Goal: Information Seeking & Learning: Learn about a topic

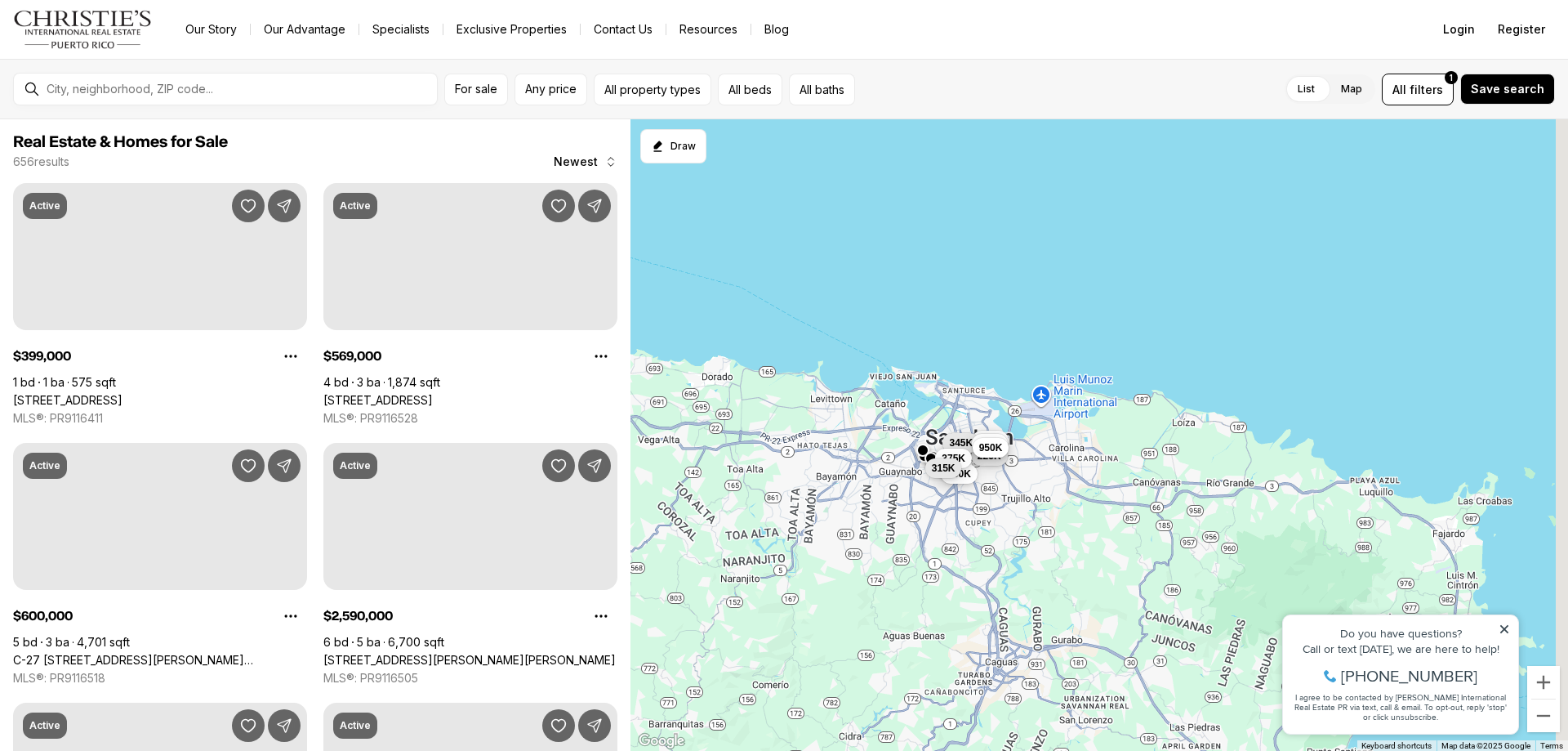
drag, startPoint x: 1159, startPoint y: 437, endPoint x: 1080, endPoint y: 491, distance: 95.7
click at [1013, 392] on div "225K 649K 750K 227K 345K 270K 375K 315K 950K" at bounding box center [1099, 435] width 937 height 632
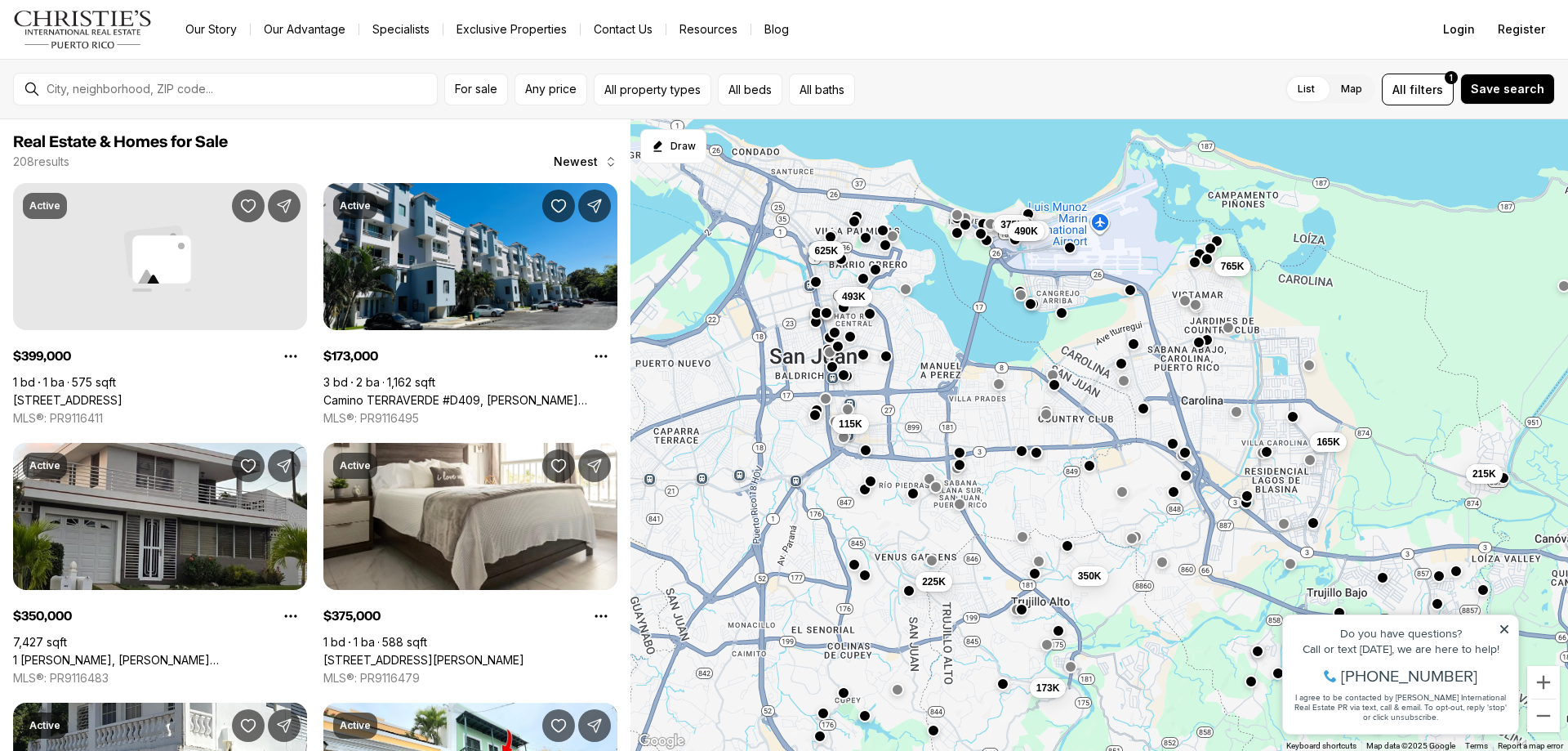
drag, startPoint x: 843, startPoint y: 375, endPoint x: 1020, endPoint y: 461, distance: 196.8
click at [1020, 461] on div "225K 173K 350K 115K 765K 625K 493K 375K 399K 490K 165K 215K" at bounding box center [1099, 435] width 937 height 632
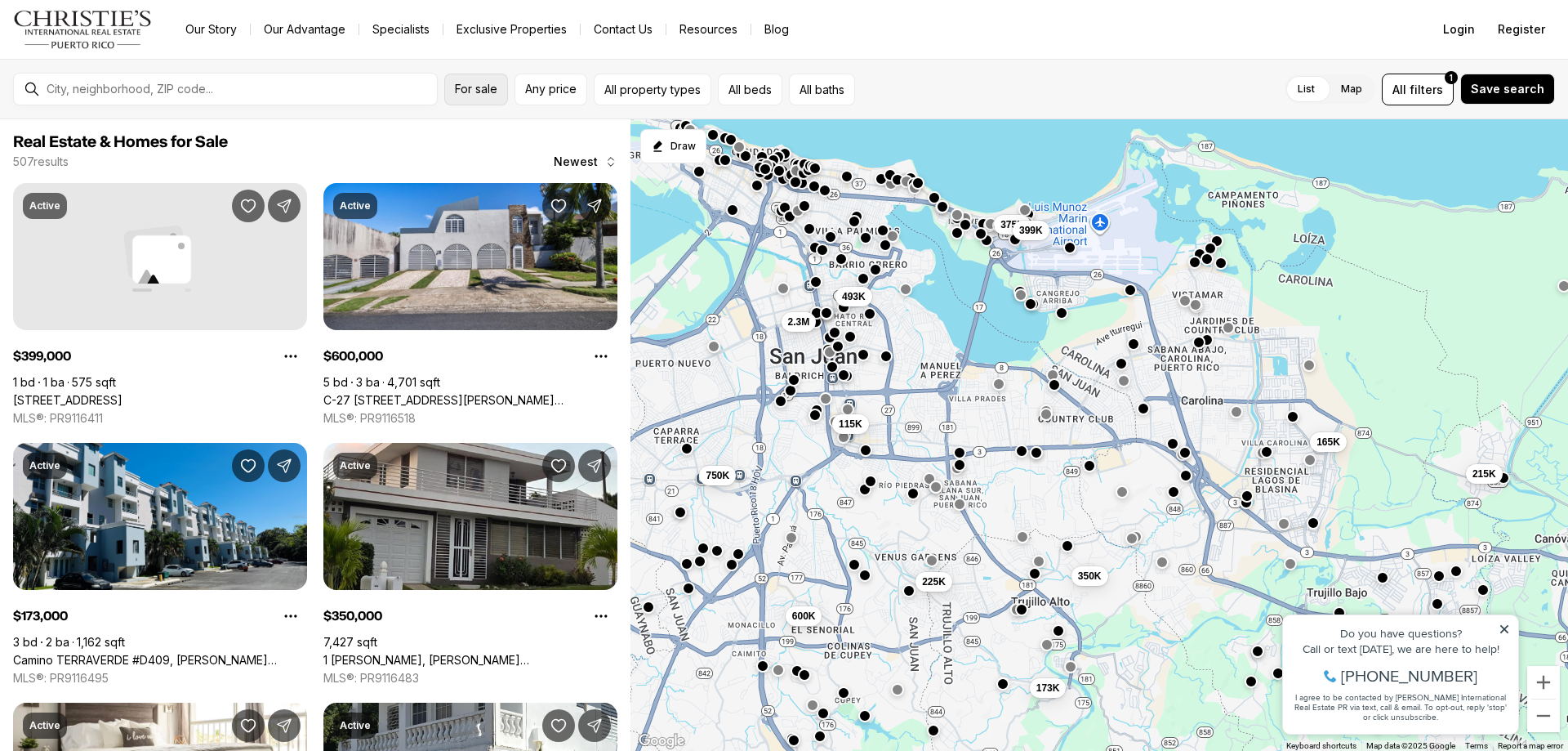
click at [483, 93] on span "For sale" at bounding box center [477, 89] width 43 height 13
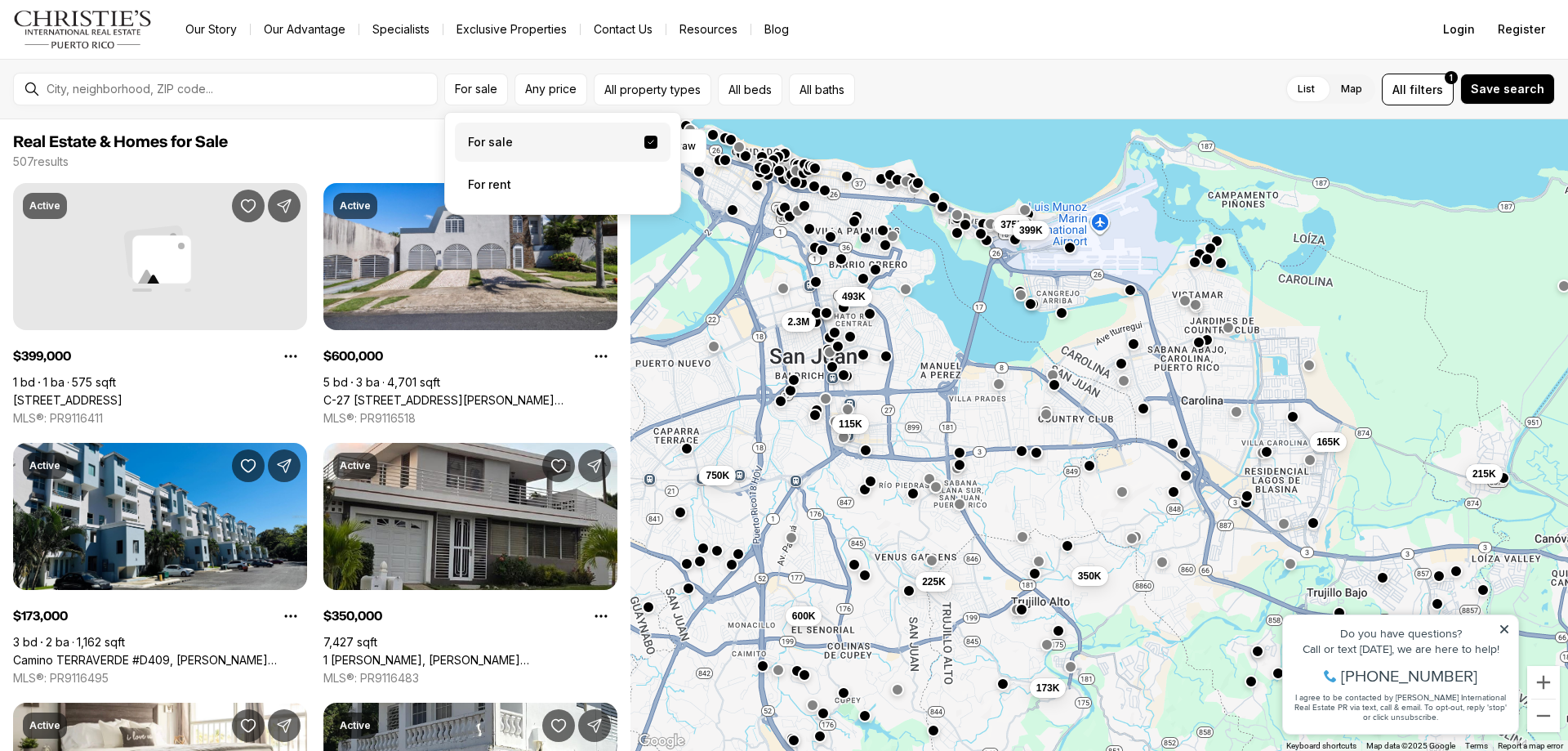
click at [535, 151] on label "For sale" at bounding box center [563, 142] width 216 height 39
click at [645, 148] on button "For sale" at bounding box center [650, 141] width 13 height 13
click at [550, 85] on span "Any price" at bounding box center [551, 89] width 52 height 13
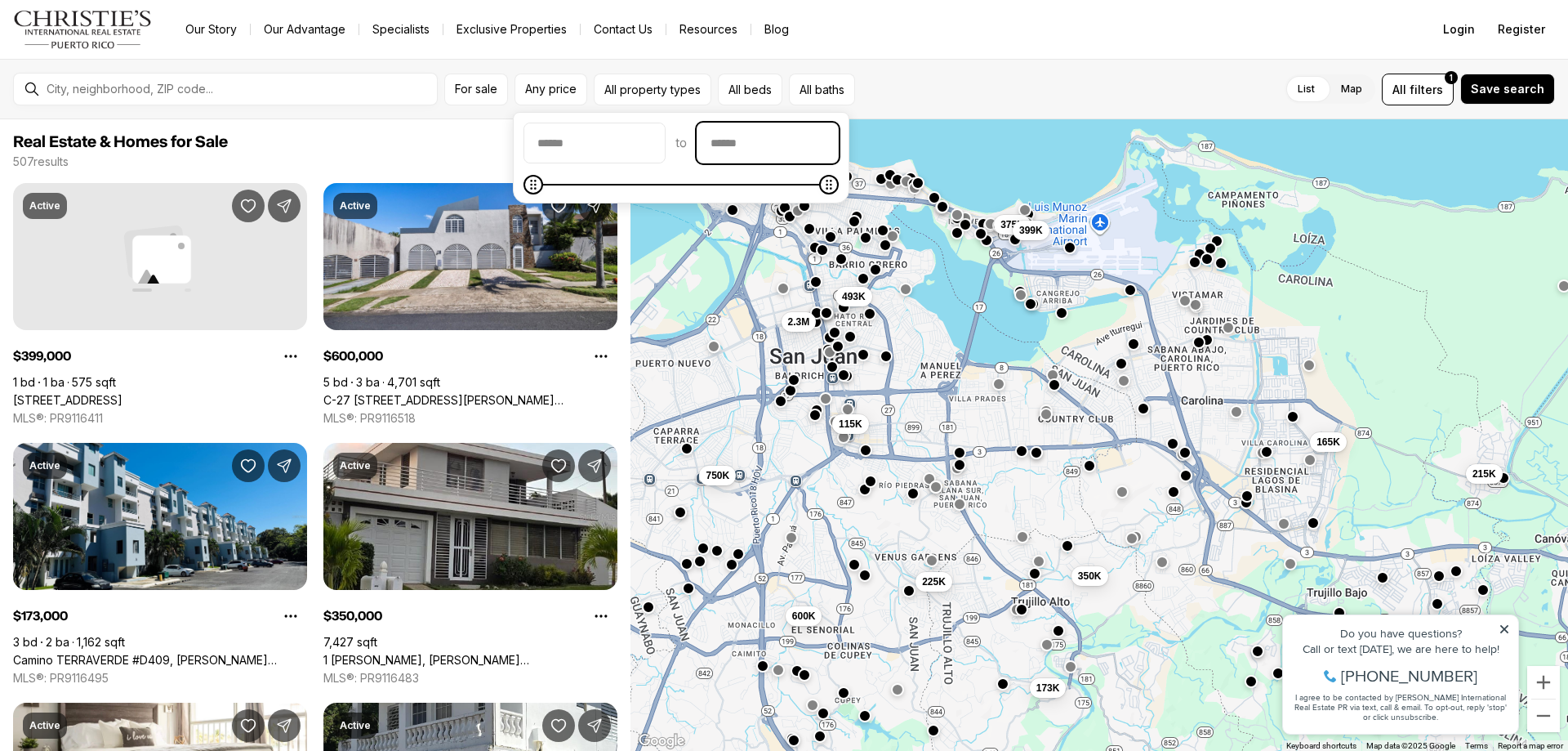
click at [786, 136] on input "priceMax" at bounding box center [767, 142] width 140 height 39
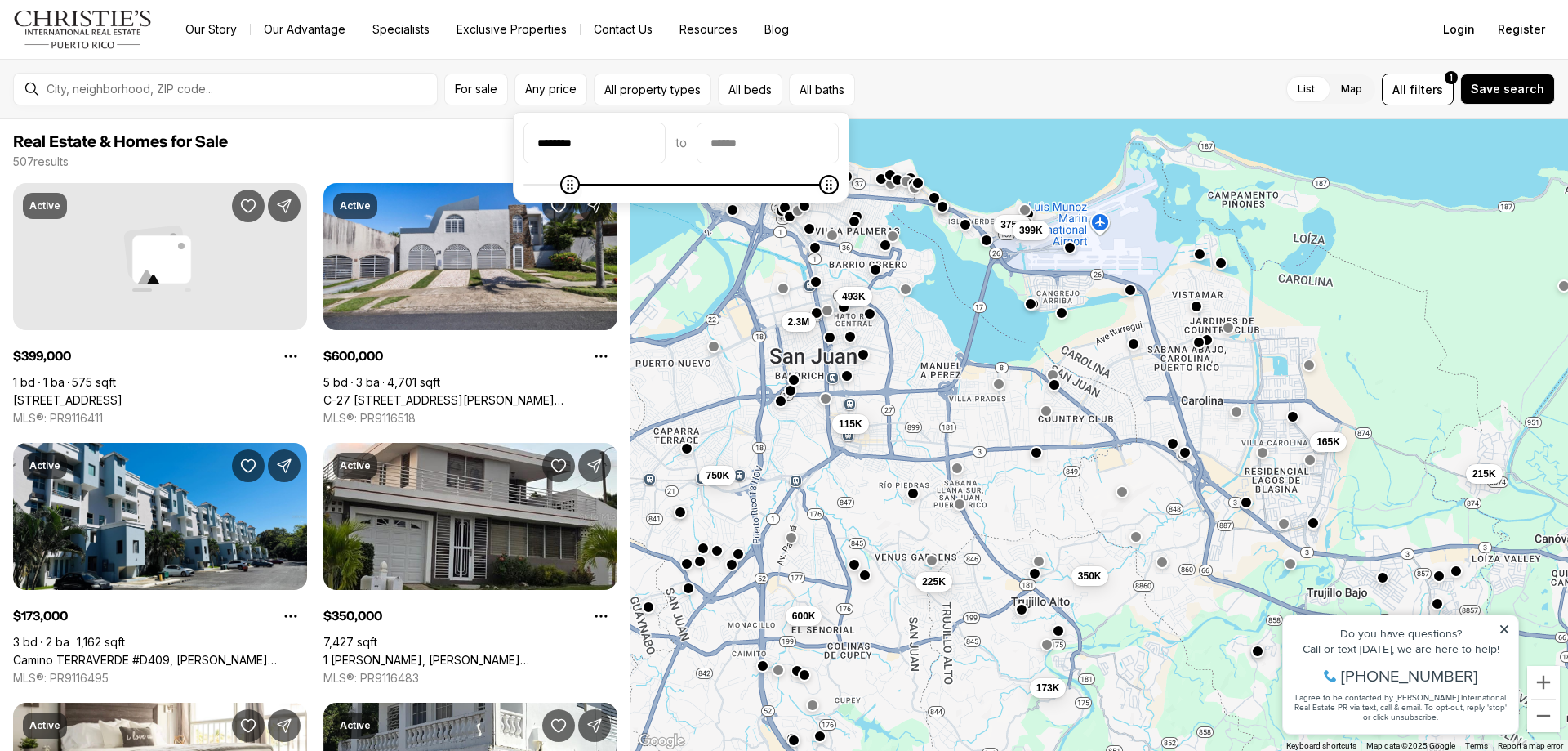
type input "********"
type input "*******"
click at [530, 189] on icon "Minimum" at bounding box center [533, 184] width 6 height 10
type input "**********"
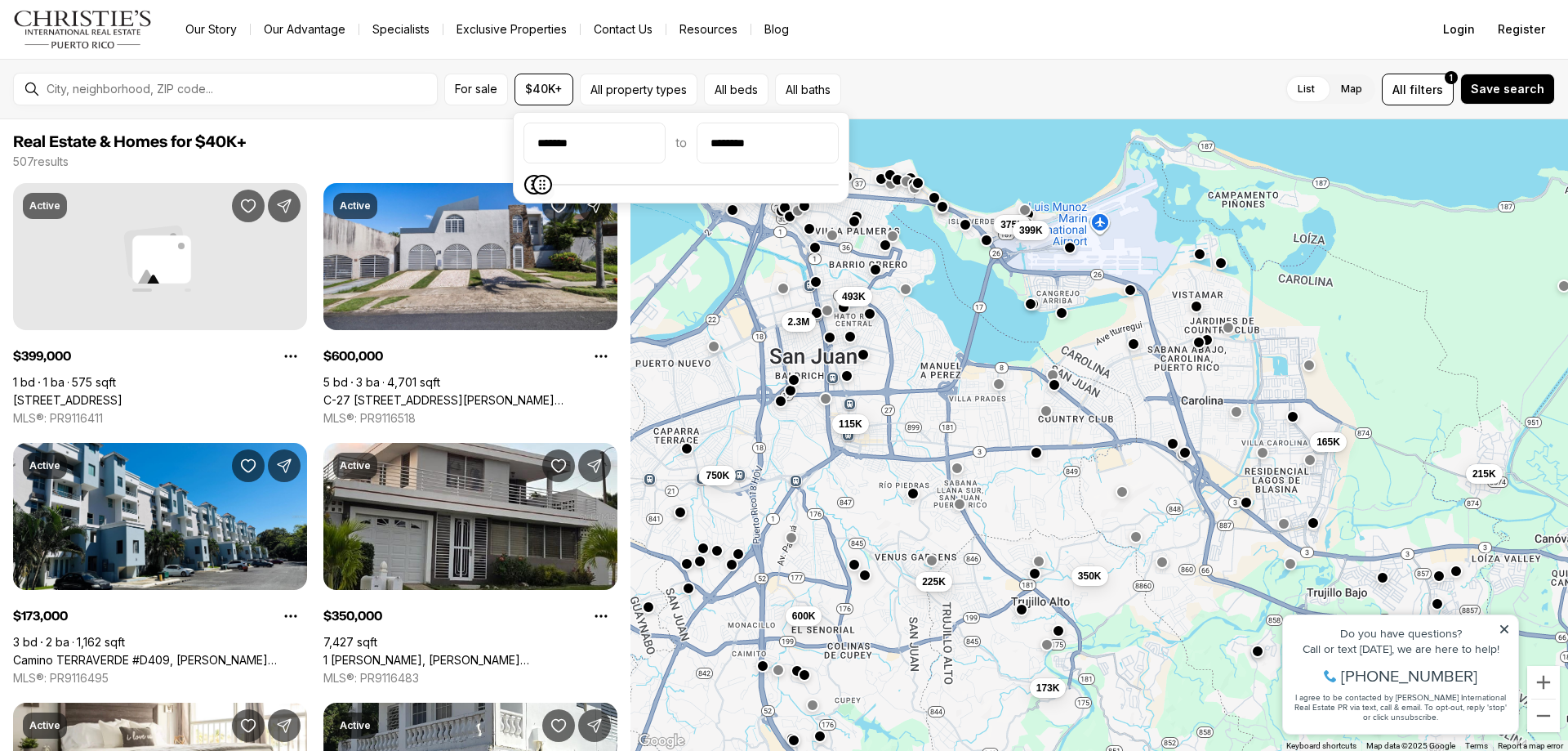
click at [535, 191] on icon "Maximum" at bounding box center [541, 184] width 13 height 13
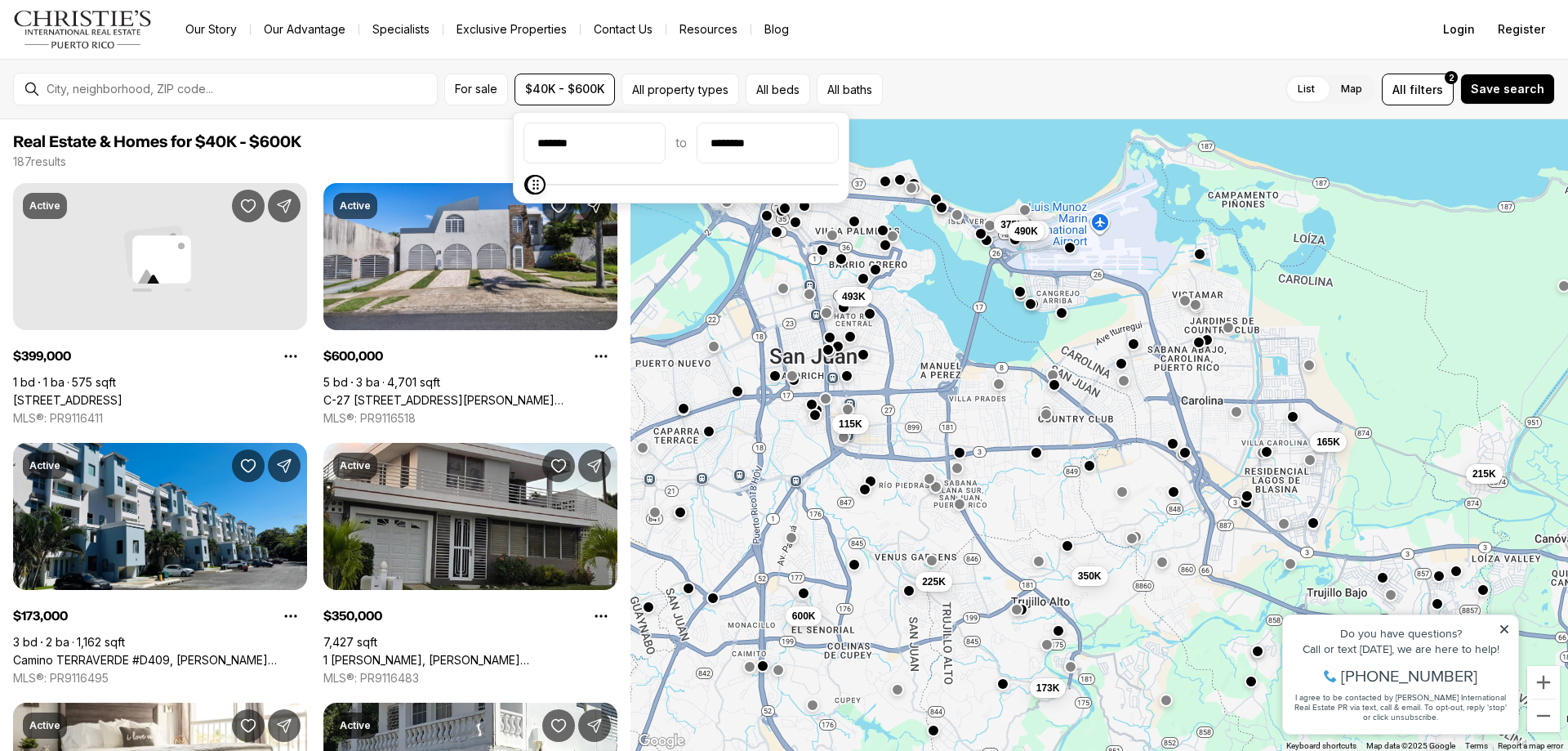
type input "********"
click at [530, 191] on icon "Maximum" at bounding box center [536, 184] width 13 height 13
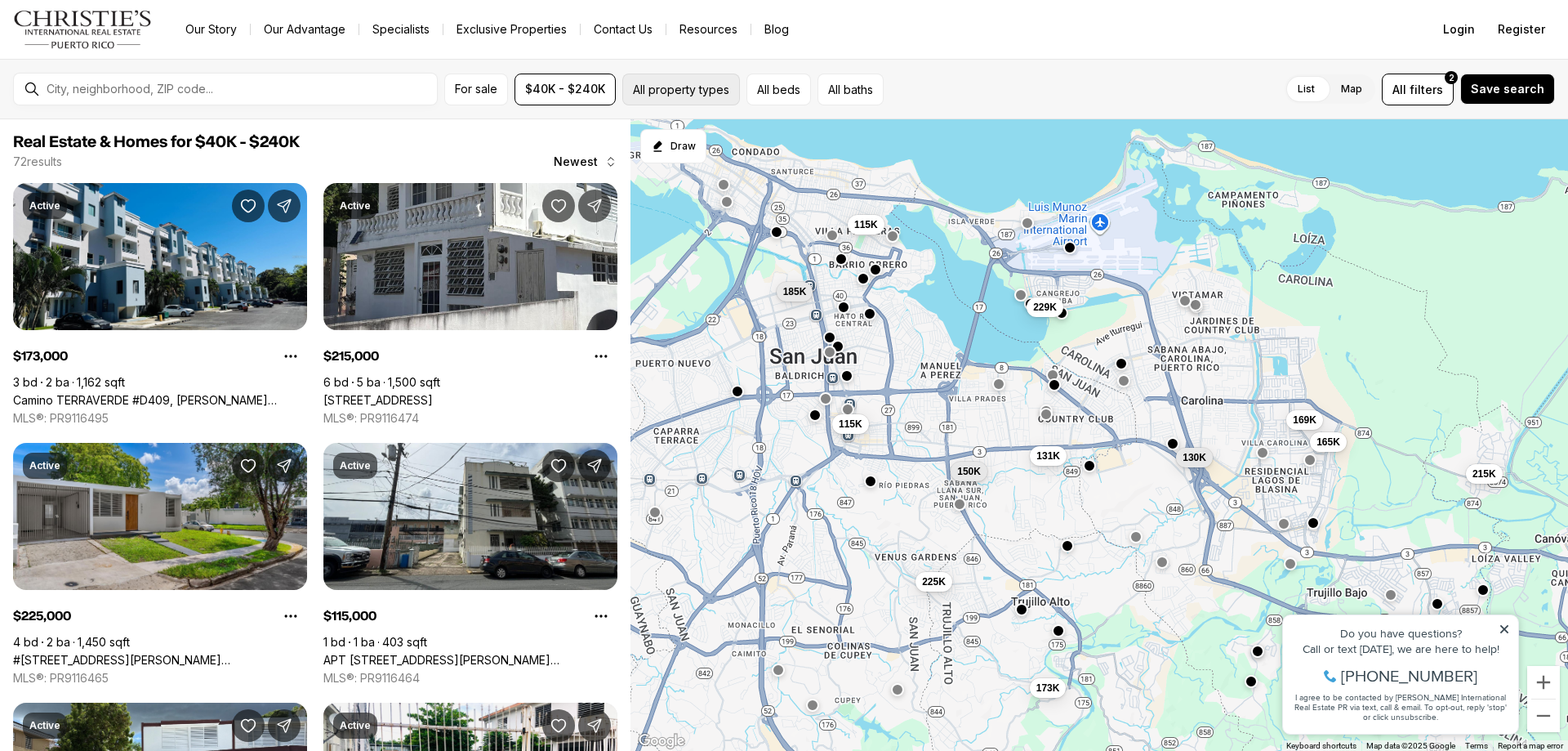
click at [658, 91] on button "All property types" at bounding box center [681, 89] width 118 height 32
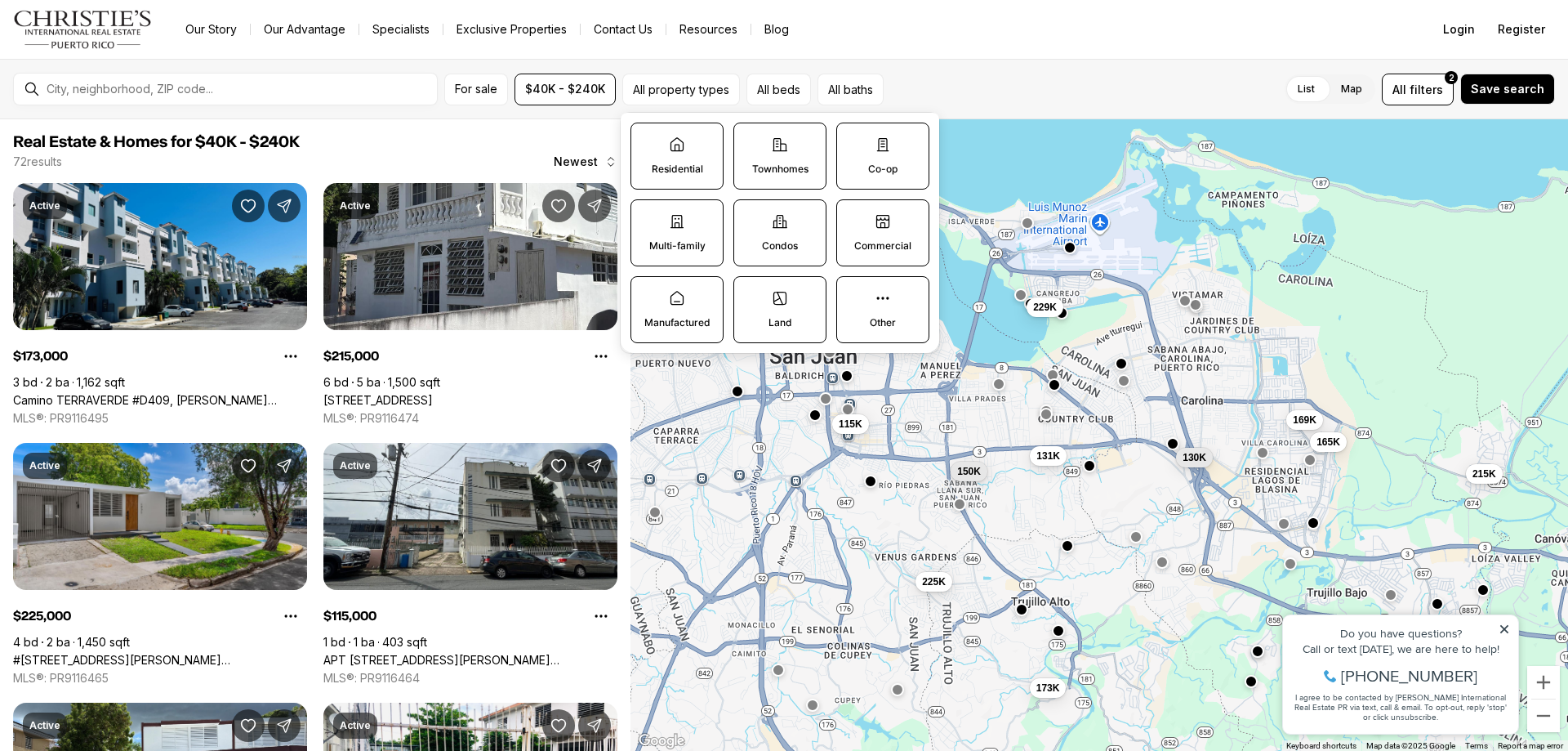
click at [685, 149] on icon at bounding box center [677, 144] width 17 height 17
click at [647, 139] on button "Residential" at bounding box center [639, 131] width 17 height 17
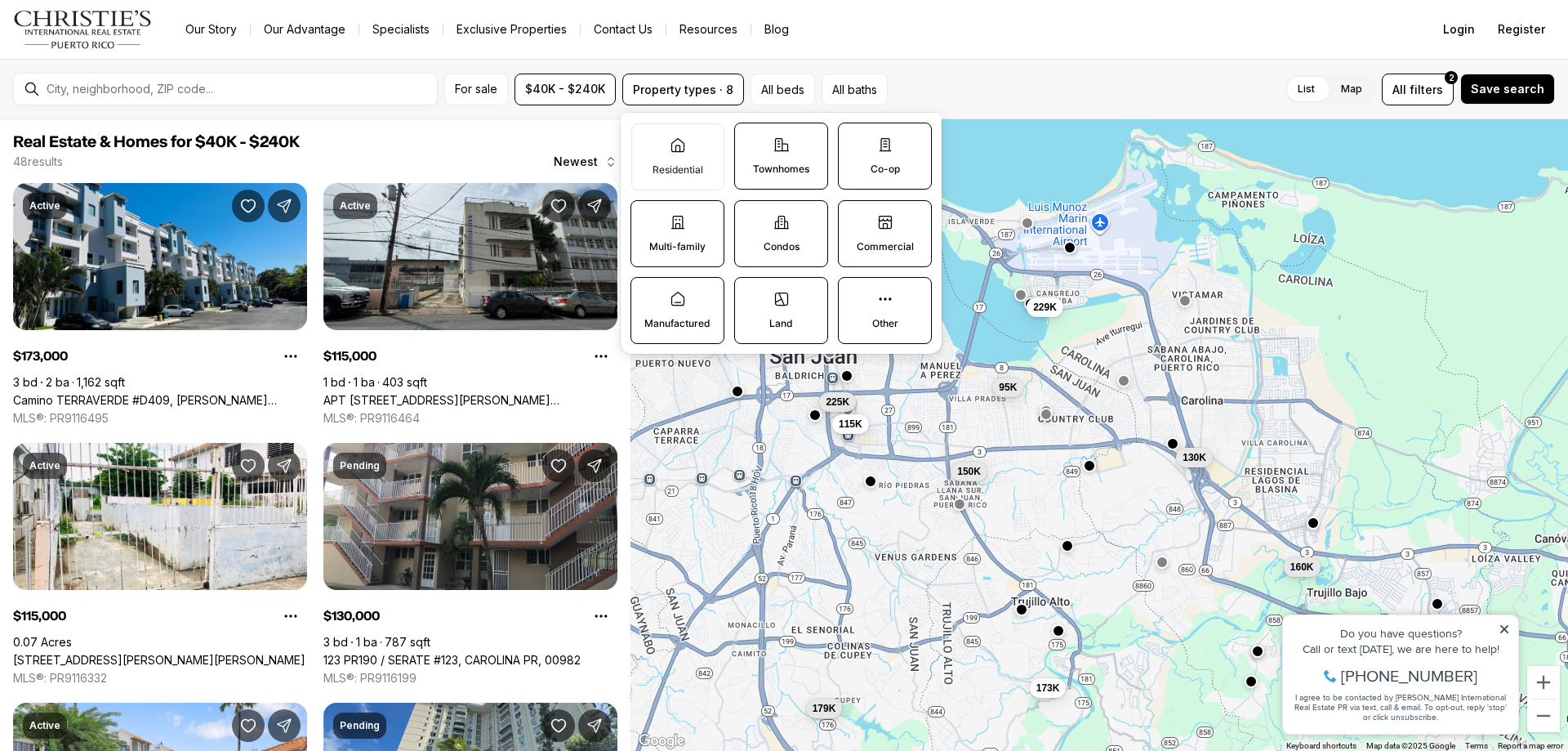
click at [995, 91] on div "List Map List Map All filters 2 Save search" at bounding box center [1225, 89] width 661 height 32
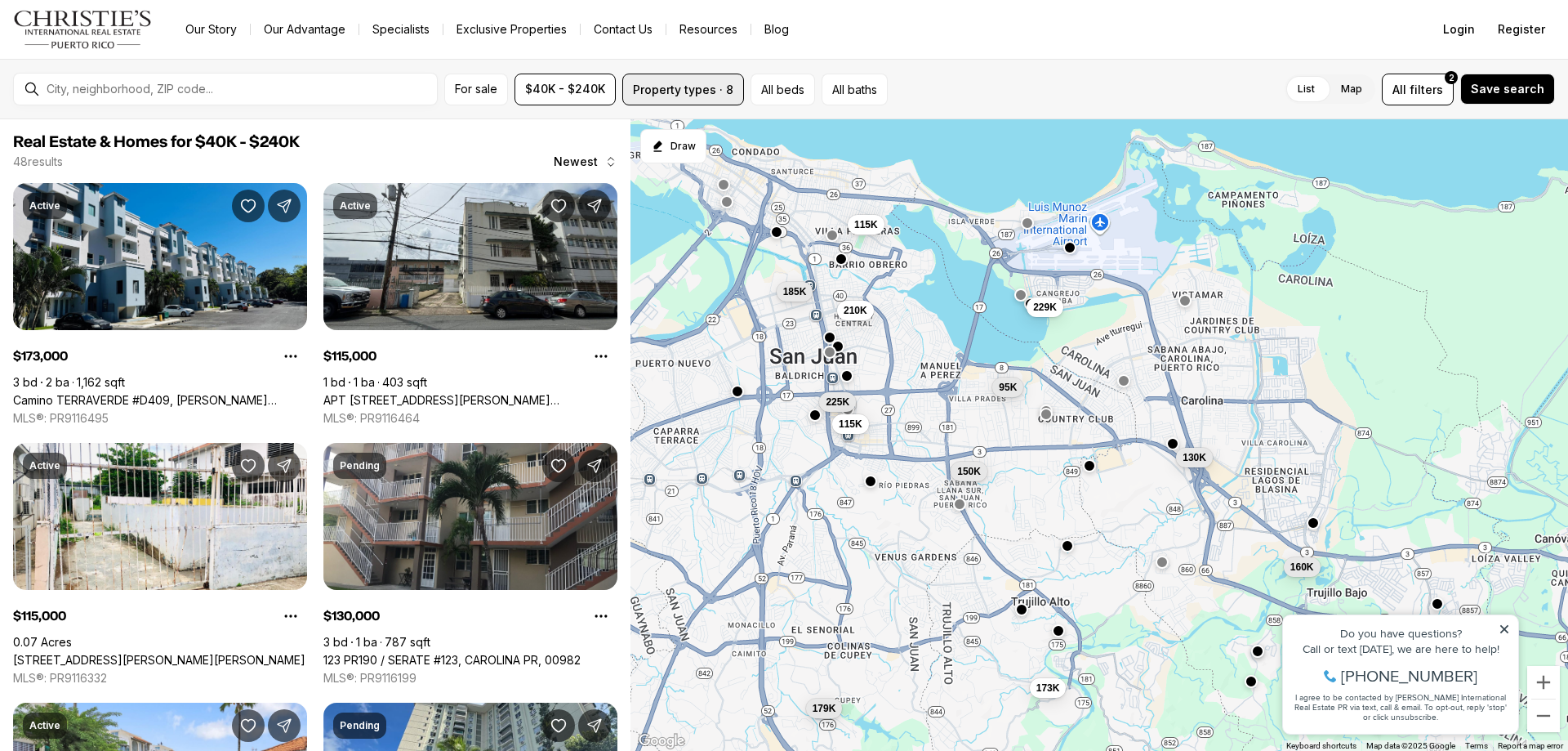
click at [682, 86] on button "Property types · 8" at bounding box center [683, 89] width 122 height 32
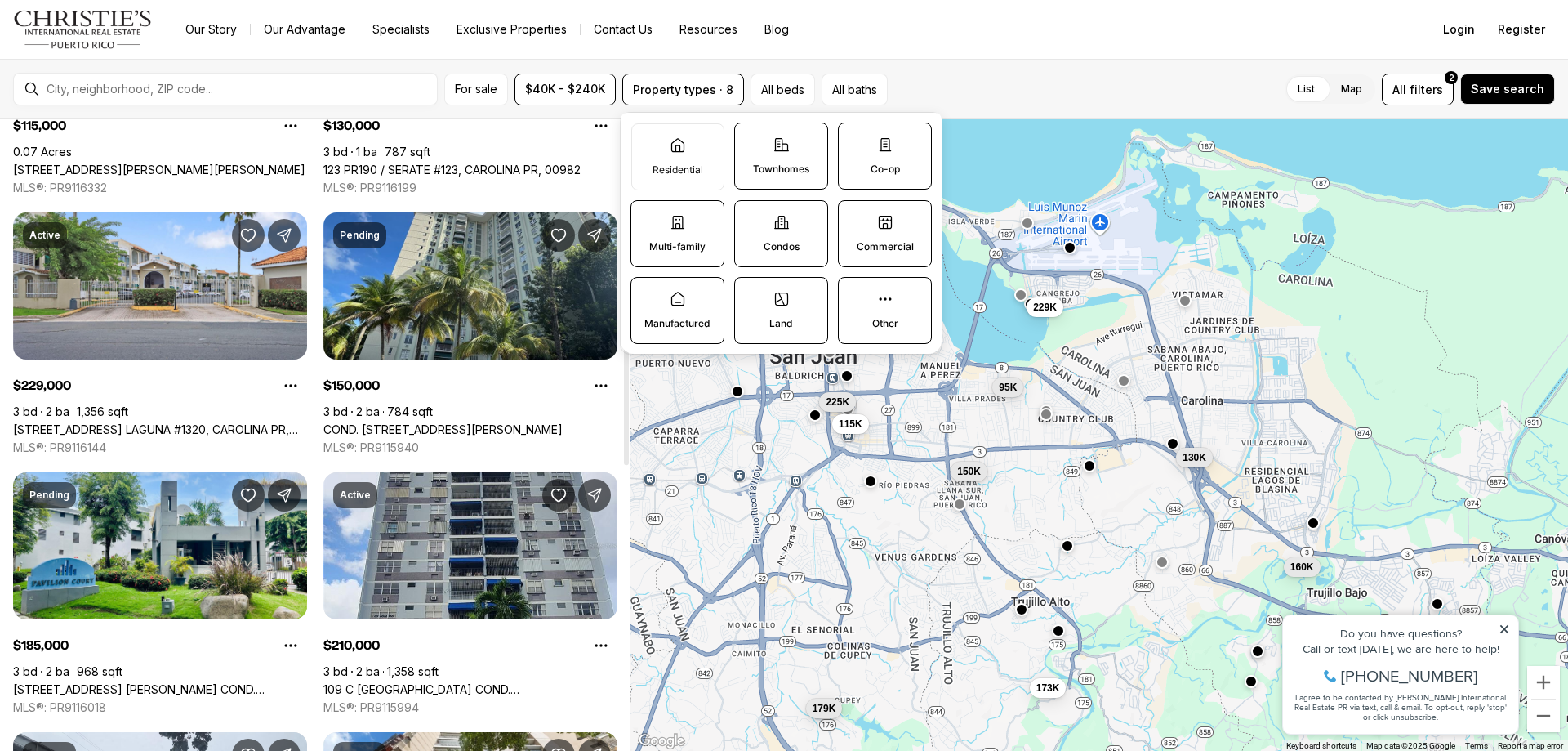
scroll to position [327, 0]
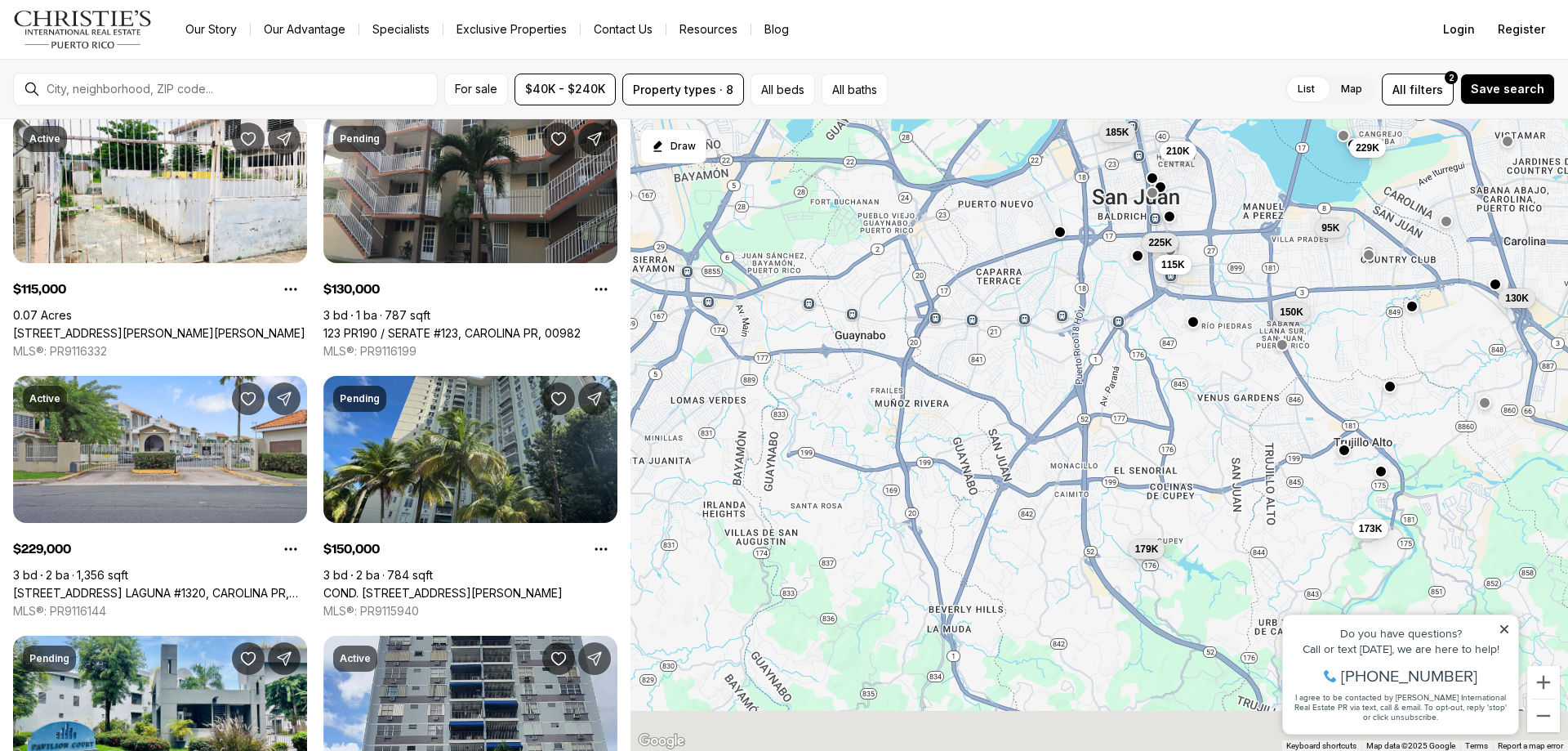
drag, startPoint x: 806, startPoint y: 451, endPoint x: 1095, endPoint y: 307, distance: 322.9
click at [1133, 284] on div "225K 95K 150K 173K 115K 130K 115K 229K 210K 160K 185K 179K" at bounding box center [1099, 435] width 937 height 632
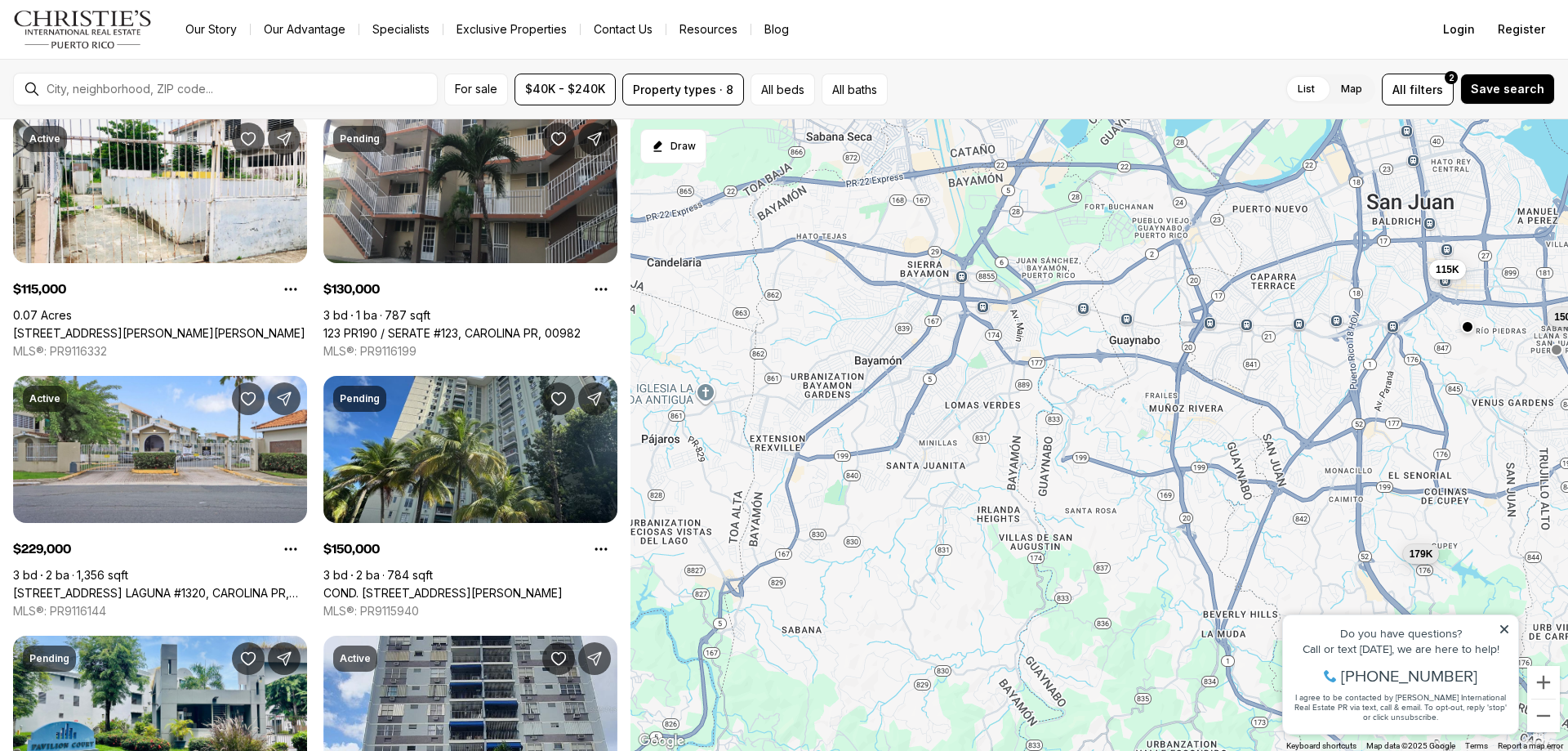
drag, startPoint x: 830, startPoint y: 395, endPoint x: 1154, endPoint y: 533, distance: 352.2
click at [1154, 534] on div "150K 173K 115K 130K 179K" at bounding box center [1099, 435] width 937 height 632
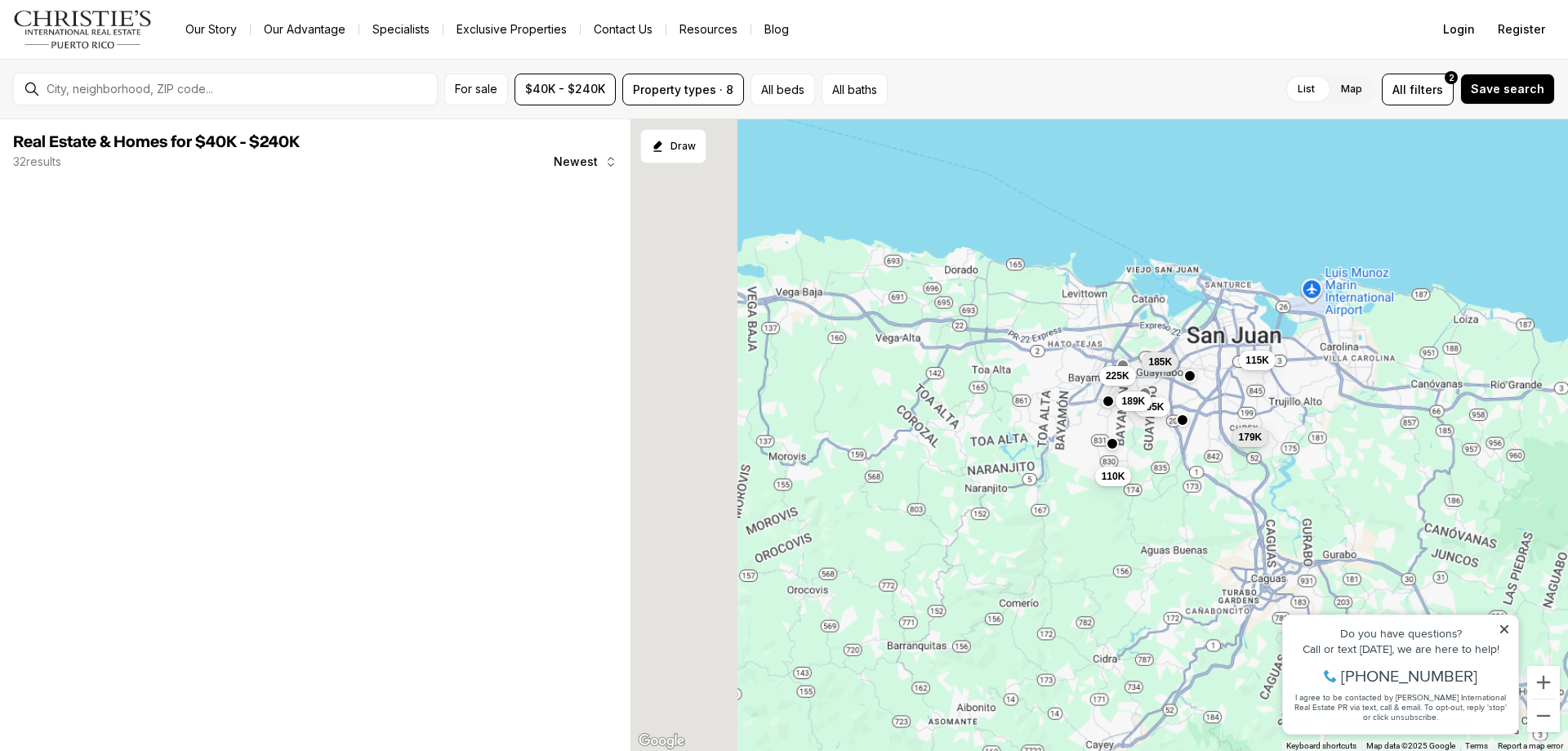
drag, startPoint x: 797, startPoint y: 367, endPoint x: 961, endPoint y: 384, distance: 164.9
click at [961, 384] on div "115K 179K 195K 225K 189K 185K 110K" at bounding box center [1099, 435] width 937 height 632
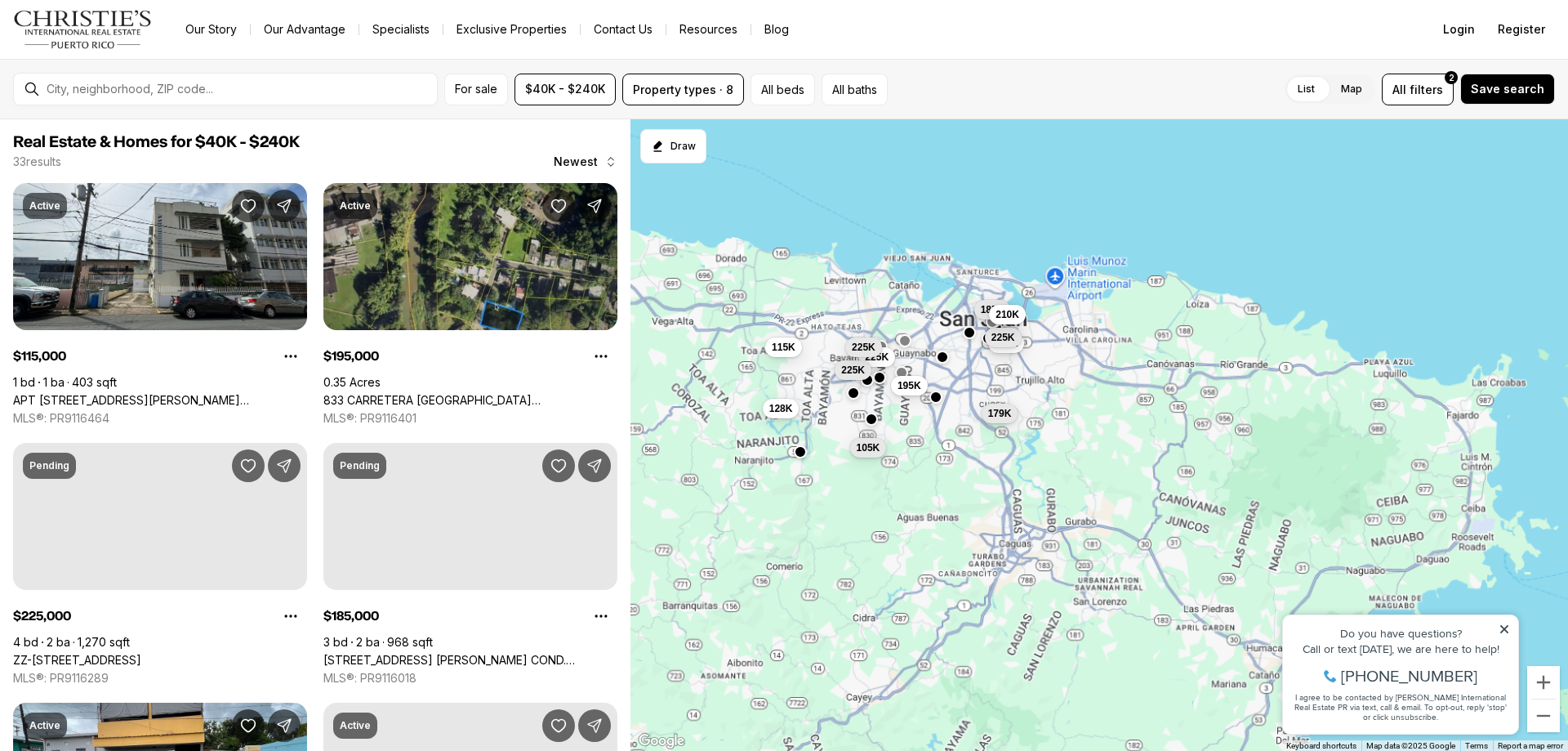
drag, startPoint x: 921, startPoint y: 373, endPoint x: 843, endPoint y: 382, distance: 78.5
click at [709, 361] on div "115K 179K 195K 225K 225K 225K 185K 210K 225K 105K 128K 115K" at bounding box center [1099, 435] width 937 height 632
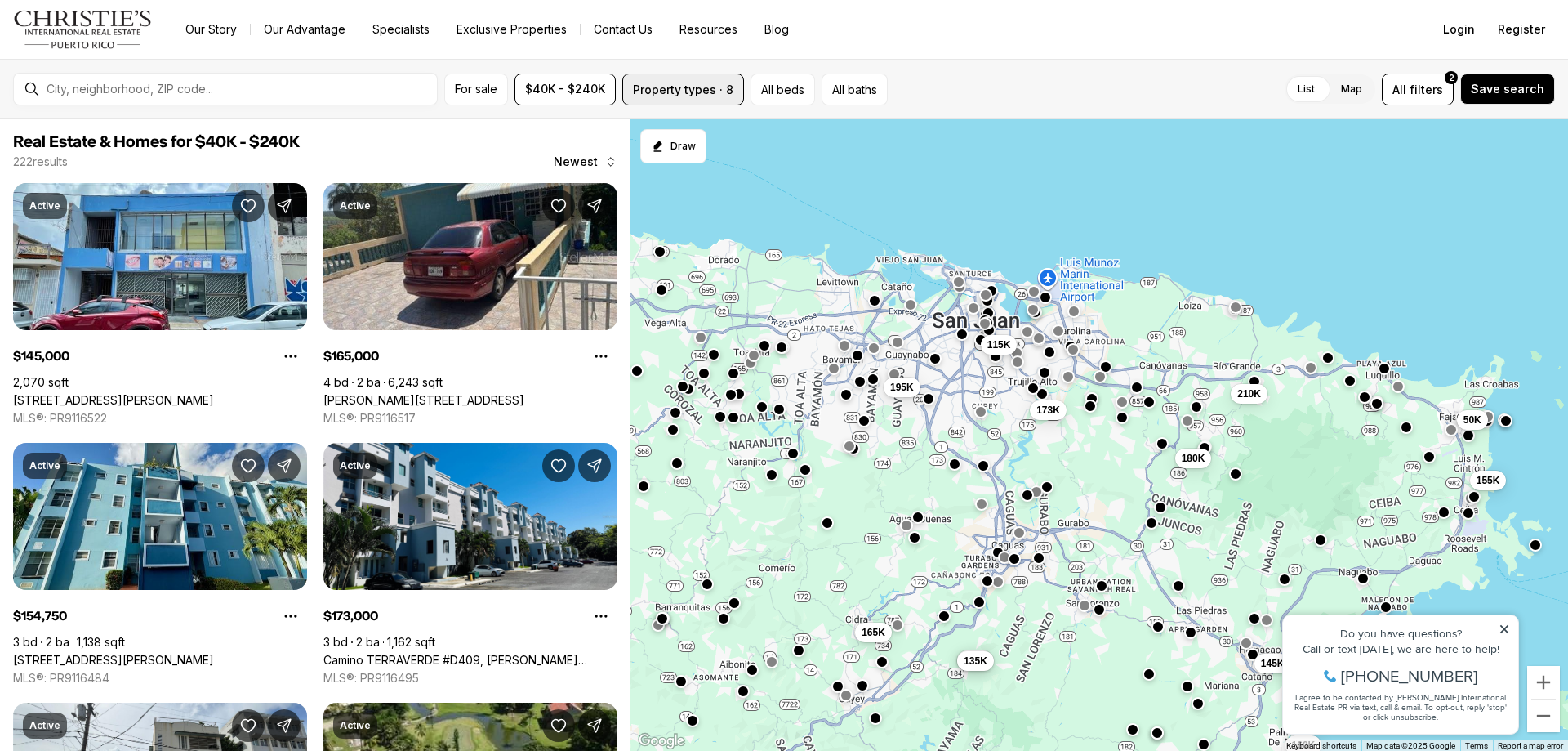
click at [731, 90] on button "Property types · 8" at bounding box center [683, 89] width 122 height 32
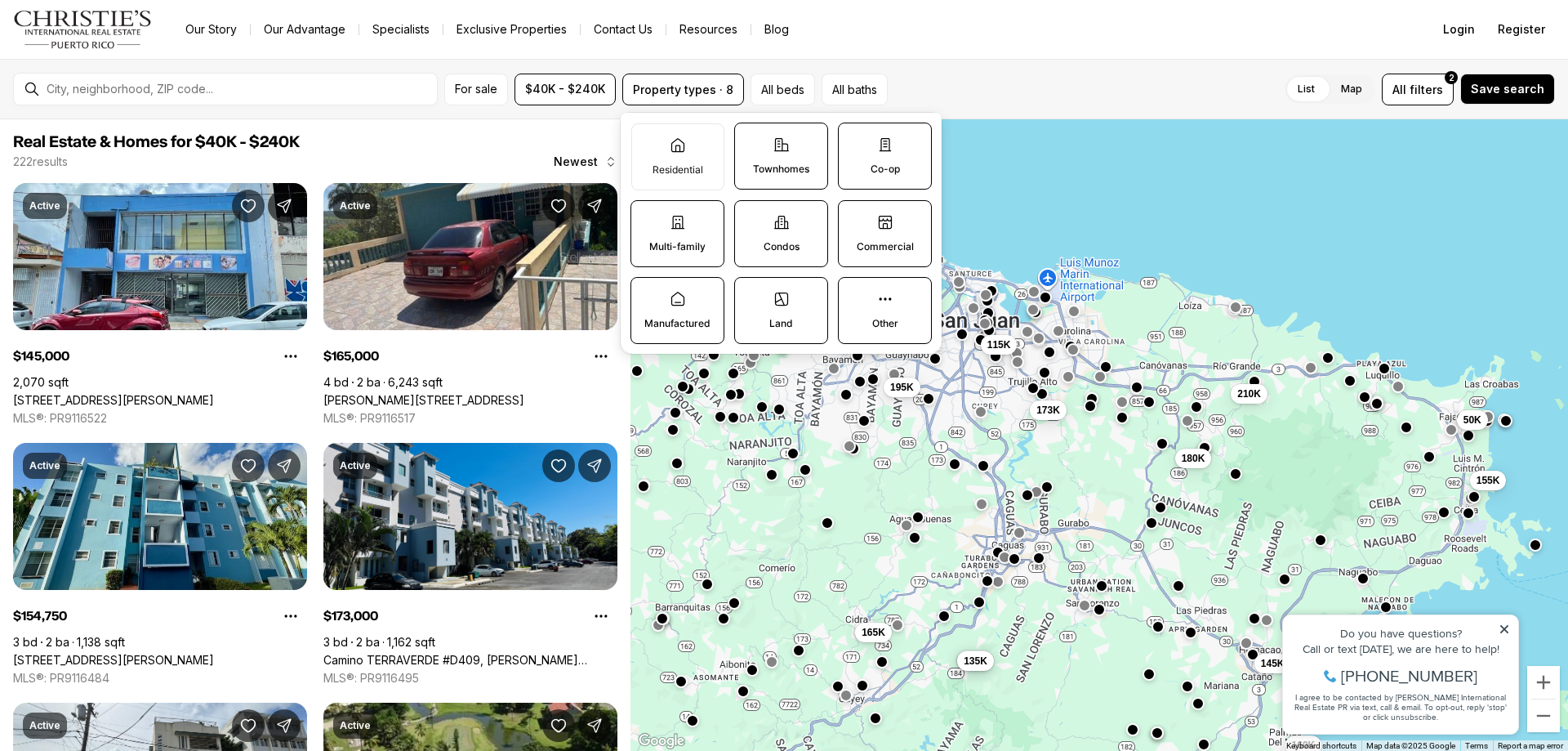
click at [693, 317] on label "Manufactured" at bounding box center [678, 310] width 94 height 67
click at [647, 295] on button "Manufactured" at bounding box center [639, 286] width 17 height 17
click at [806, 305] on label "Land" at bounding box center [781, 310] width 94 height 67
click at [752, 295] on button "Land" at bounding box center [743, 286] width 17 height 17
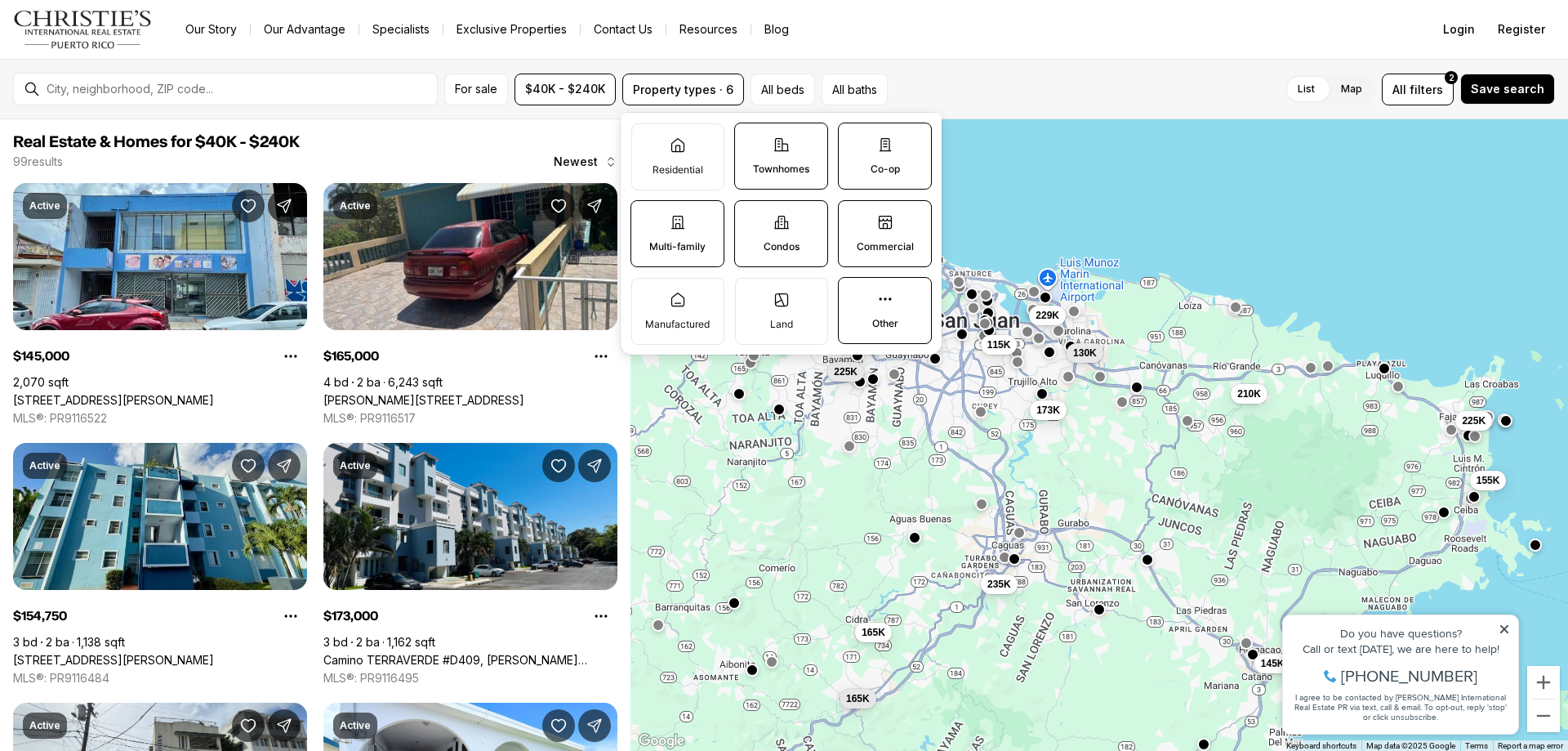
click at [668, 226] on label "Multi-family" at bounding box center [678, 233] width 94 height 67
click at [647, 217] on button "Multi-family" at bounding box center [639, 209] width 17 height 17
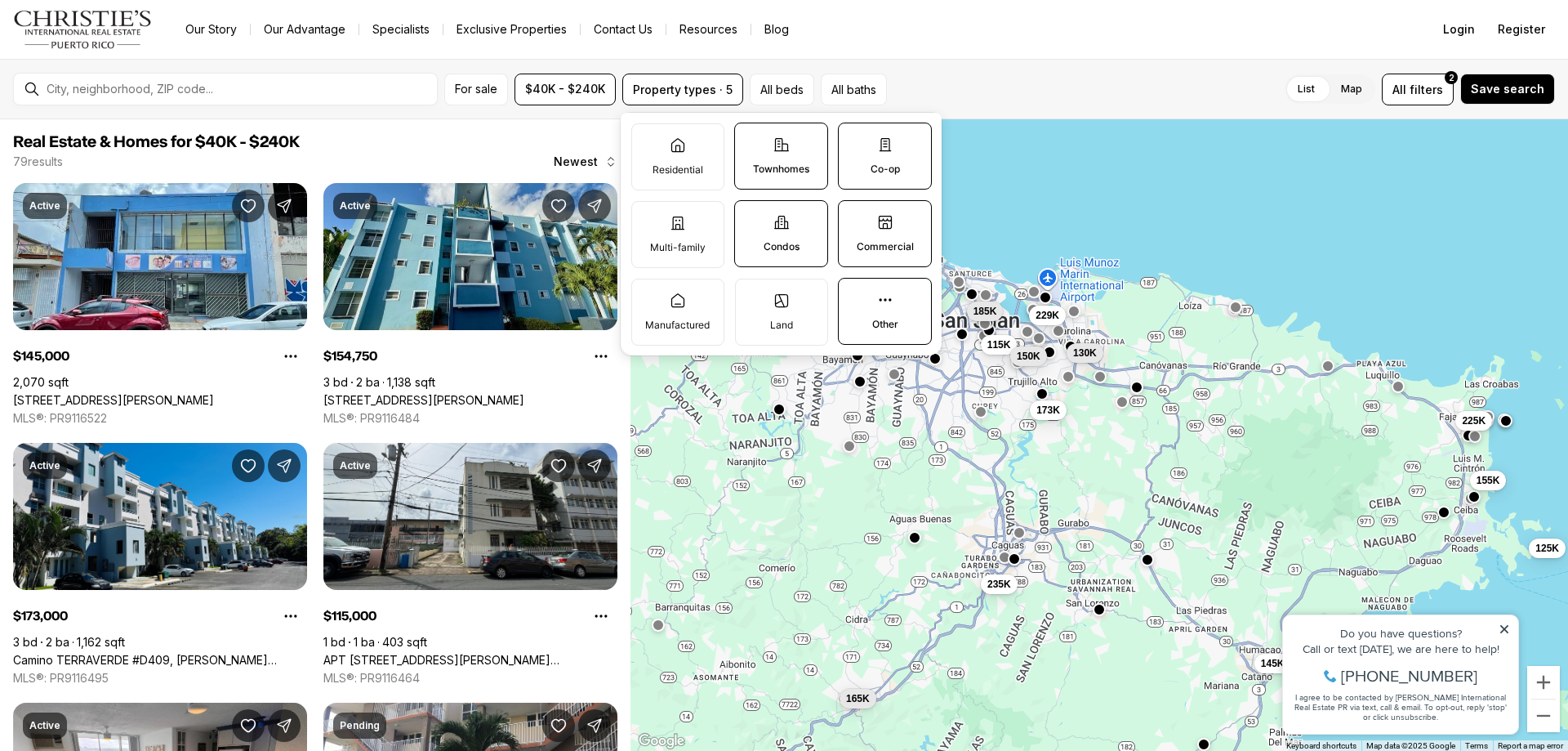
click at [766, 147] on label "Townhomes" at bounding box center [781, 156] width 94 height 67
click at [752, 139] on button "Townhomes" at bounding box center [743, 131] width 17 height 17
click at [669, 153] on label "Residential" at bounding box center [677, 156] width 93 height 67
click at [648, 140] on button "Residential" at bounding box center [640, 132] width 17 height 17
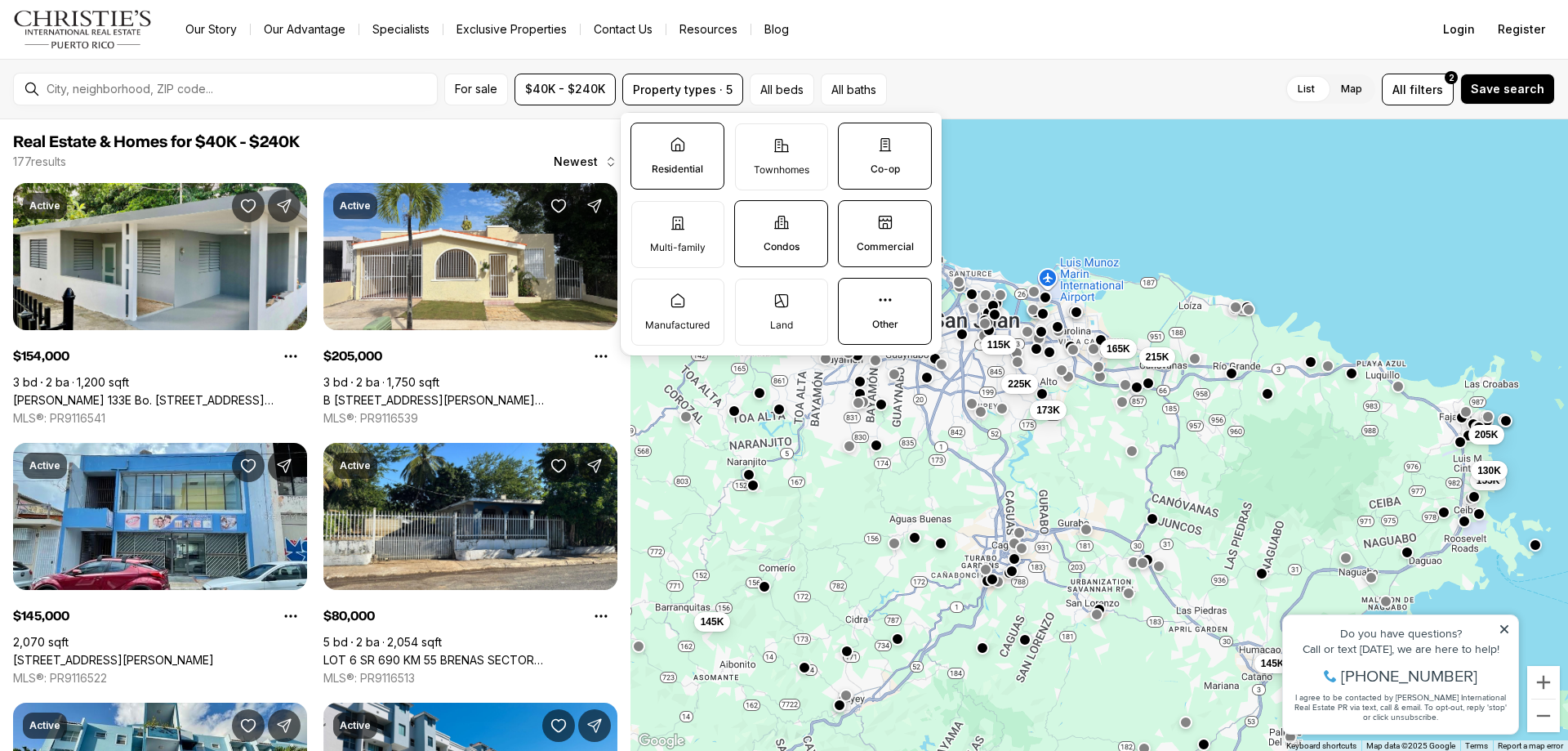
click at [959, 89] on div "List Map List Map All filters 2 Save search" at bounding box center [1224, 89] width 661 height 32
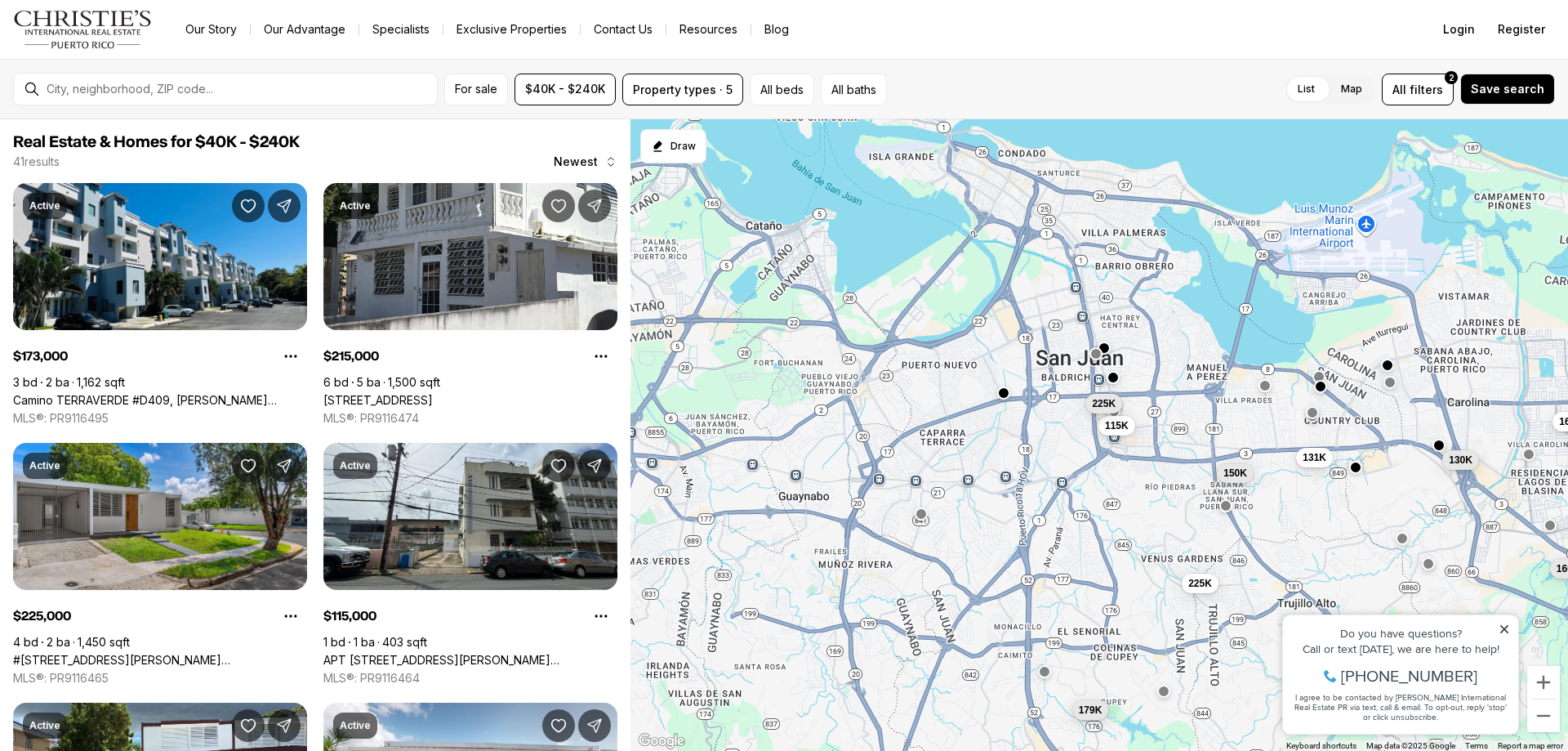
drag, startPoint x: 891, startPoint y: 391, endPoint x: 1089, endPoint y: 534, distance: 244.2
click at [1119, 549] on div "115K 179K 225K 173K 130K 150K 160K 169K 165K 131K 215K 225K" at bounding box center [1099, 435] width 937 height 632
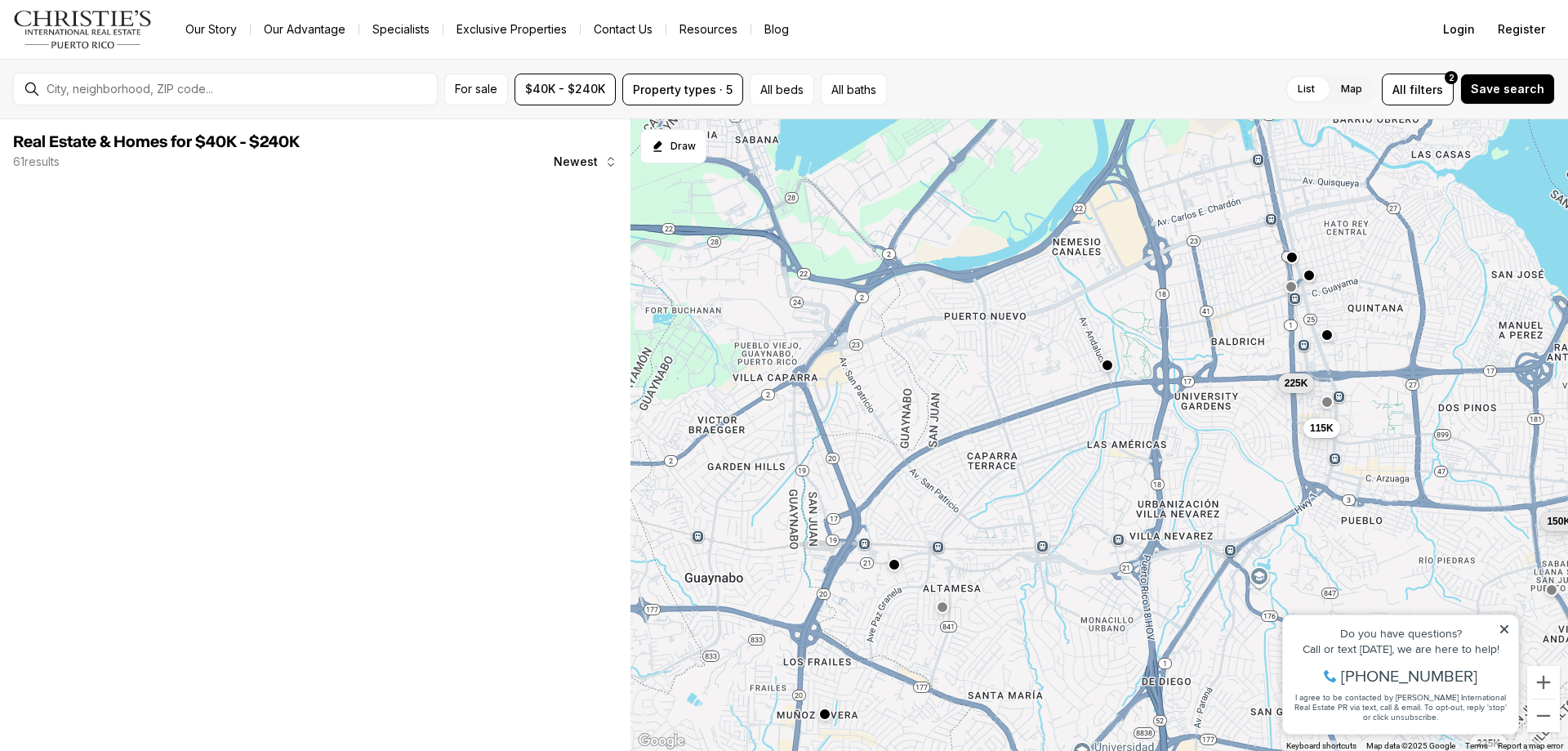
drag, startPoint x: 944, startPoint y: 471, endPoint x: 1026, endPoint y: 565, distance: 124.7
click at [1033, 565] on div "115K 225K 150K 225K" at bounding box center [1099, 435] width 937 height 632
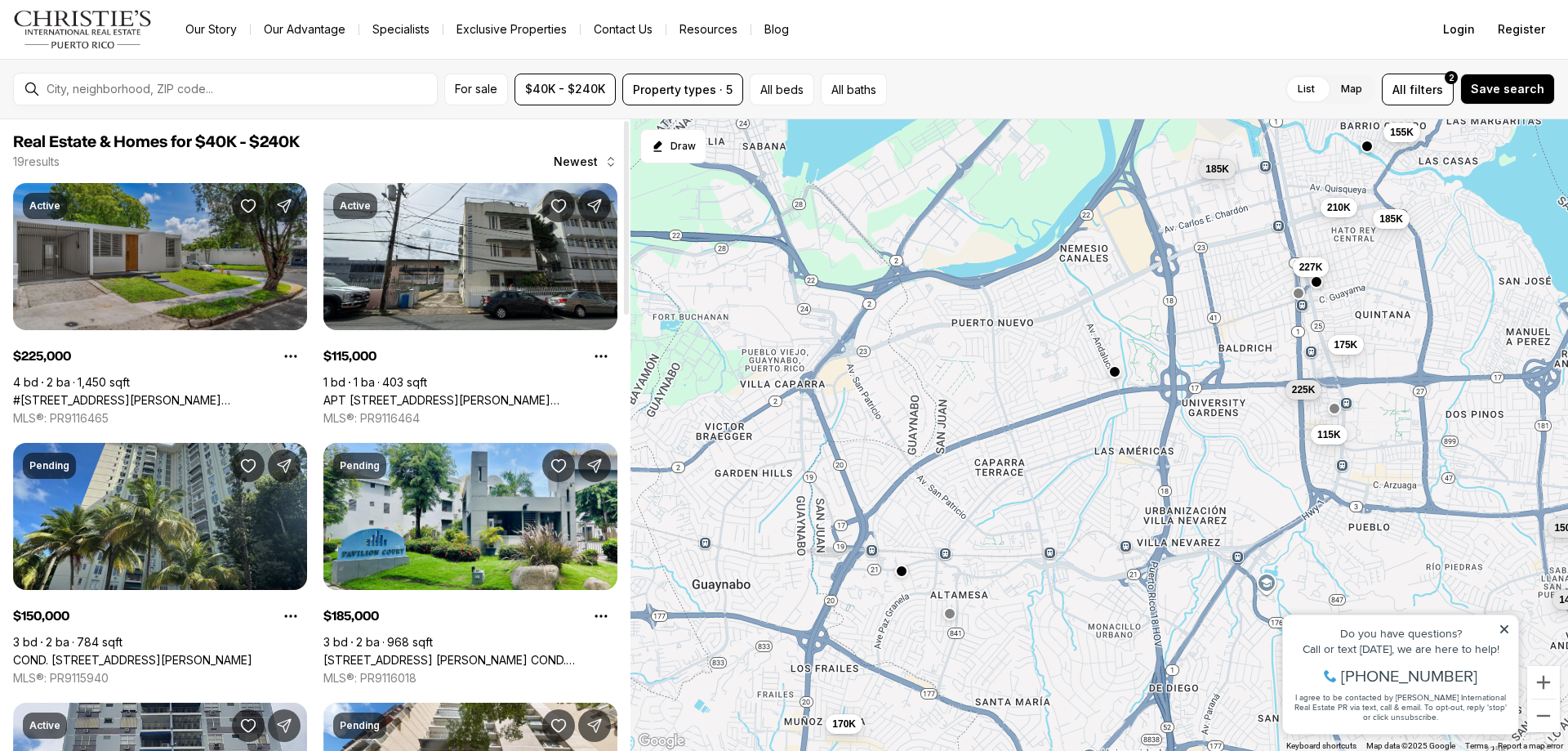
click at [83, 393] on link "#1771 CALLE LEO, SAN JUAN PR, 00926" at bounding box center [160, 400] width 294 height 15
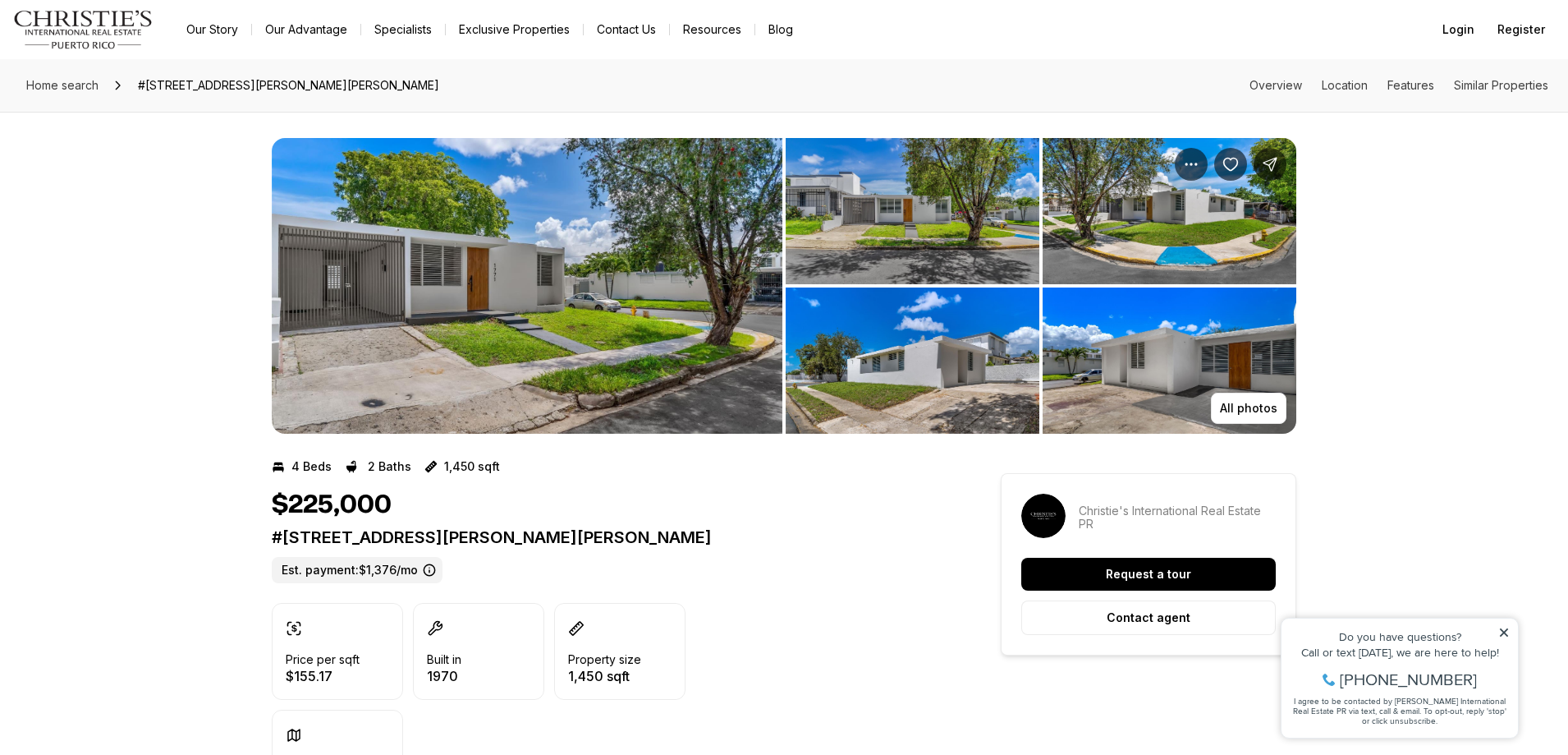
click at [634, 279] on img "View image gallery" at bounding box center [526, 286] width 511 height 296
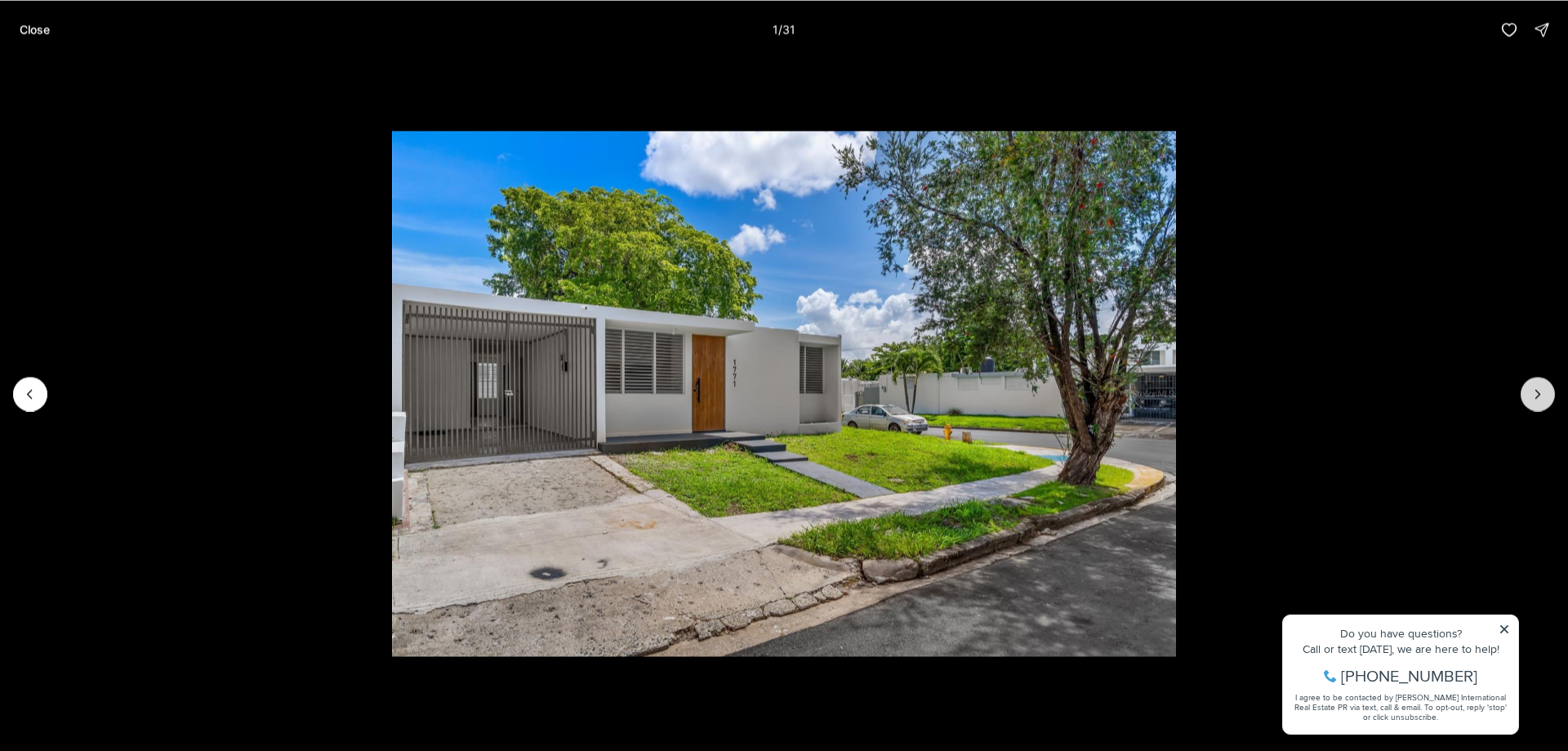
click at [1536, 397] on icon "Next slide" at bounding box center [1538, 394] width 4 height 8
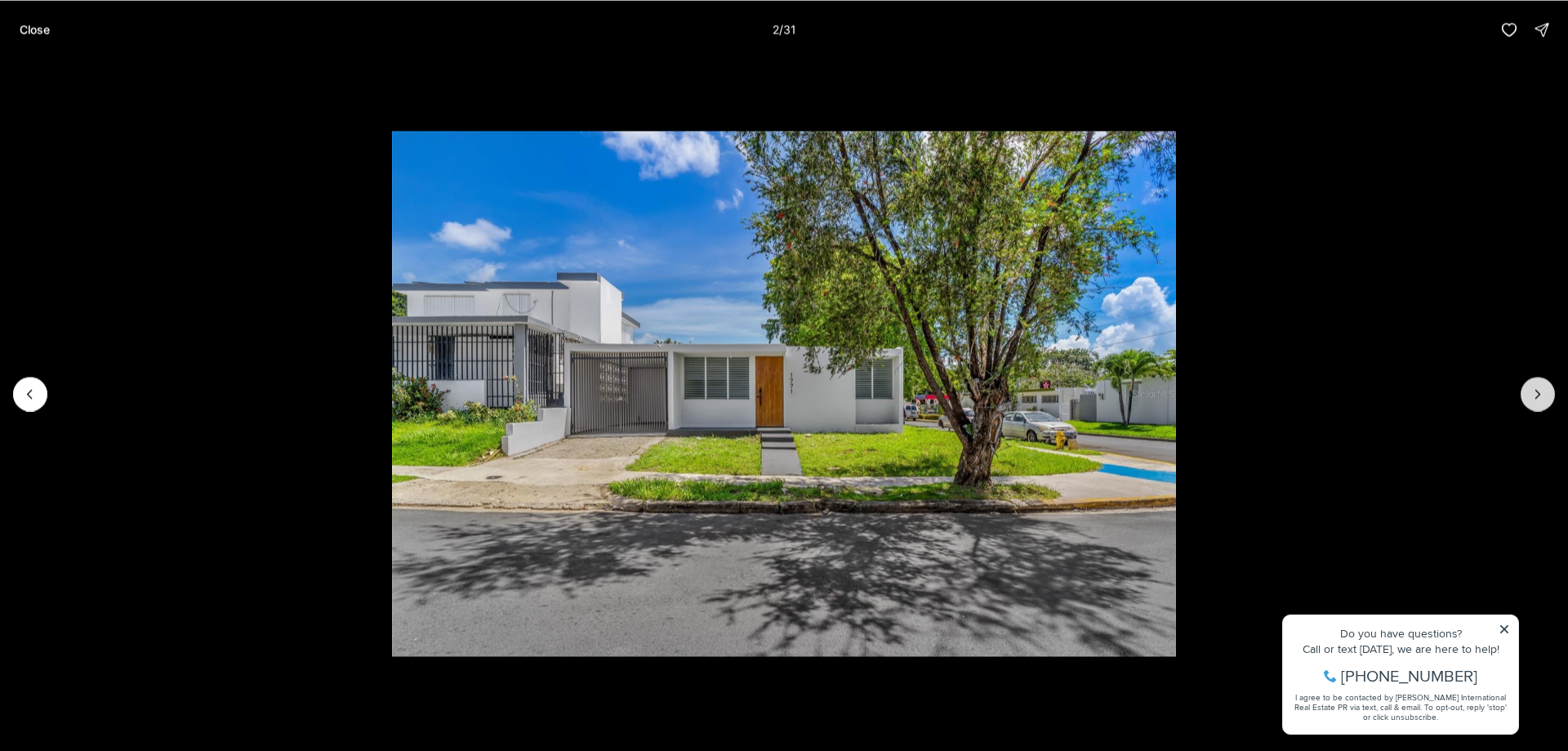
click at [1533, 397] on icon "Next slide" at bounding box center [1538, 393] width 17 height 17
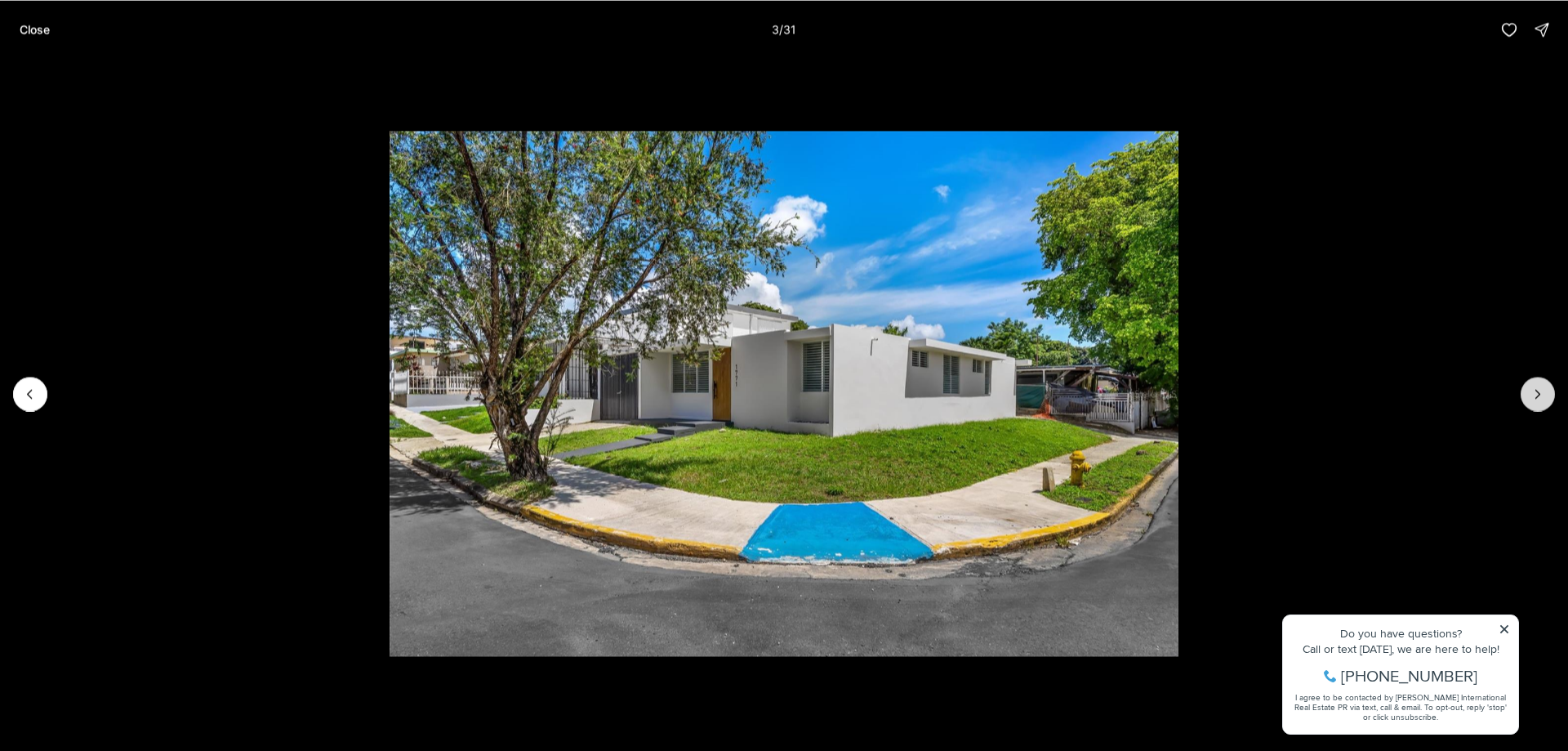
click at [1533, 397] on icon "Next slide" at bounding box center [1538, 393] width 17 height 17
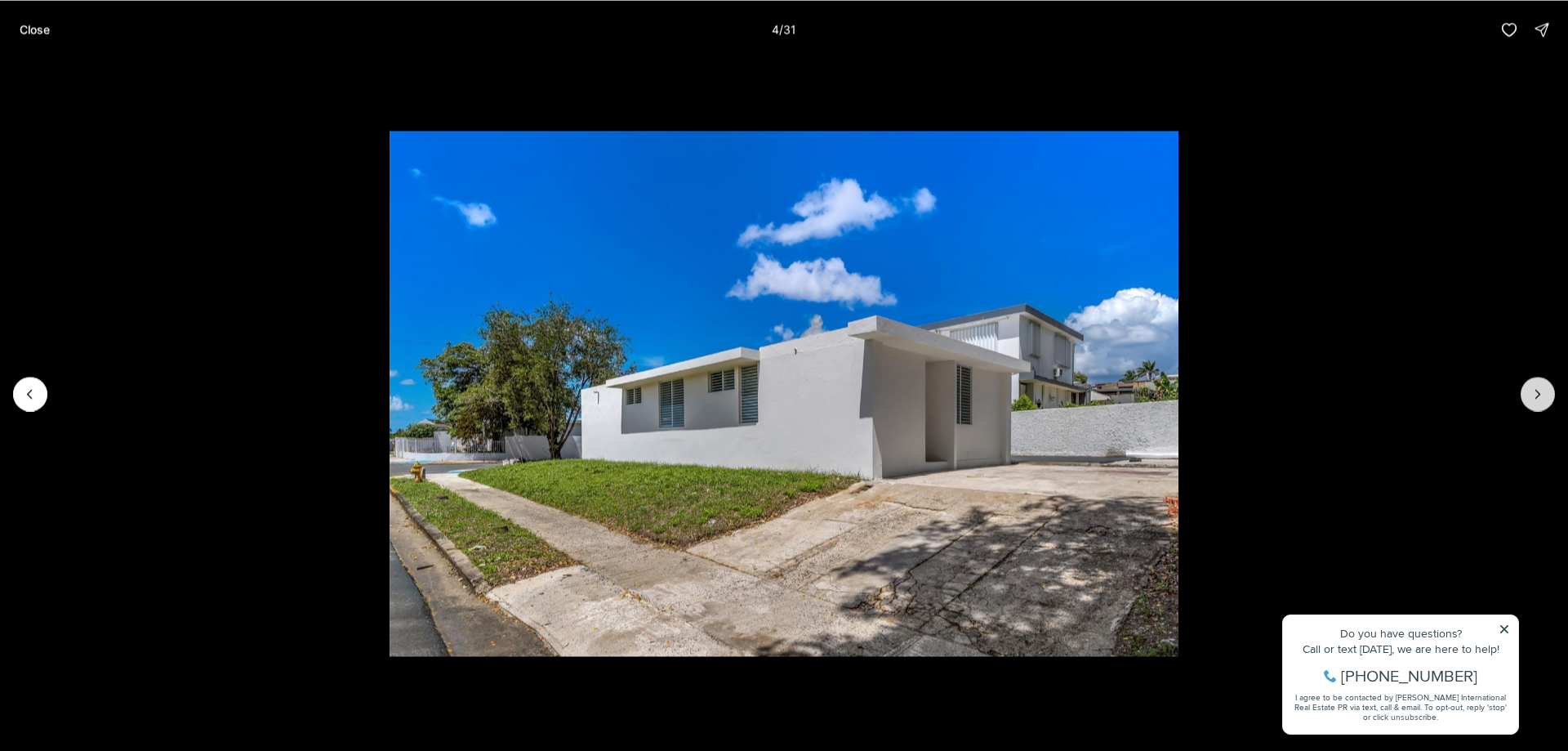
click at [1533, 397] on icon "Next slide" at bounding box center [1538, 393] width 17 height 17
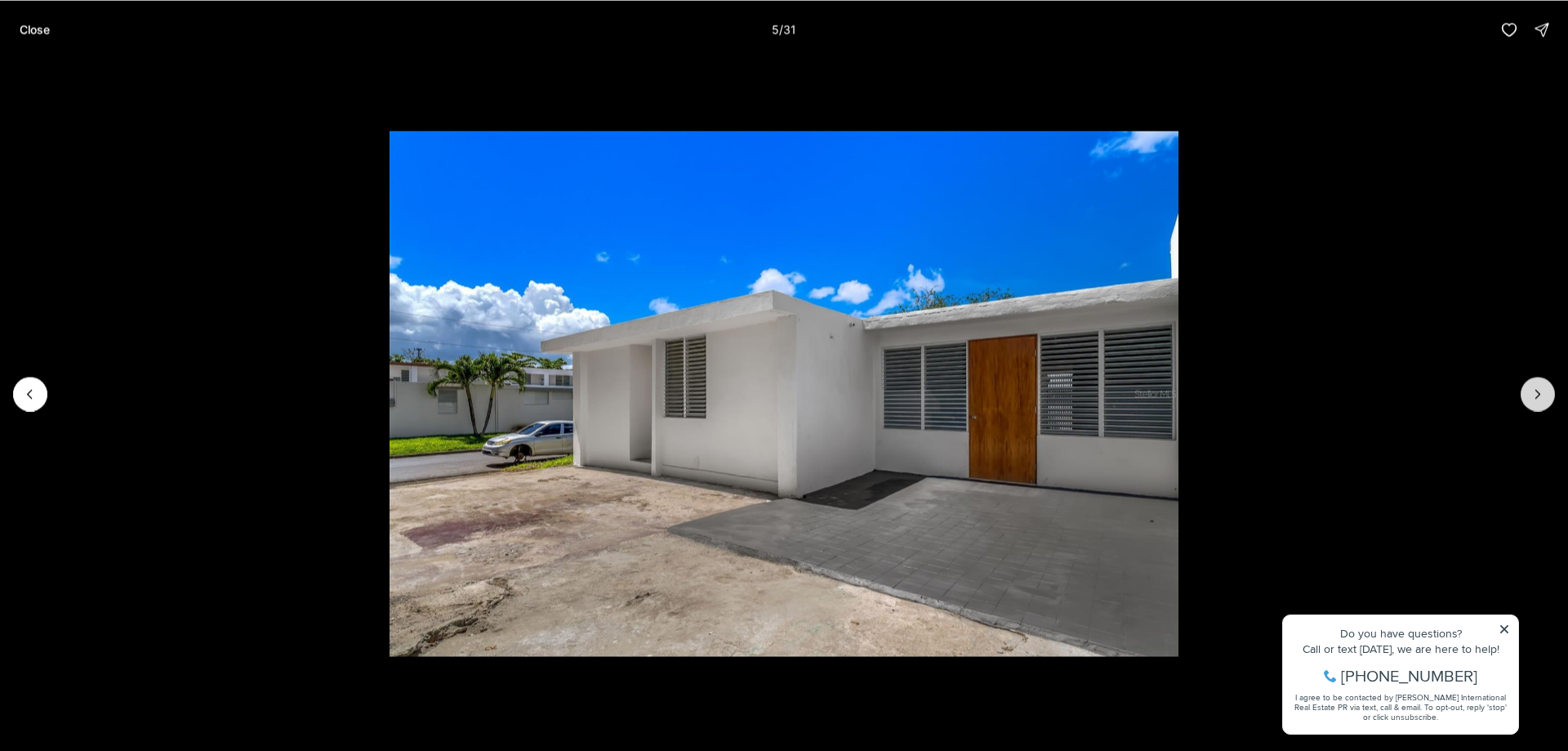
click at [1533, 397] on icon "Next slide" at bounding box center [1538, 393] width 17 height 17
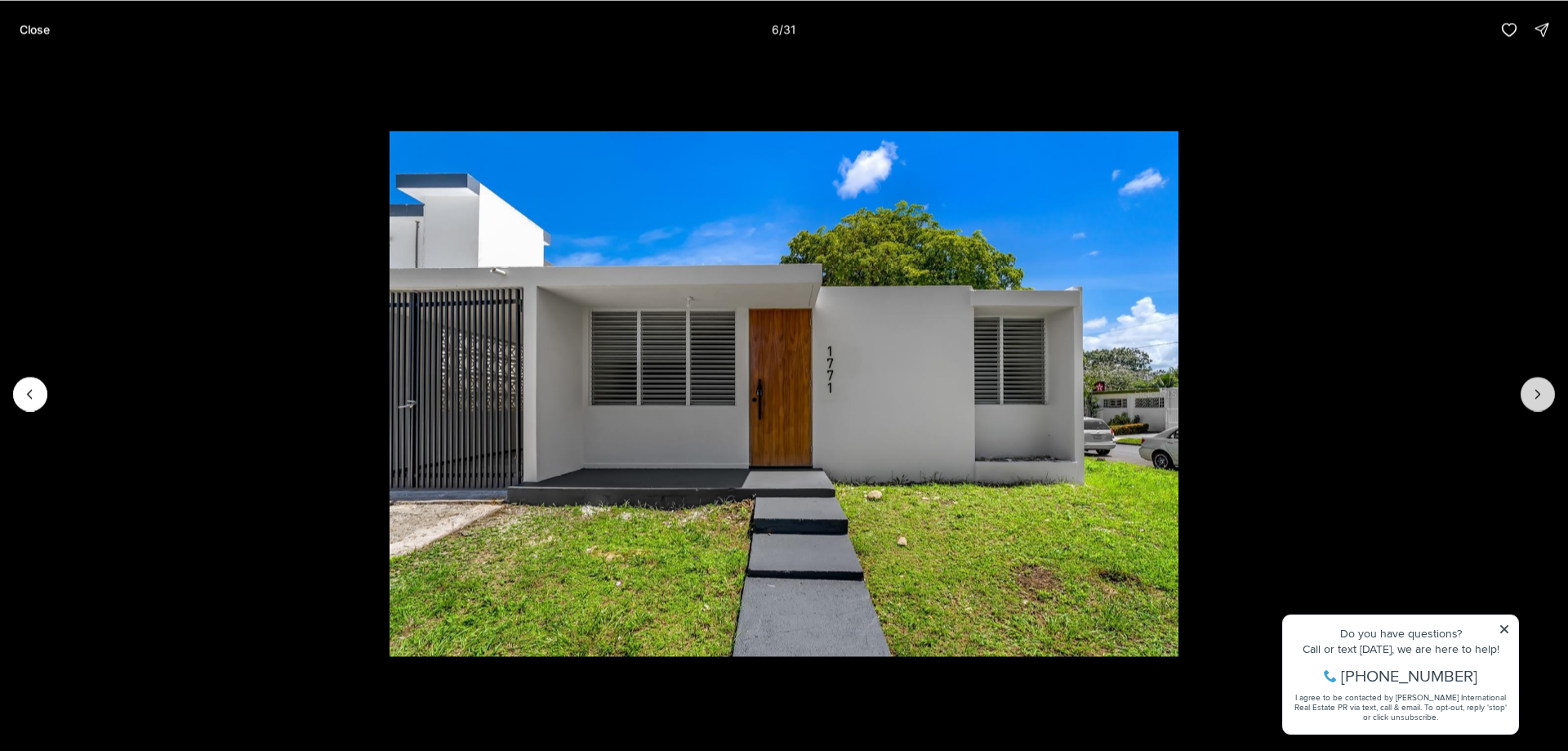
click at [1533, 397] on icon "Next slide" at bounding box center [1538, 393] width 17 height 17
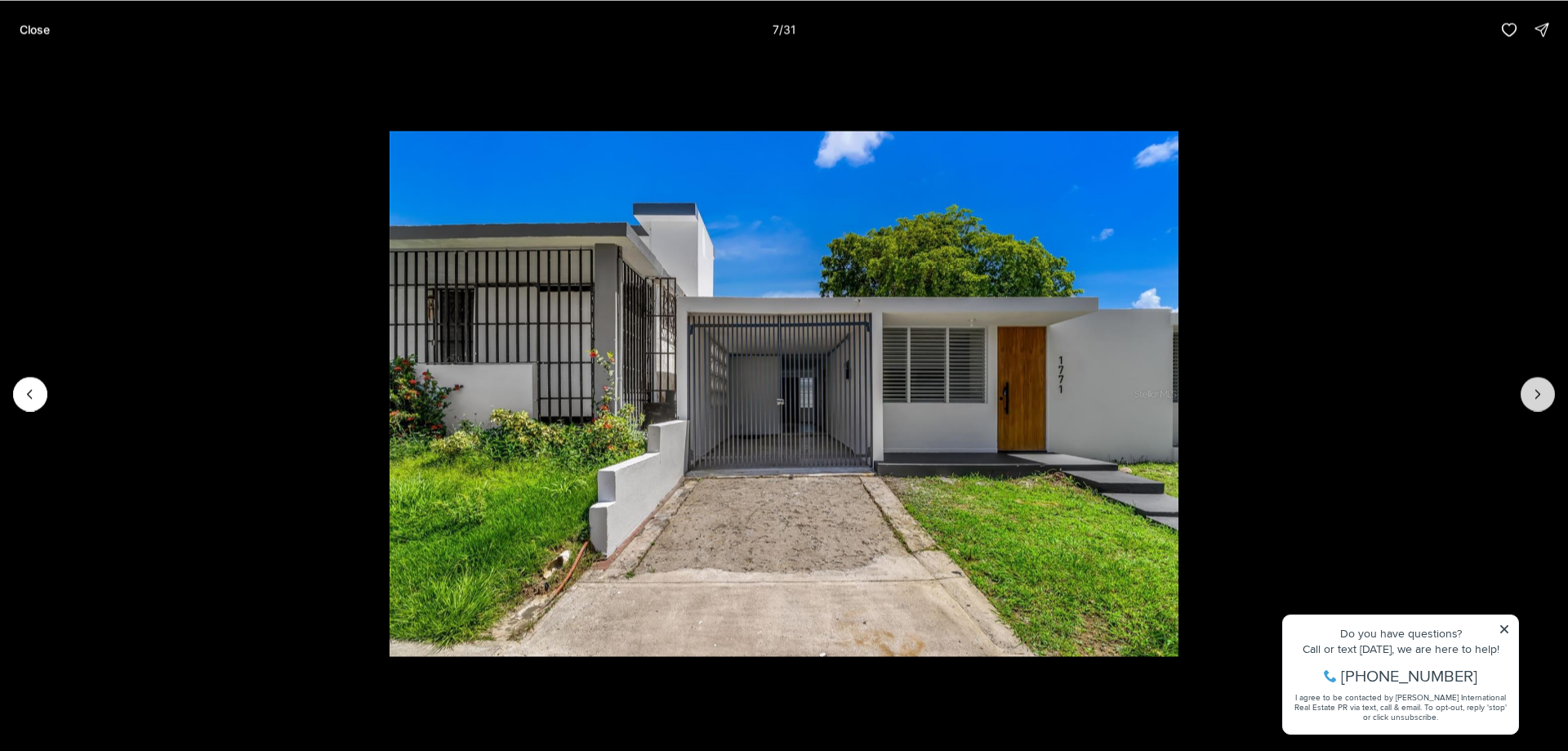
click at [1533, 397] on icon "Next slide" at bounding box center [1538, 393] width 17 height 17
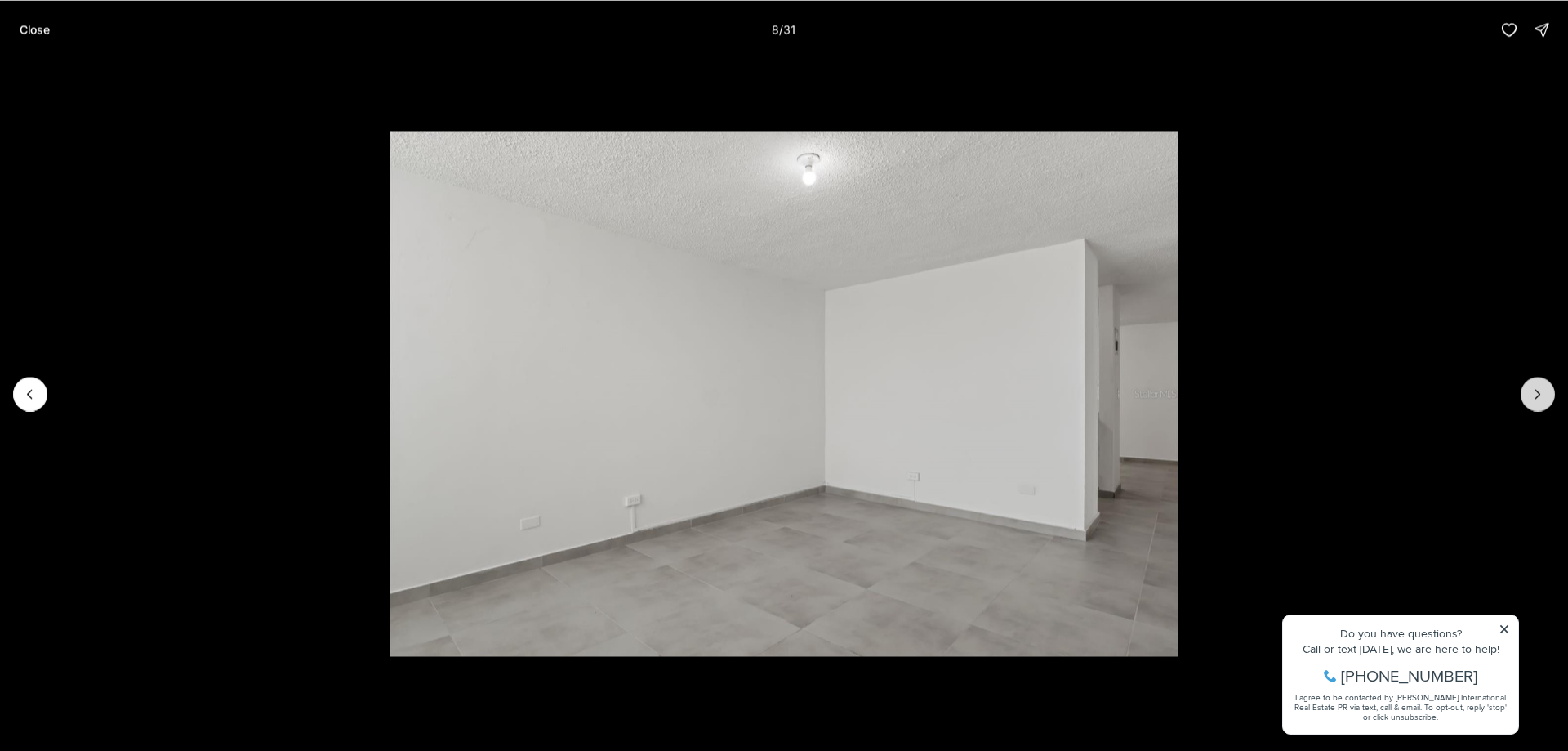
click at [1533, 397] on icon "Next slide" at bounding box center [1538, 393] width 17 height 17
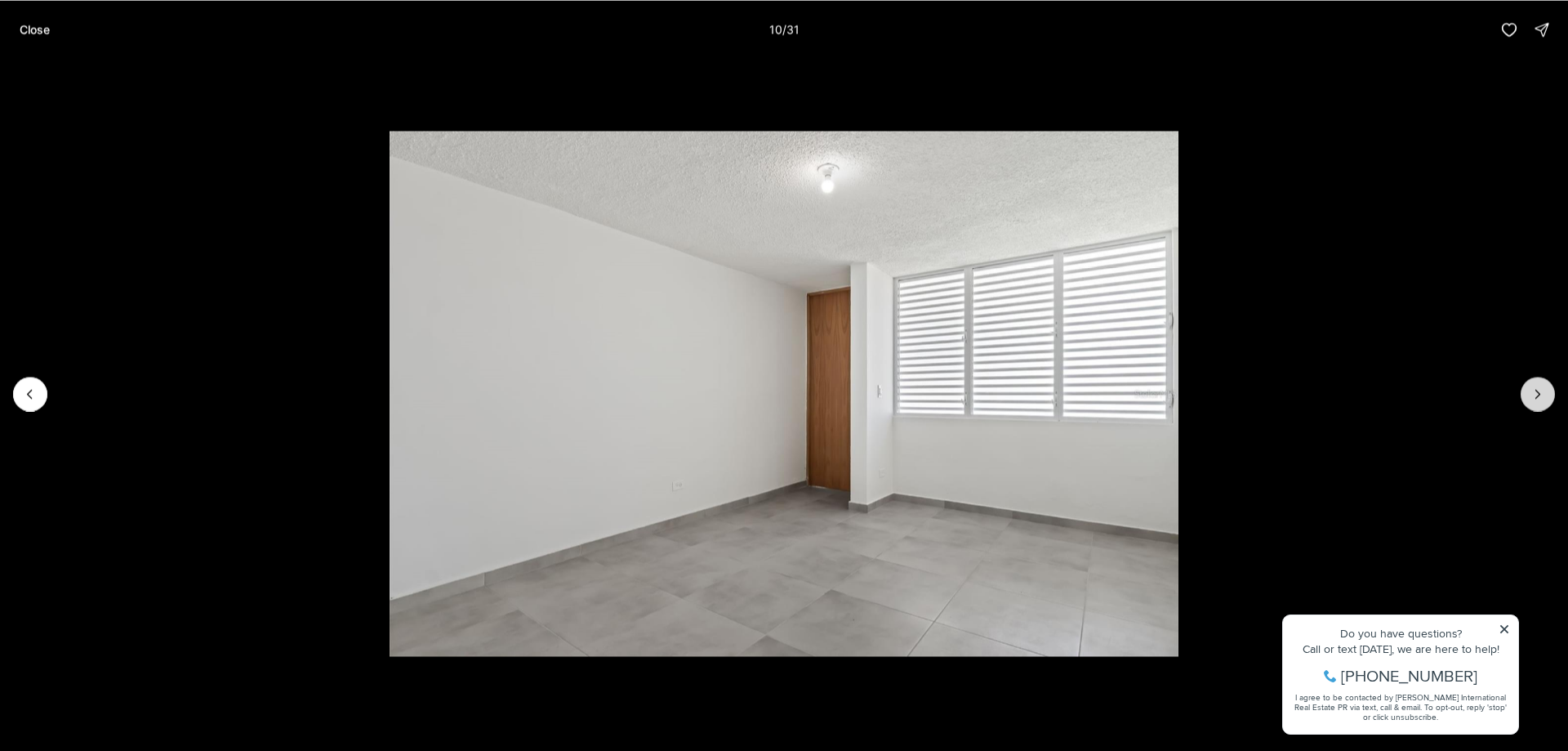
click at [1533, 397] on icon "Next slide" at bounding box center [1538, 393] width 17 height 17
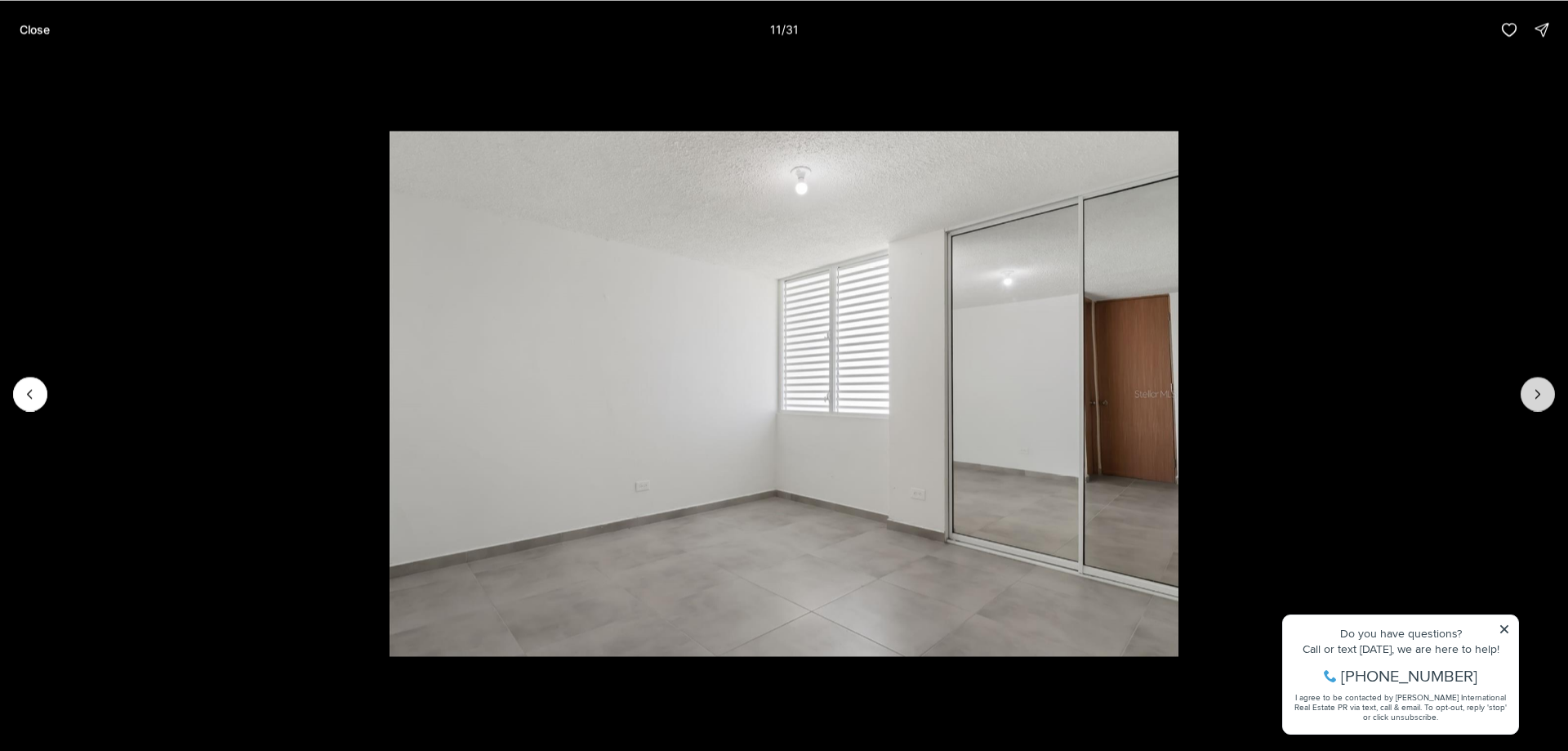
click at [1533, 397] on icon "Next slide" at bounding box center [1538, 393] width 17 height 17
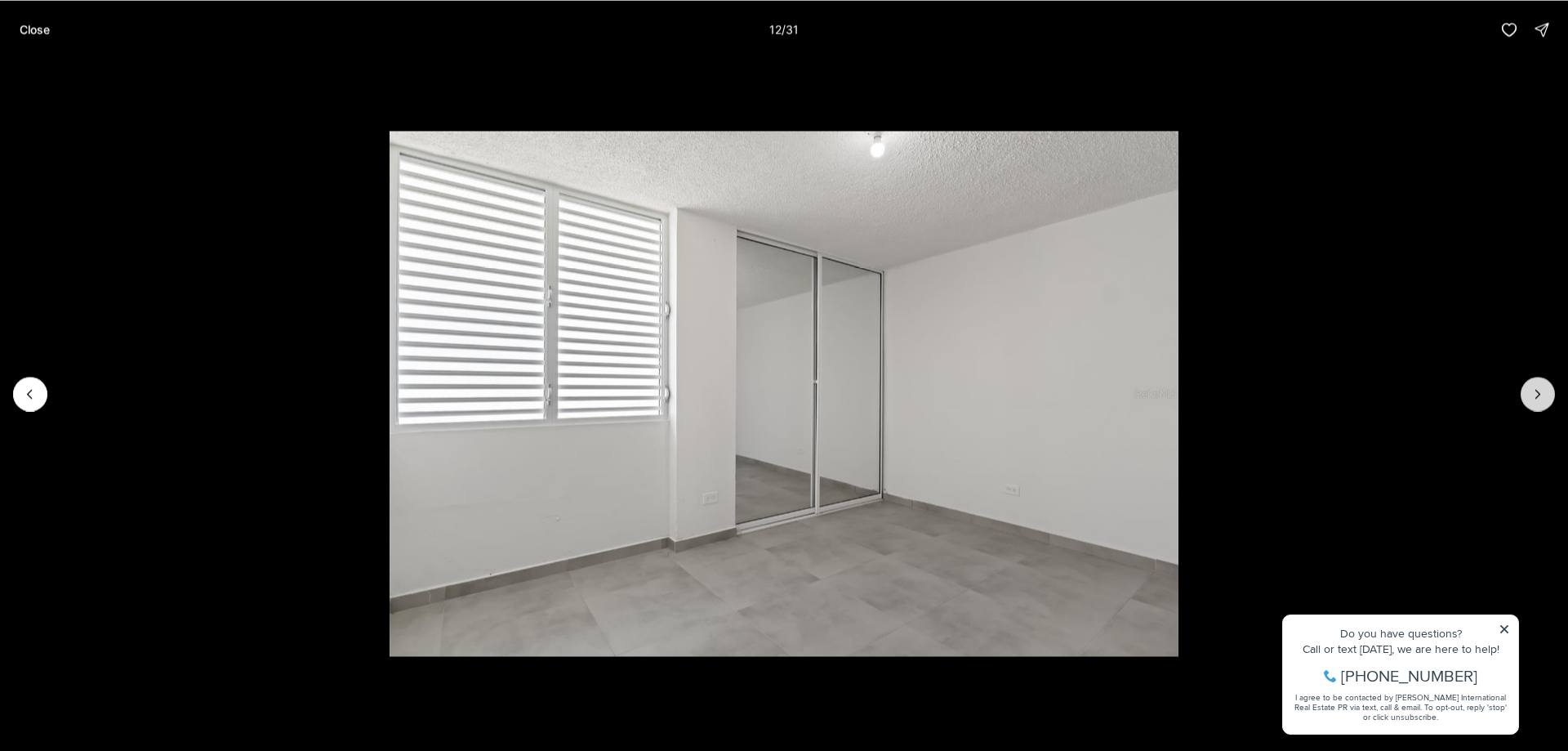
click at [1533, 397] on icon "Next slide" at bounding box center [1538, 393] width 17 height 17
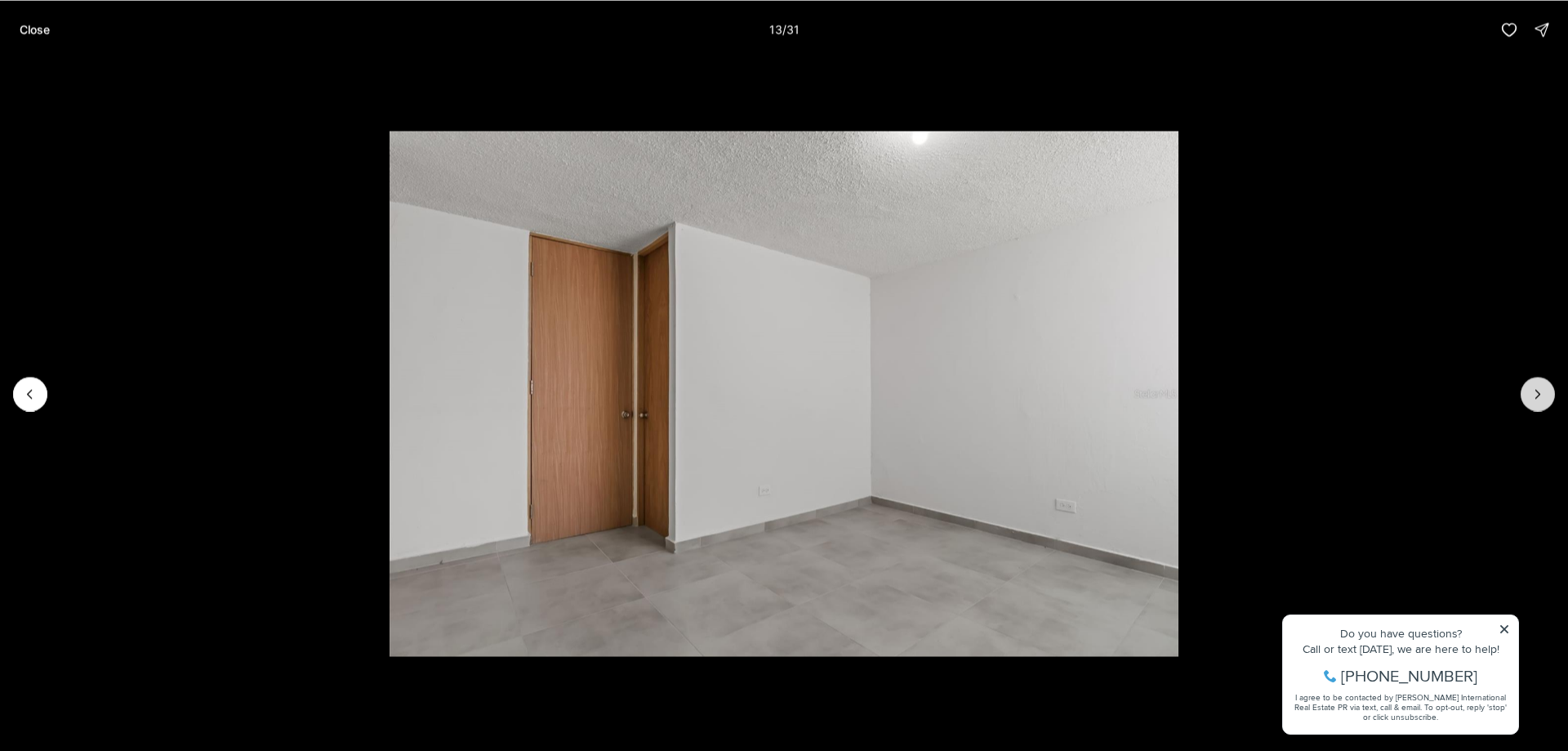
click at [1533, 397] on icon "Next slide" at bounding box center [1538, 393] width 17 height 17
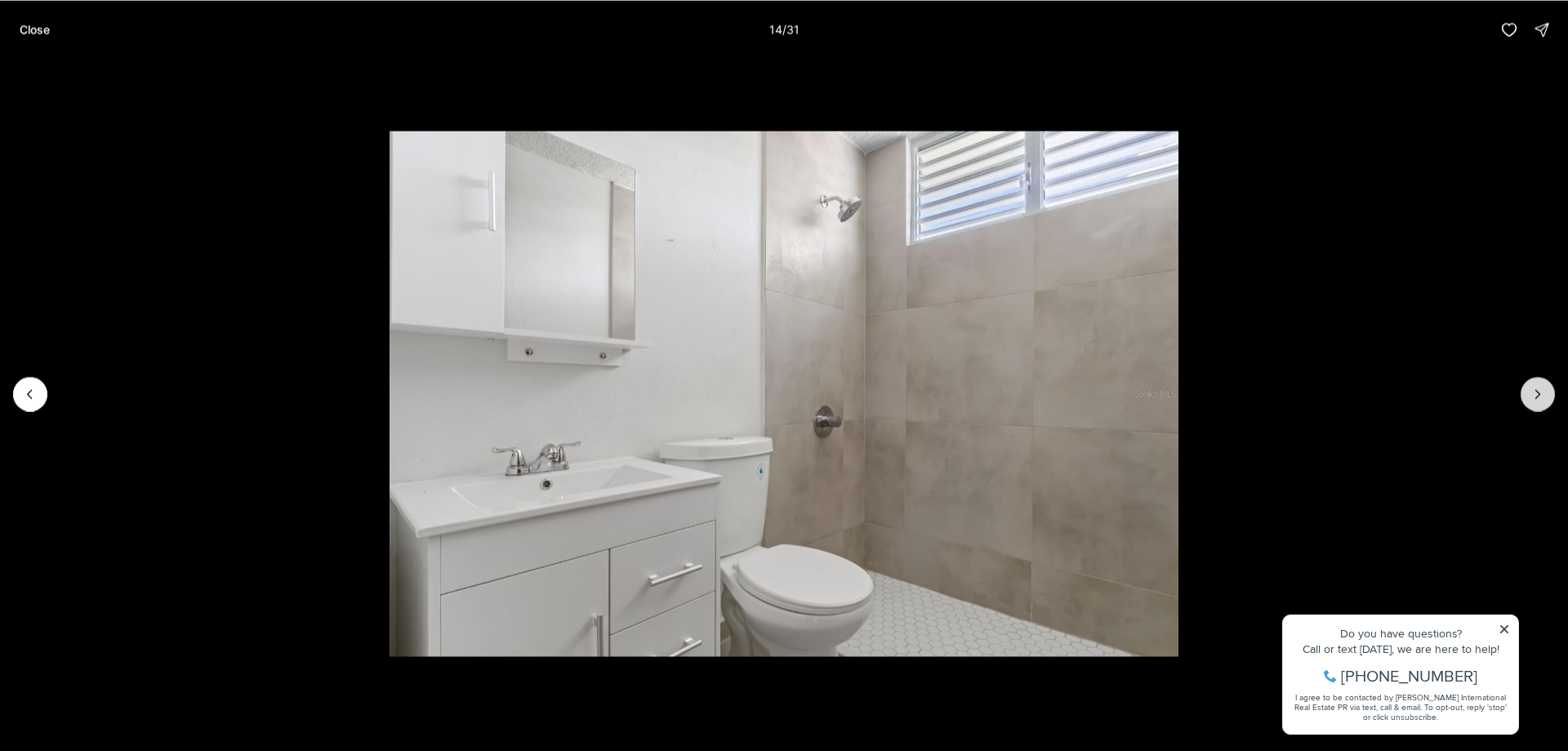
click at [1533, 397] on icon "Next slide" at bounding box center [1538, 393] width 17 height 17
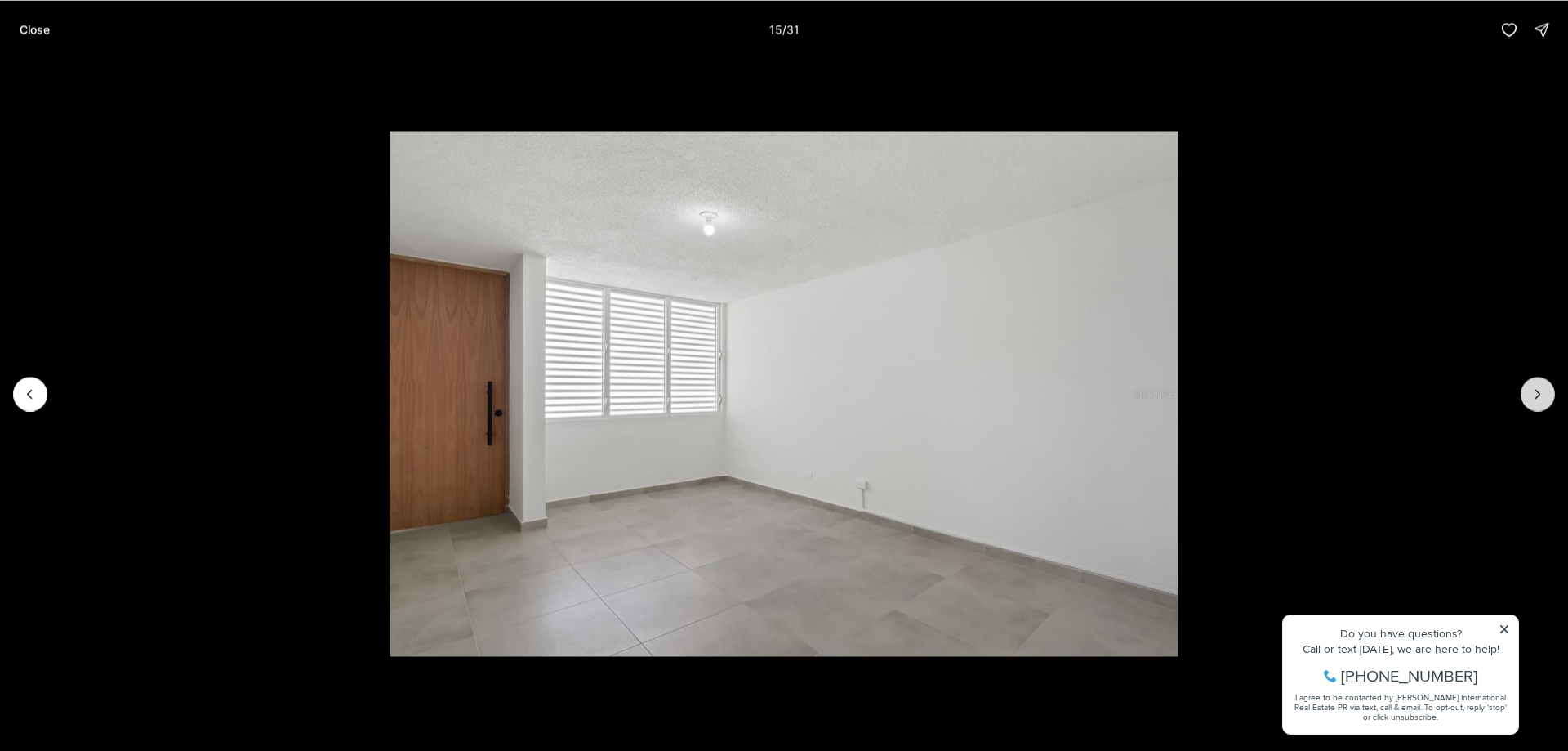
click at [1533, 397] on icon "Next slide" at bounding box center [1538, 393] width 17 height 17
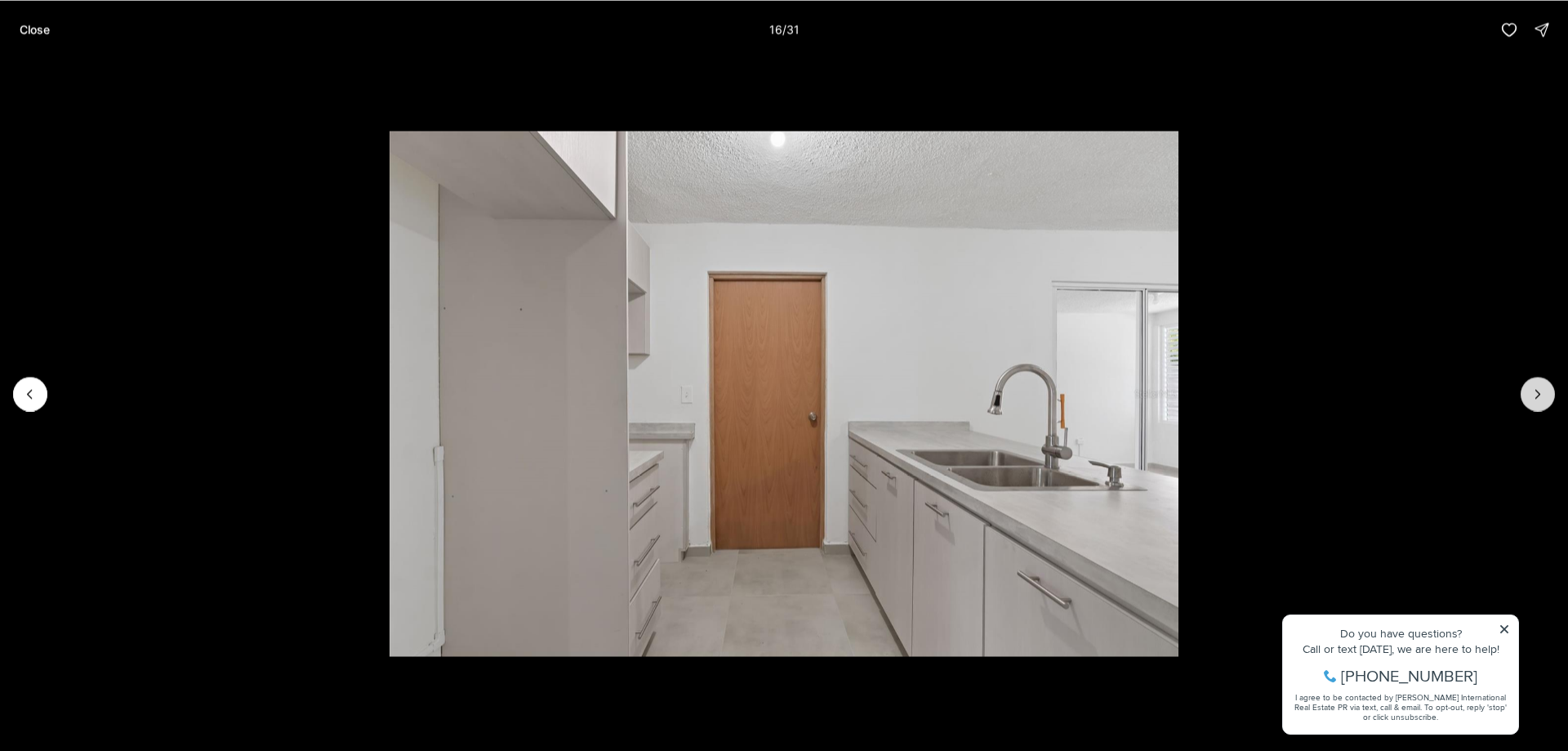
click at [1533, 397] on icon "Next slide" at bounding box center [1538, 393] width 17 height 17
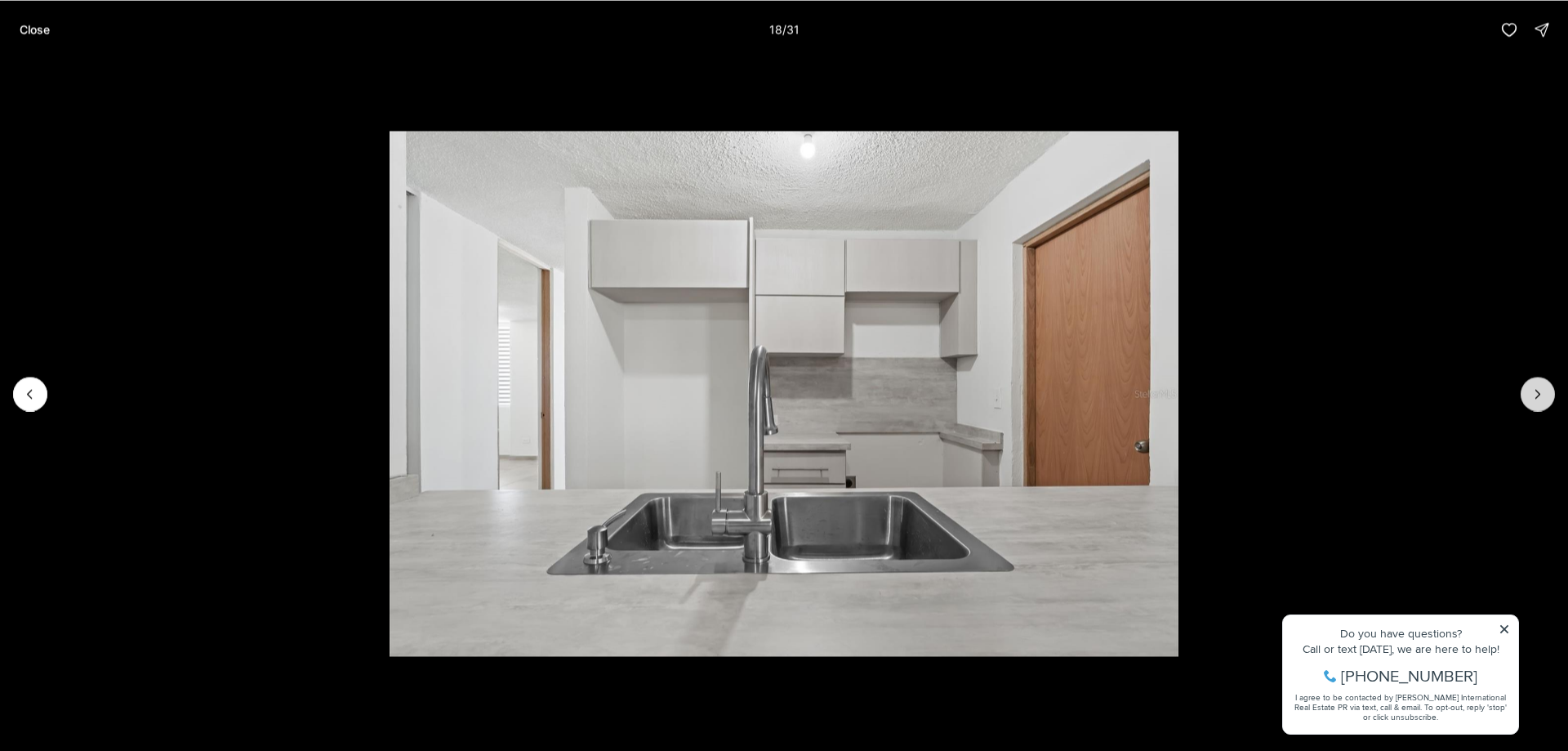
click at [1533, 397] on icon "Next slide" at bounding box center [1538, 393] width 17 height 17
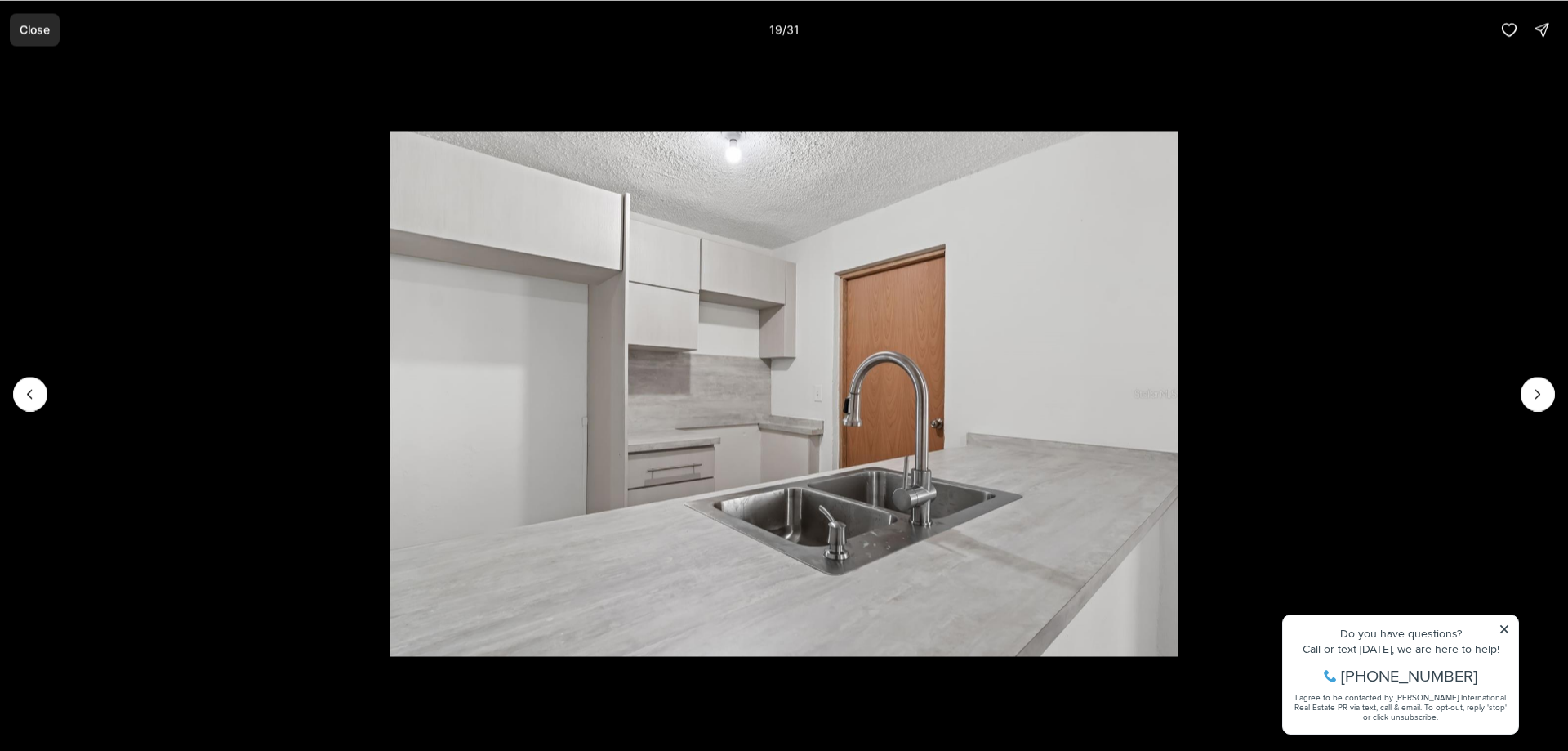
click at [39, 33] on p "Close" at bounding box center [34, 28] width 30 height 13
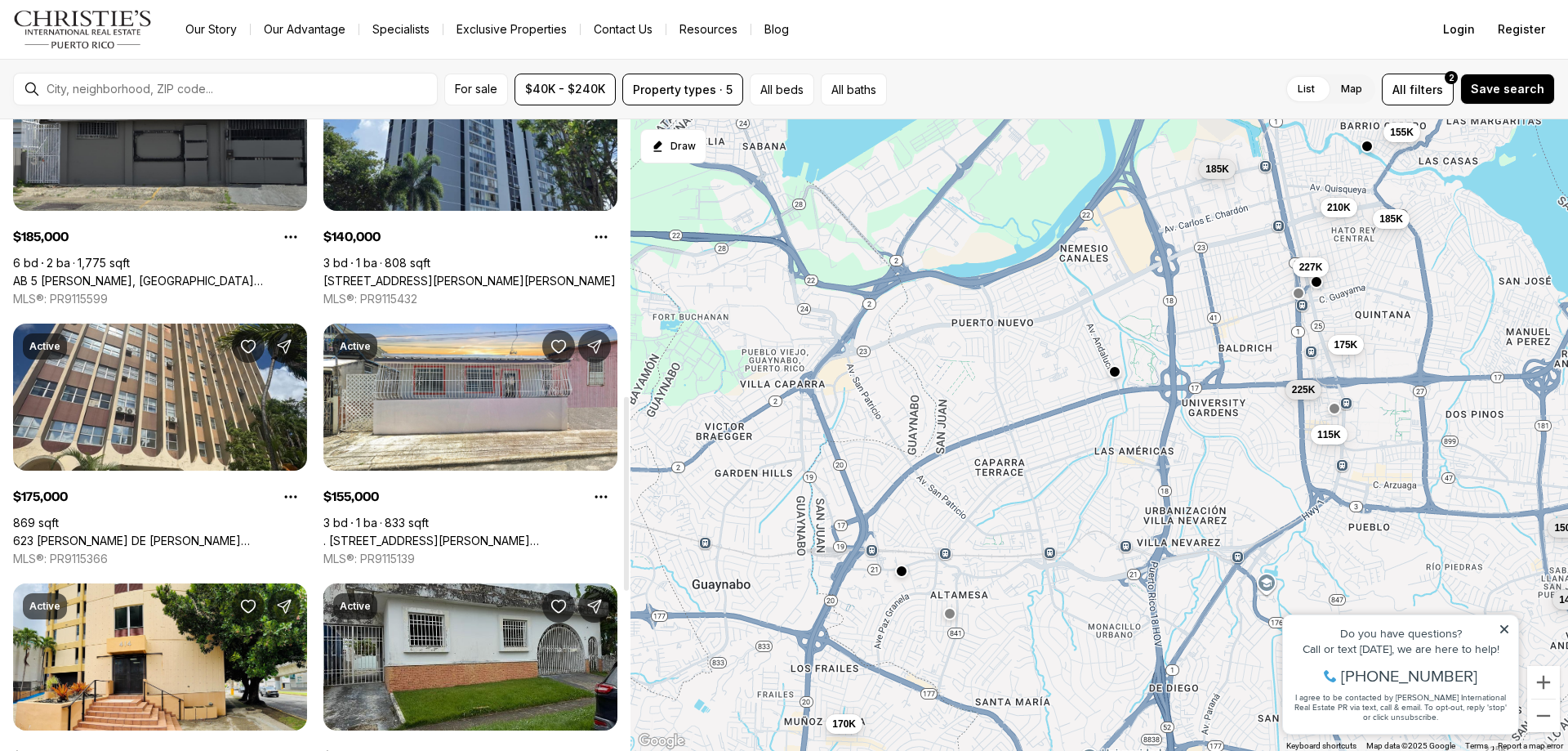
scroll to position [1062, 0]
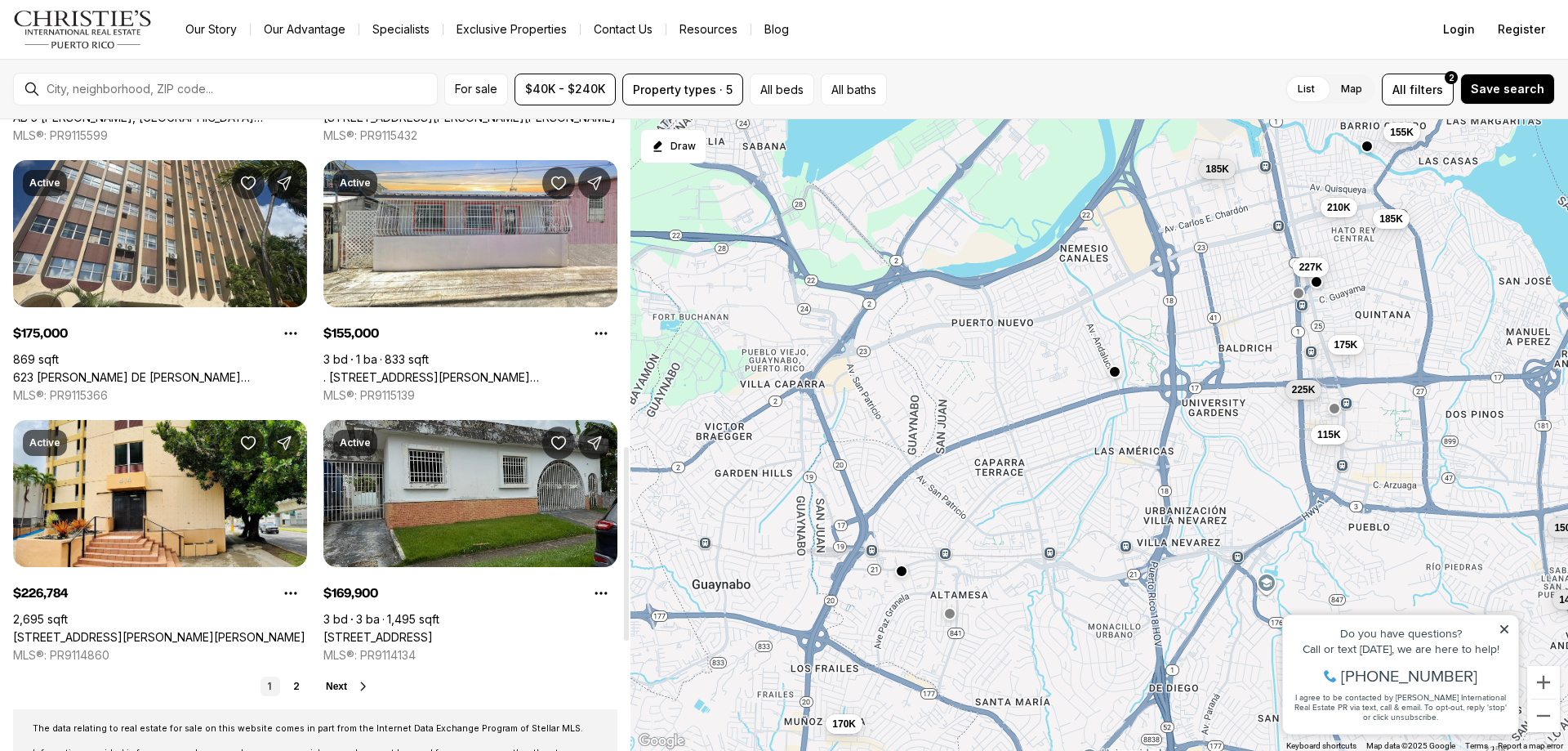
click at [433, 630] on link "2 ARPEGIO ST, GUAYNABO PR, 00969" at bounding box center [378, 637] width 109 height 15
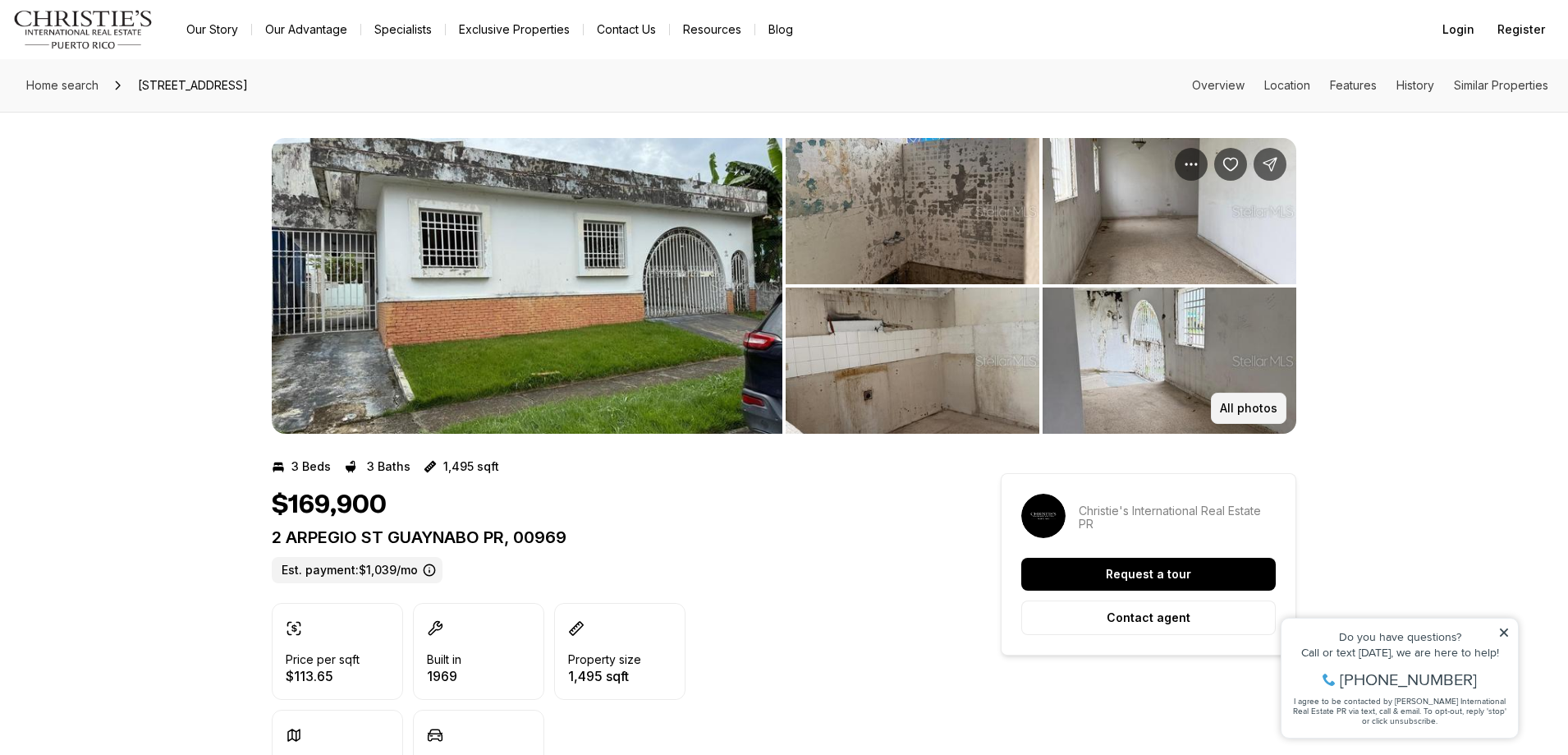
click at [1240, 402] on p "All photos" at bounding box center [1249, 408] width 58 height 13
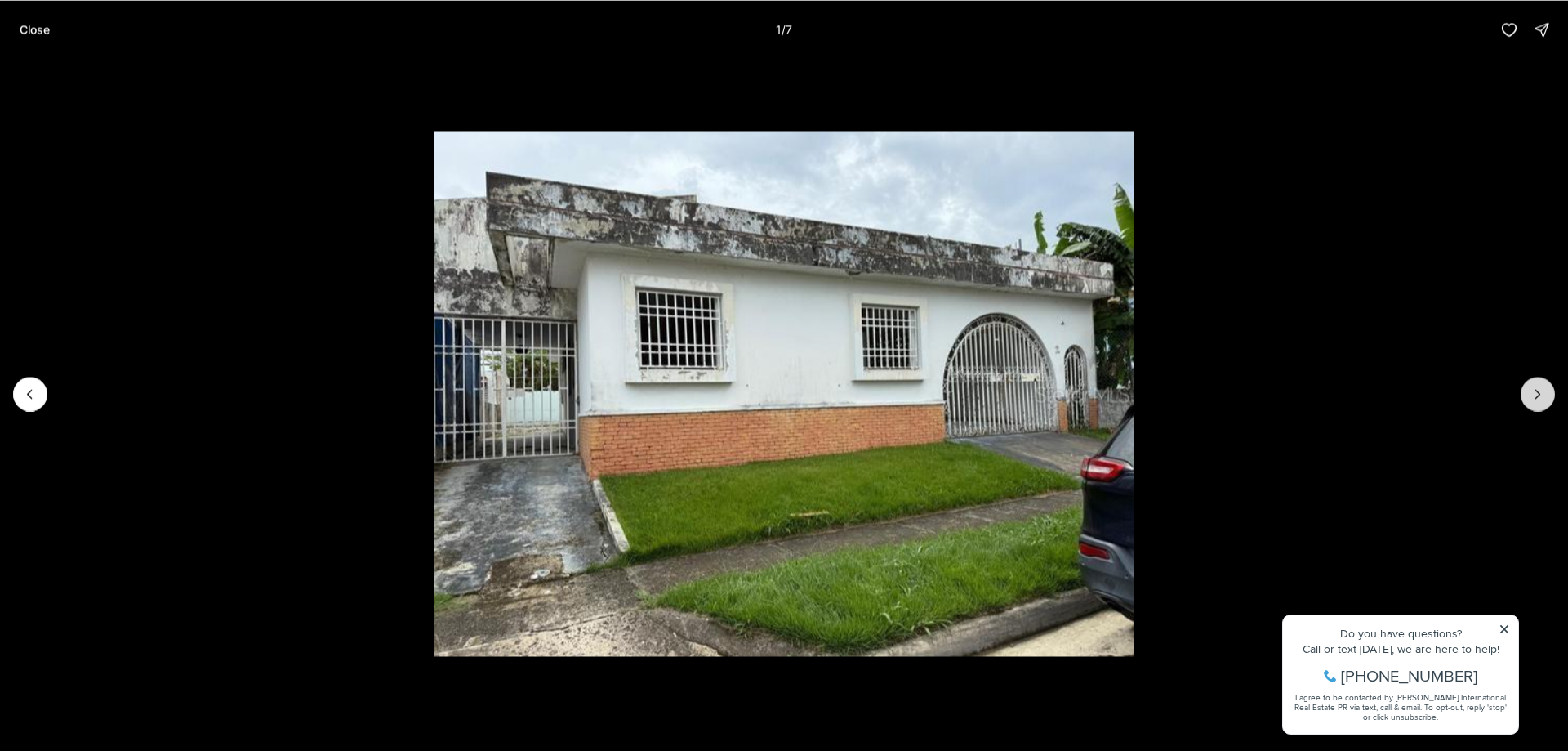
click at [1535, 404] on button "Next slide" at bounding box center [1537, 393] width 34 height 34
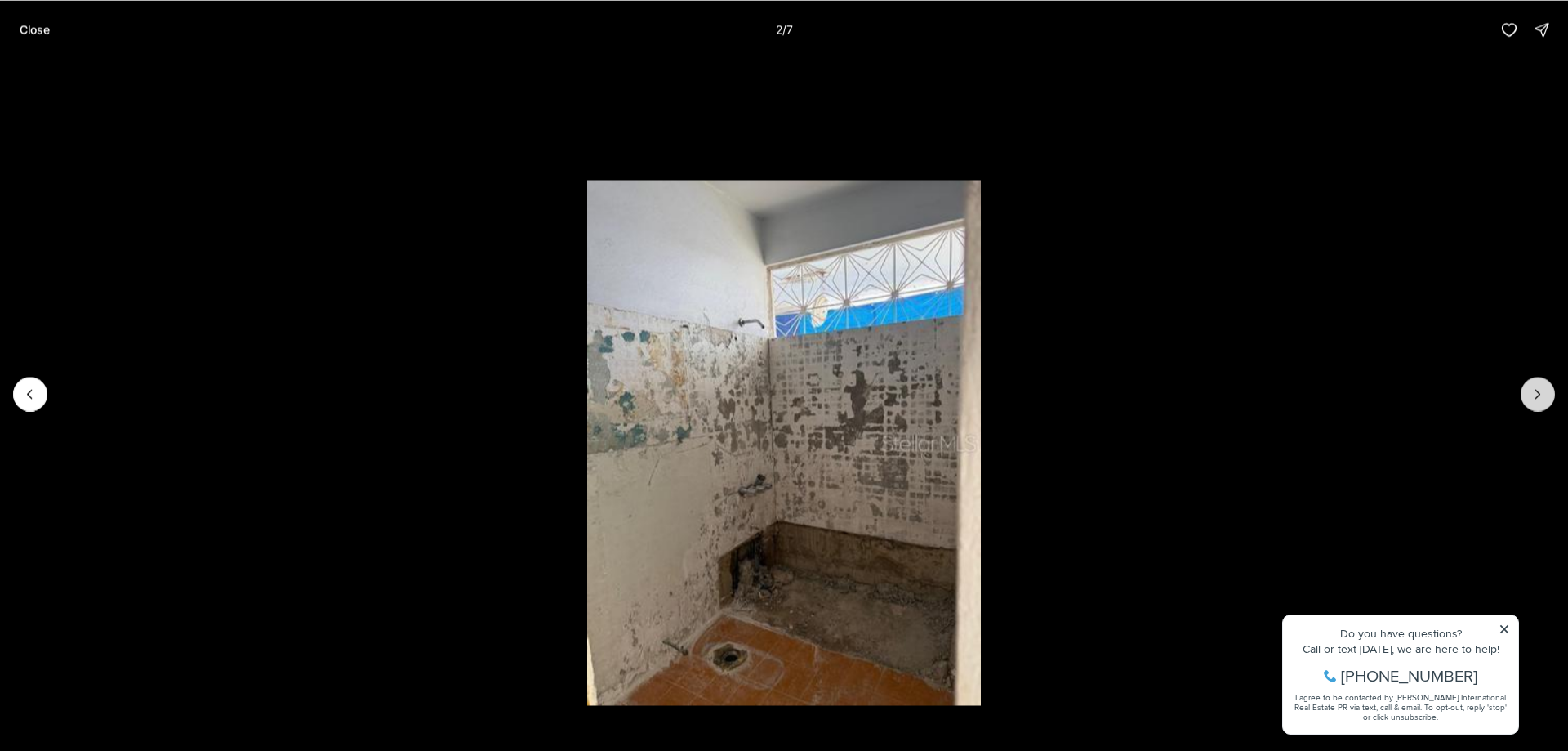
click at [1535, 404] on button "Next slide" at bounding box center [1537, 393] width 34 height 34
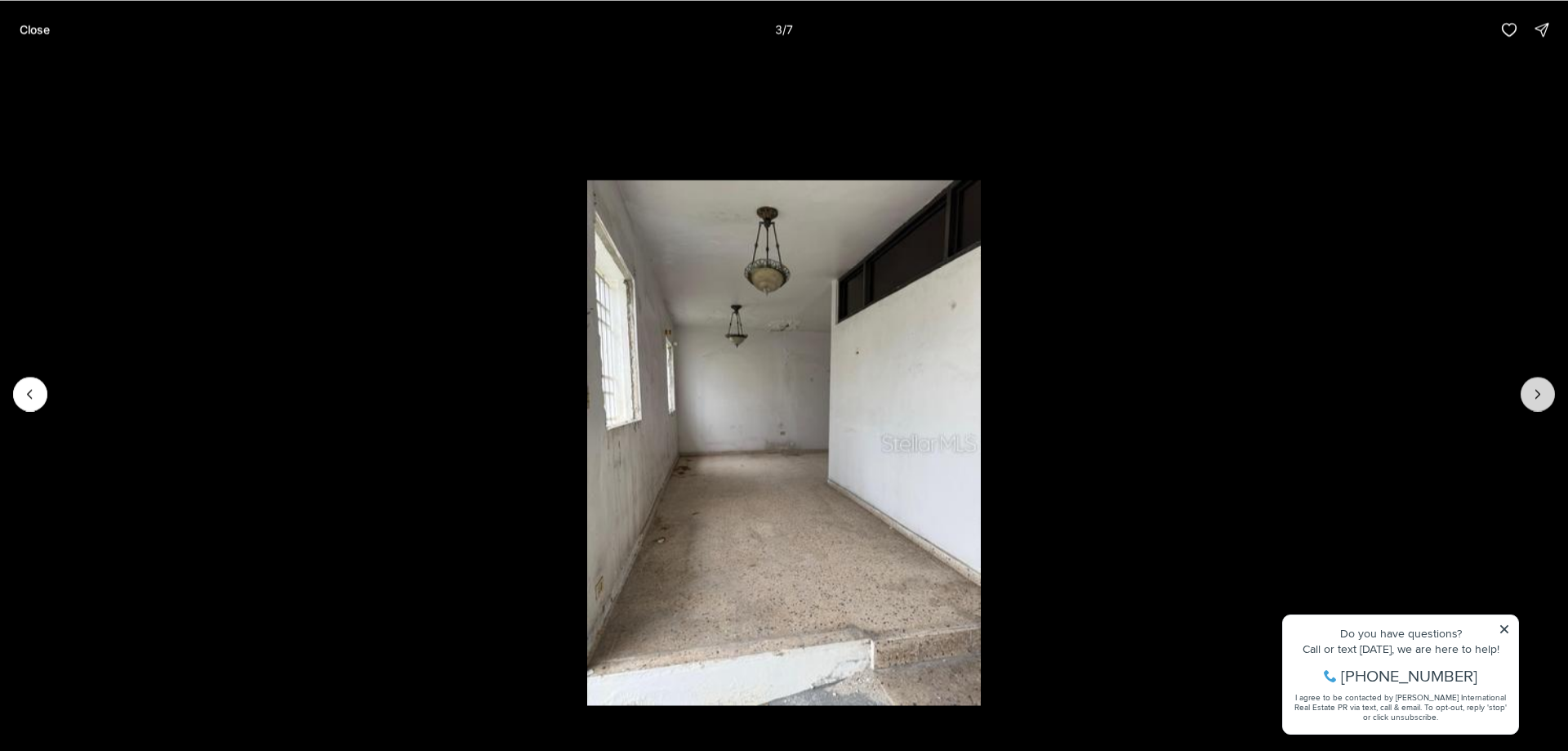
click at [1535, 404] on button "Next slide" at bounding box center [1537, 393] width 34 height 34
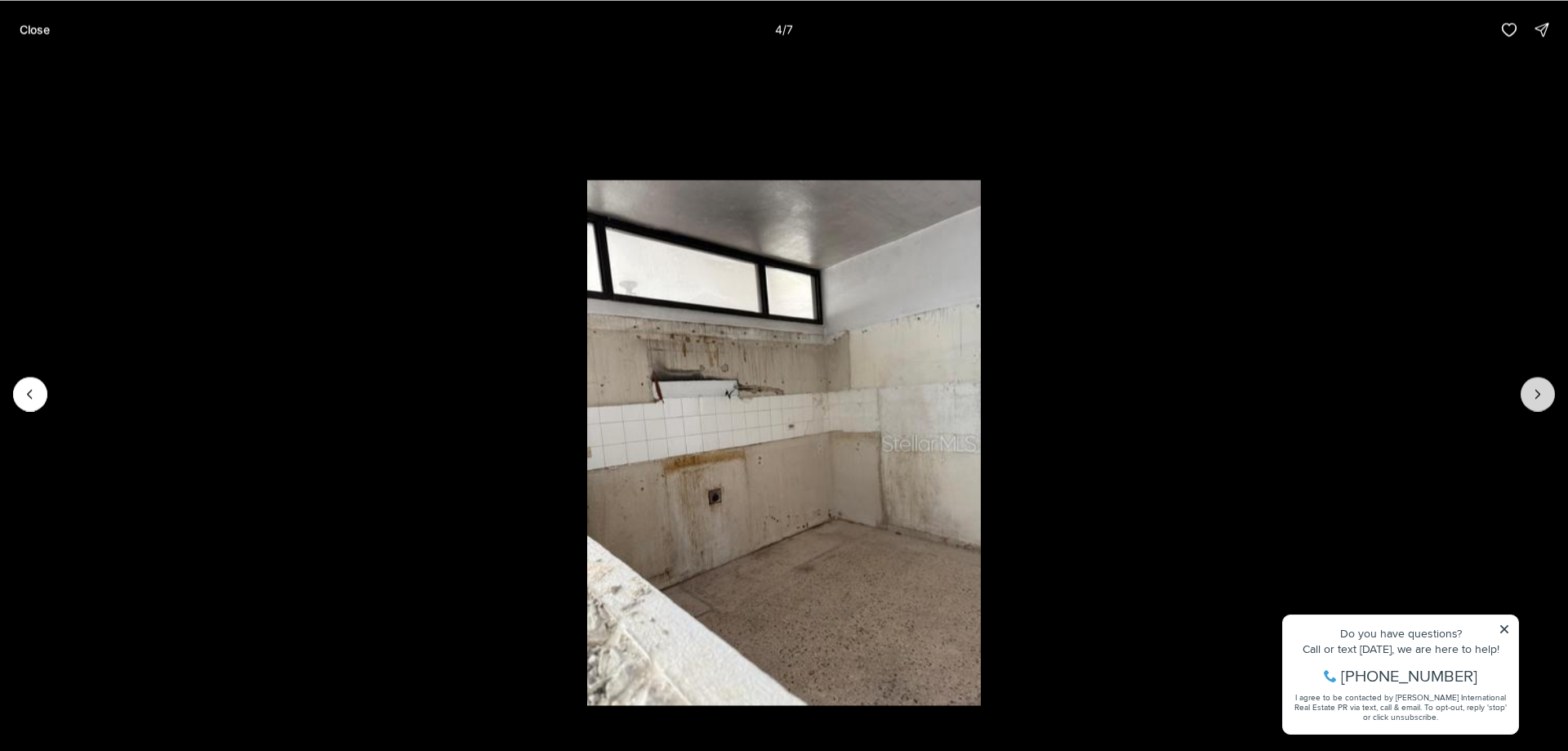
click at [1535, 403] on button "Next slide" at bounding box center [1537, 393] width 34 height 34
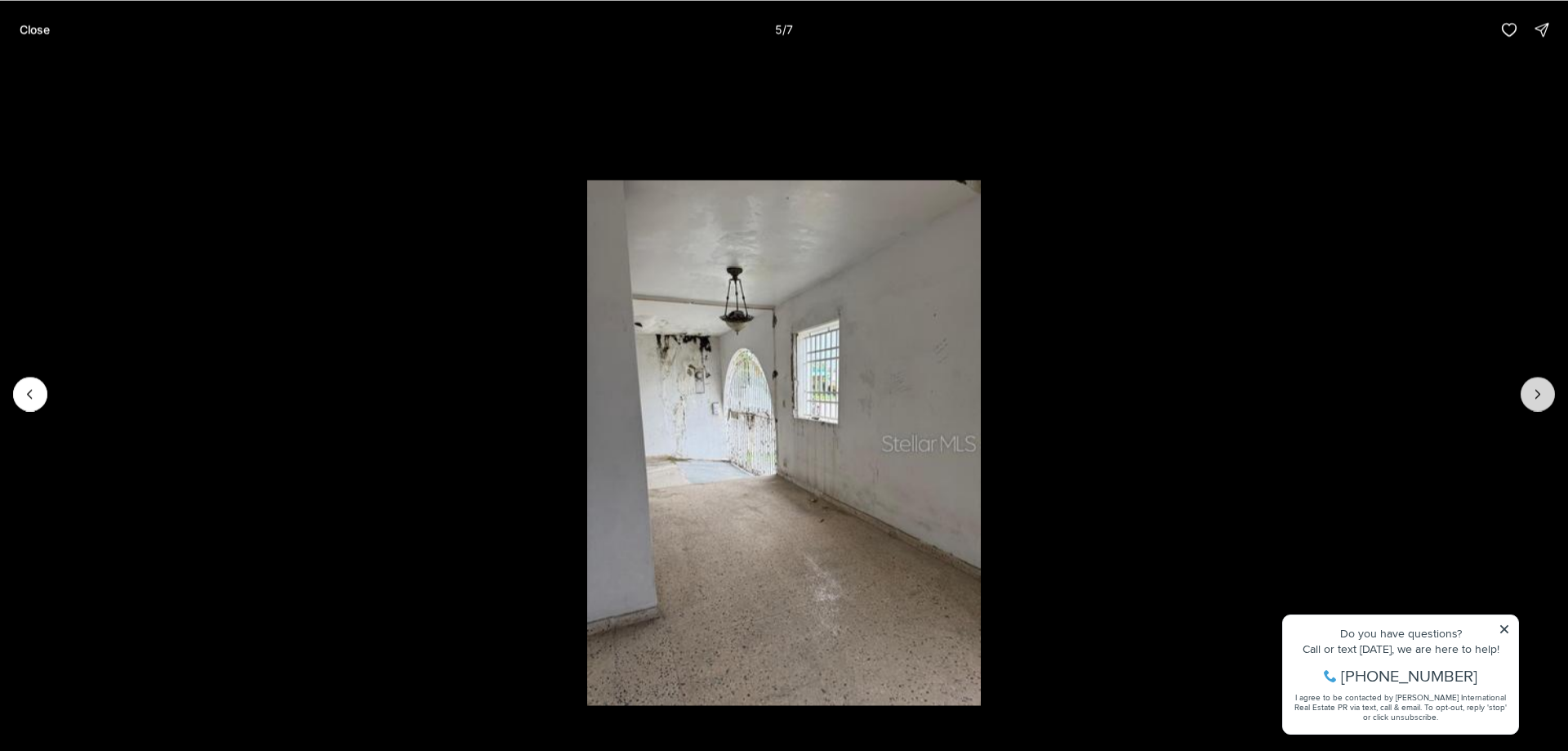
click at [1535, 403] on button "Next slide" at bounding box center [1537, 393] width 34 height 34
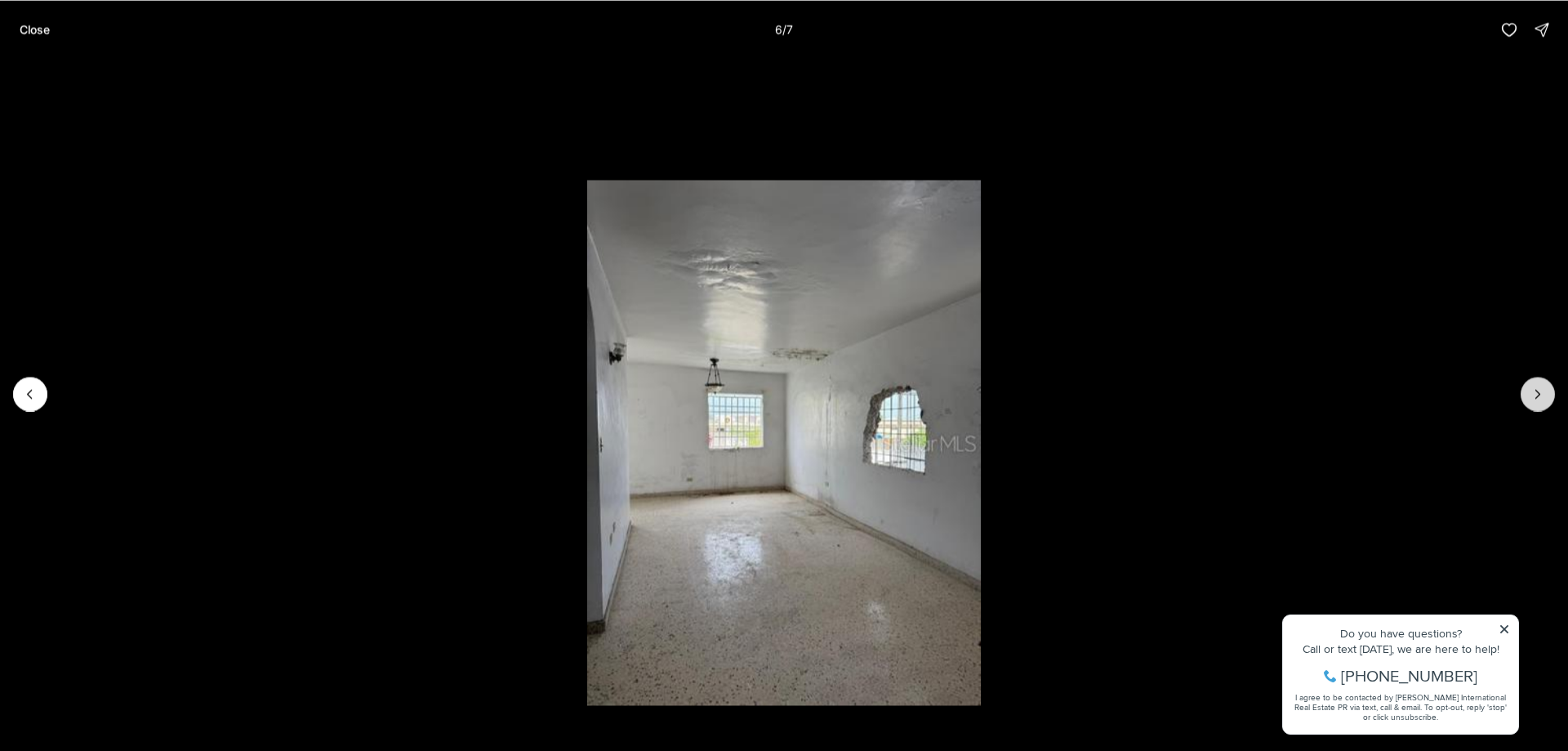
click at [1535, 403] on button "Next slide" at bounding box center [1537, 393] width 34 height 34
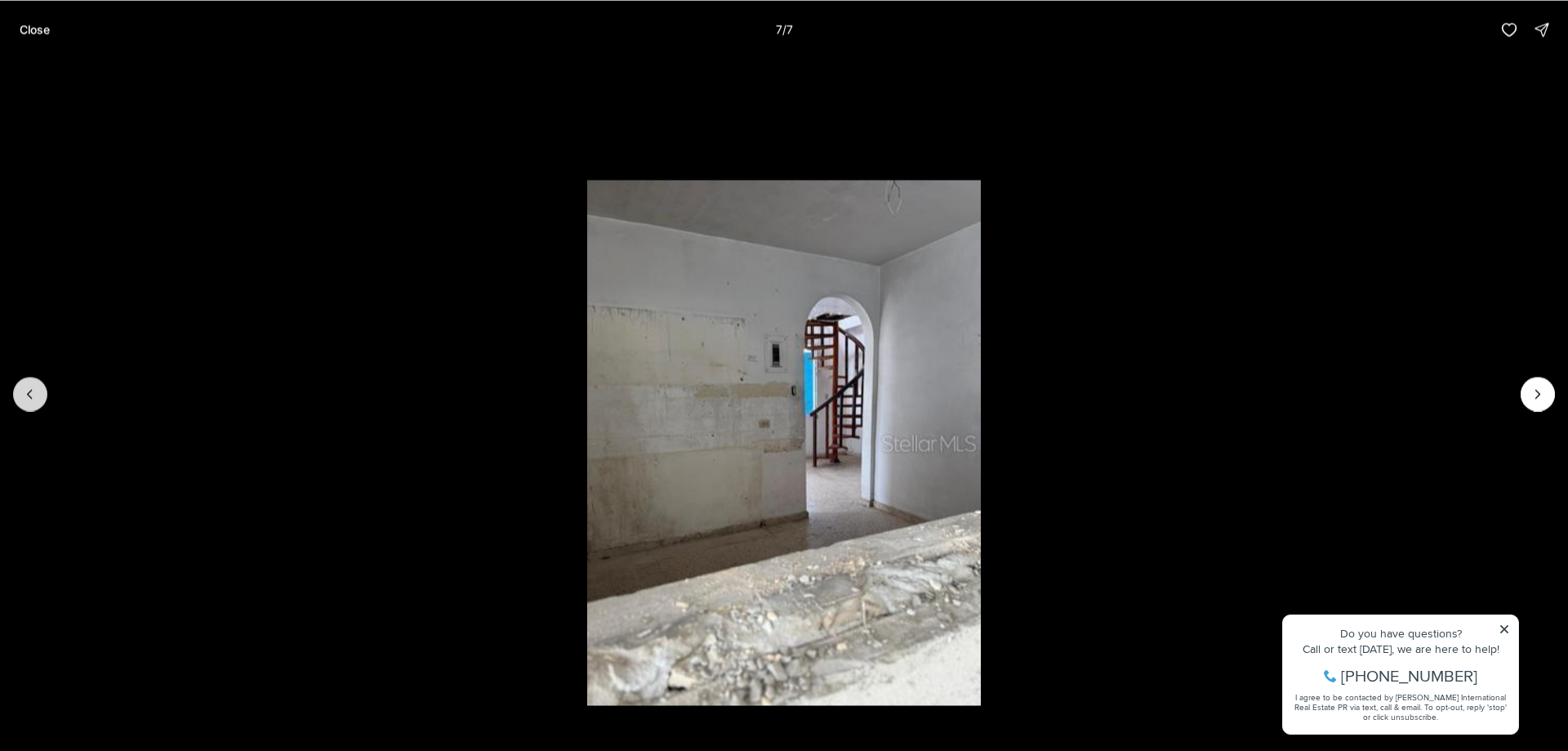
drag, startPoint x: 22, startPoint y: 379, endPoint x: 37, endPoint y: 385, distance: 16.2
click at [31, 385] on button "Previous slide" at bounding box center [29, 393] width 34 height 34
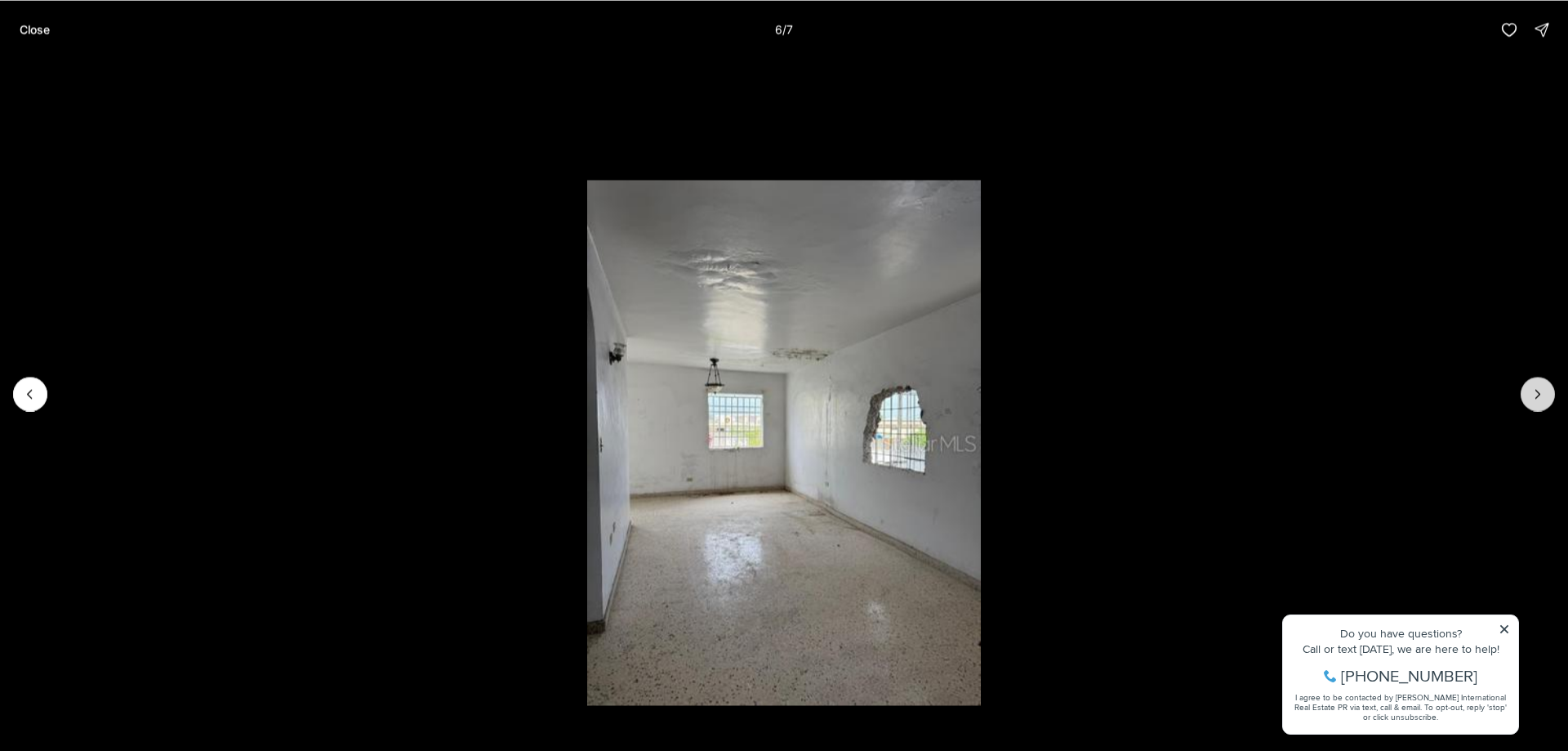
click at [1550, 396] on button "Next slide" at bounding box center [1537, 393] width 34 height 34
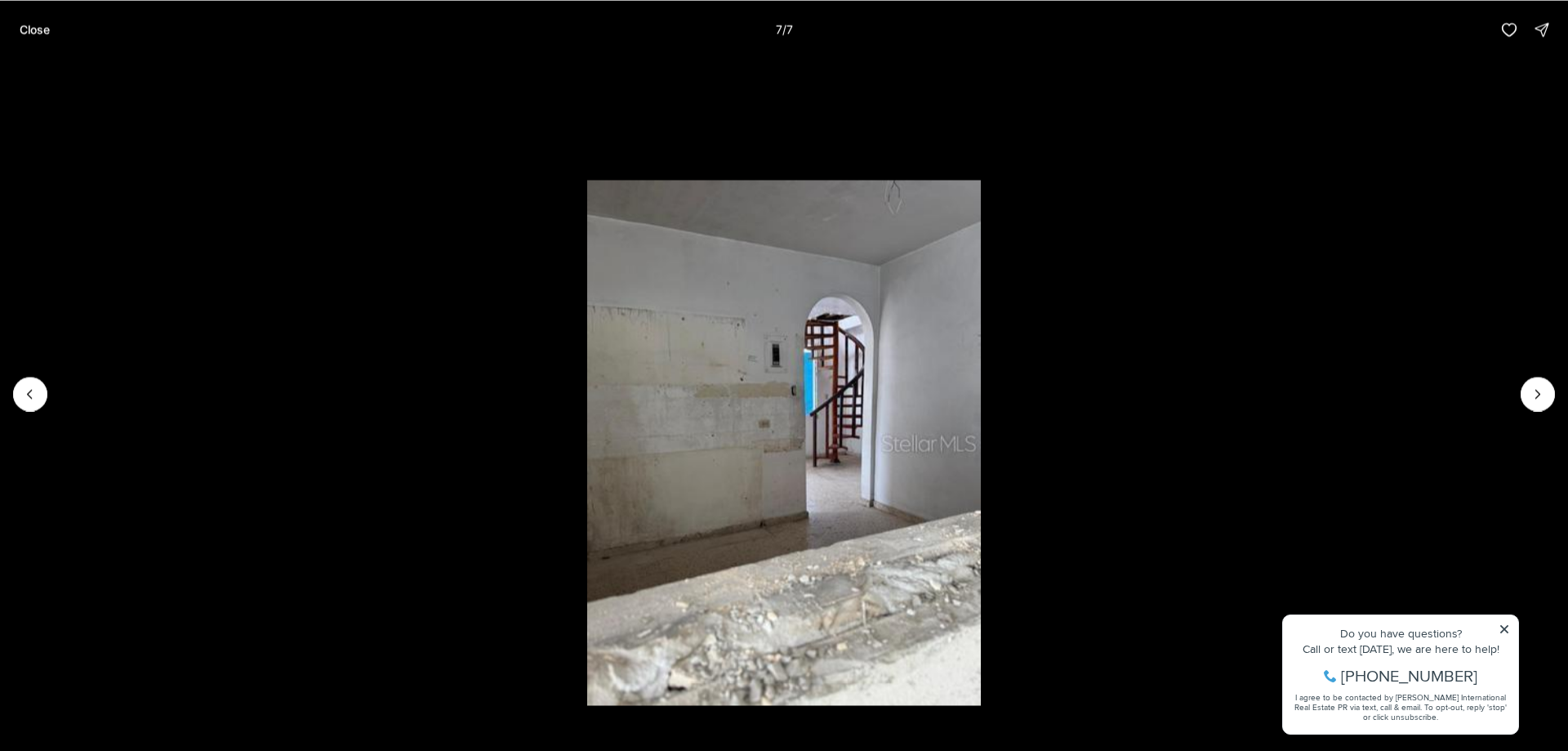
click at [1546, 396] on div at bounding box center [1537, 393] width 34 height 34
click at [1541, 395] on div at bounding box center [1537, 393] width 34 height 34
click at [30, 32] on p "Close" at bounding box center [34, 28] width 30 height 13
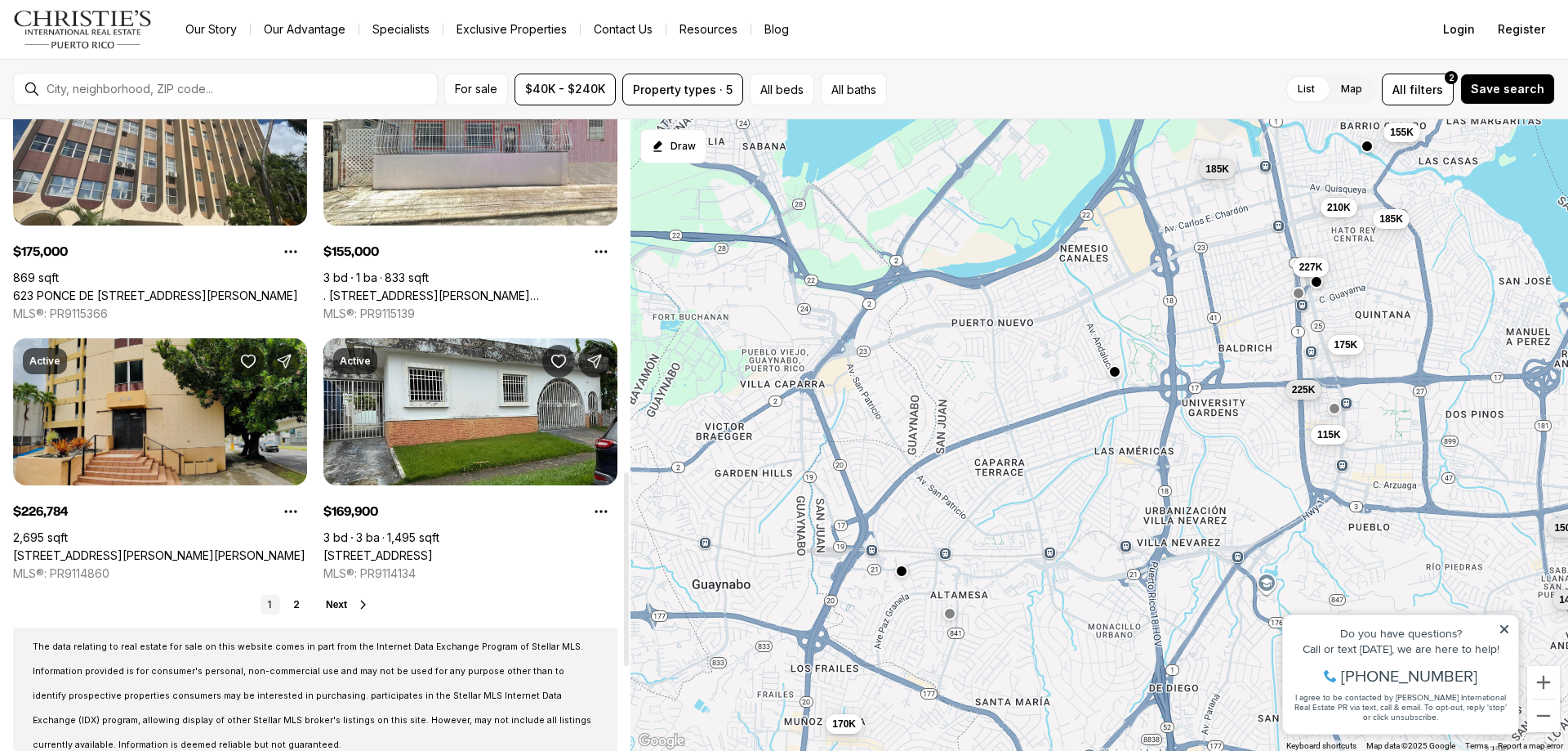
scroll to position [1307, 0]
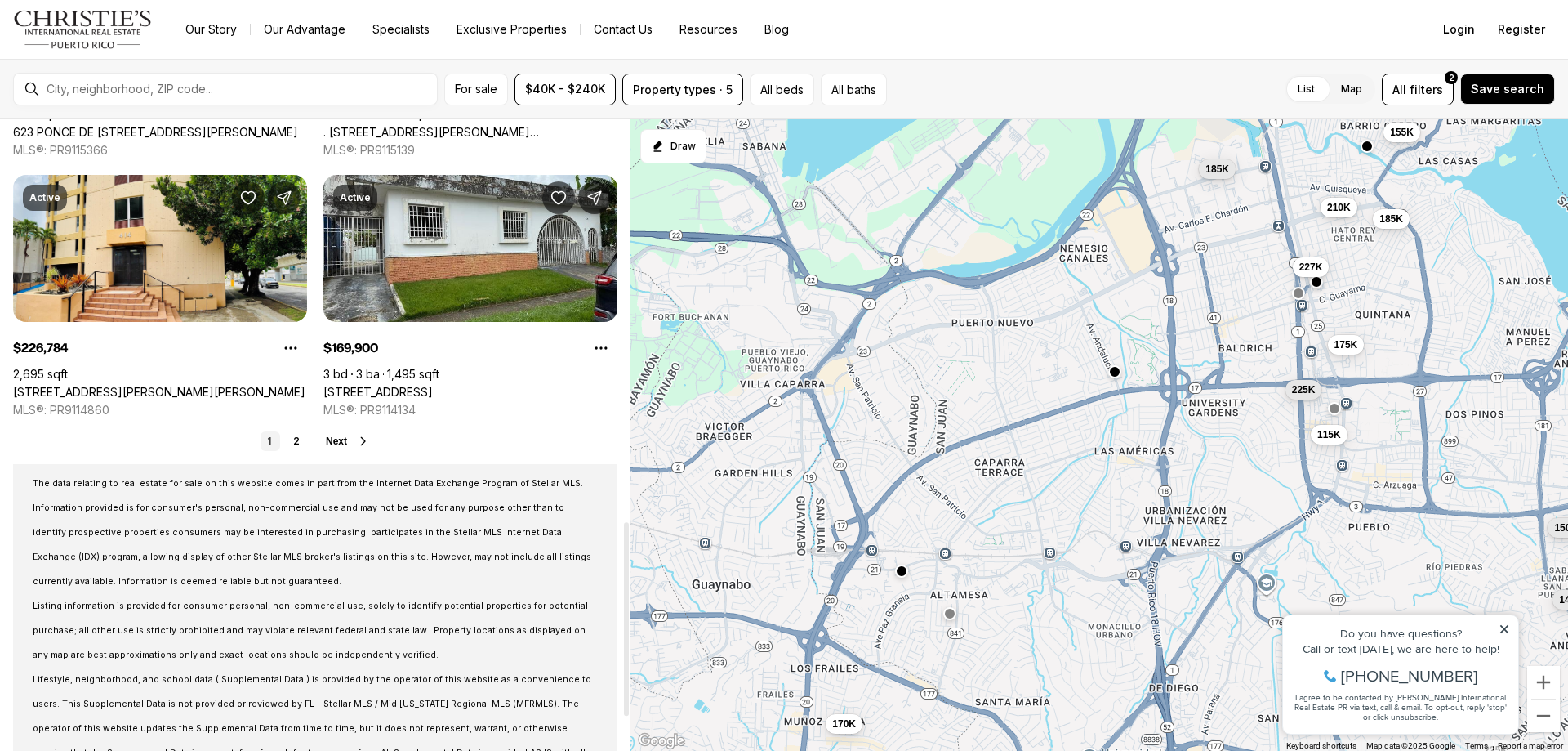
click at [332, 444] on span "Next" at bounding box center [336, 441] width 21 height 12
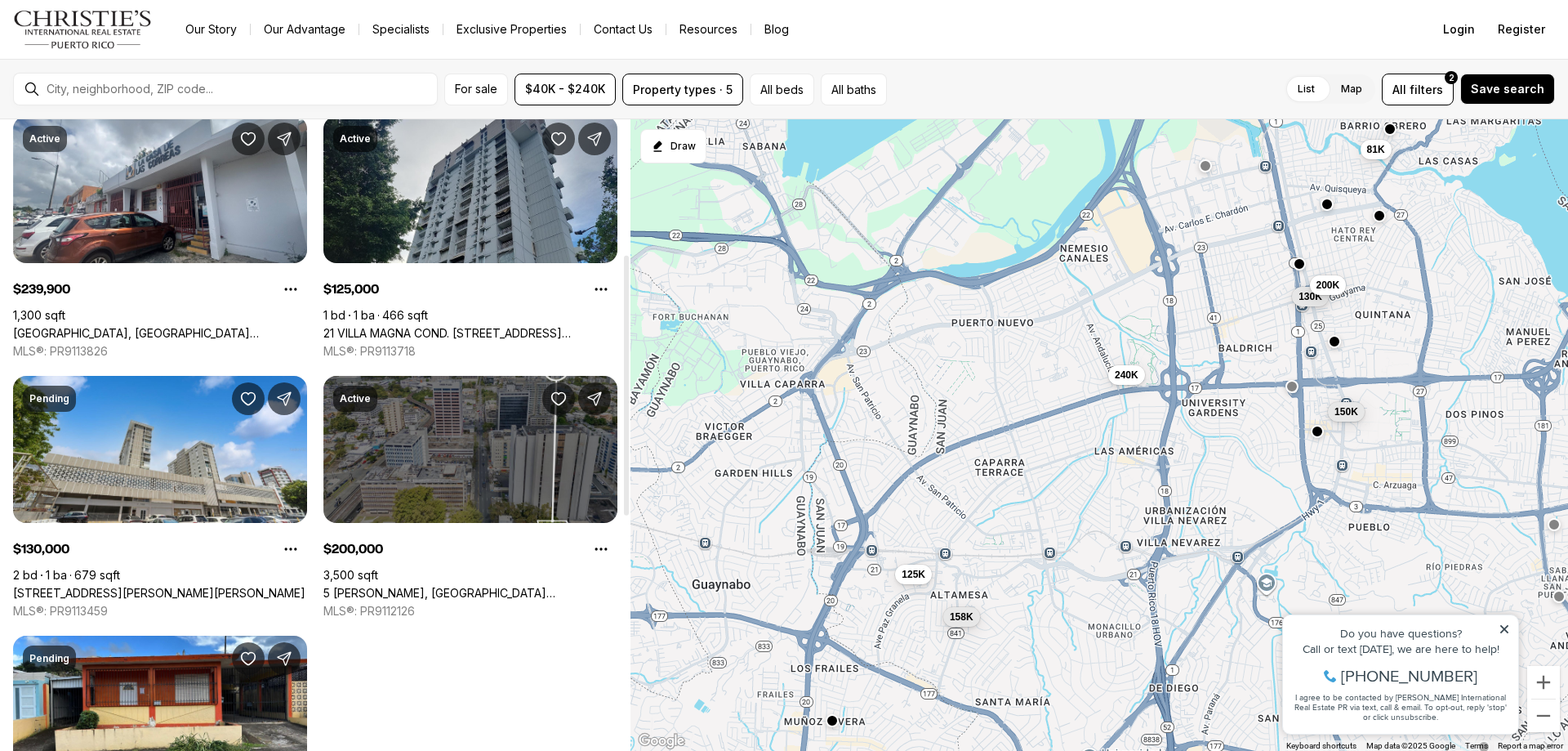
scroll to position [409, 0]
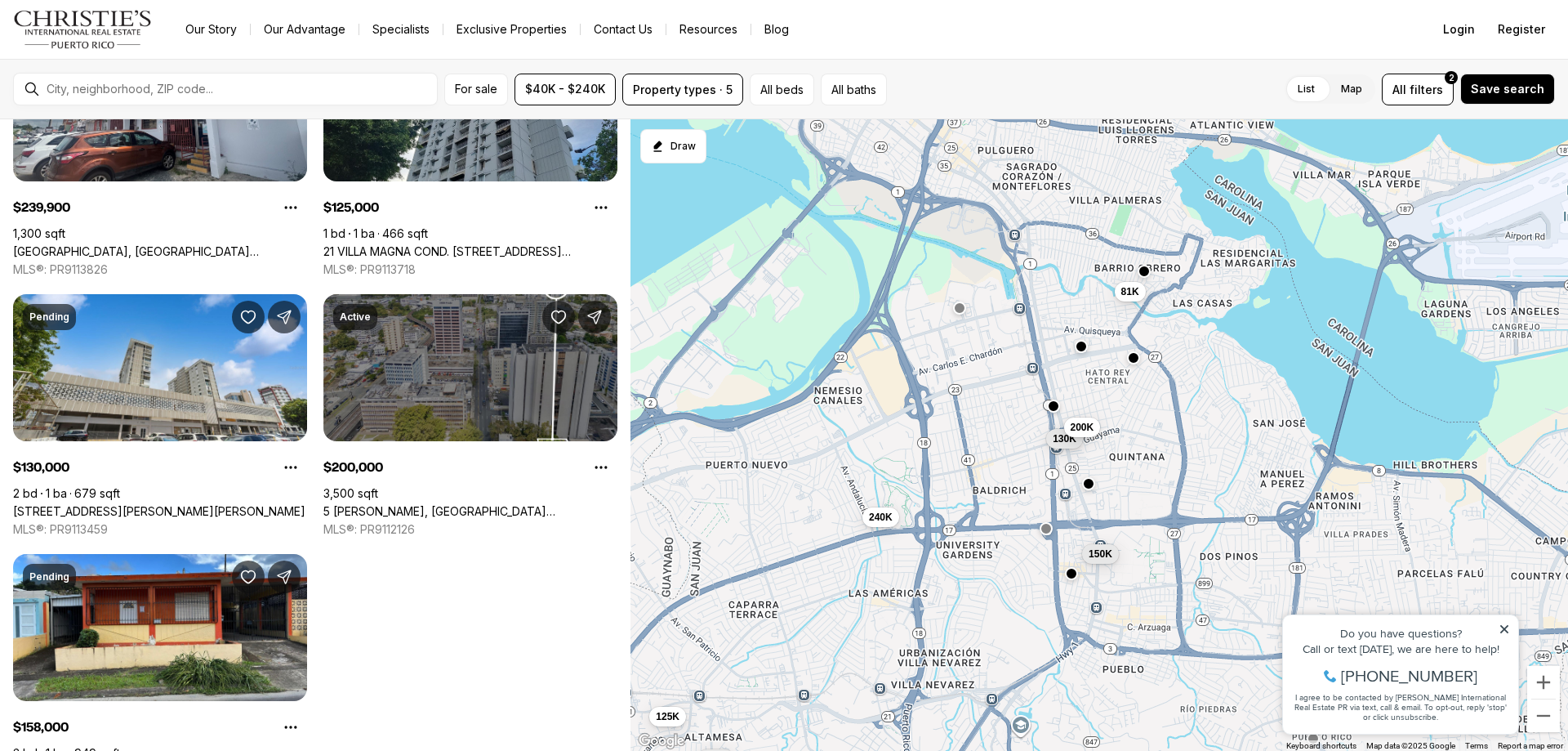
drag, startPoint x: 894, startPoint y: 466, endPoint x: 647, endPoint y: 613, distance: 287.4
click at [647, 613] on div "150K 81K 240K 125K 130K 200K 158K" at bounding box center [1099, 435] width 937 height 632
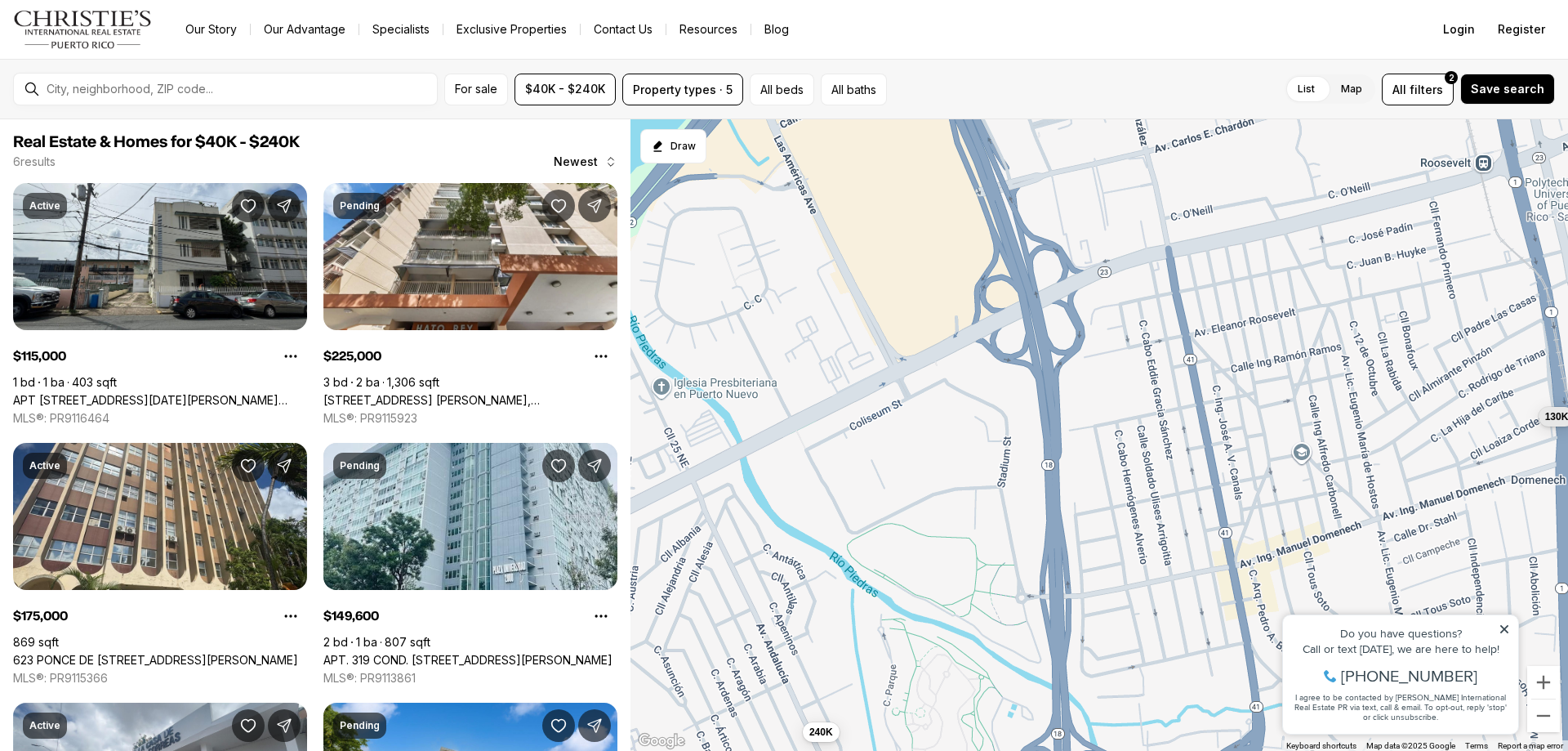
drag, startPoint x: 830, startPoint y: 391, endPoint x: 942, endPoint y: 641, distance: 273.9
click at [942, 641] on div "115K 225K 175K 150K 240K 130K" at bounding box center [1099, 435] width 937 height 632
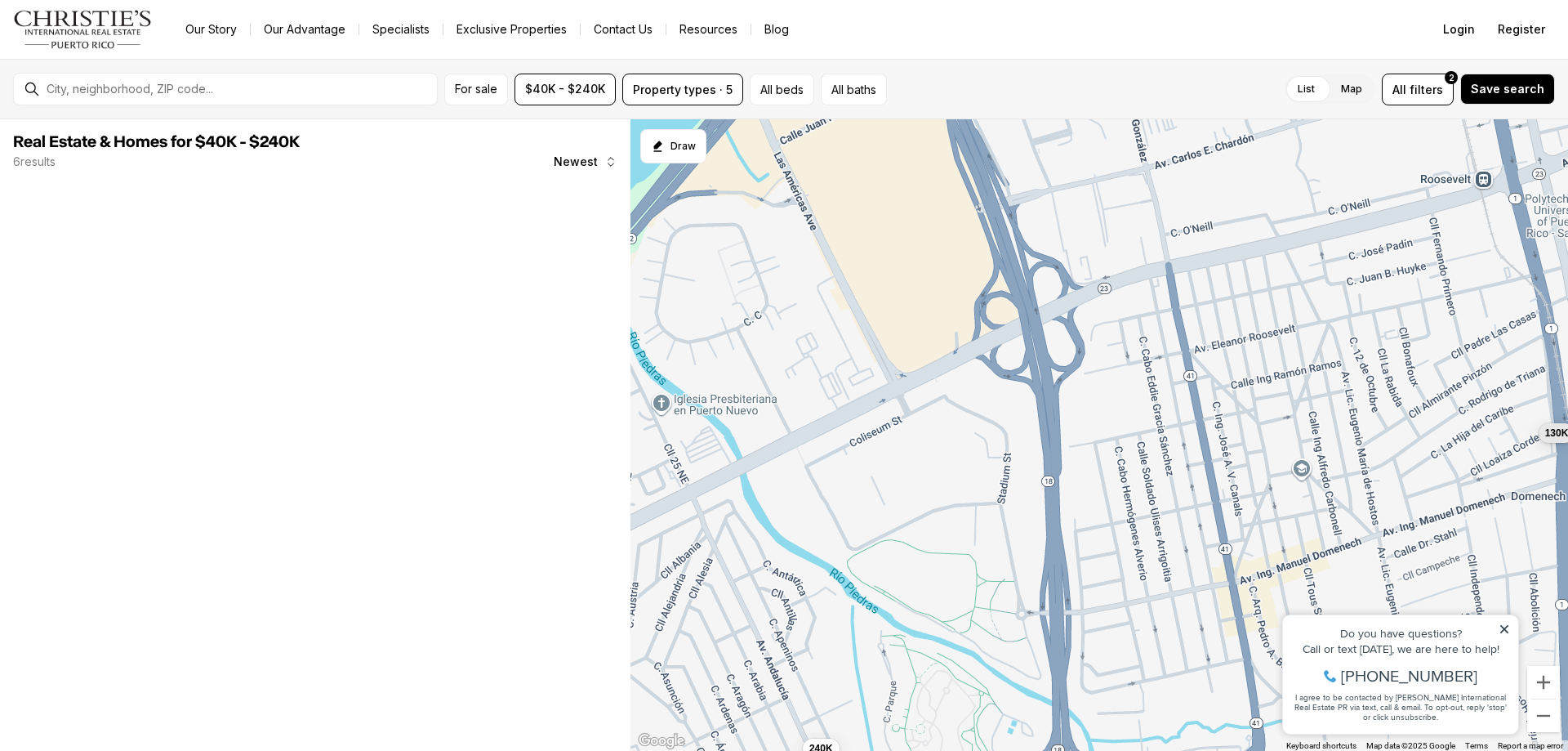
drag, startPoint x: 839, startPoint y: 401, endPoint x: 742, endPoint y: 370, distance: 101.8
click at [838, 407] on div "240K 130K" at bounding box center [1099, 435] width 937 height 632
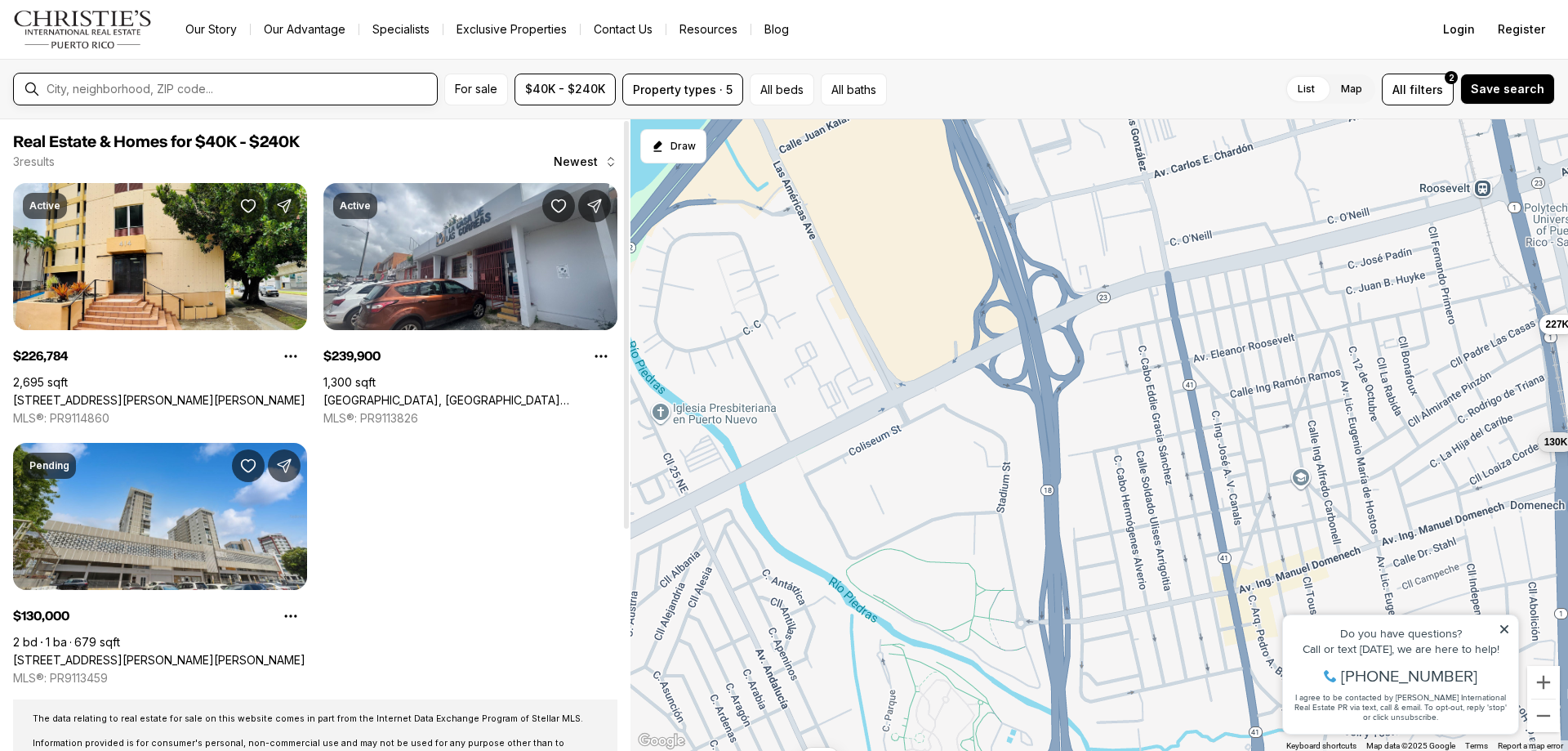
click at [191, 85] on input "text" at bounding box center [239, 89] width 384 height 13
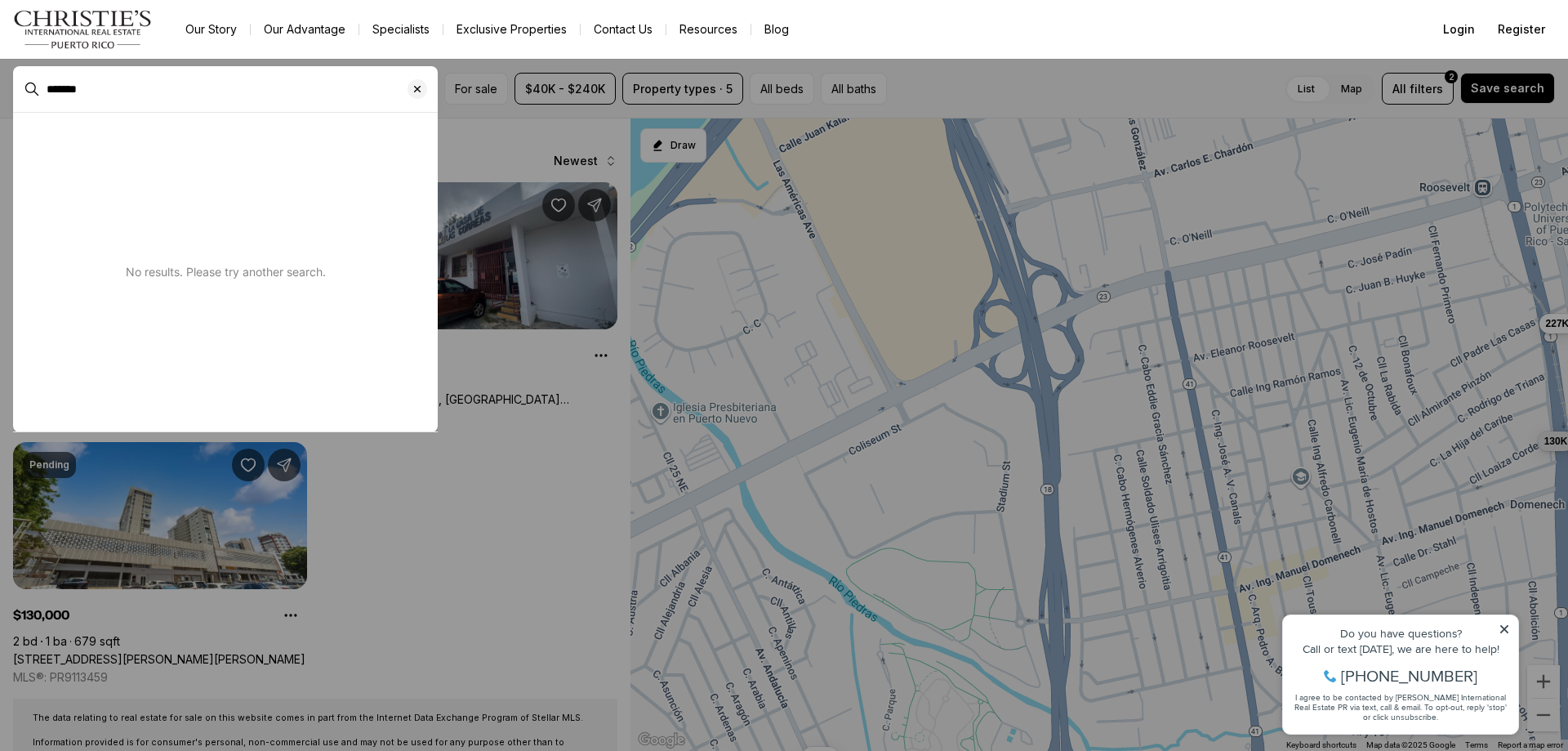
type input "*******"
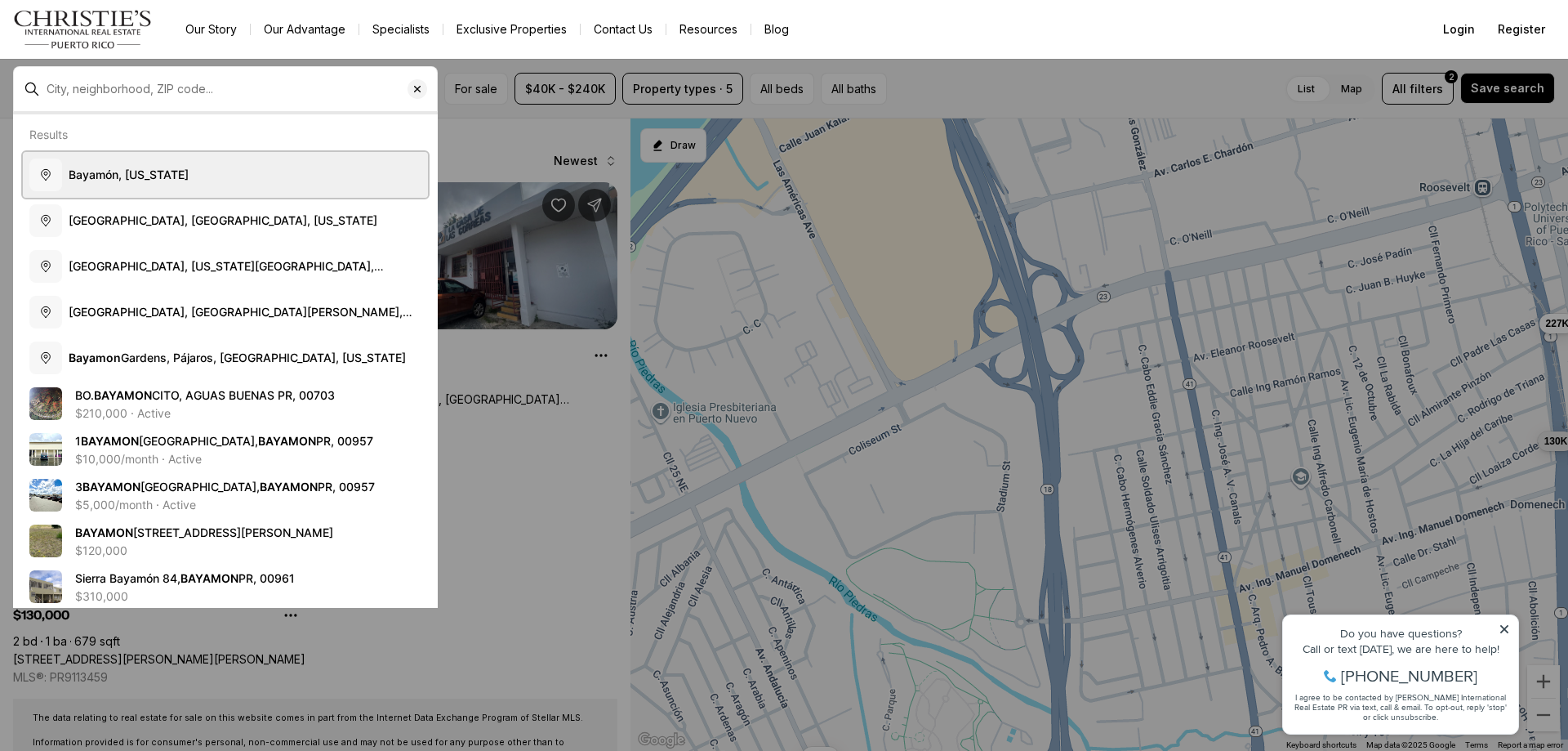
click at [128, 185] on button "Bayamón, [US_STATE]" at bounding box center [224, 175] width 405 height 46
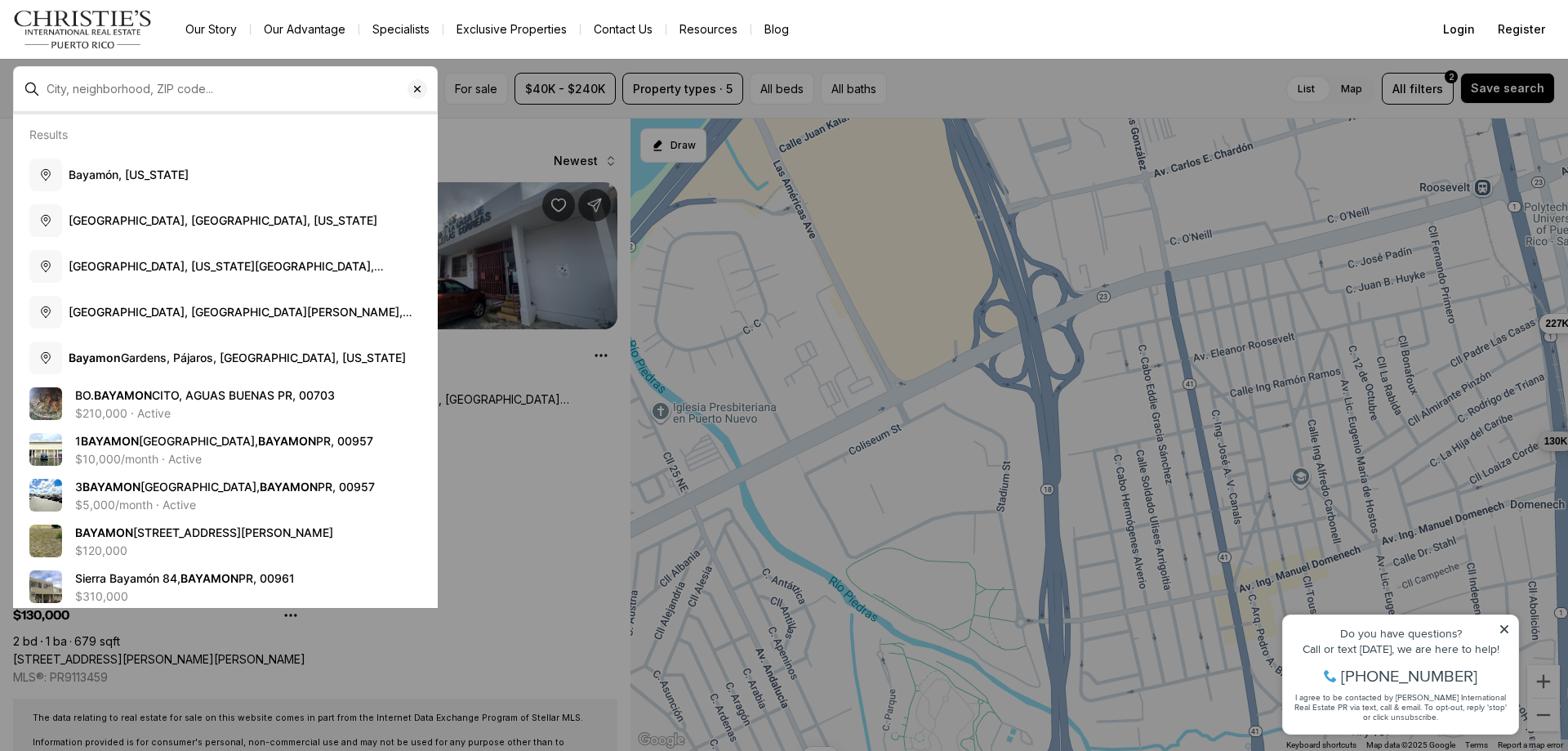
type input "**********"
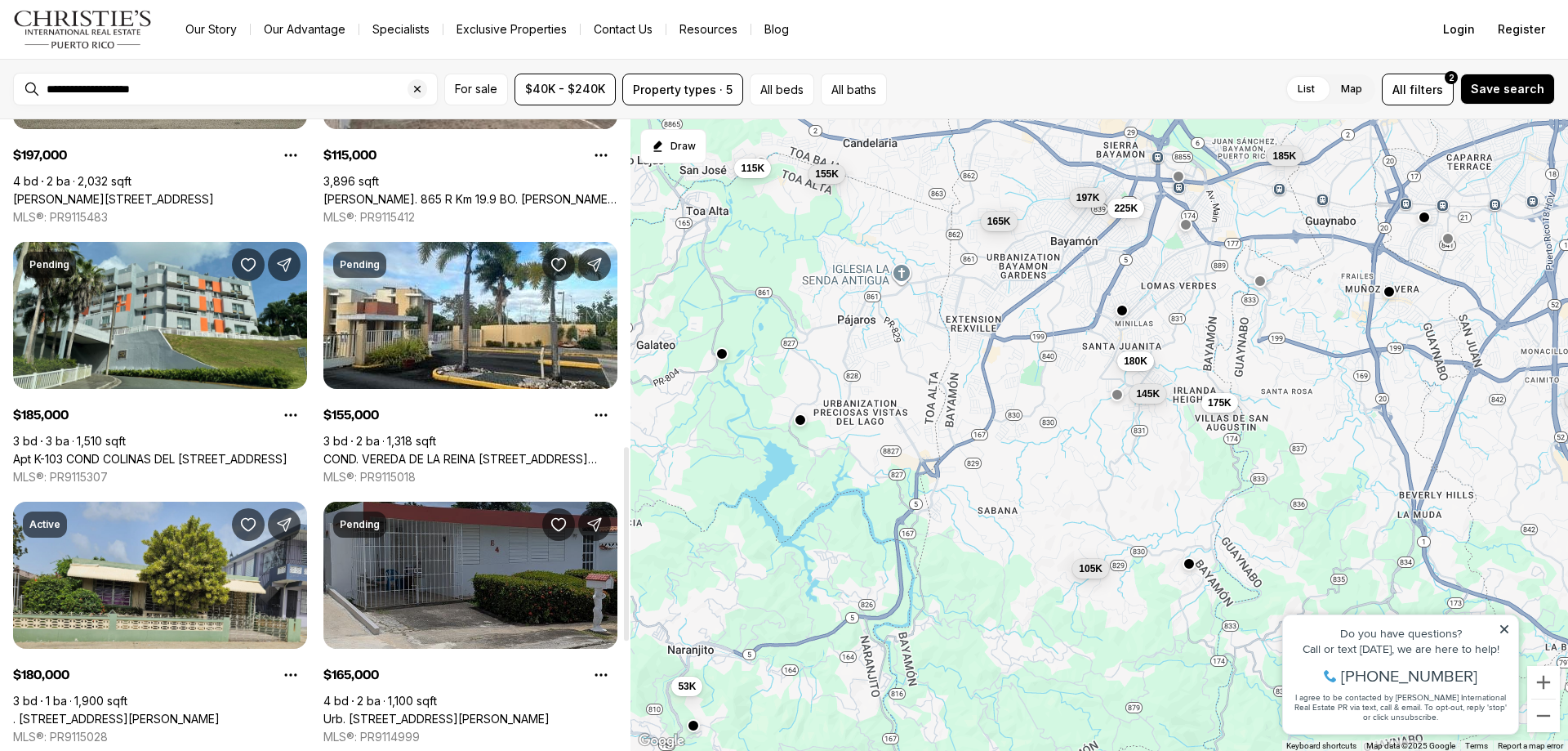
scroll to position [1062, 0]
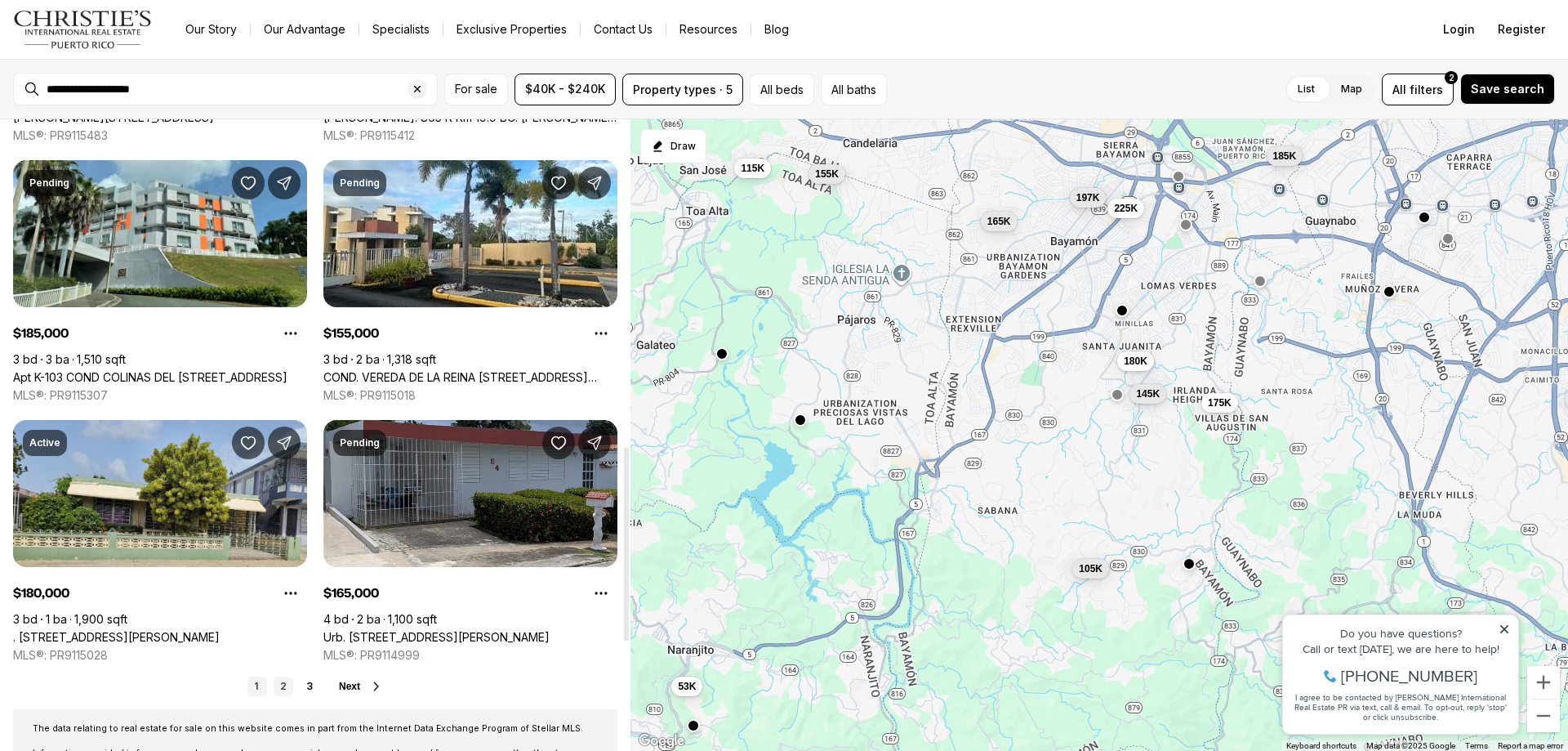
click at [280, 690] on link "2" at bounding box center [284, 686] width 20 height 20
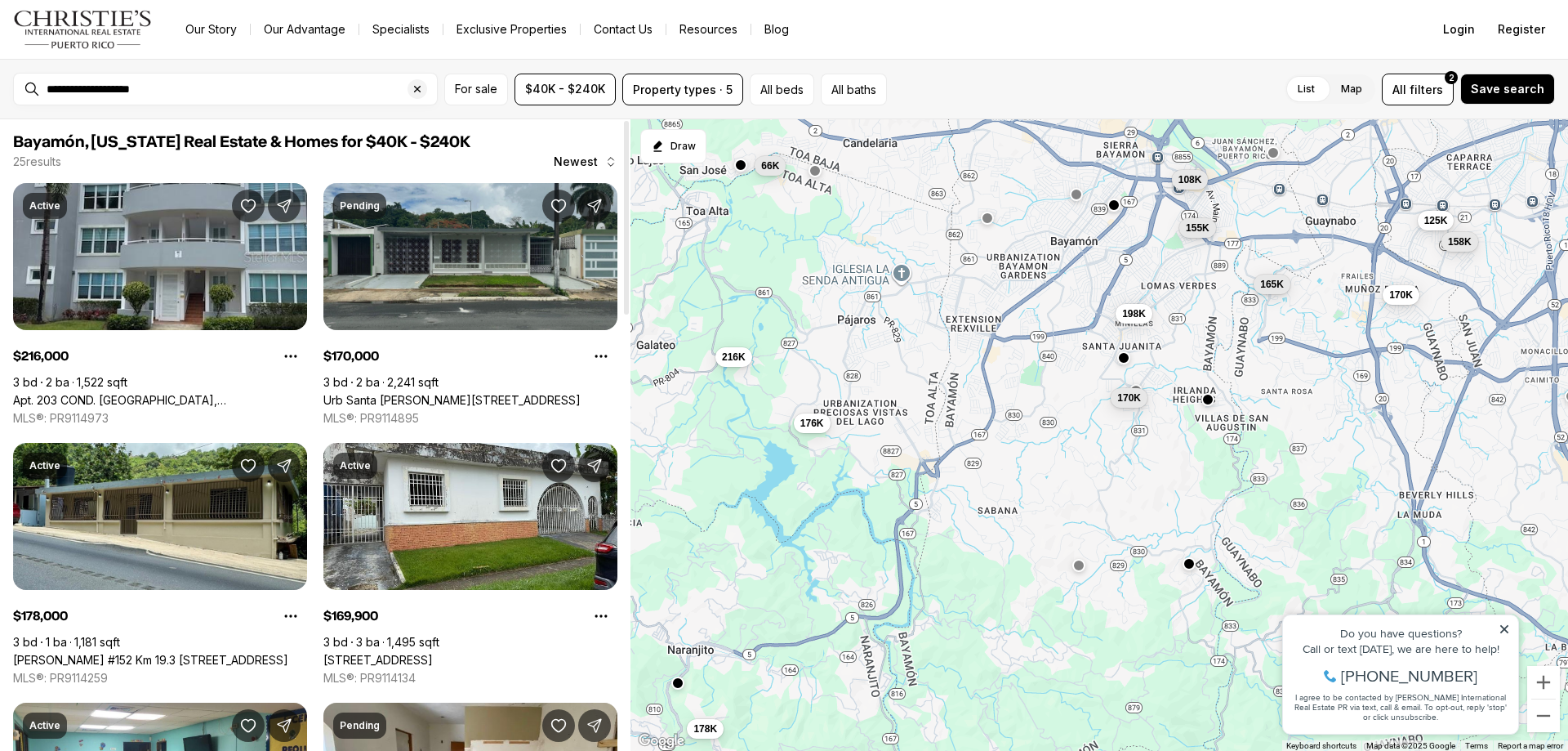
click at [416, 393] on link "Urb Santa [PERSON_NAME][STREET_ADDRESS]" at bounding box center [452, 400] width 257 height 15
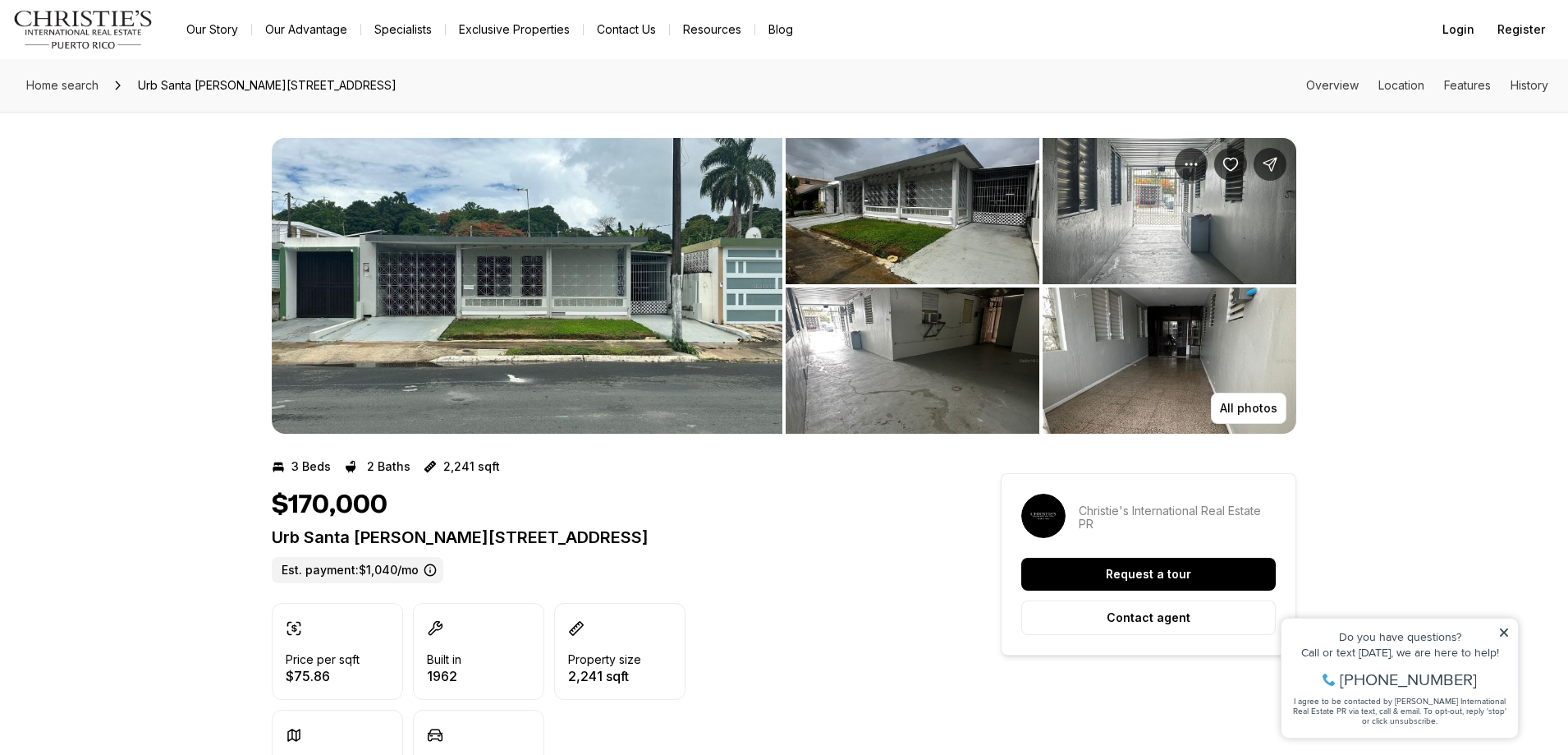
click at [1226, 390] on img "View image gallery" at bounding box center [1169, 360] width 254 height 146
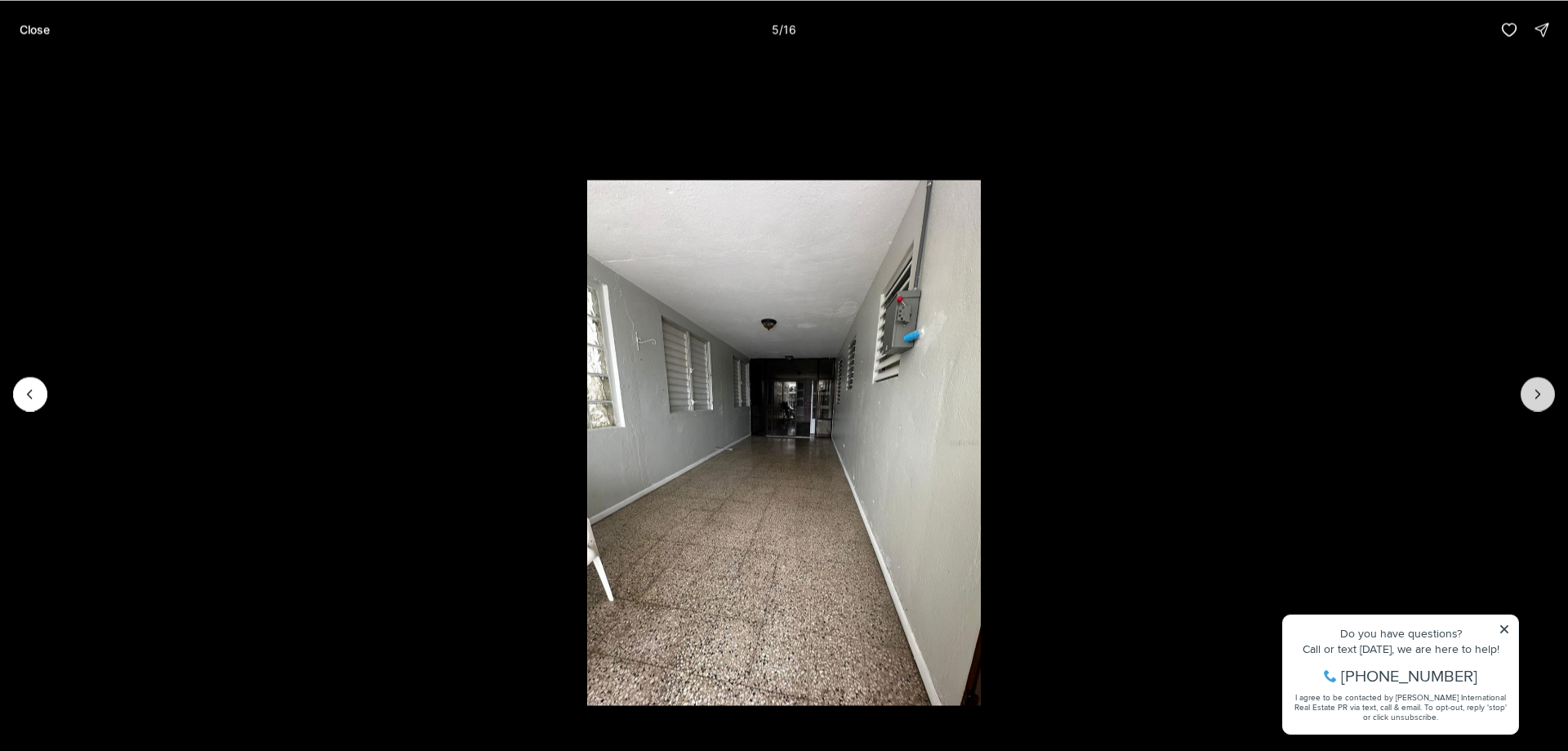
click at [1548, 396] on button "Next slide" at bounding box center [1537, 393] width 34 height 34
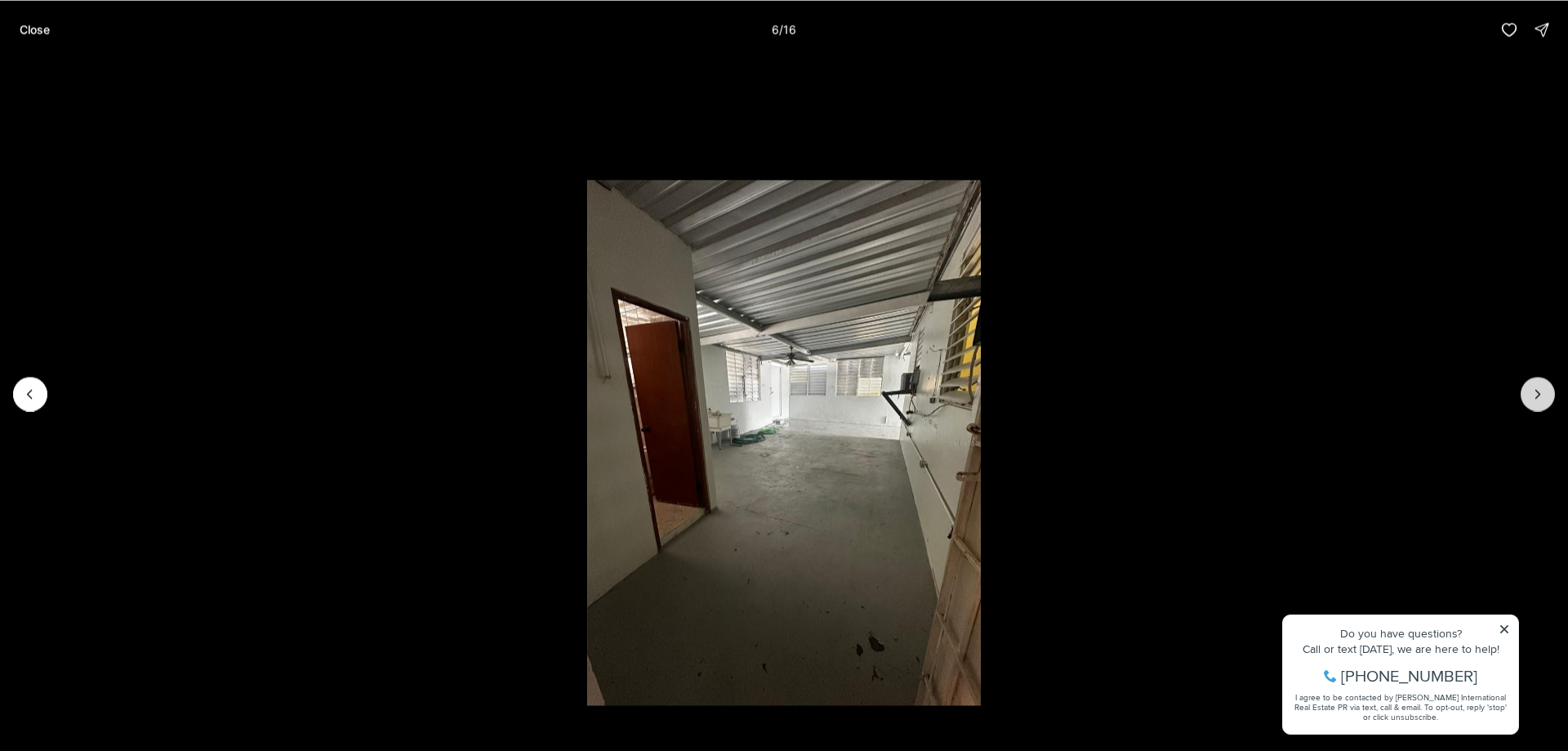
click at [1548, 396] on button "Next slide" at bounding box center [1537, 393] width 34 height 34
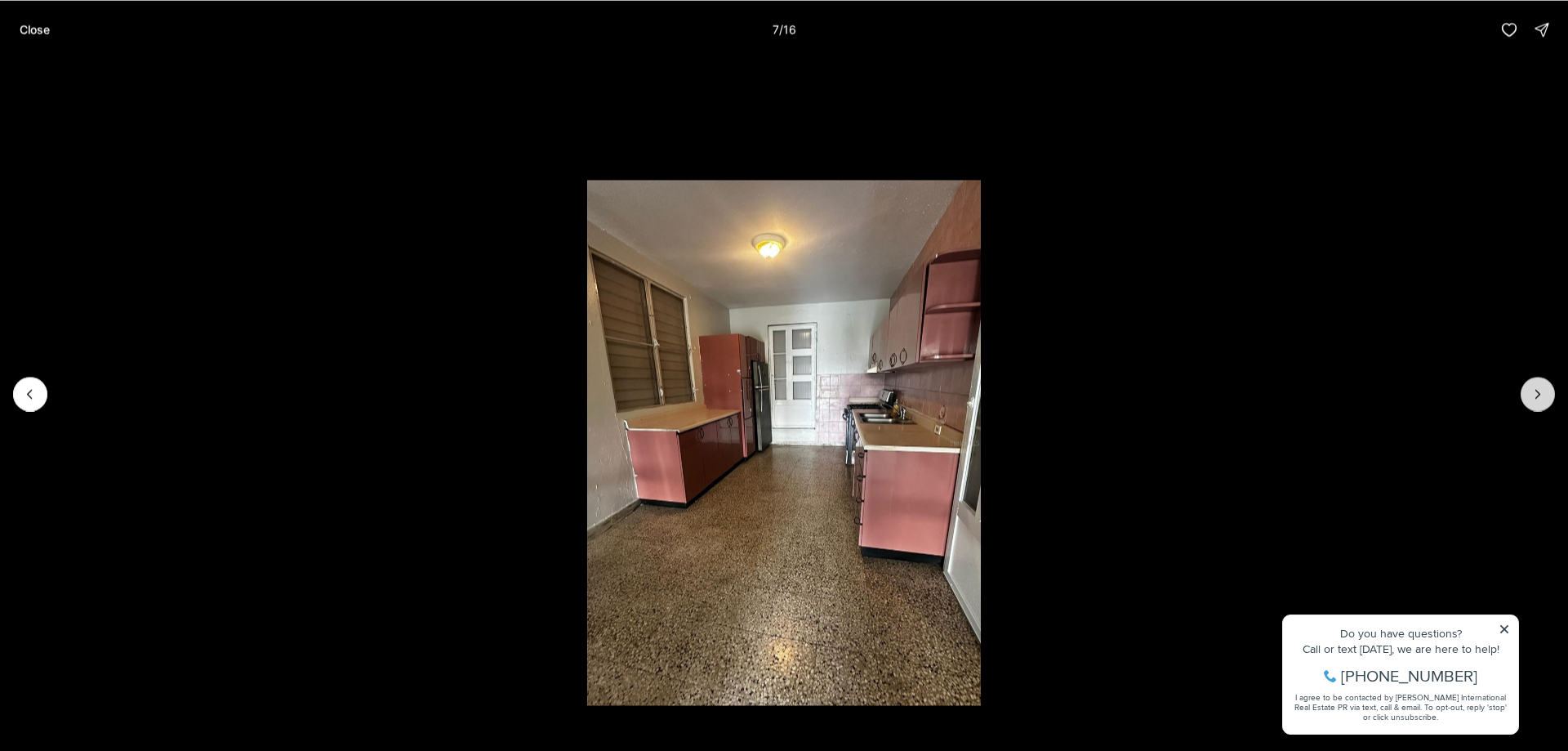
click at [1548, 396] on button "Next slide" at bounding box center [1537, 393] width 34 height 34
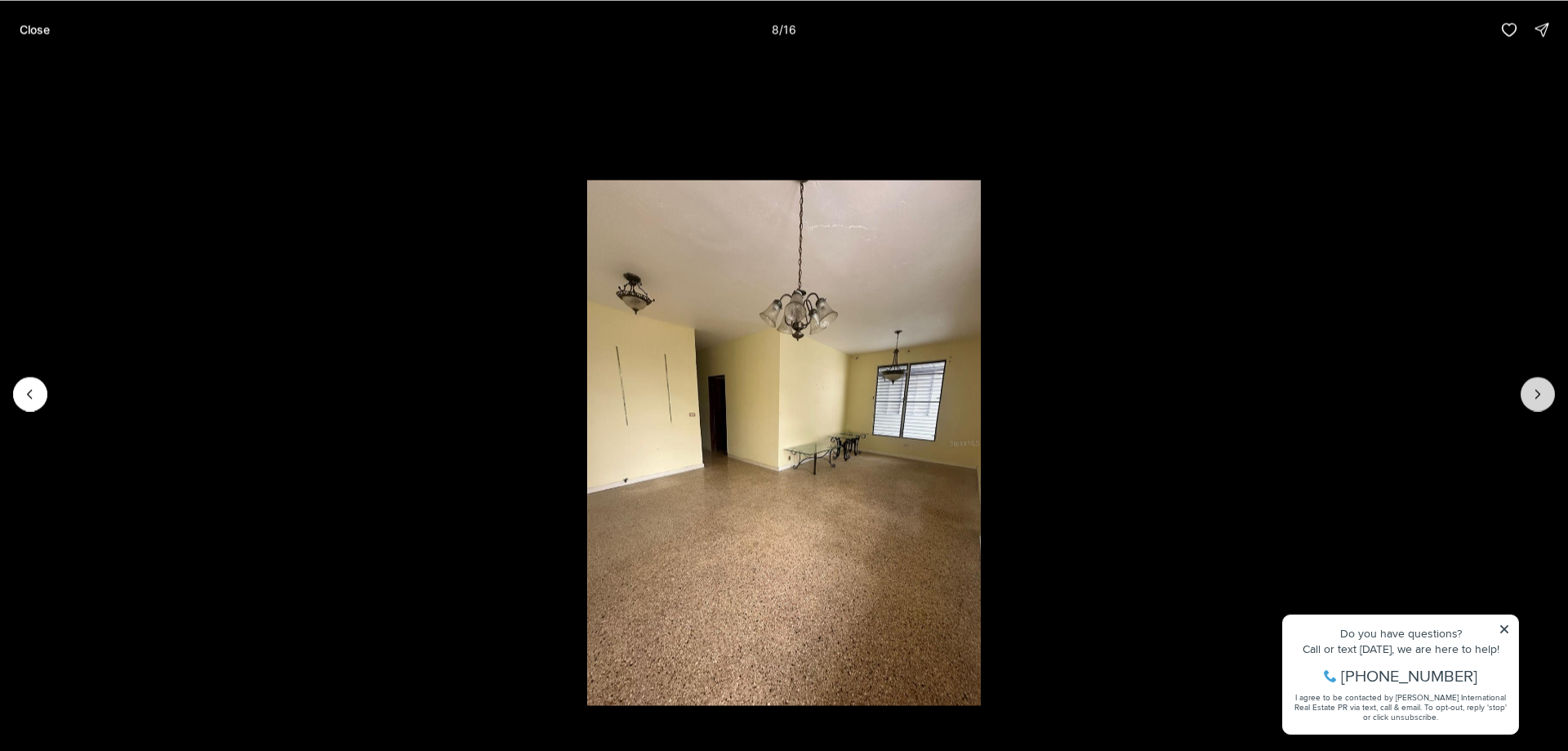
click at [1548, 396] on button "Next slide" at bounding box center [1537, 393] width 34 height 34
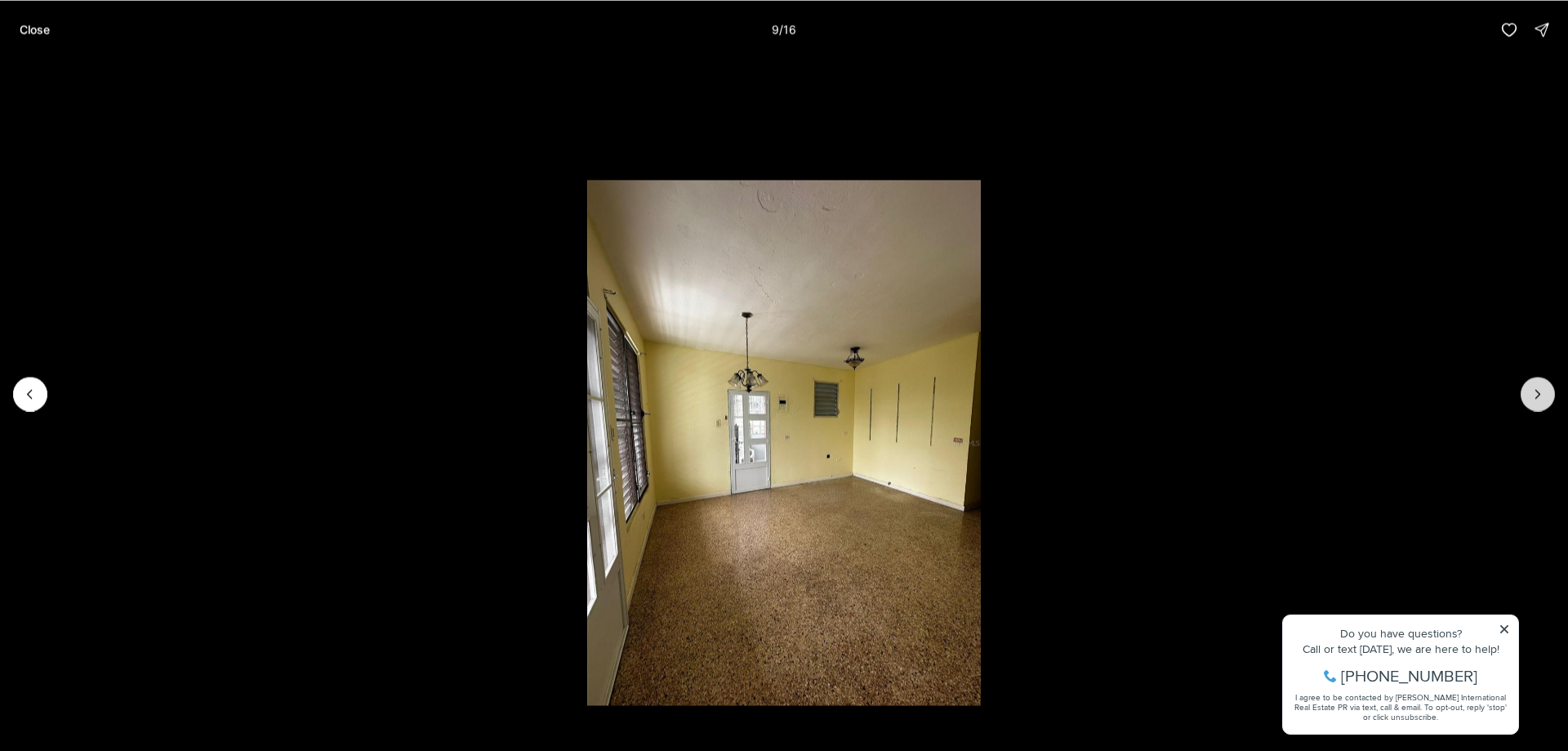
click at [1548, 396] on button "Next slide" at bounding box center [1537, 393] width 34 height 34
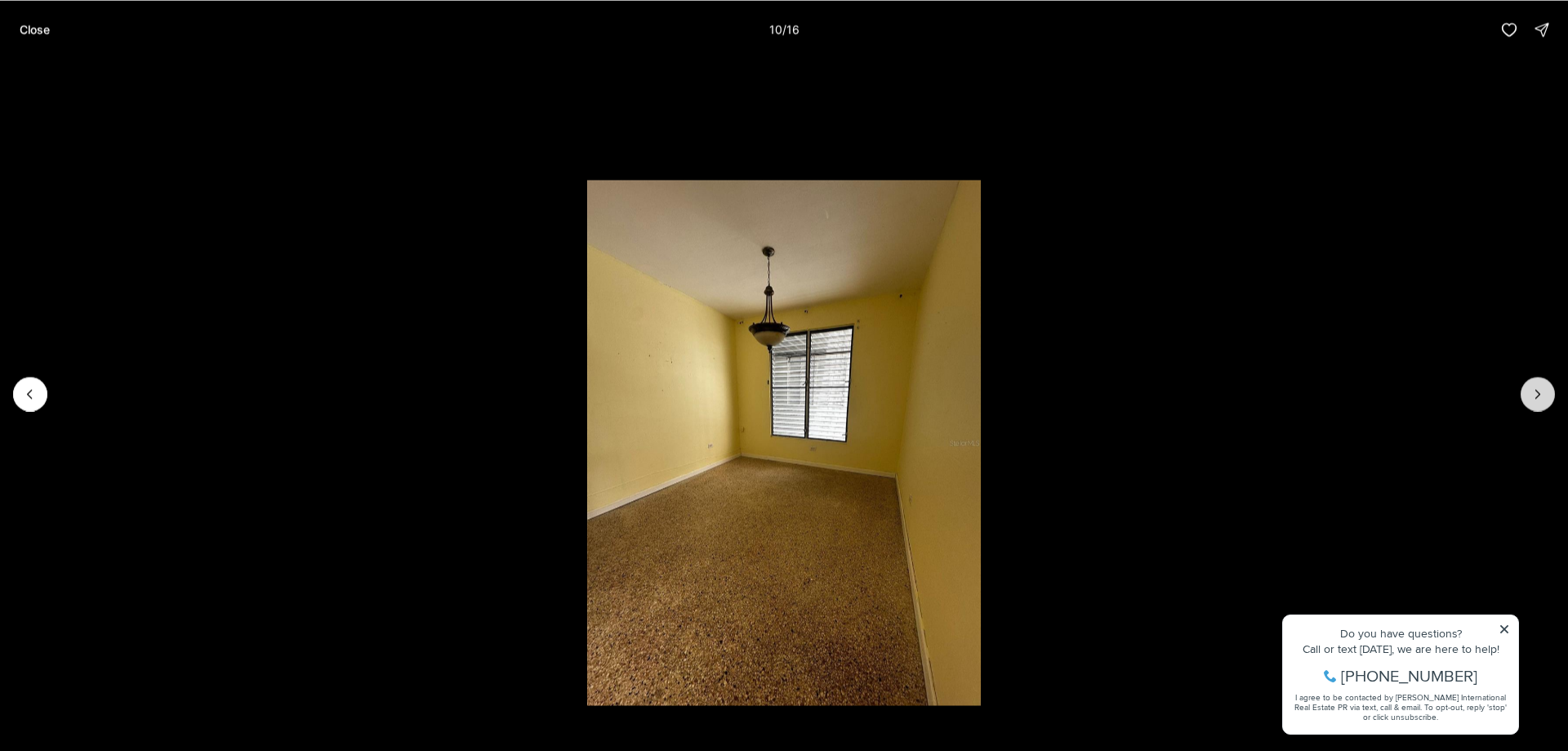
click at [1548, 396] on button "Next slide" at bounding box center [1537, 393] width 34 height 34
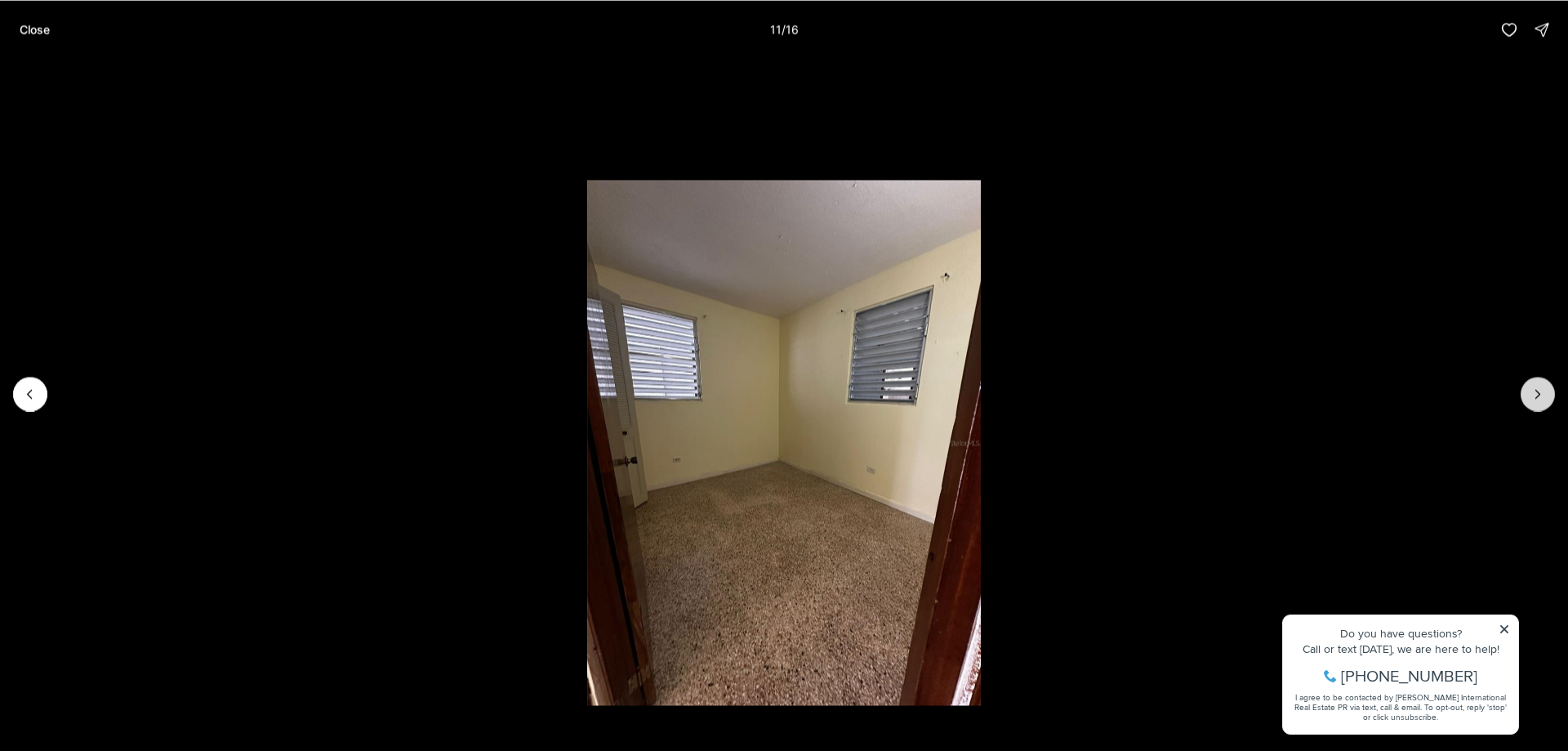
click at [1548, 396] on button "Next slide" at bounding box center [1537, 393] width 34 height 34
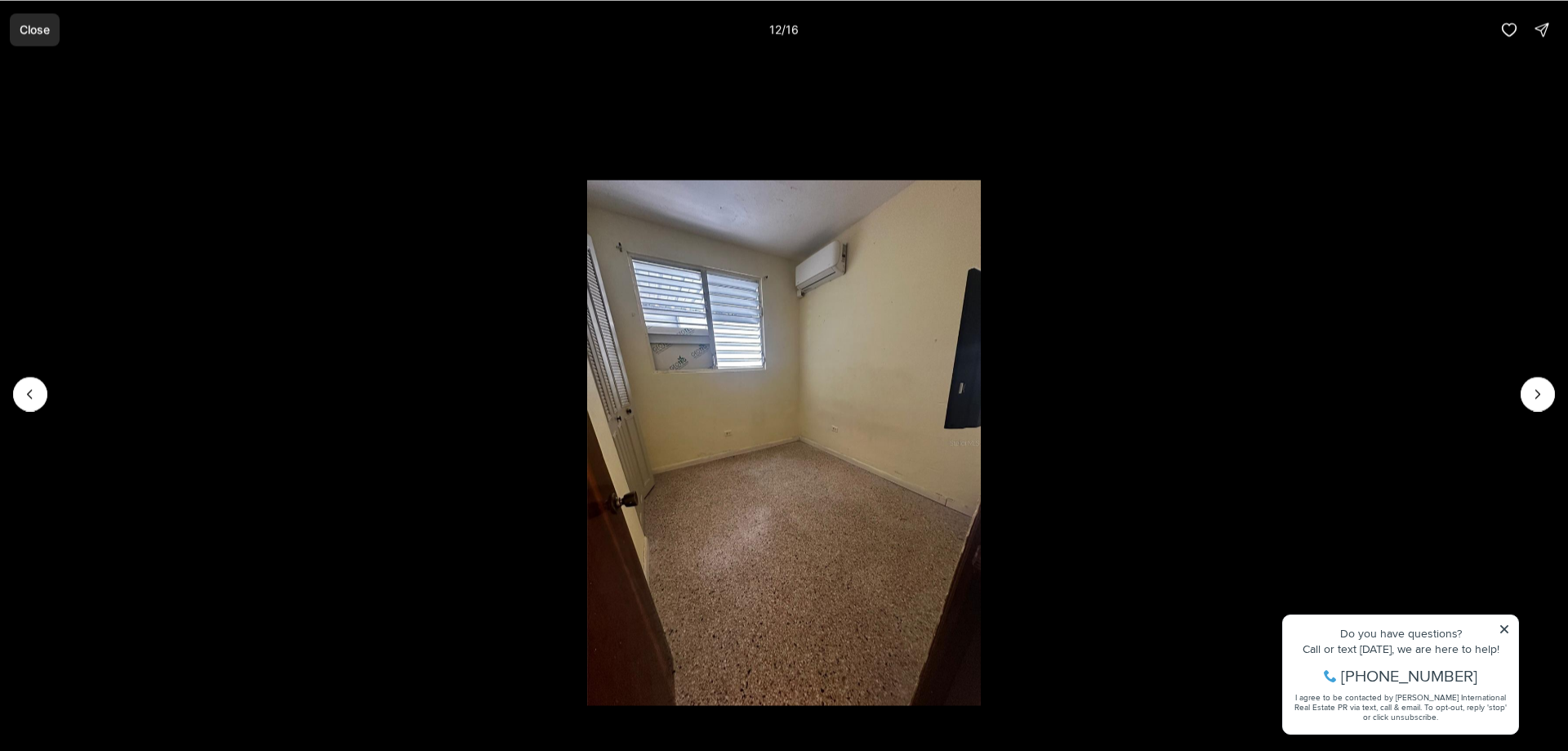
click at [40, 31] on p "Close" at bounding box center [34, 28] width 30 height 13
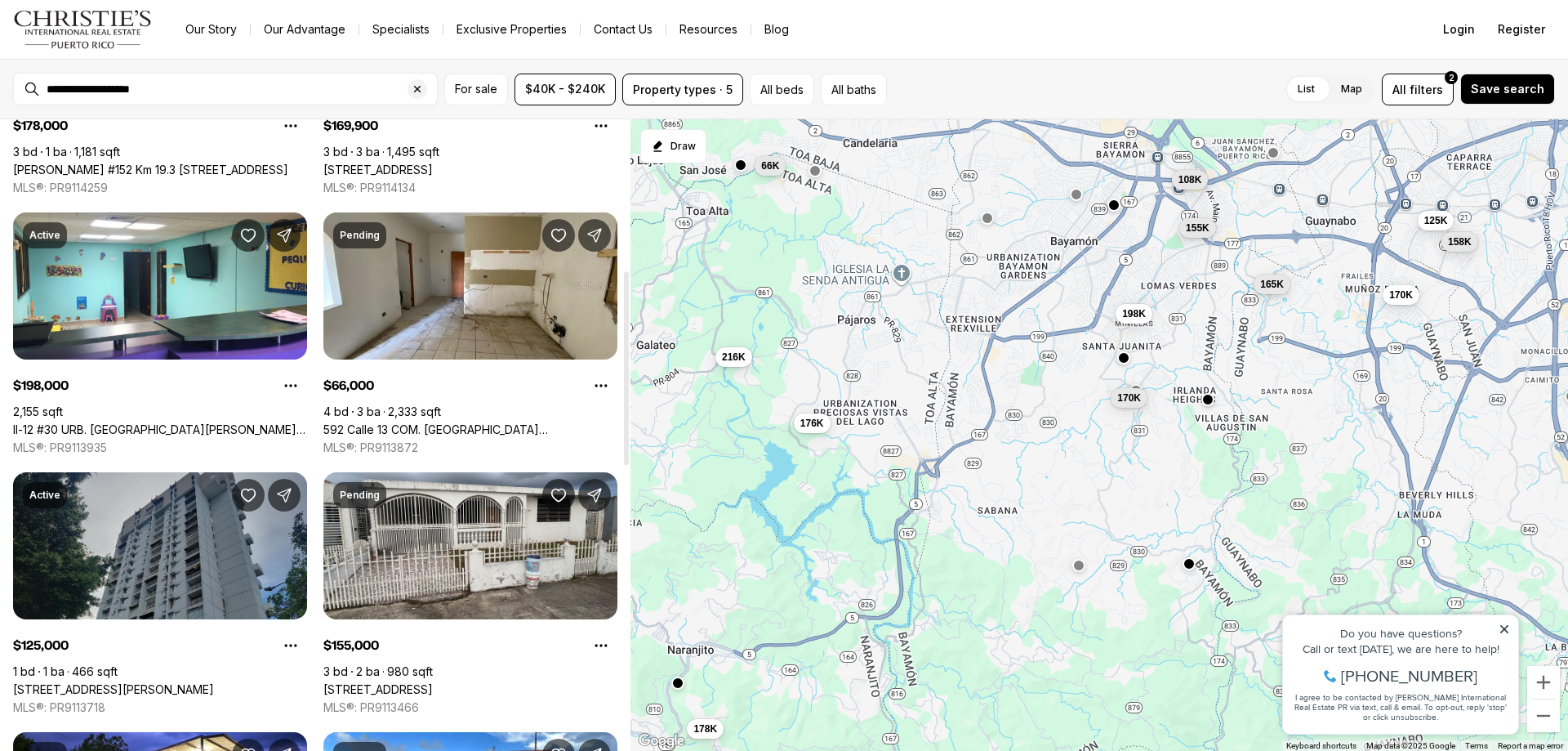
scroll to position [572, 0]
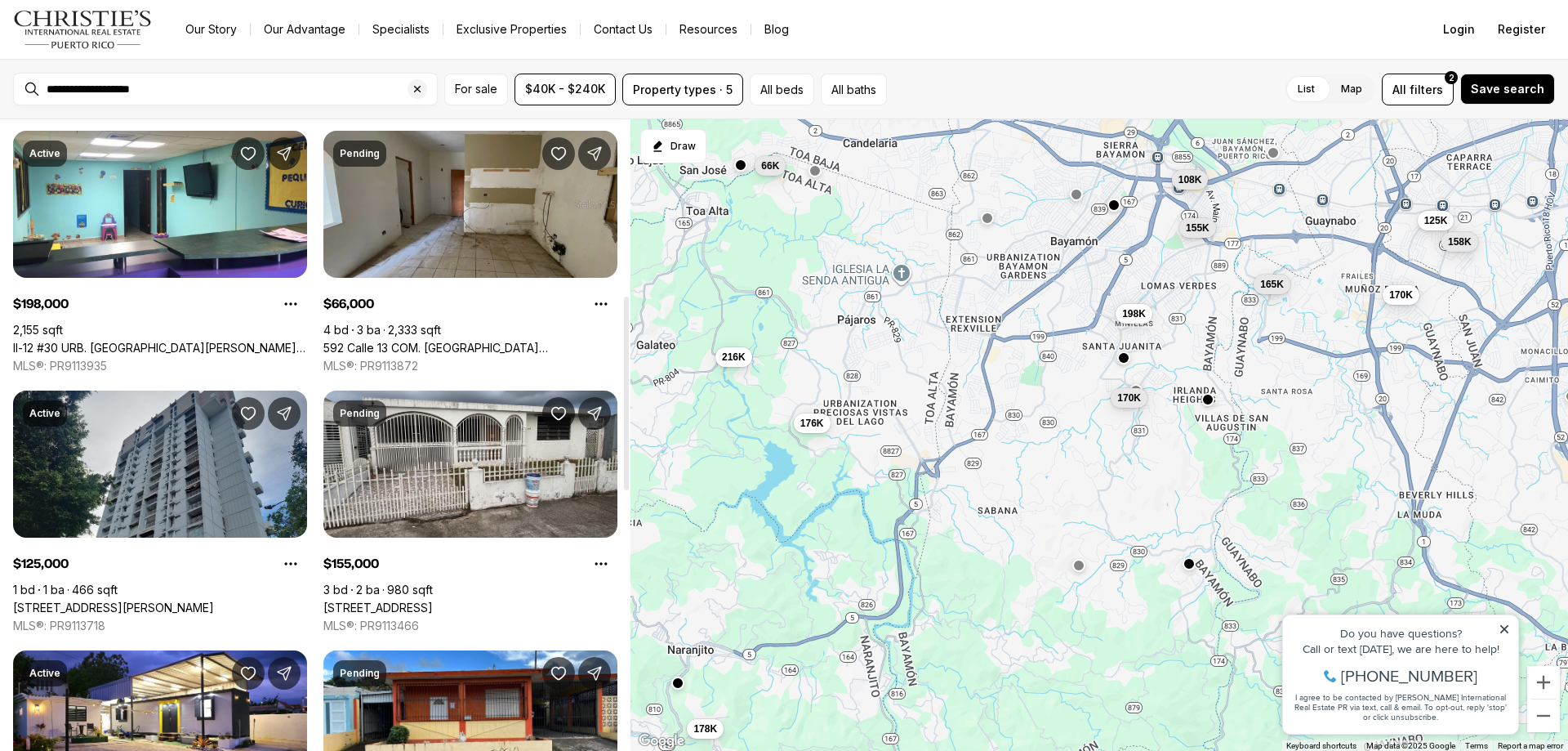
click at [436, 340] on link "592 Calle 13 COM. [GEOGRAPHIC_DATA][PERSON_NAME], [GEOGRAPHIC_DATA], 00949" at bounding box center [471, 347] width 294 height 15
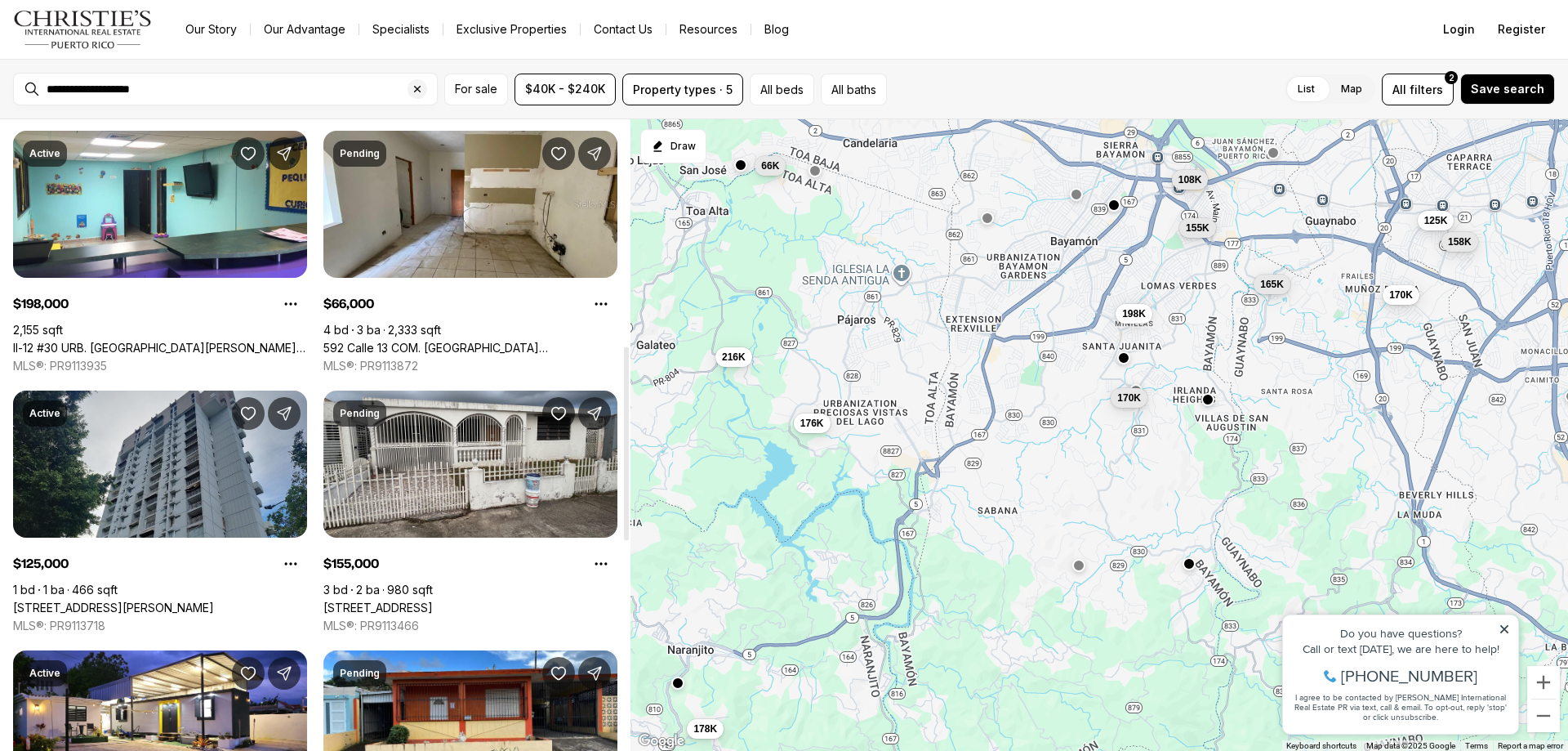
scroll to position [817, 0]
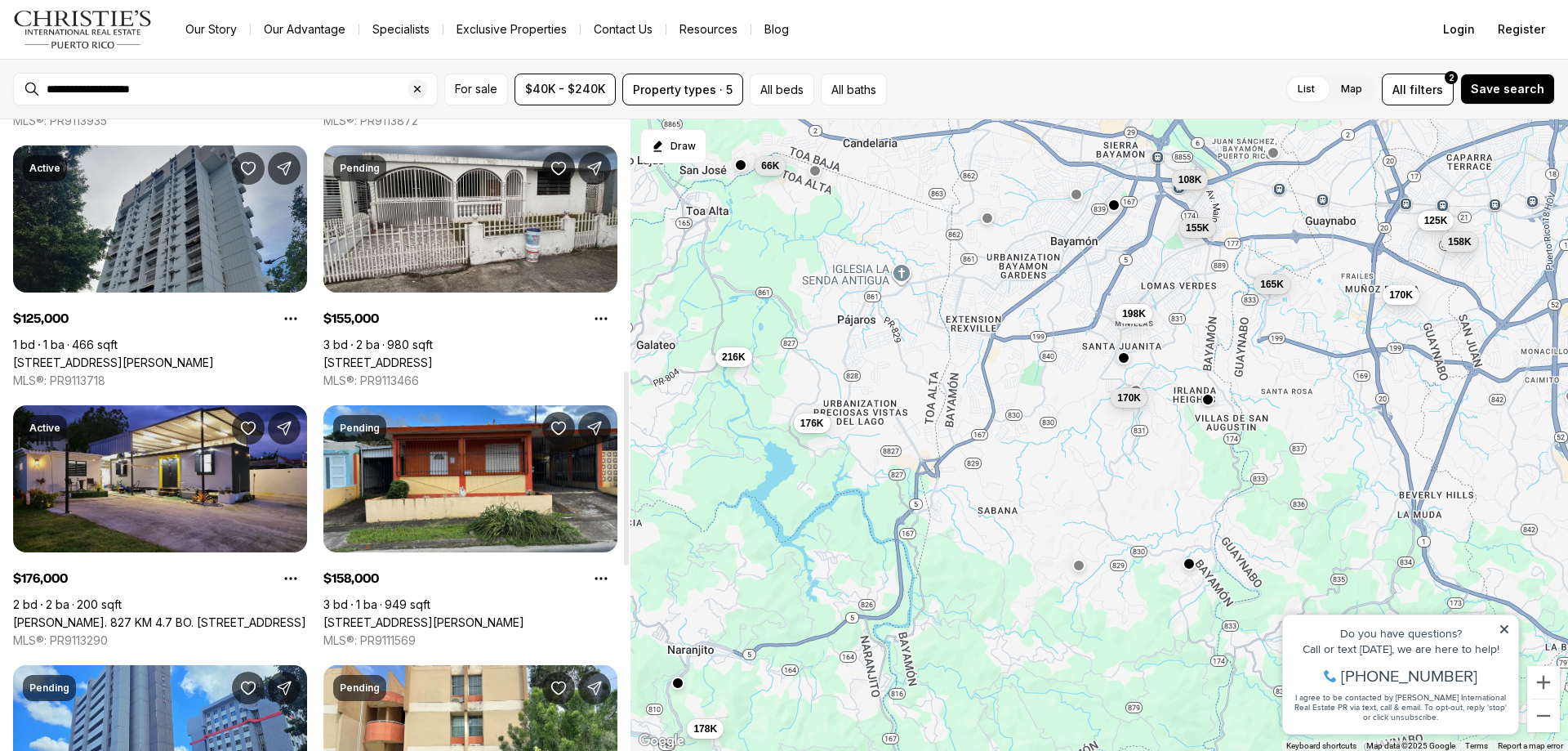
click at [172, 615] on link "[PERSON_NAME]. 827 KM 4.7 BO. [STREET_ADDRESS]" at bounding box center [159, 622] width 294 height 15
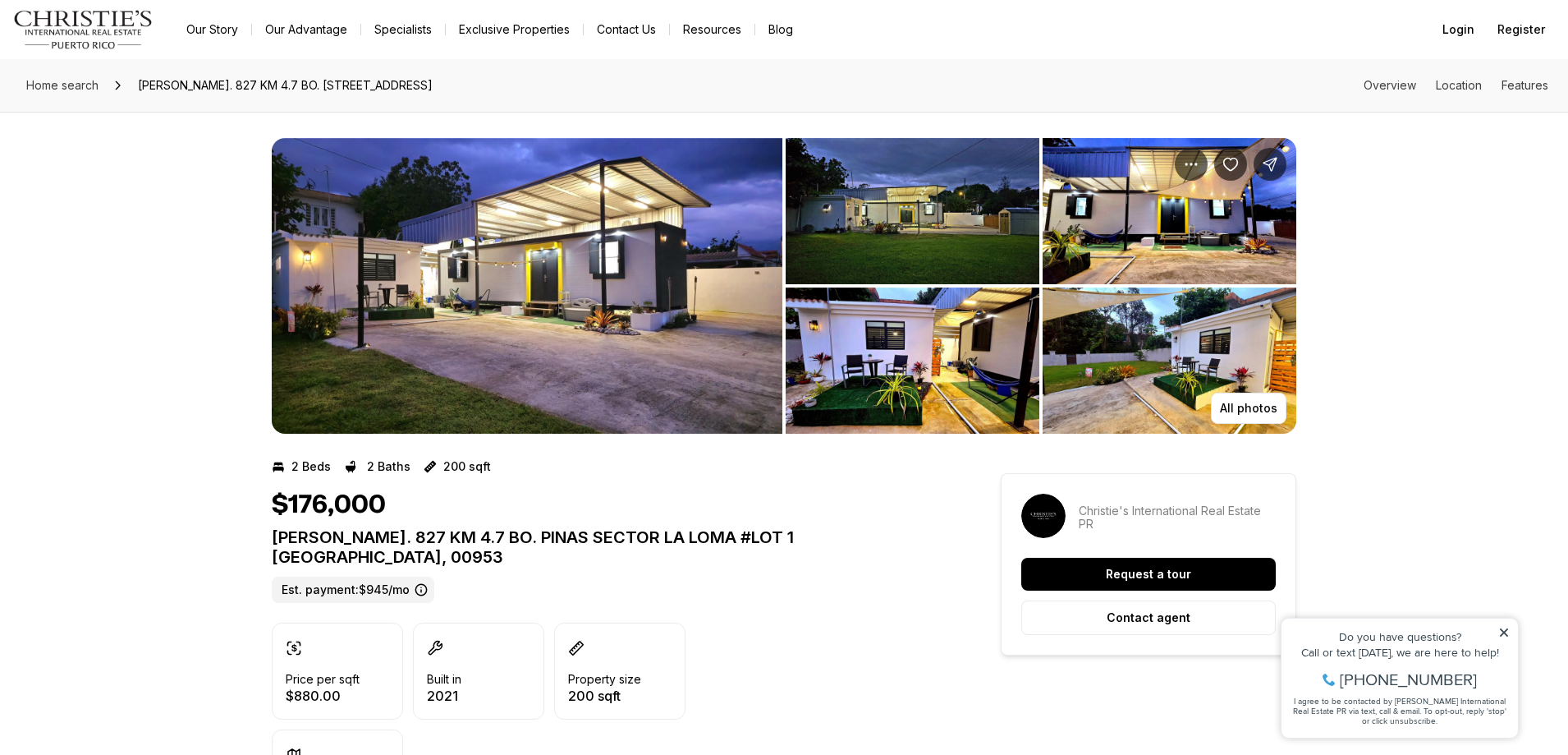
click at [645, 328] on img "View image gallery" at bounding box center [526, 286] width 511 height 296
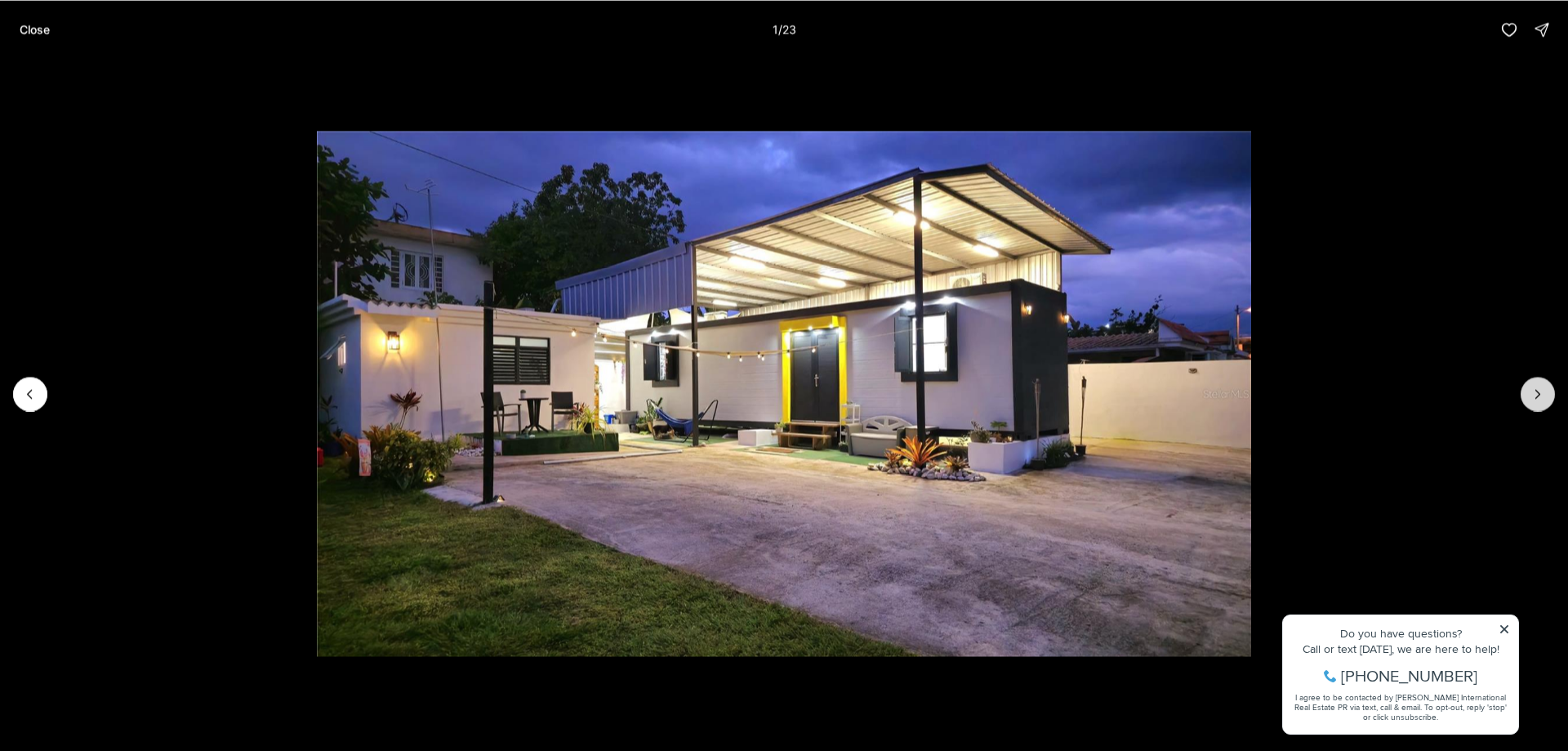
click at [1535, 400] on icon "Next slide" at bounding box center [1538, 393] width 17 height 17
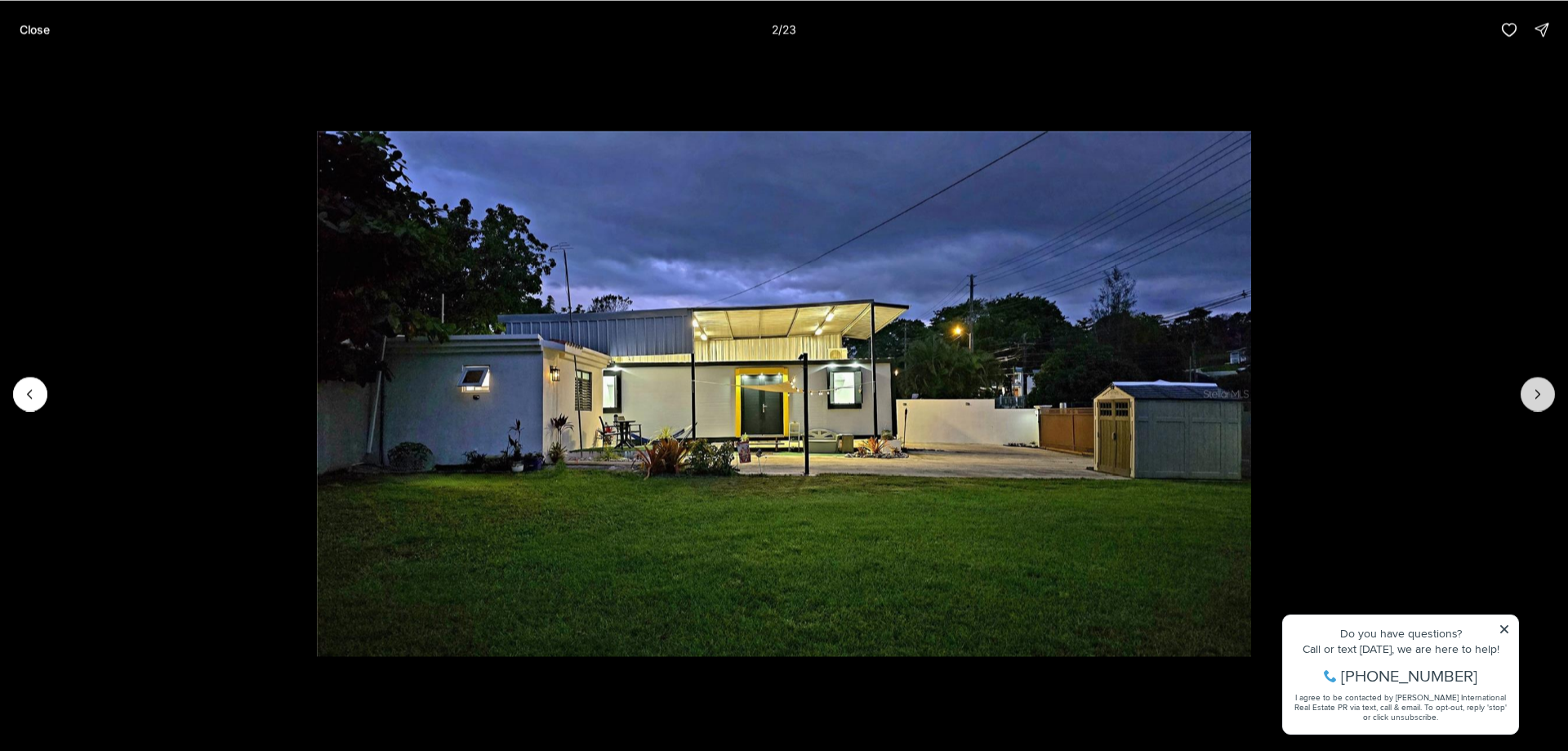
click at [1535, 400] on icon "Next slide" at bounding box center [1538, 393] width 17 height 17
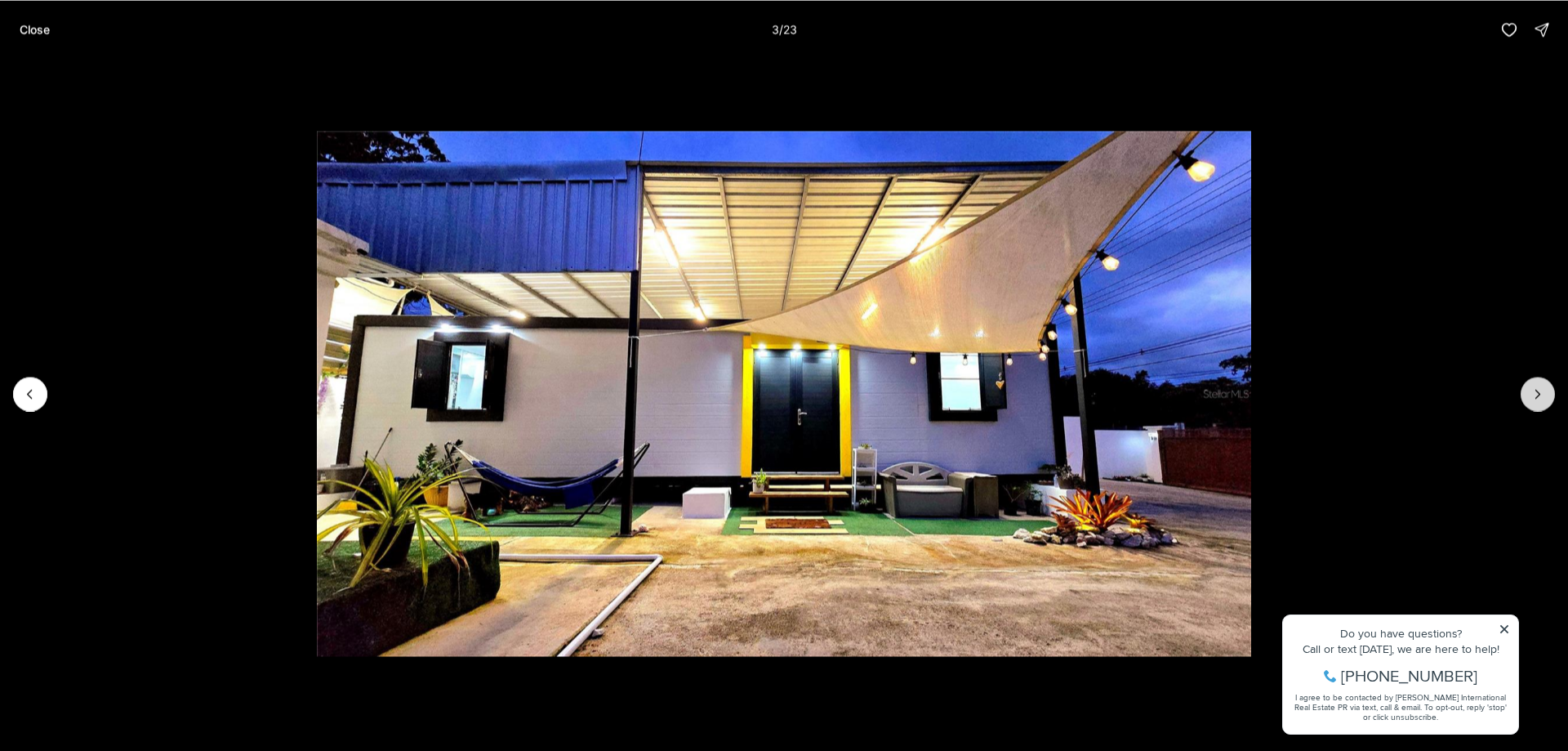
click at [1546, 397] on button "Next slide" at bounding box center [1537, 393] width 34 height 34
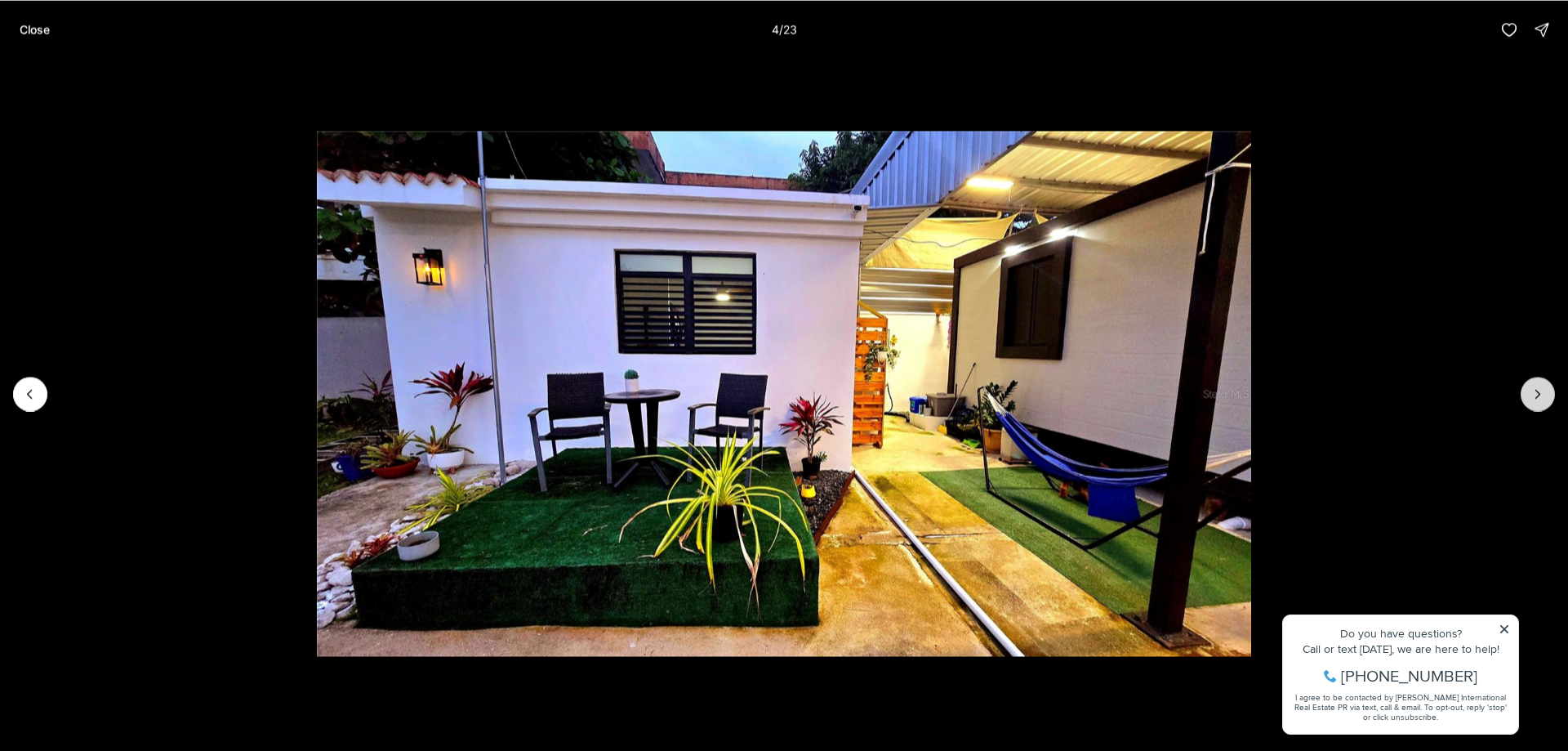
click at [1544, 389] on icon "Next slide" at bounding box center [1538, 393] width 17 height 17
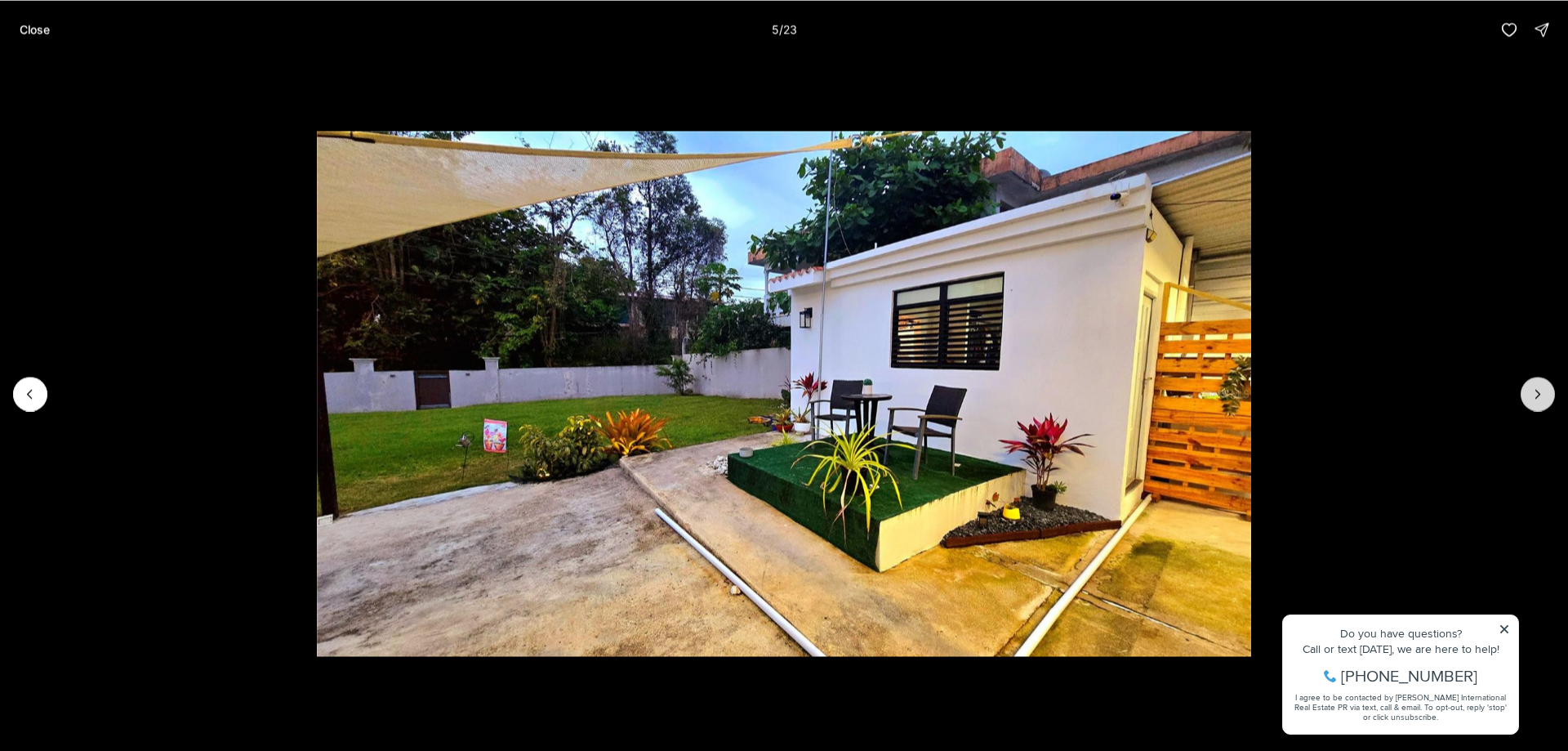
click at [1539, 389] on icon "Next slide" at bounding box center [1538, 393] width 17 height 17
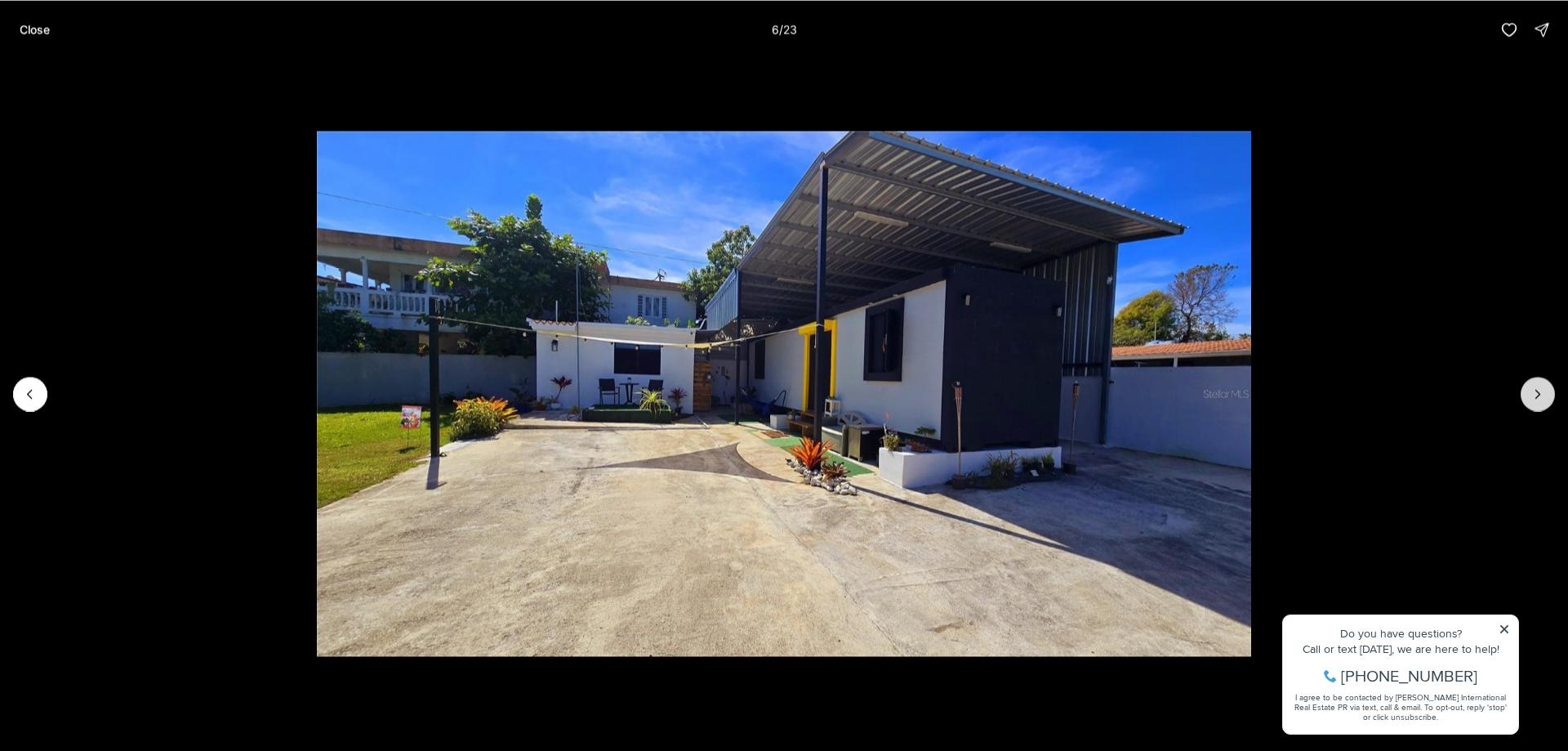
click at [1539, 389] on icon "Next slide" at bounding box center [1538, 393] width 17 height 17
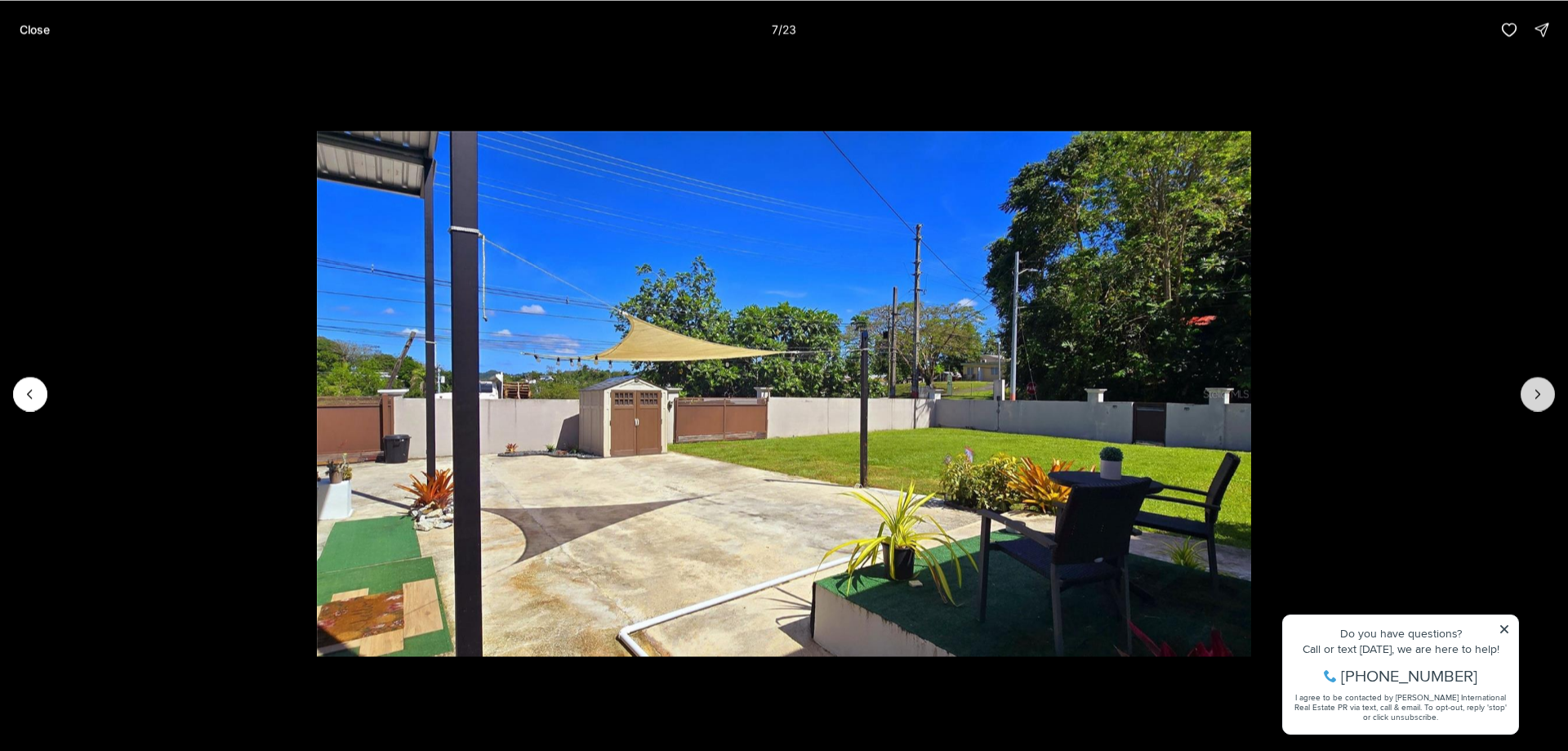
click at [1539, 389] on icon "Next slide" at bounding box center [1538, 393] width 17 height 17
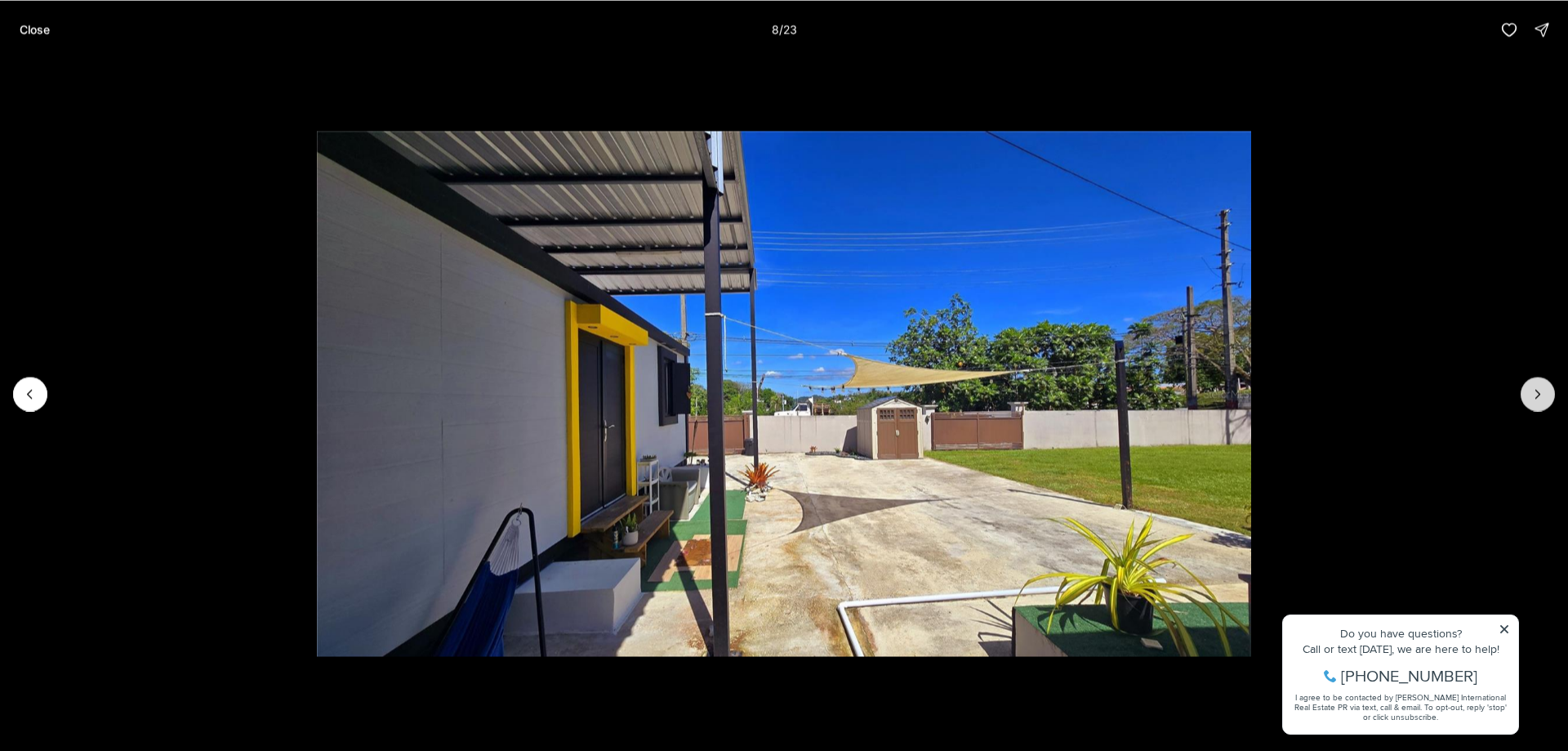
click at [1539, 389] on icon "Next slide" at bounding box center [1538, 393] width 17 height 17
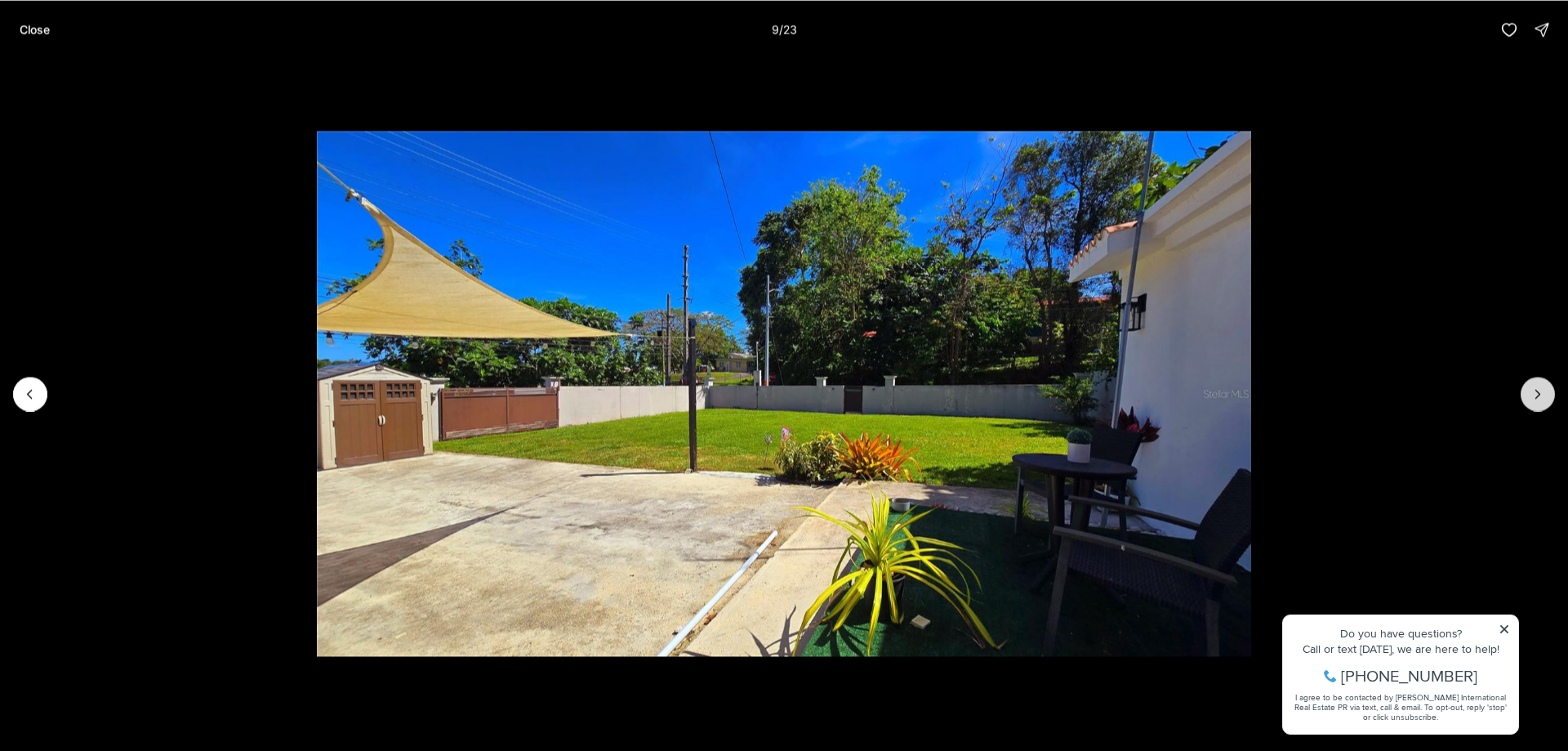
click at [1539, 389] on icon "Next slide" at bounding box center [1538, 393] width 17 height 17
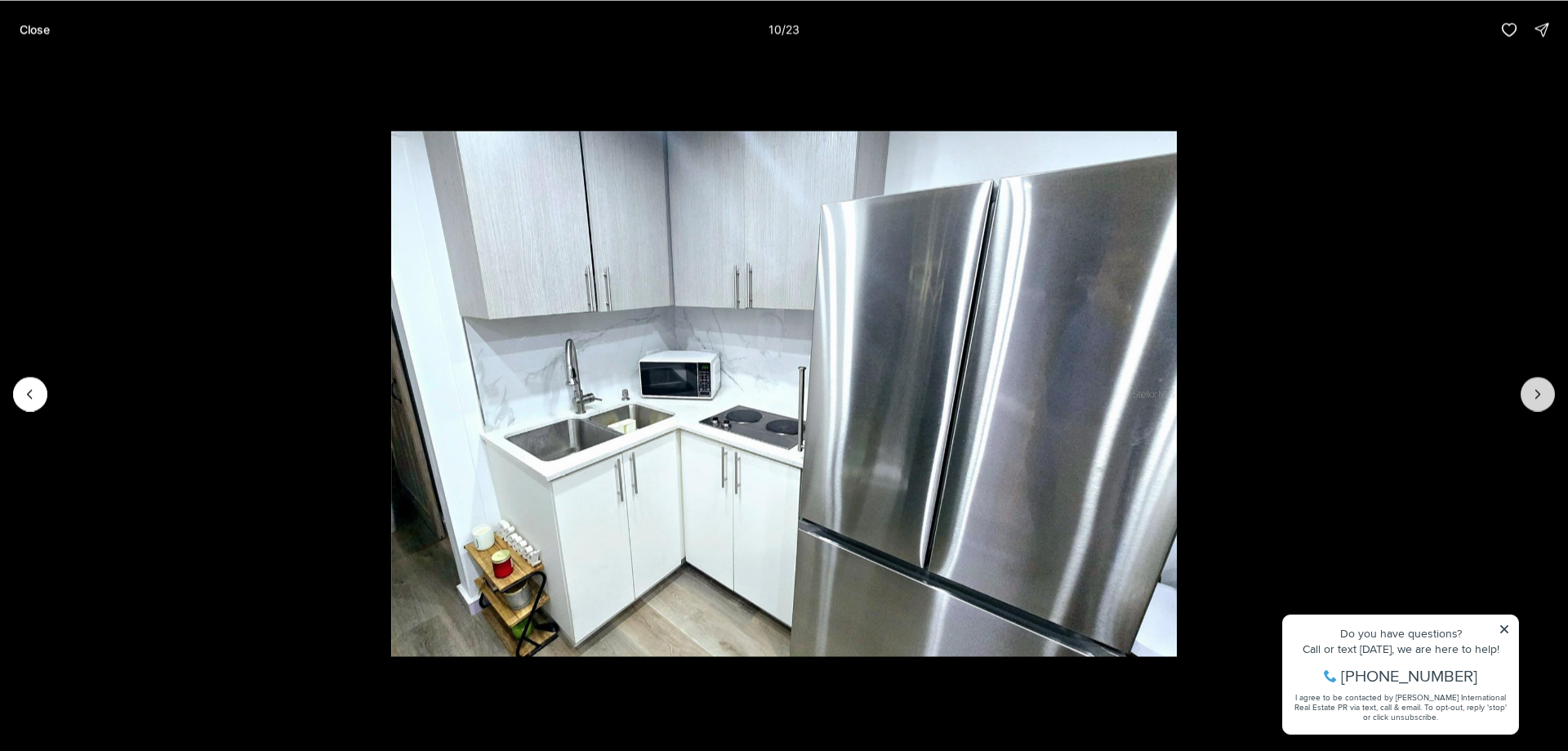
click at [1538, 394] on icon "Next slide" at bounding box center [1538, 393] width 17 height 17
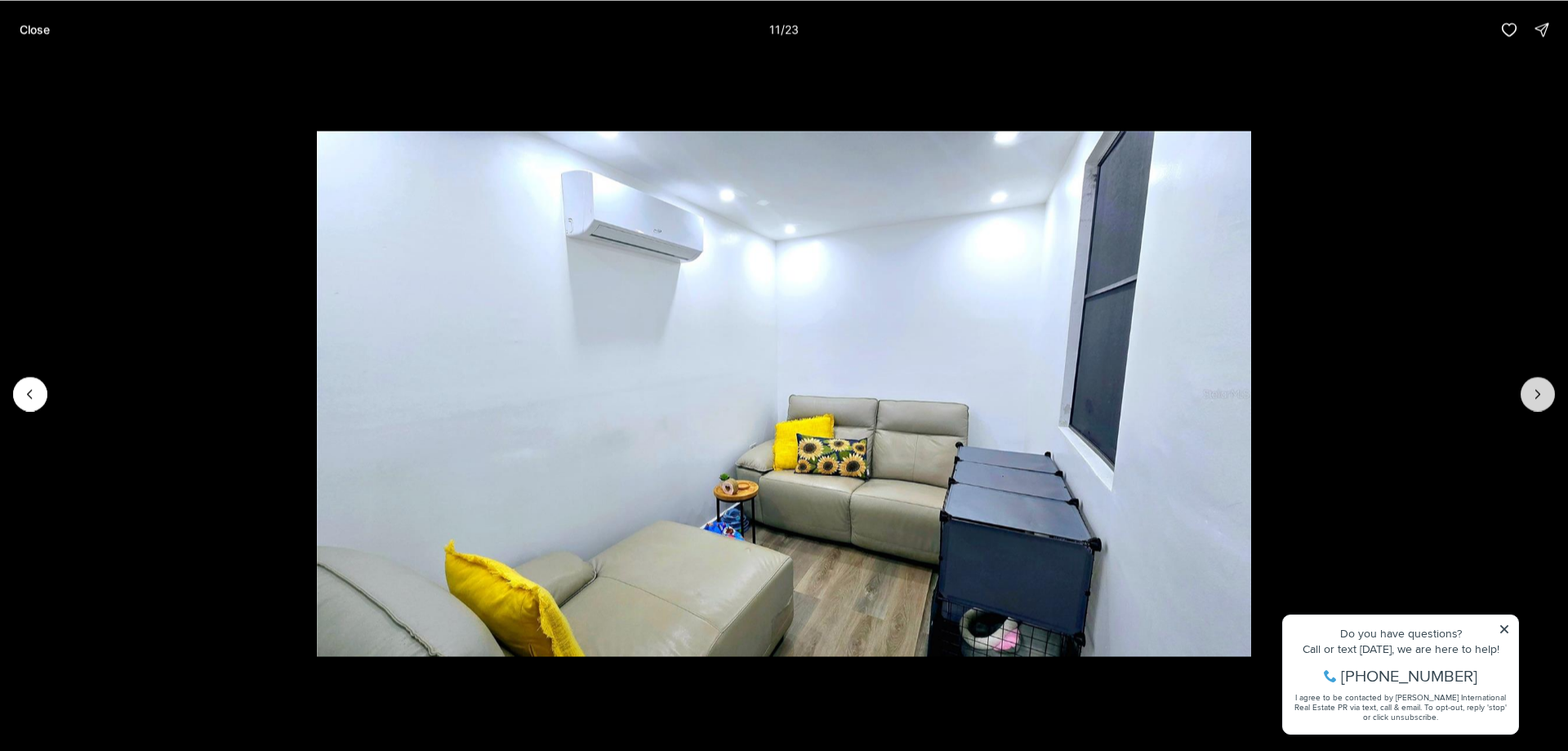
click at [1538, 394] on icon "Next slide" at bounding box center [1538, 393] width 17 height 17
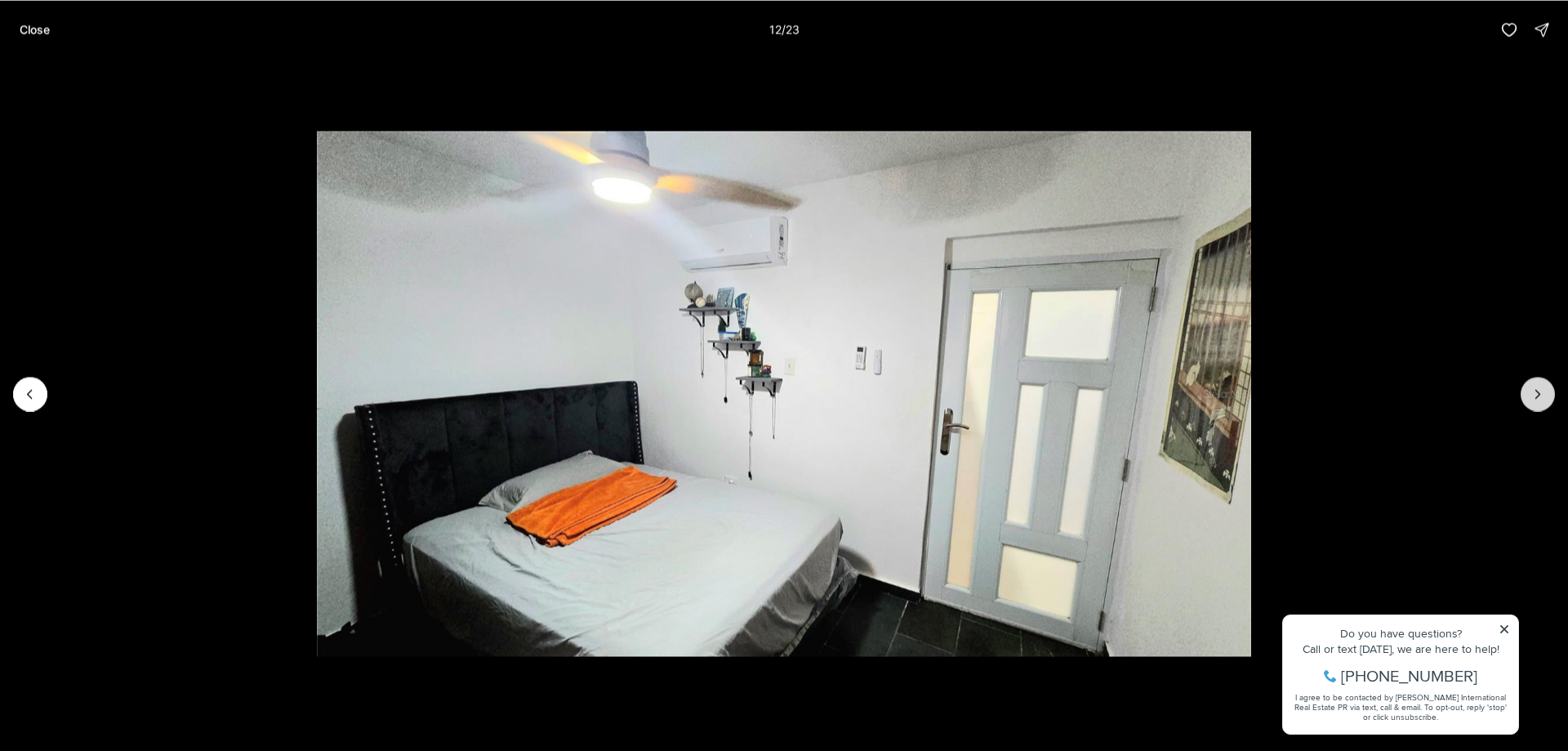
click at [1536, 393] on icon "Next slide" at bounding box center [1538, 393] width 17 height 17
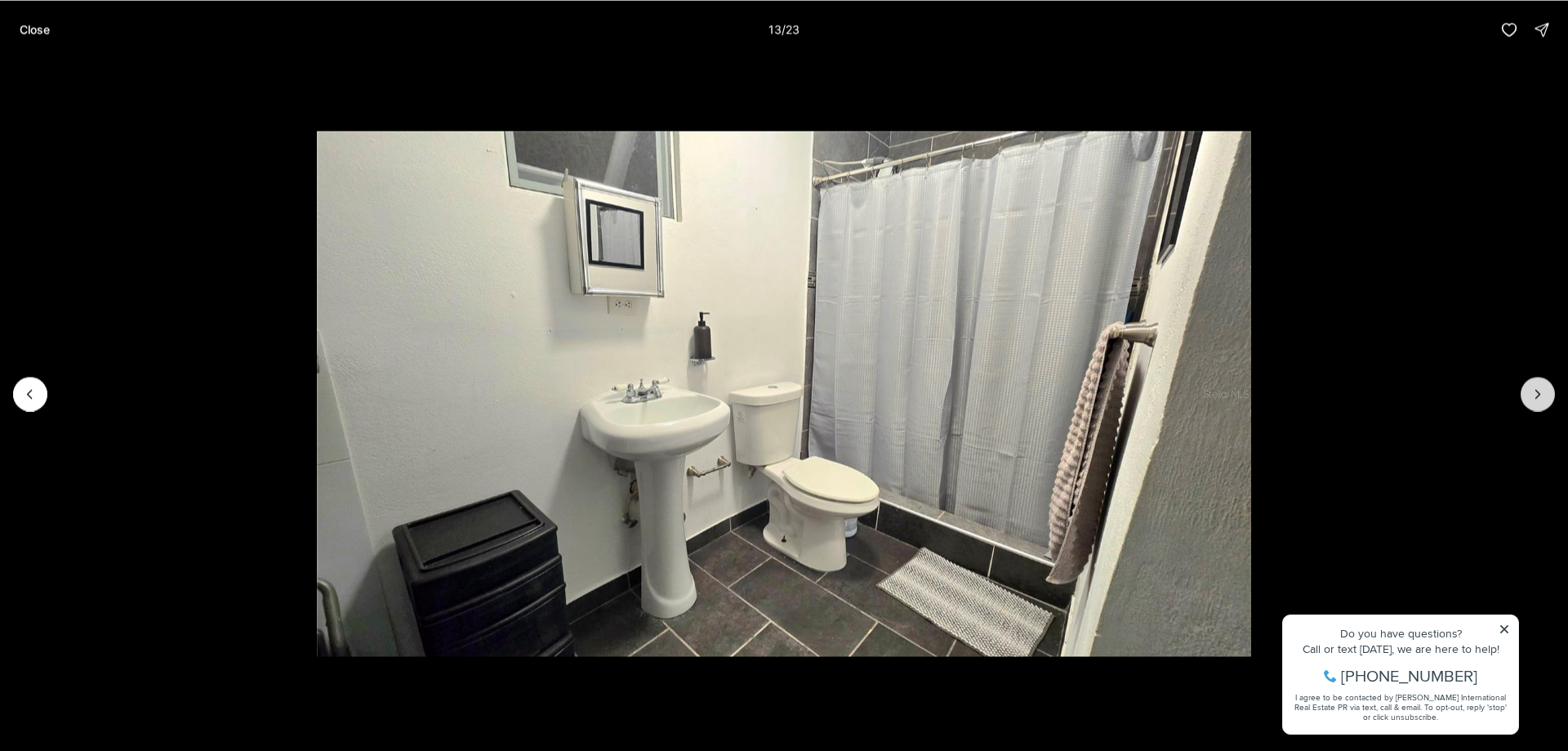
click at [1536, 393] on icon "Next slide" at bounding box center [1538, 393] width 17 height 17
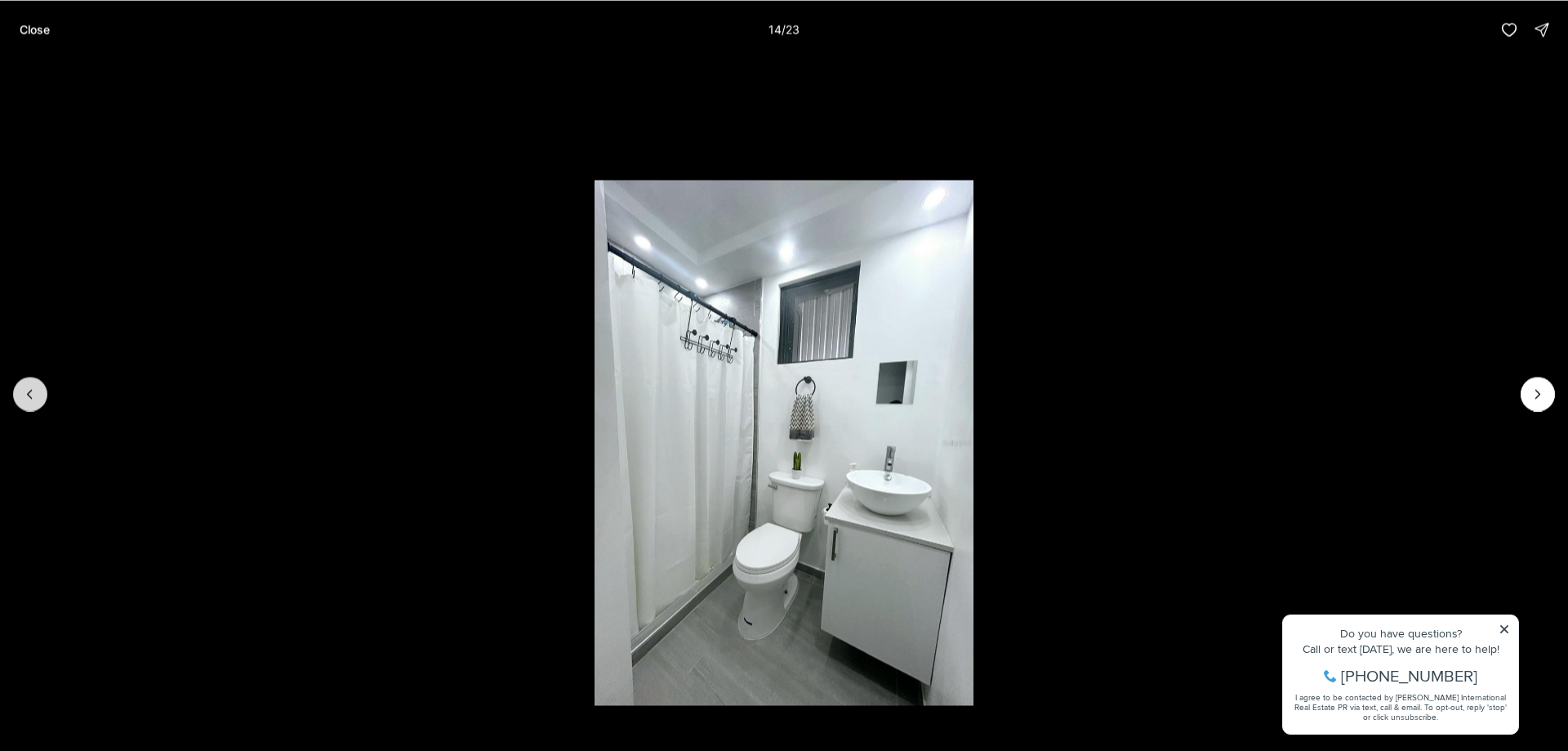
click at [30, 383] on button "Previous slide" at bounding box center [29, 393] width 34 height 34
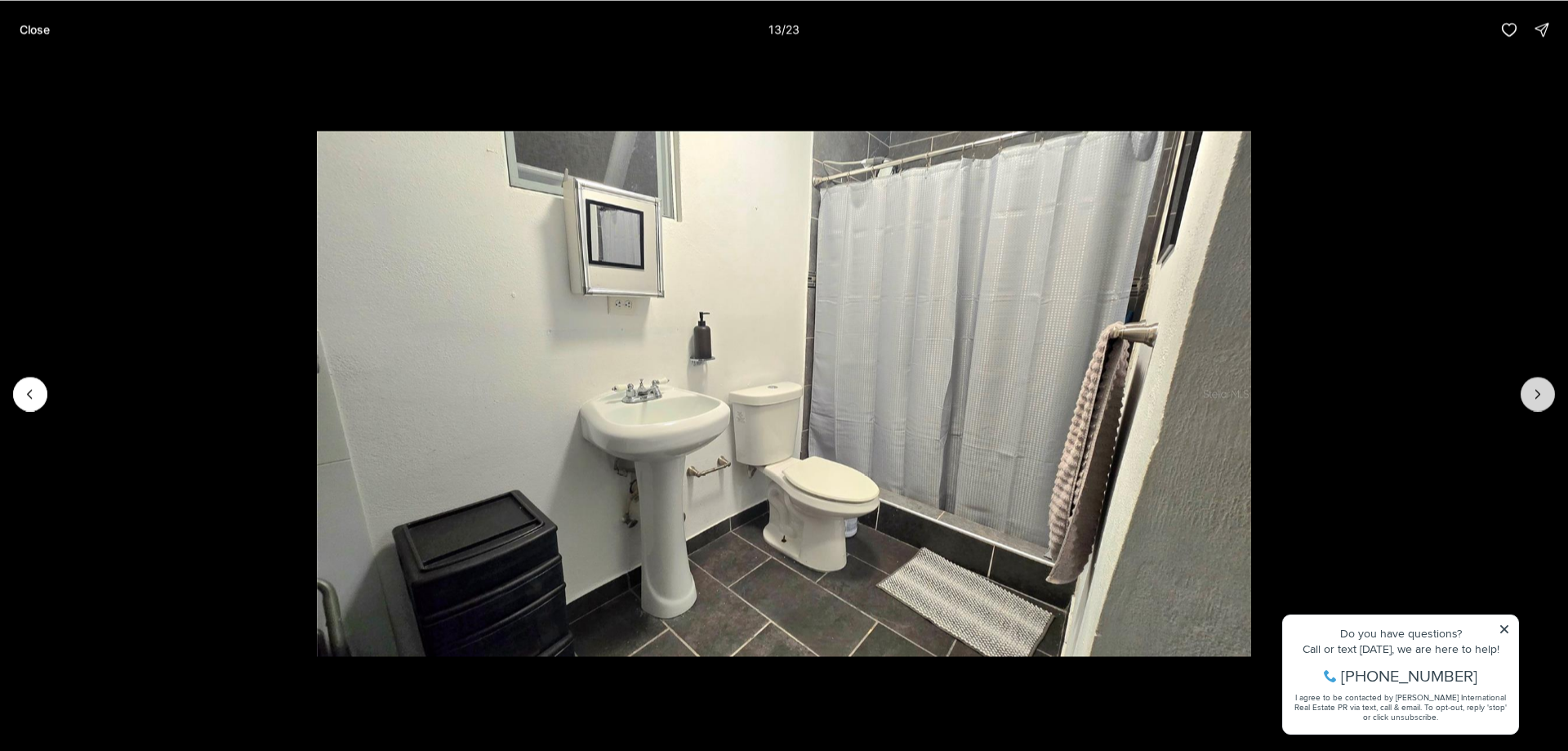
click at [1541, 394] on icon "Next slide" at bounding box center [1538, 393] width 17 height 17
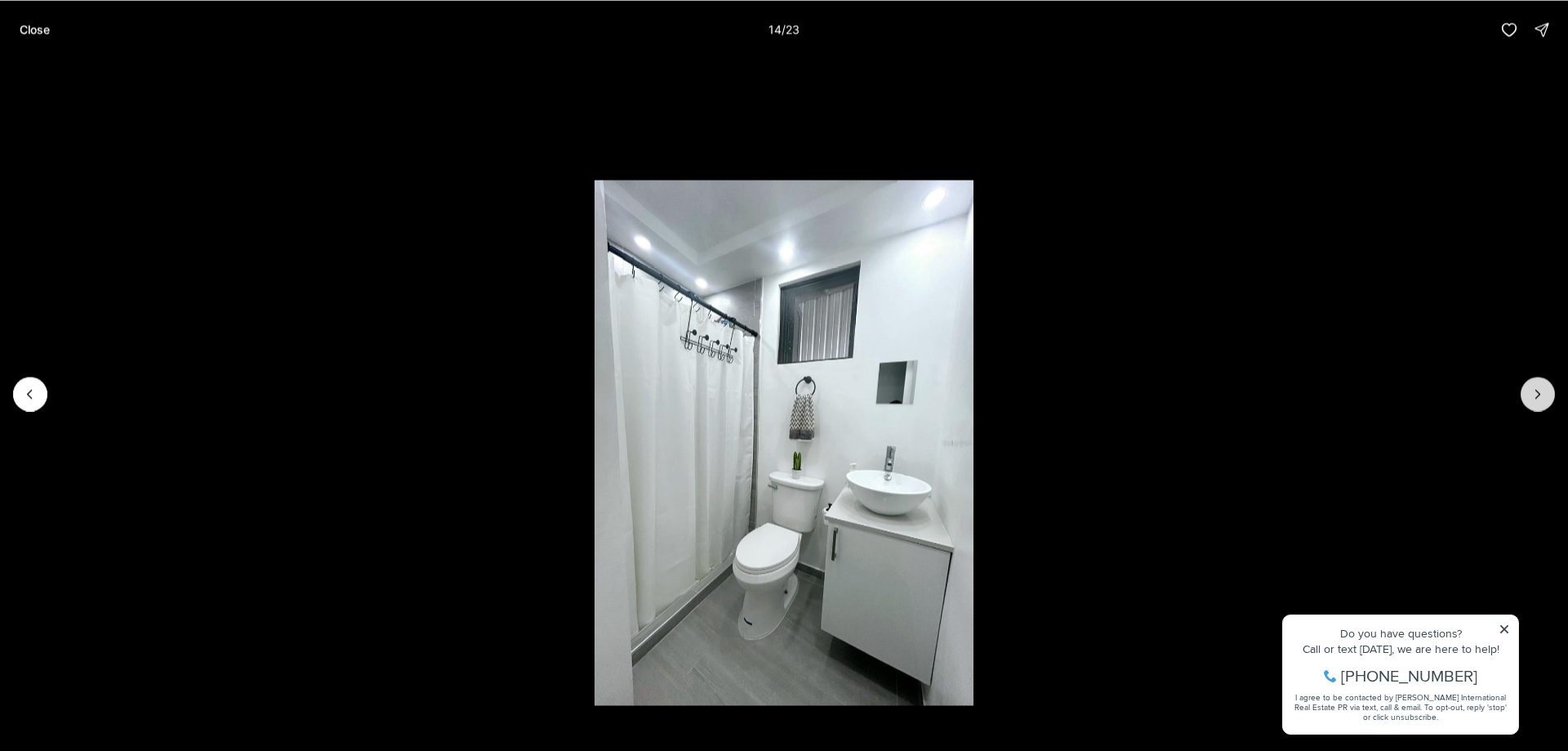
click at [1537, 398] on icon "Next slide" at bounding box center [1538, 393] width 17 height 17
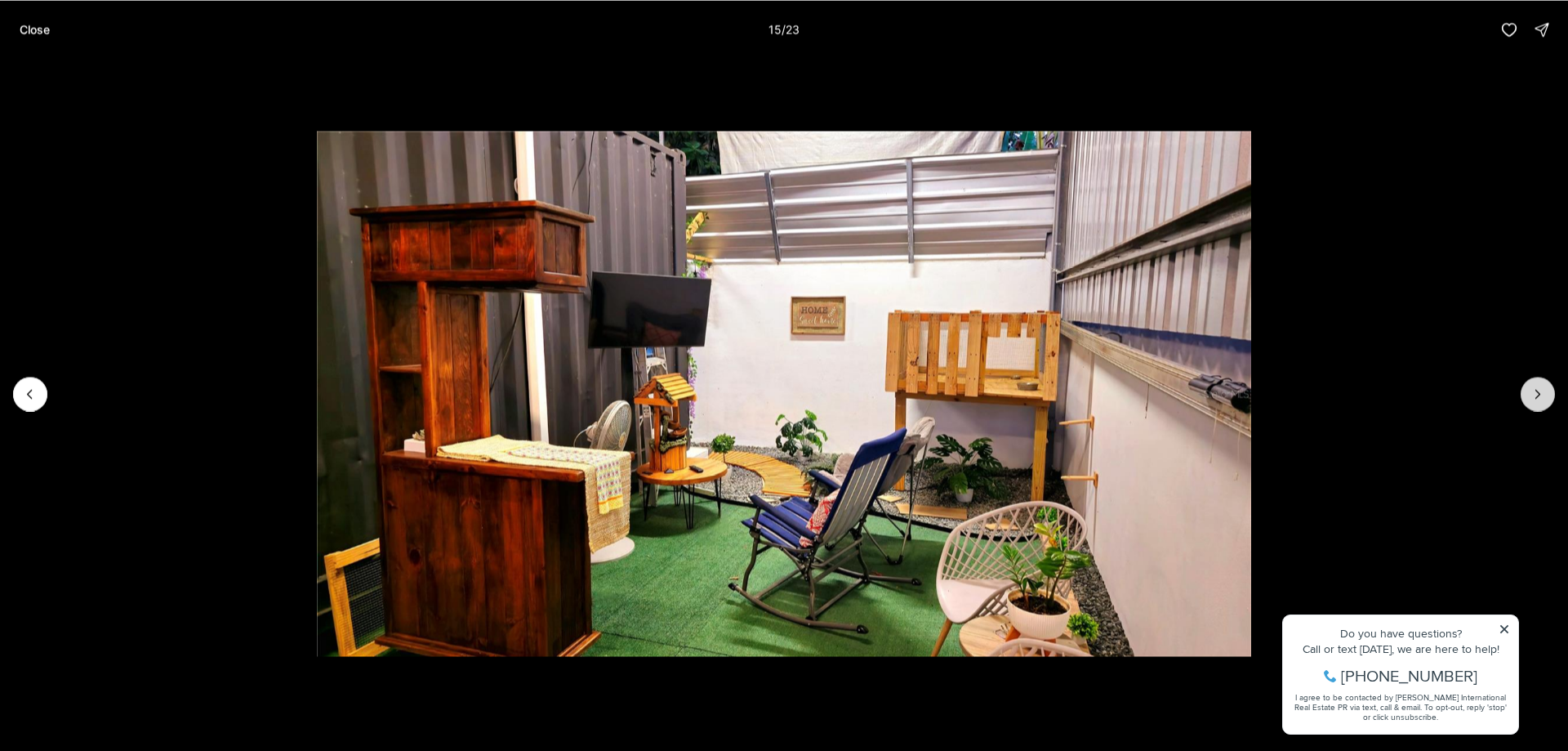
click at [1540, 399] on icon "Next slide" at bounding box center [1538, 393] width 17 height 17
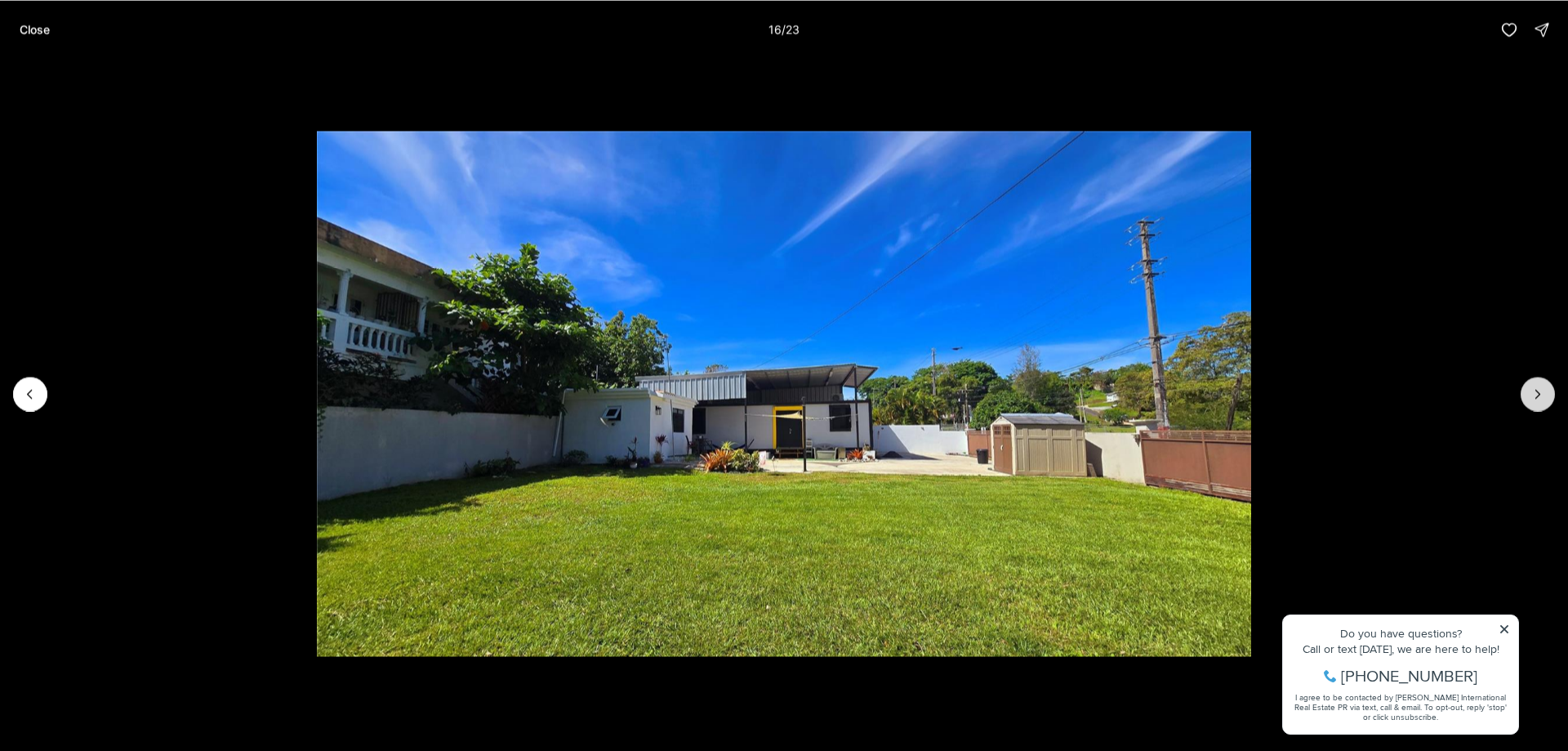
click at [1539, 400] on icon "Next slide" at bounding box center [1538, 393] width 17 height 17
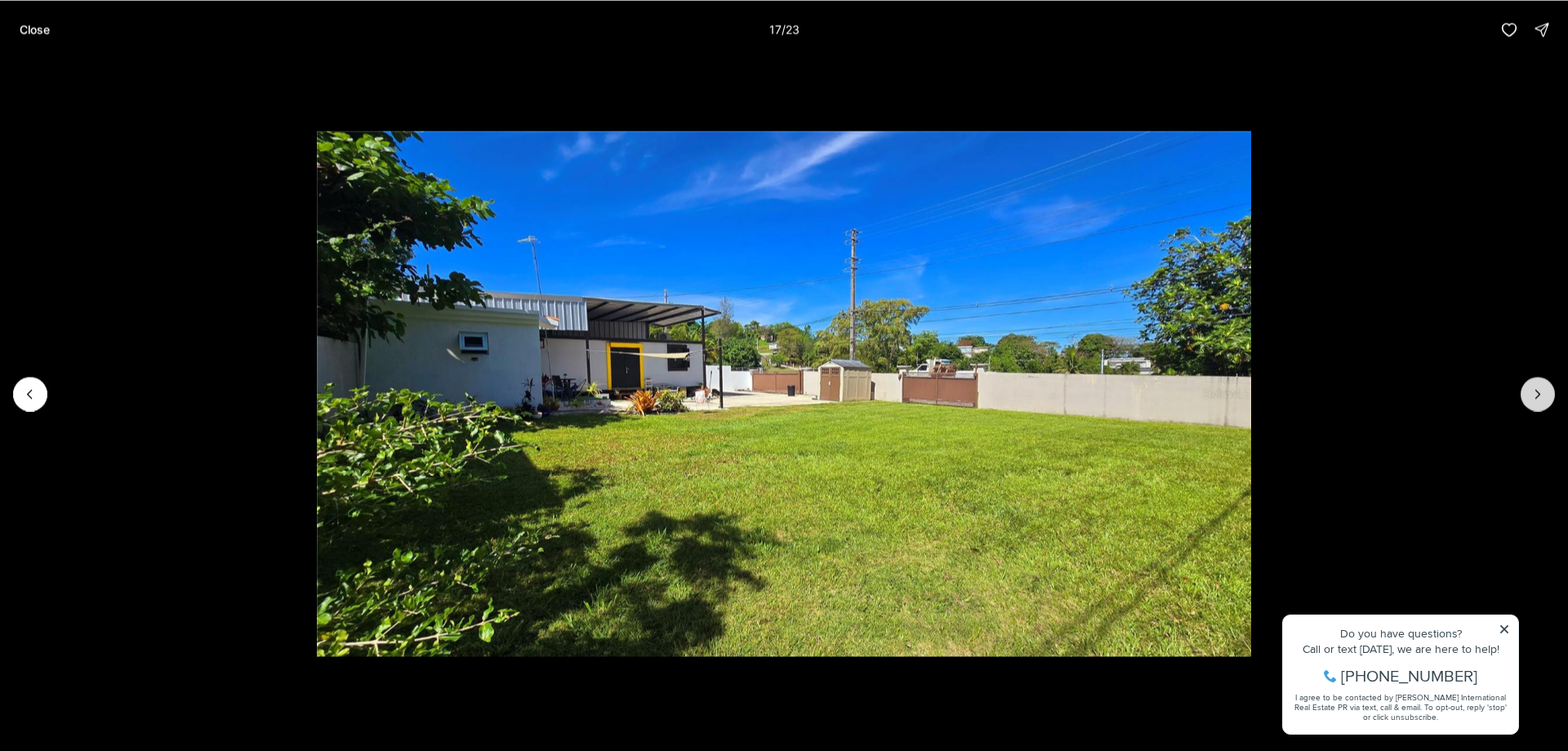
click at [1538, 401] on icon "Next slide" at bounding box center [1538, 393] width 17 height 17
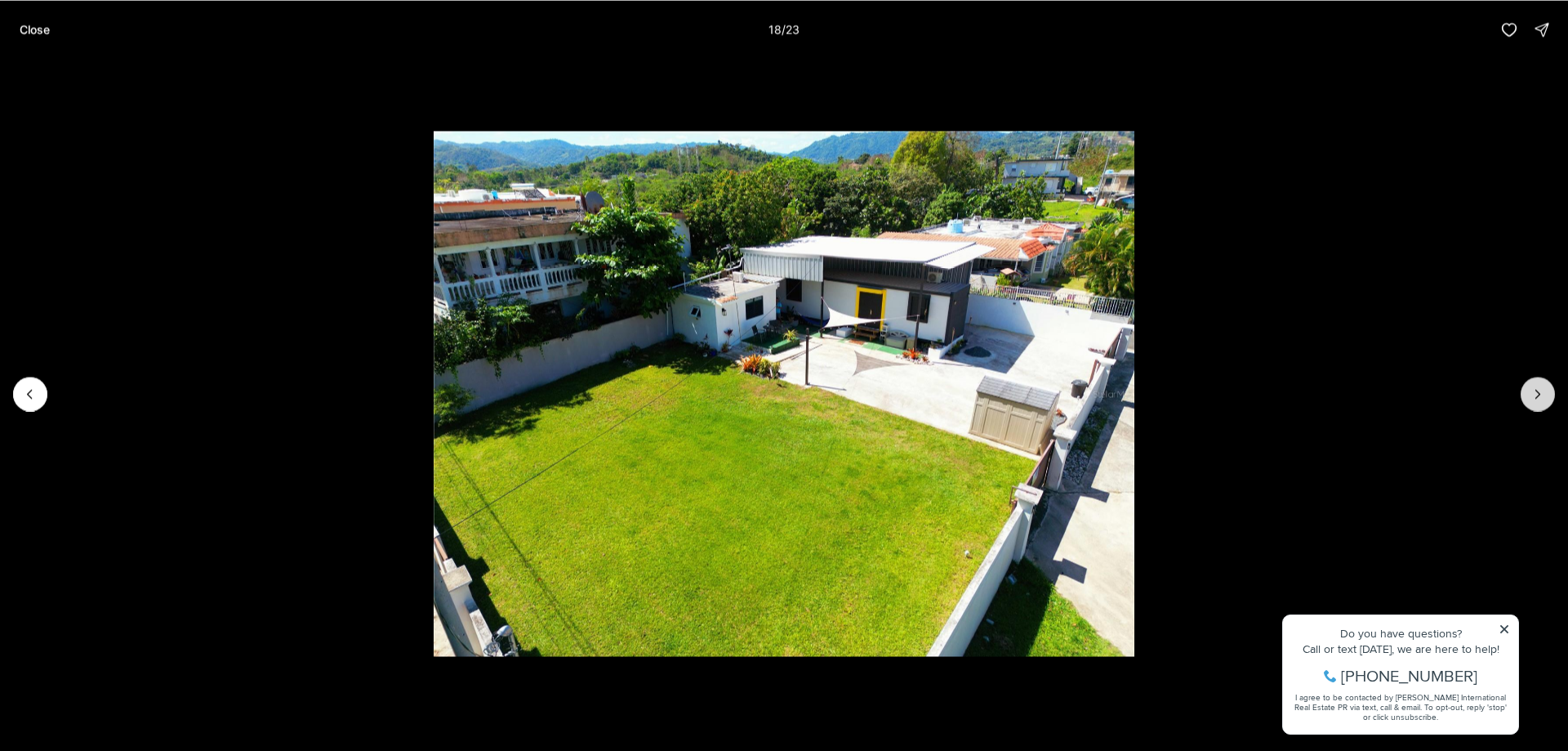
click at [1535, 398] on icon "Next slide" at bounding box center [1538, 393] width 17 height 17
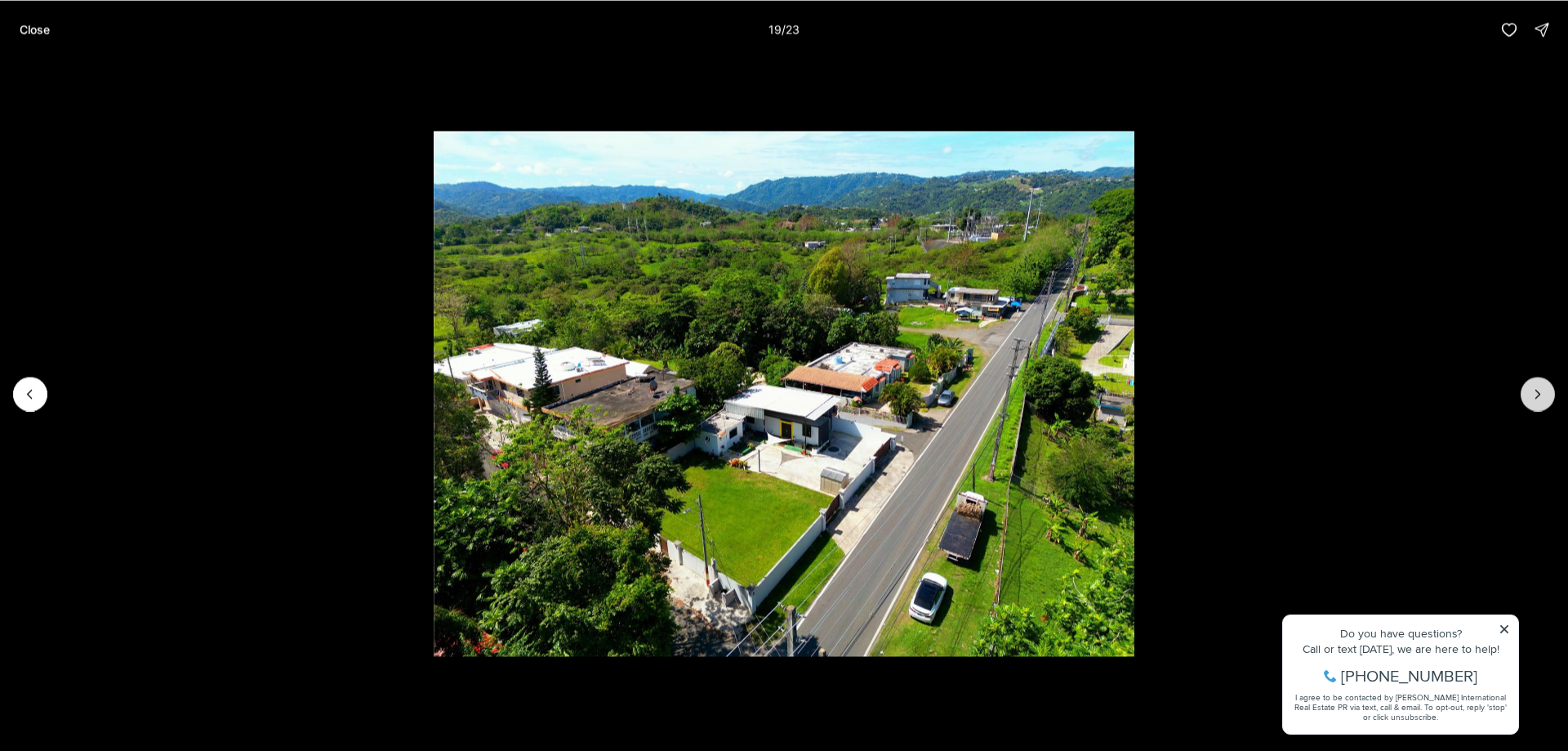
click at [1533, 398] on icon "Next slide" at bounding box center [1538, 393] width 17 height 17
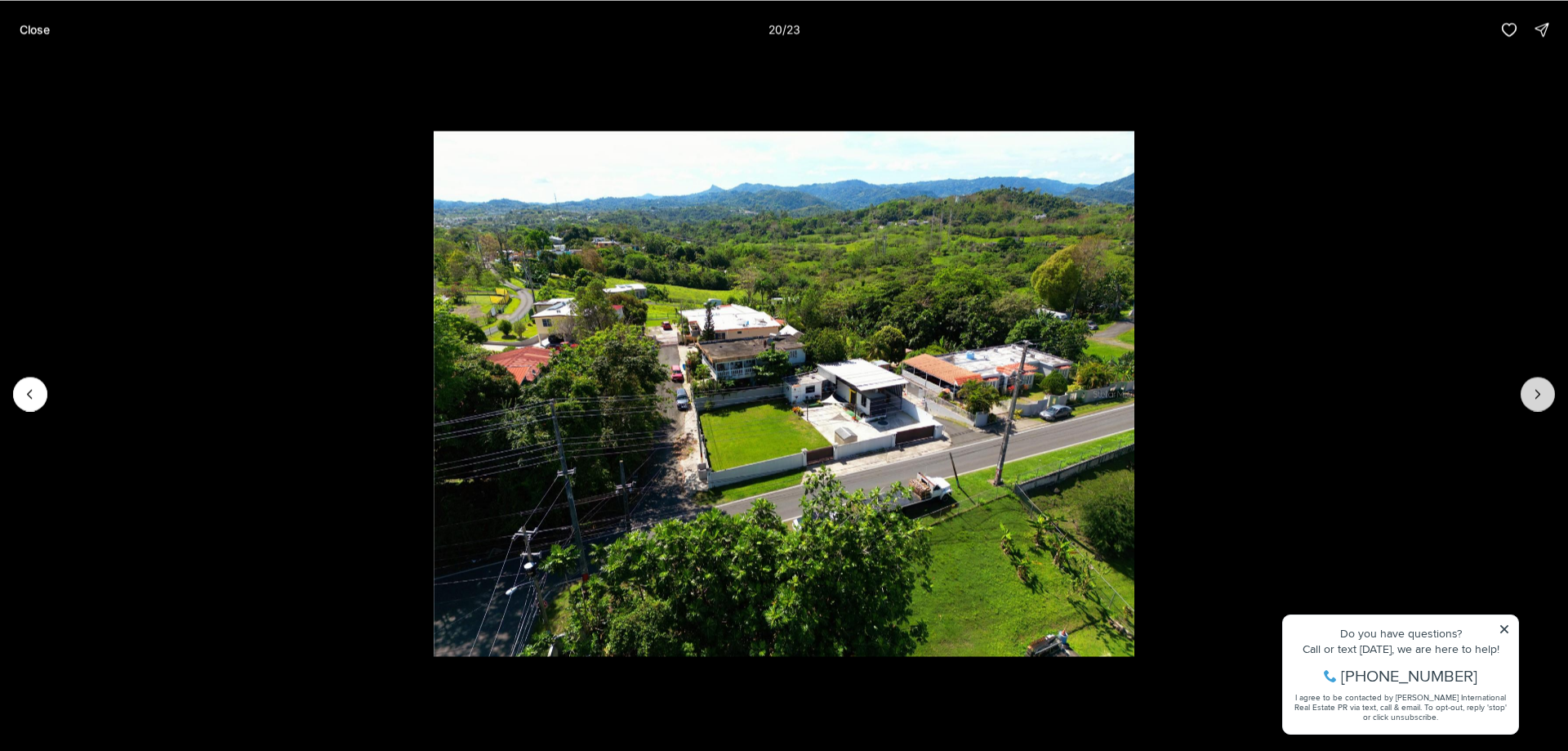
click at [1538, 392] on icon "Next slide" at bounding box center [1538, 394] width 4 height 8
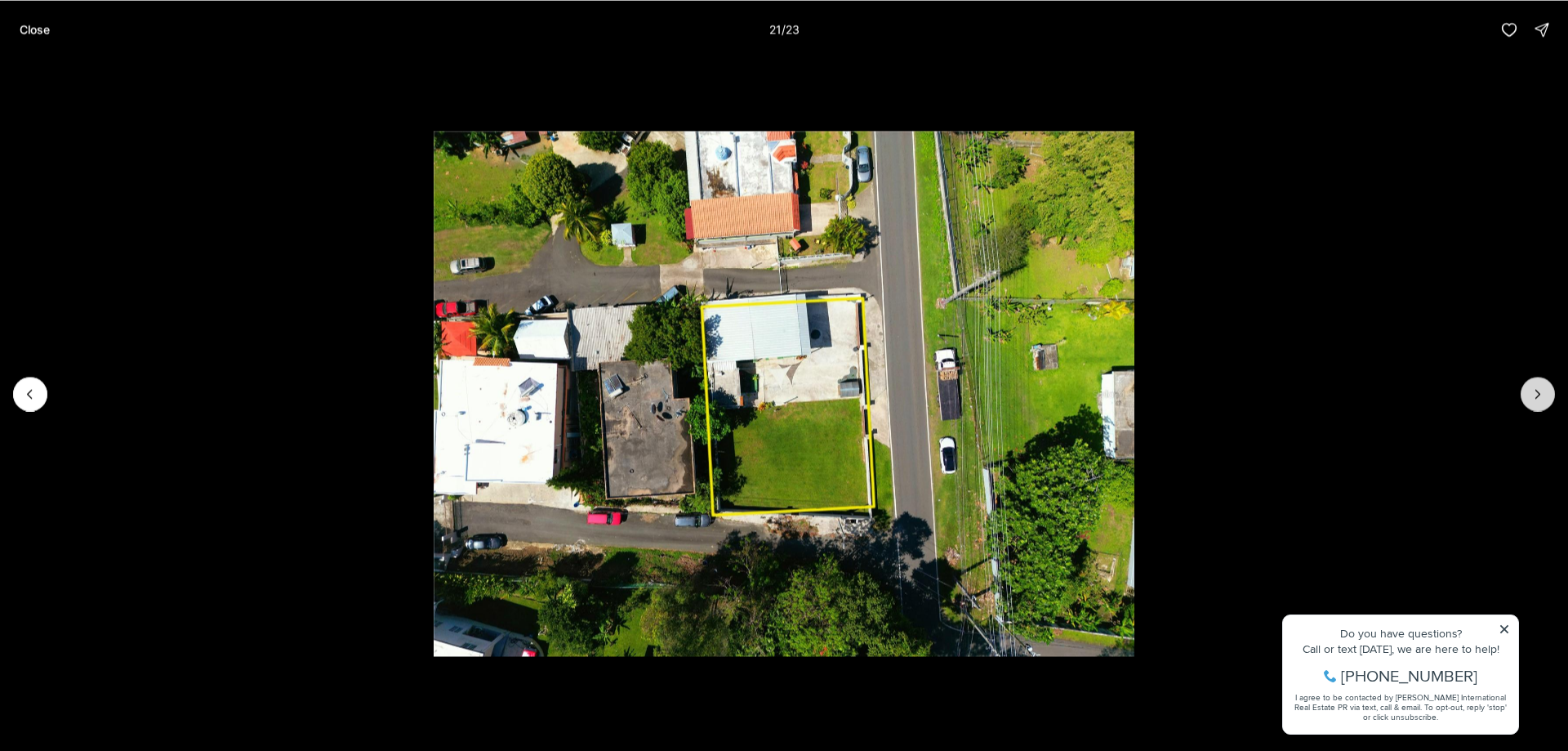
click at [1531, 391] on icon "Next slide" at bounding box center [1538, 393] width 17 height 17
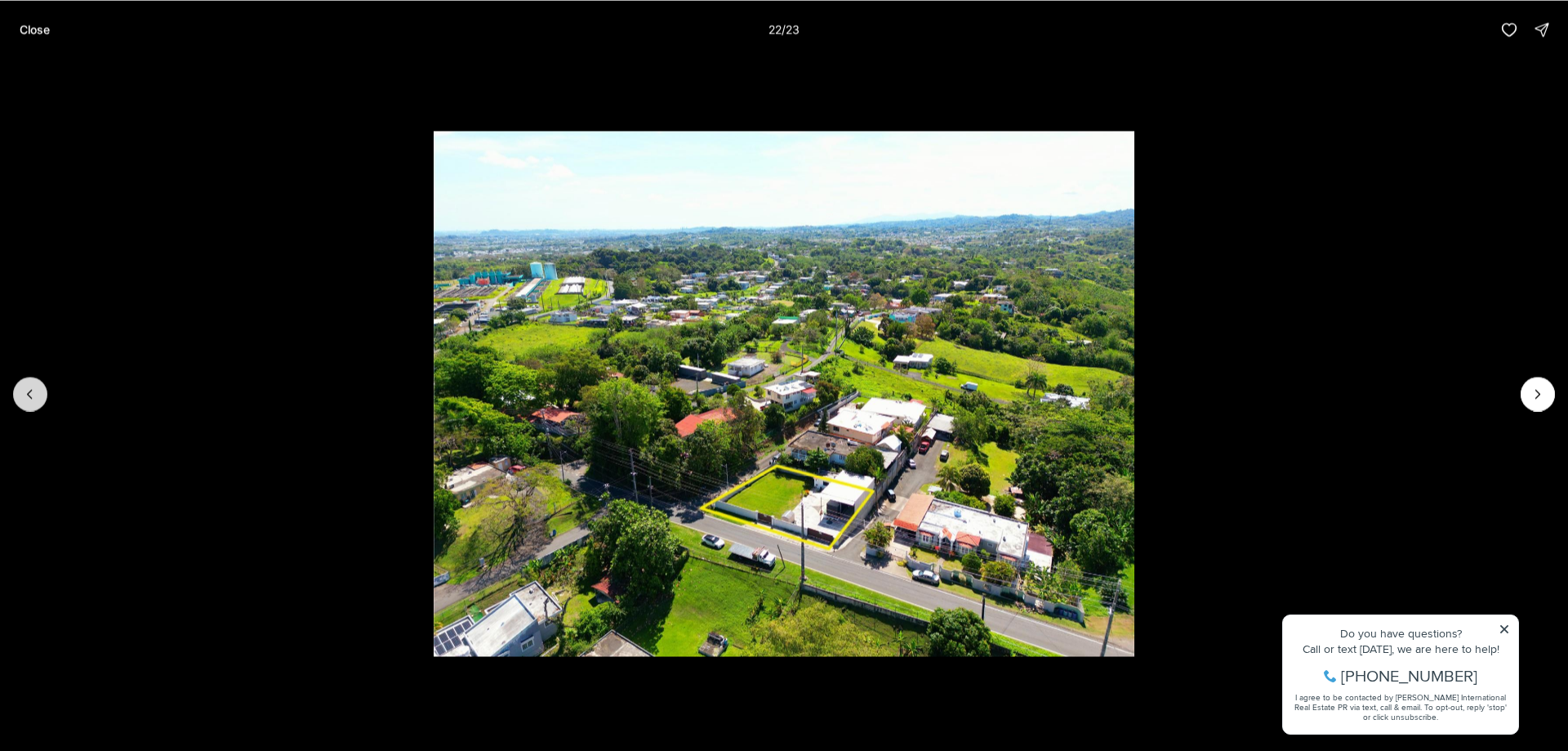
click at [18, 392] on button "Previous slide" at bounding box center [29, 393] width 34 height 34
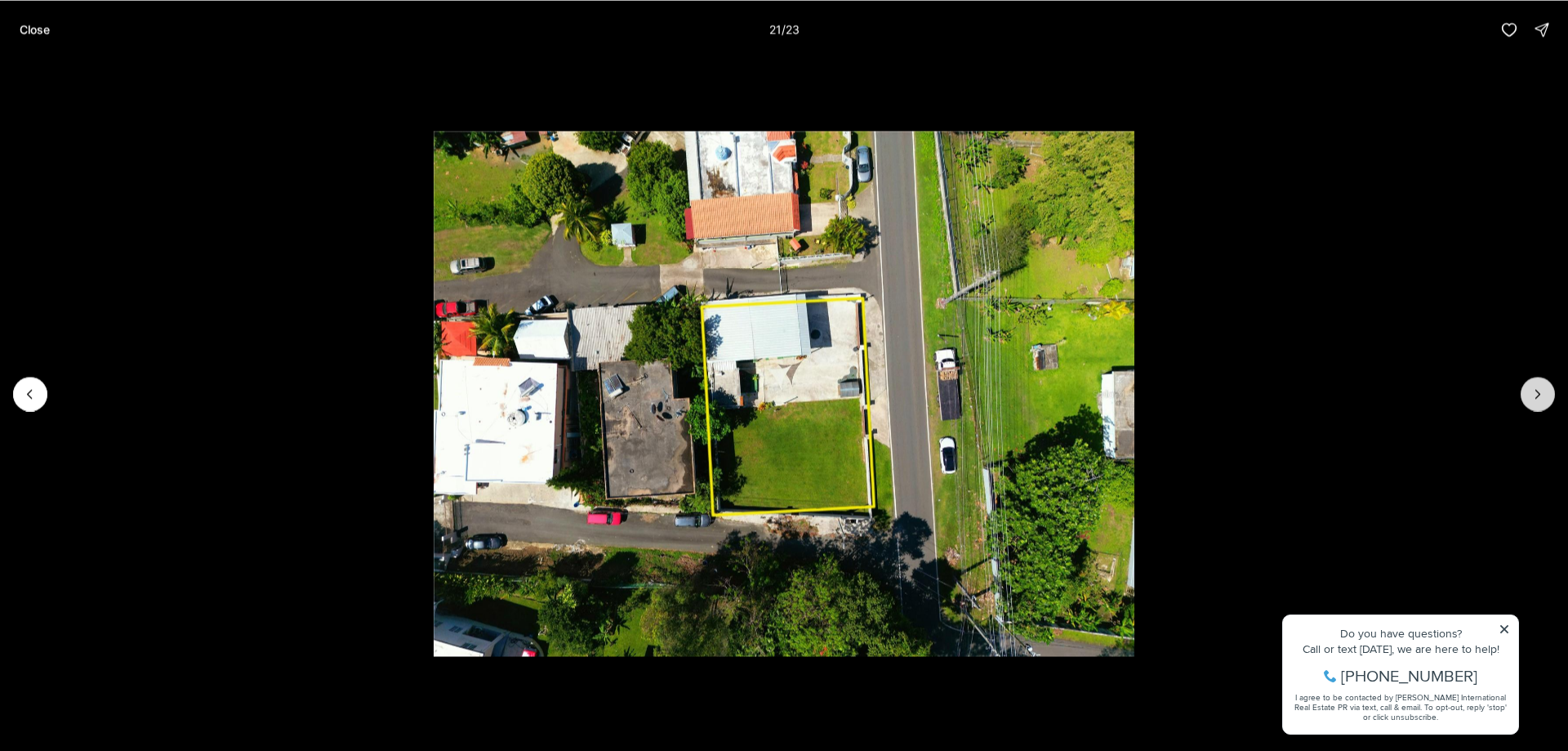
click at [1537, 393] on icon "Next slide" at bounding box center [1538, 393] width 17 height 17
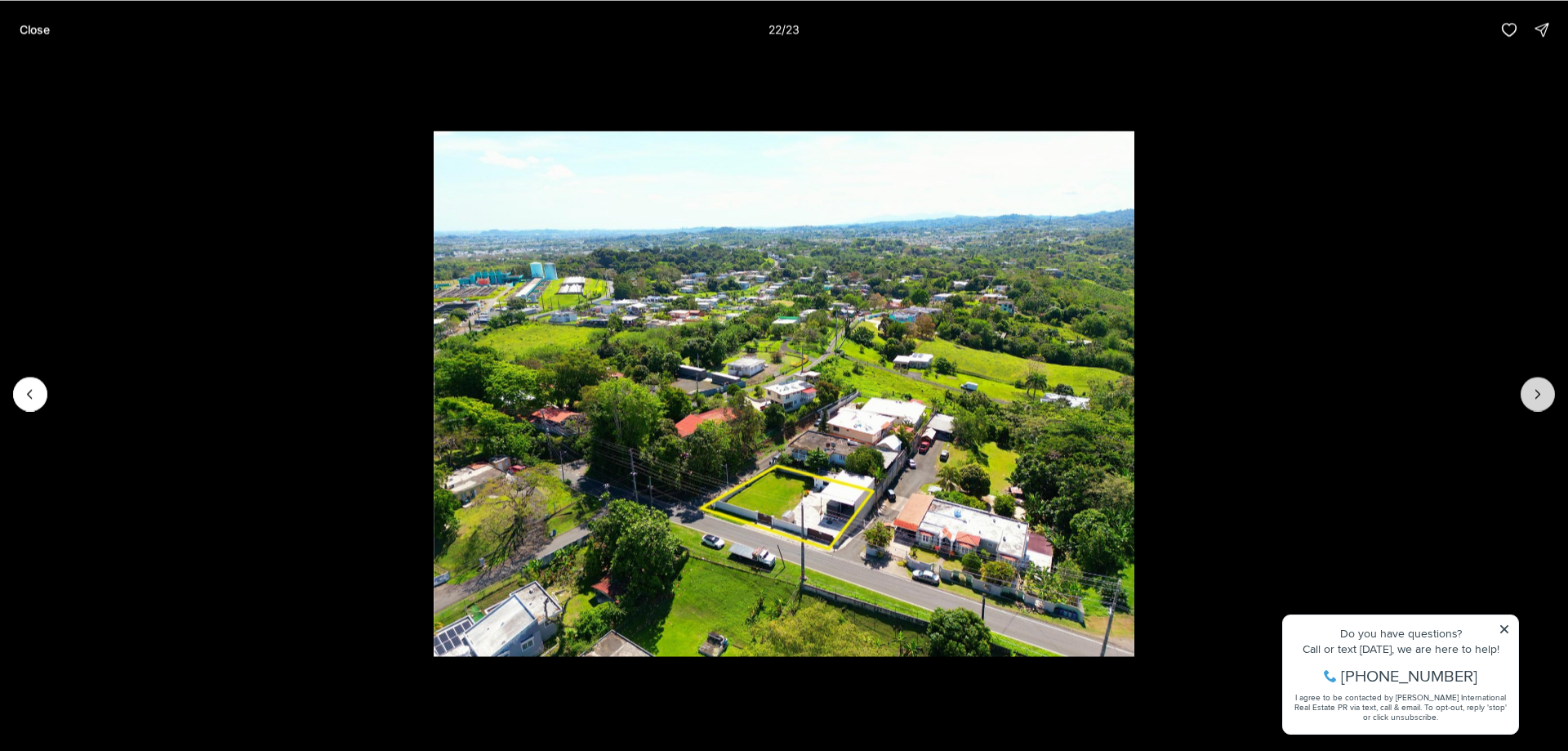
click at [1537, 393] on icon "Next slide" at bounding box center [1538, 393] width 17 height 17
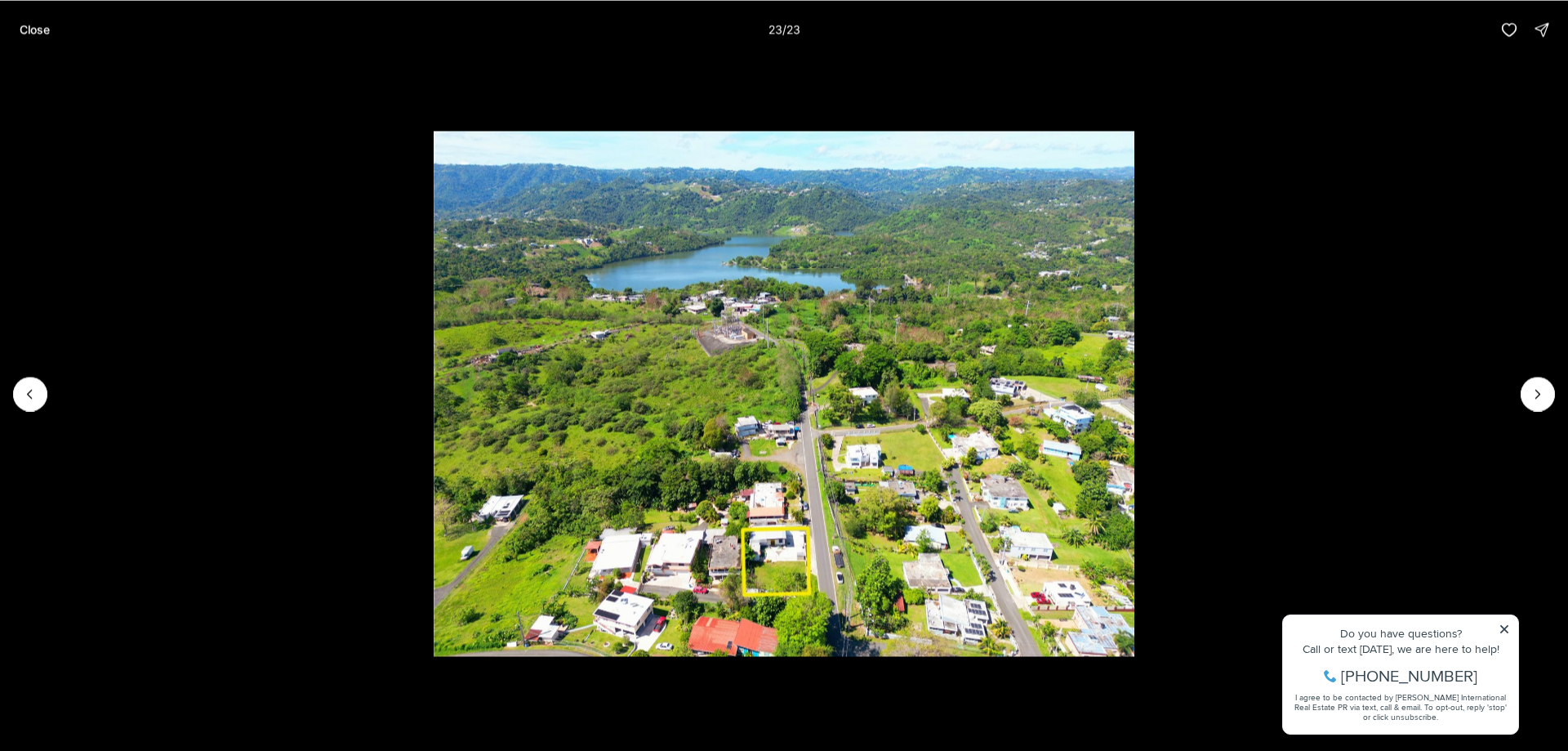
click at [1534, 402] on div at bounding box center [1537, 393] width 34 height 34
click at [21, 30] on p "Close" at bounding box center [34, 28] width 30 height 13
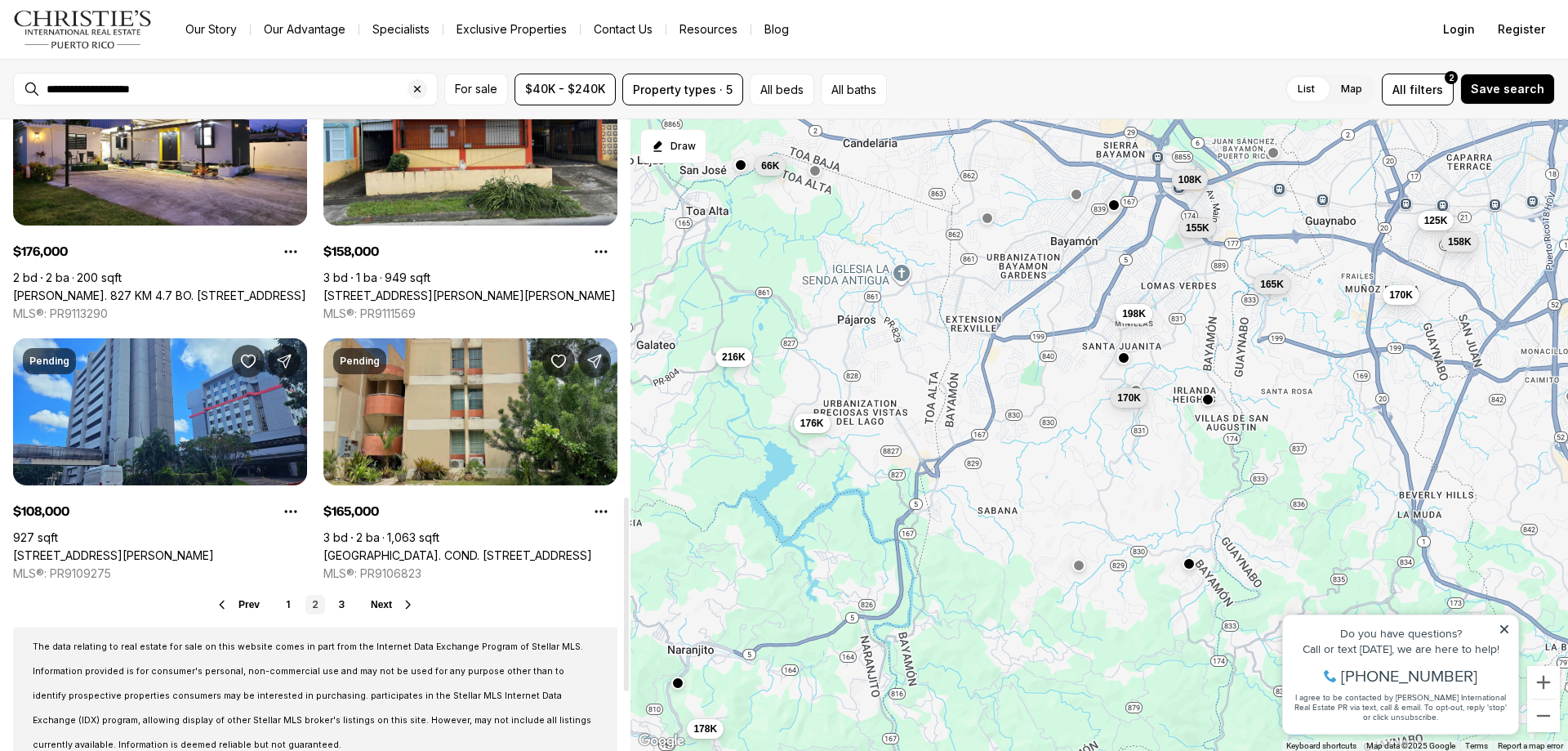
scroll to position [1225, 0]
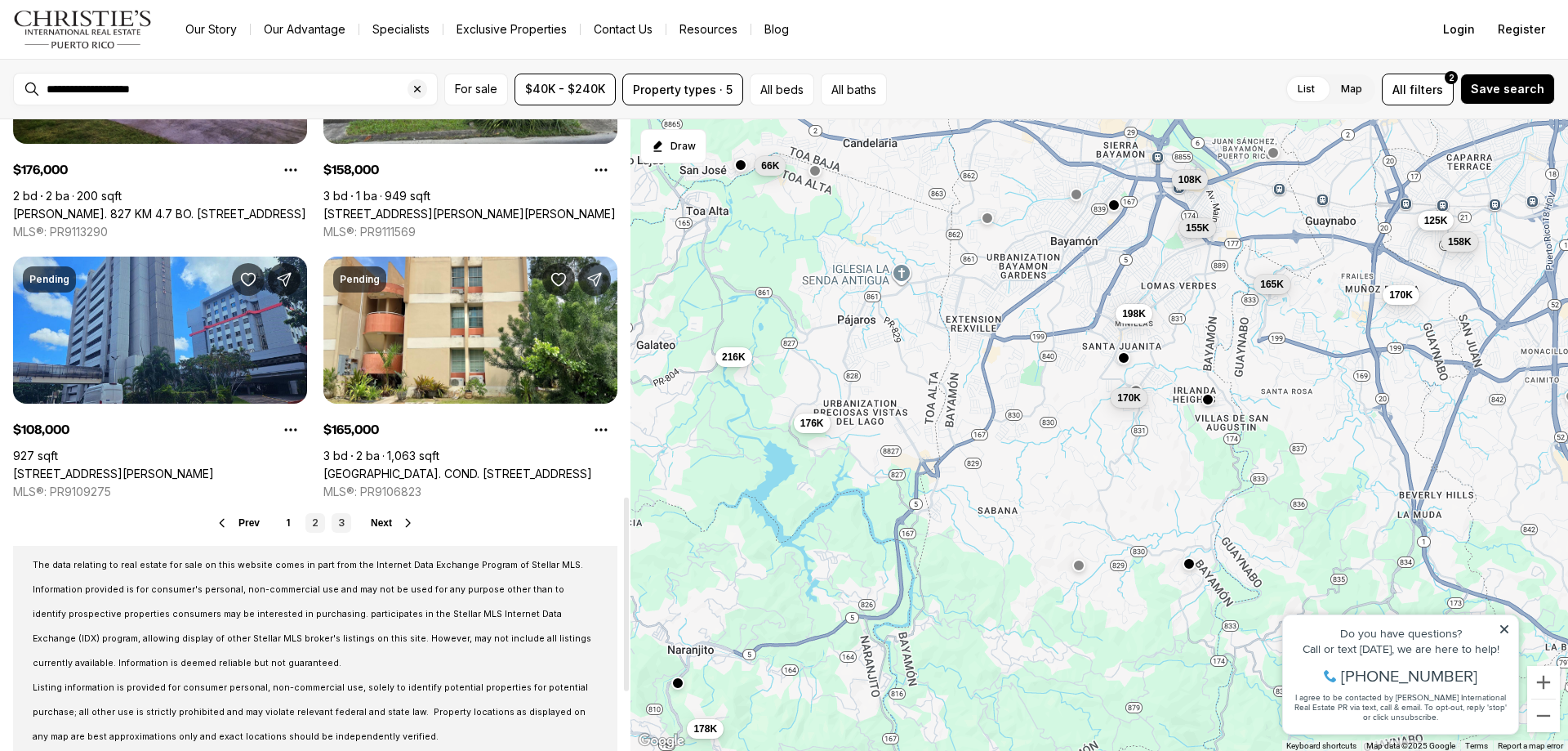
click at [338, 524] on link "3" at bounding box center [341, 523] width 20 height 20
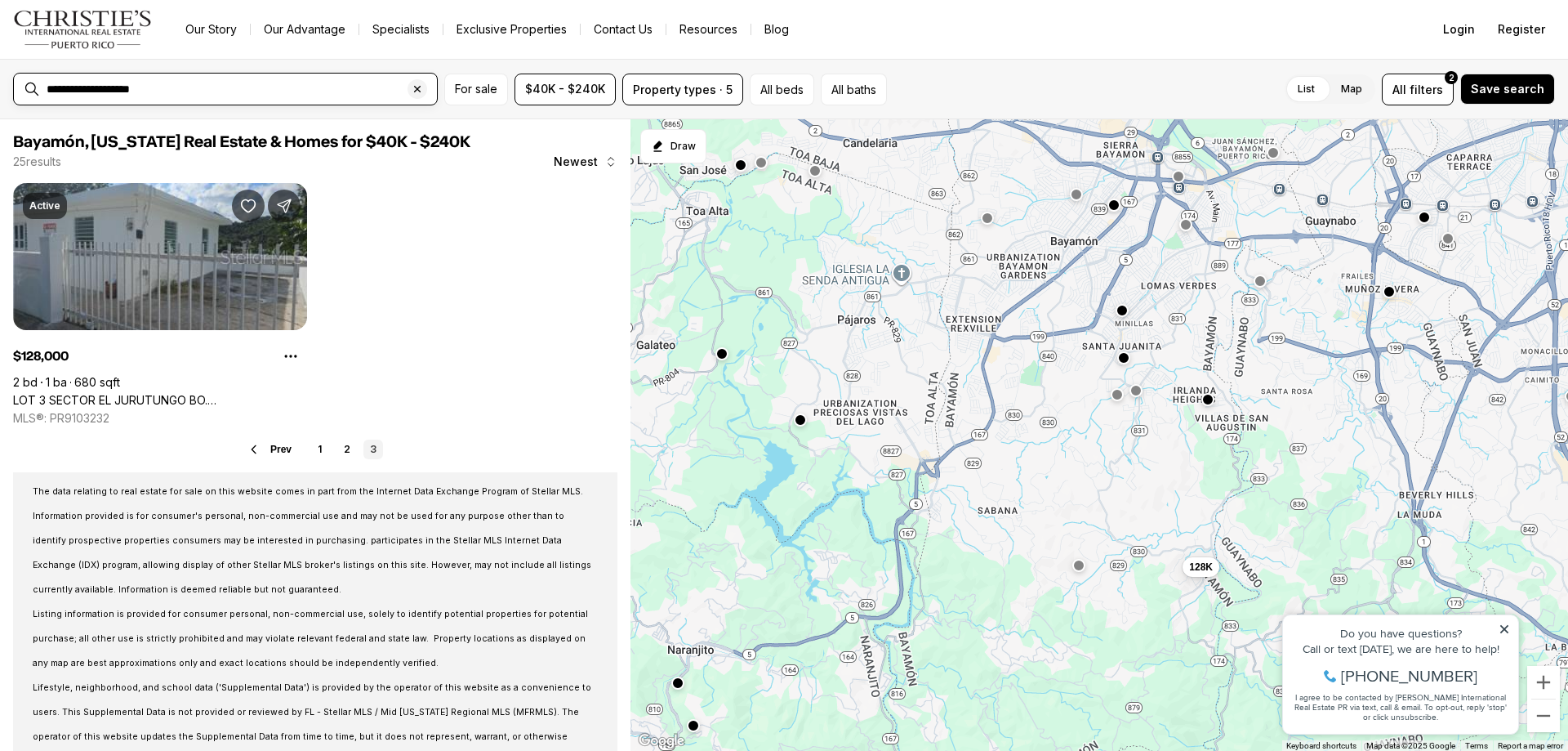
click at [169, 83] on input "**********" at bounding box center [239, 89] width 384 height 13
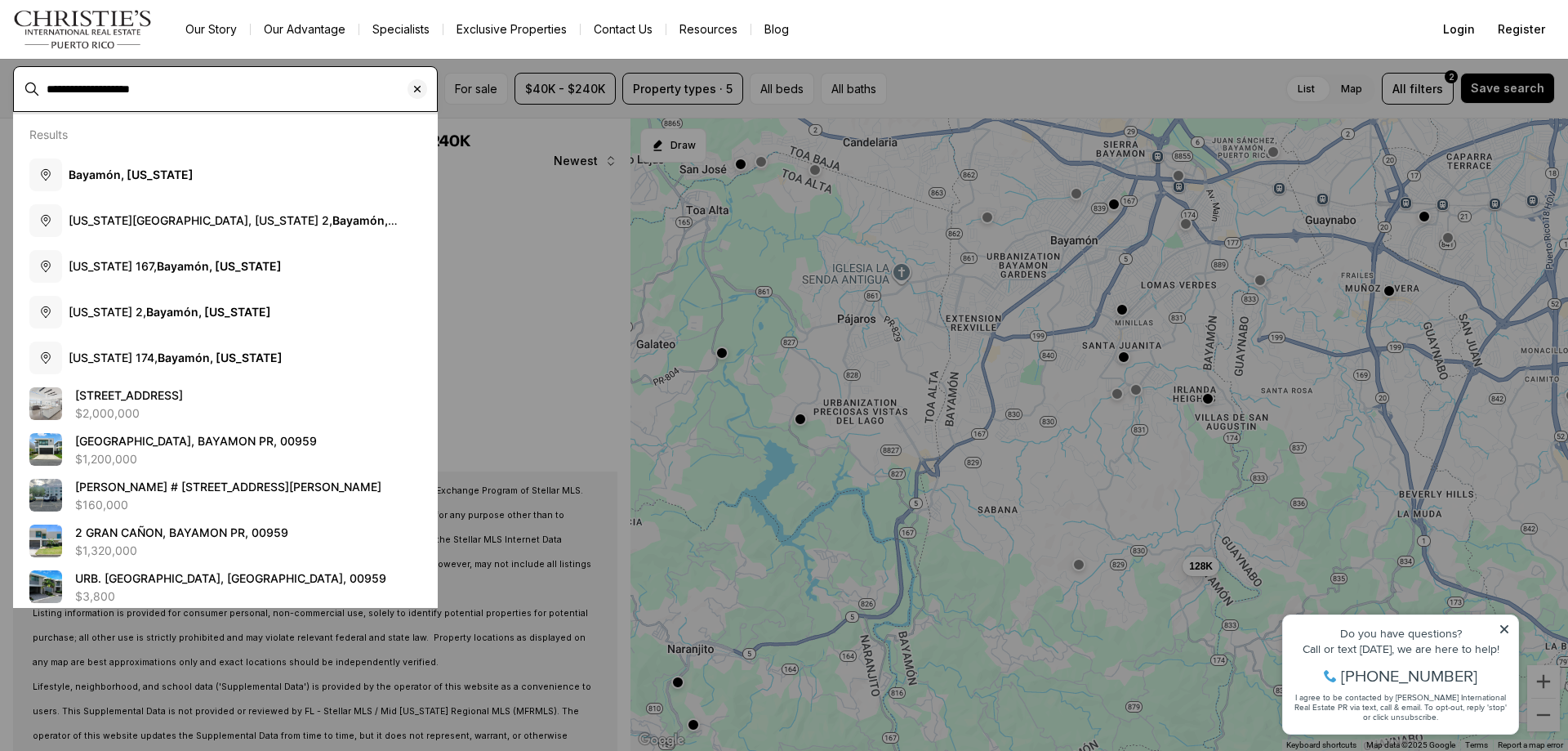
click at [415, 93] on icon "Clear search input" at bounding box center [416, 89] width 13 height 13
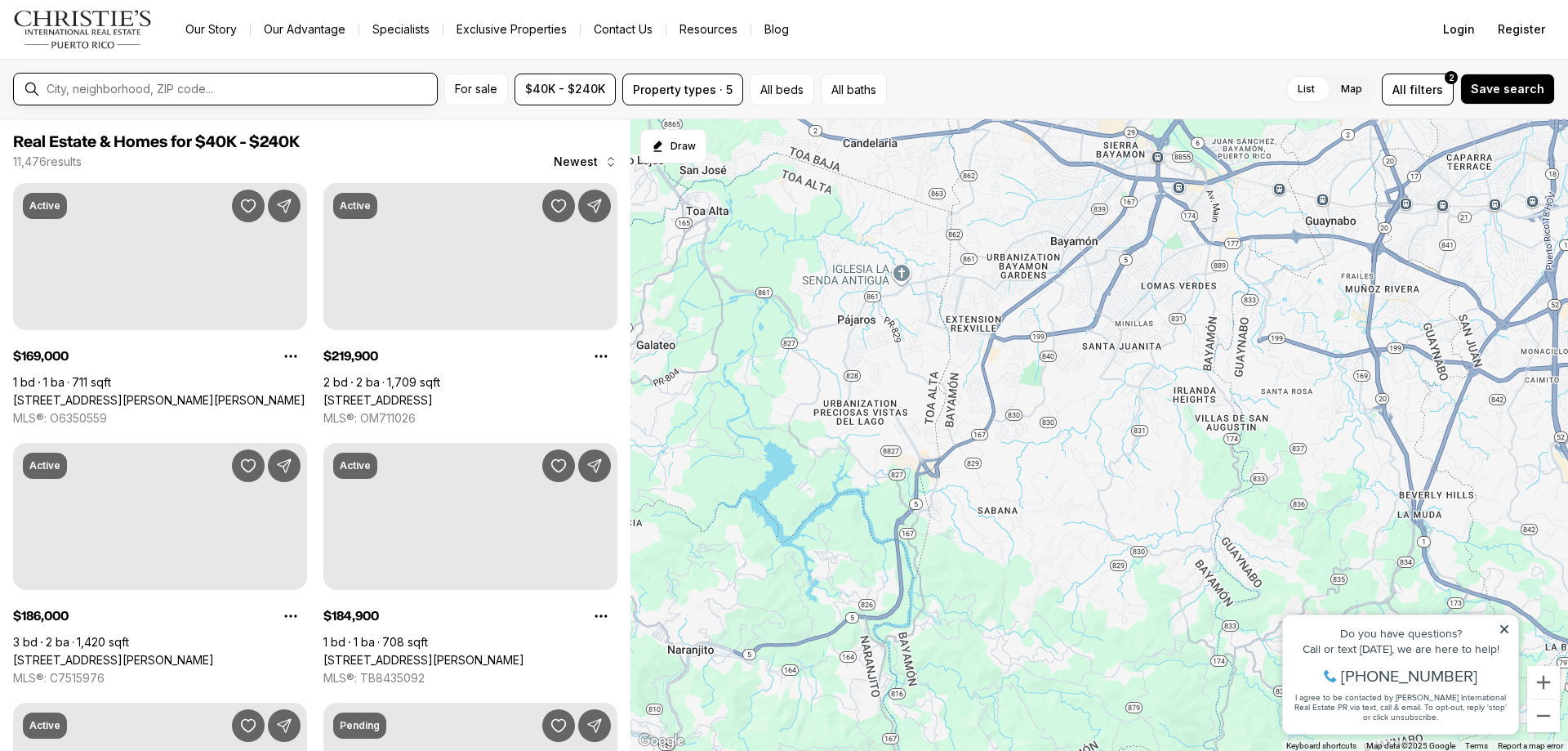
click at [180, 93] on input "text" at bounding box center [239, 89] width 384 height 13
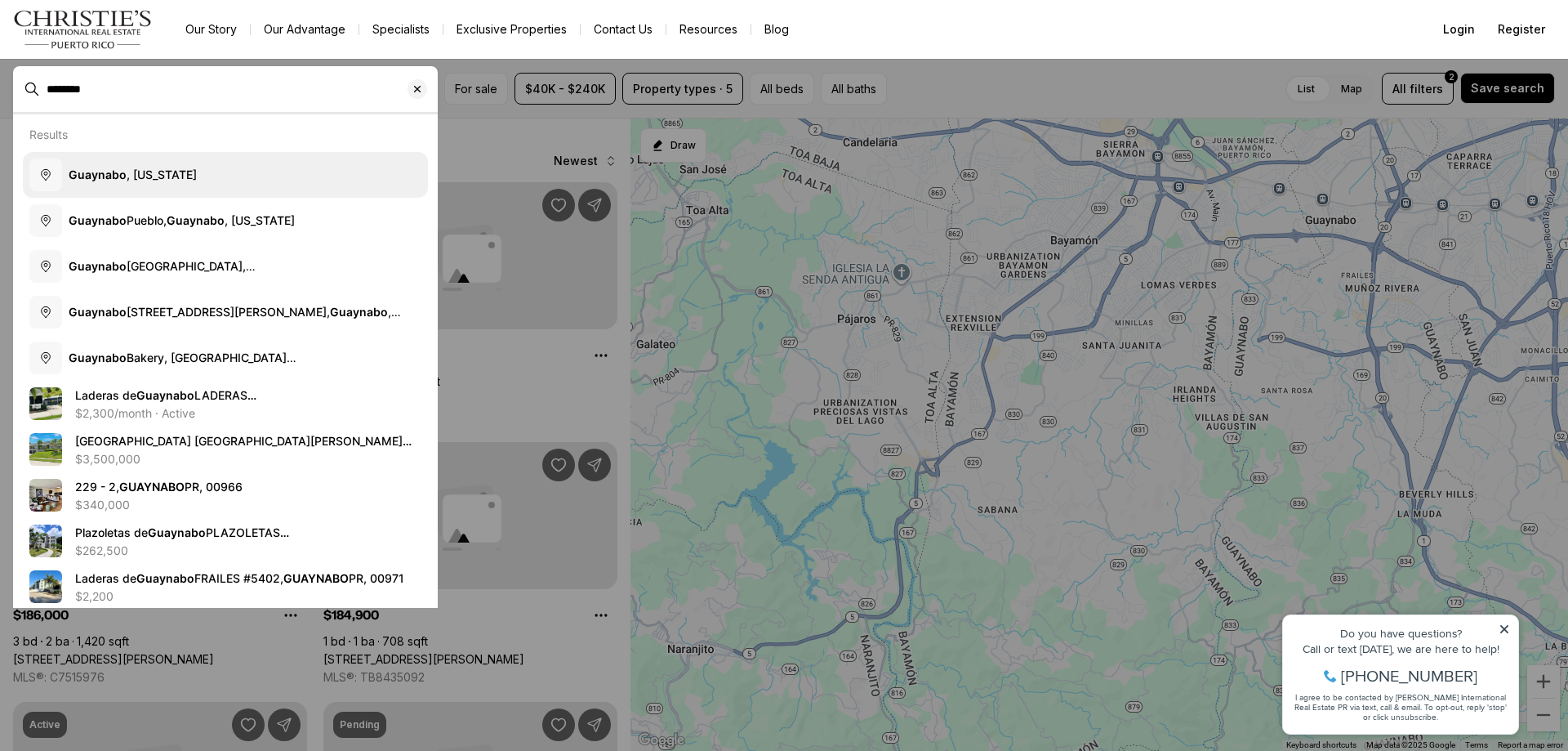
type input "********"
click at [120, 178] on b "Guaynabo" at bounding box center [97, 175] width 58 height 14
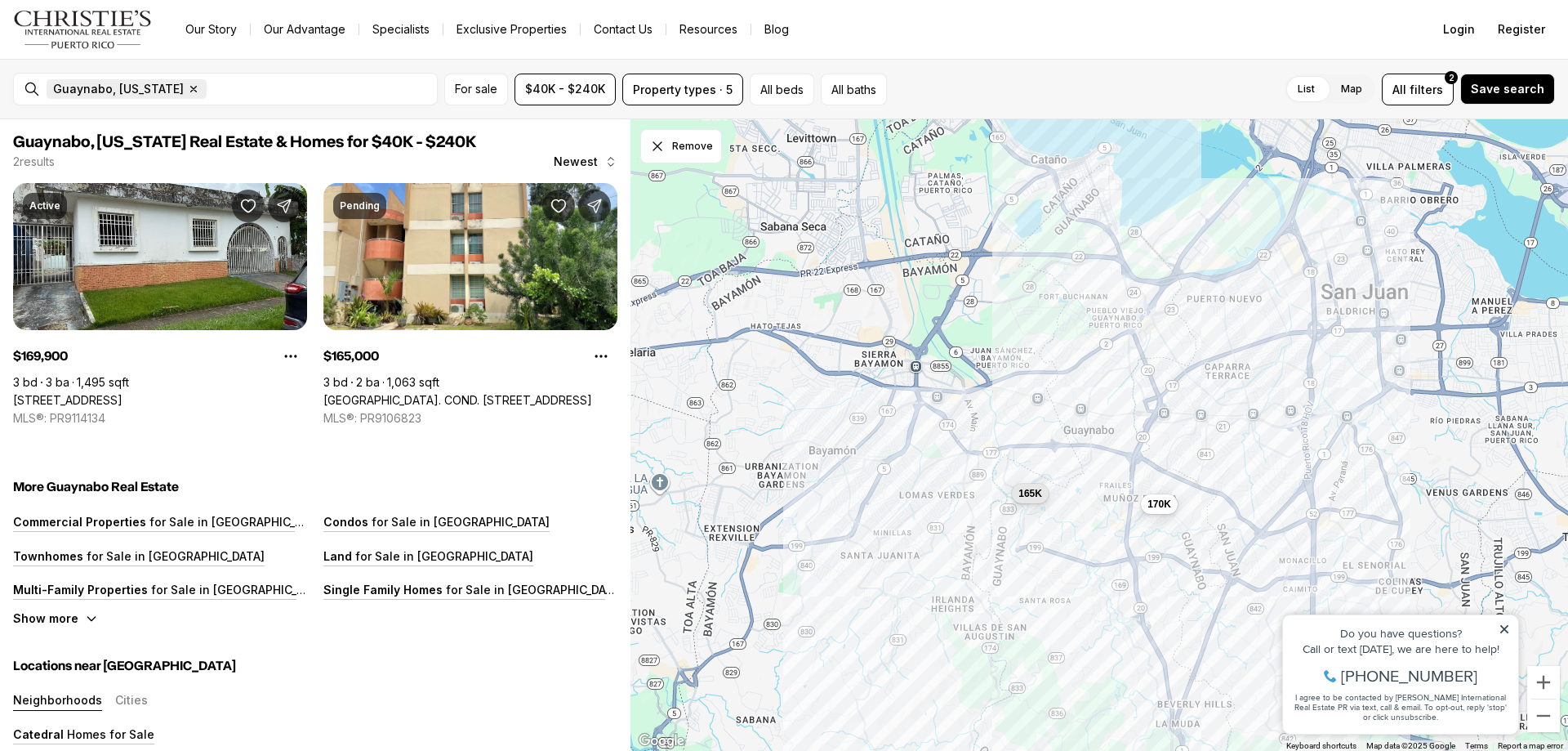
click at [188, 92] on icon "button" at bounding box center [193, 89] width 13 height 13
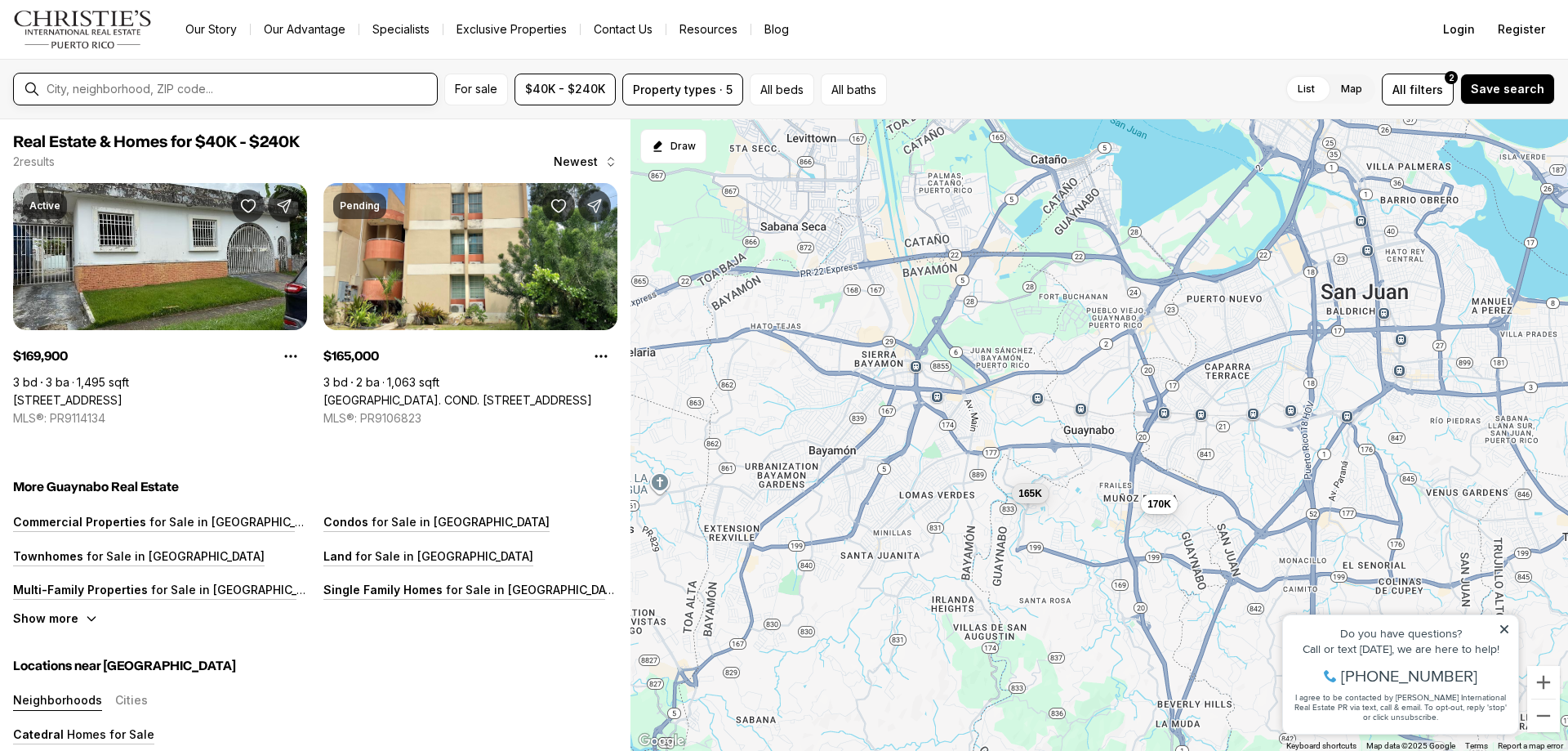
click at [124, 92] on input "text" at bounding box center [239, 89] width 384 height 13
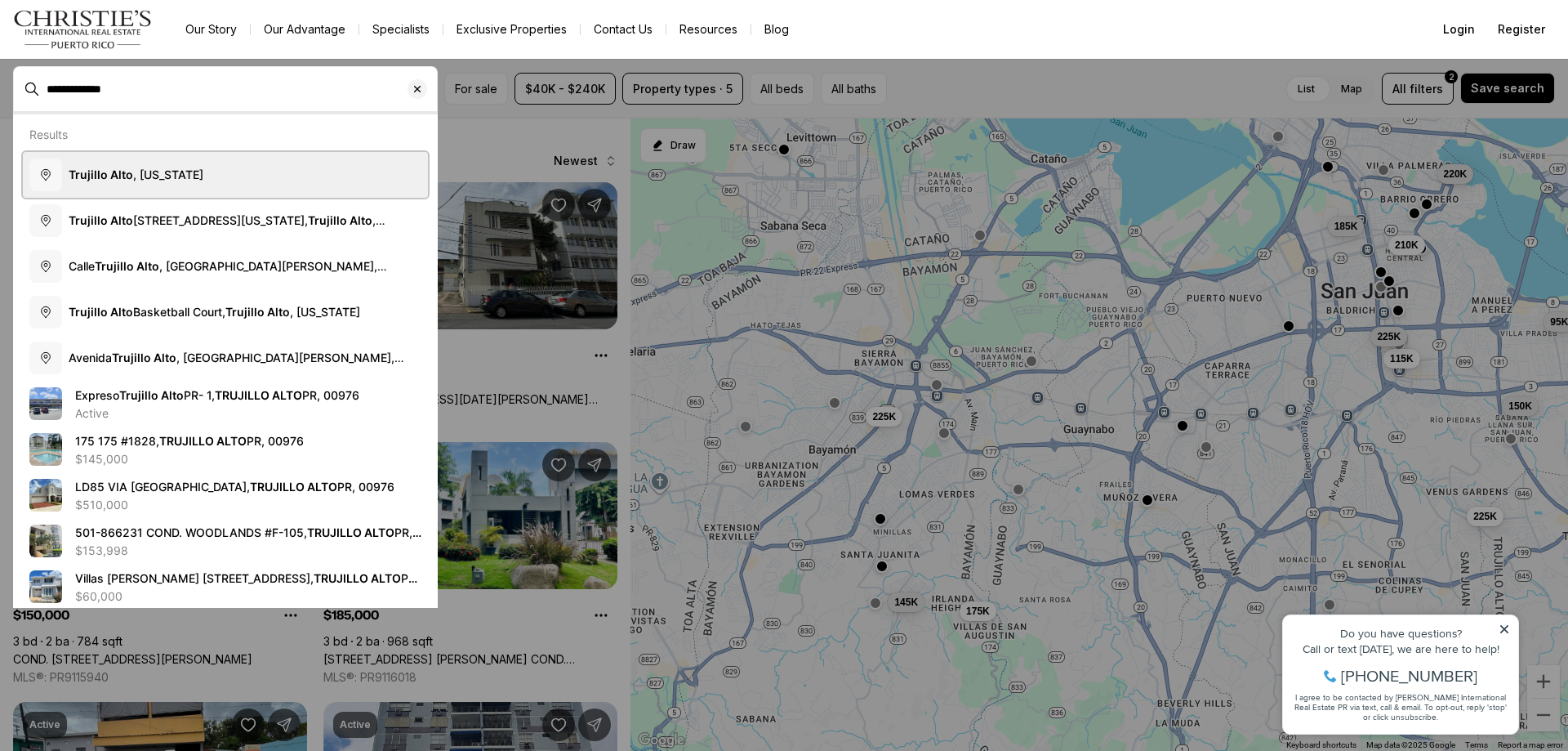
click at [109, 169] on b "Trujillo Alto" at bounding box center [100, 175] width 64 height 14
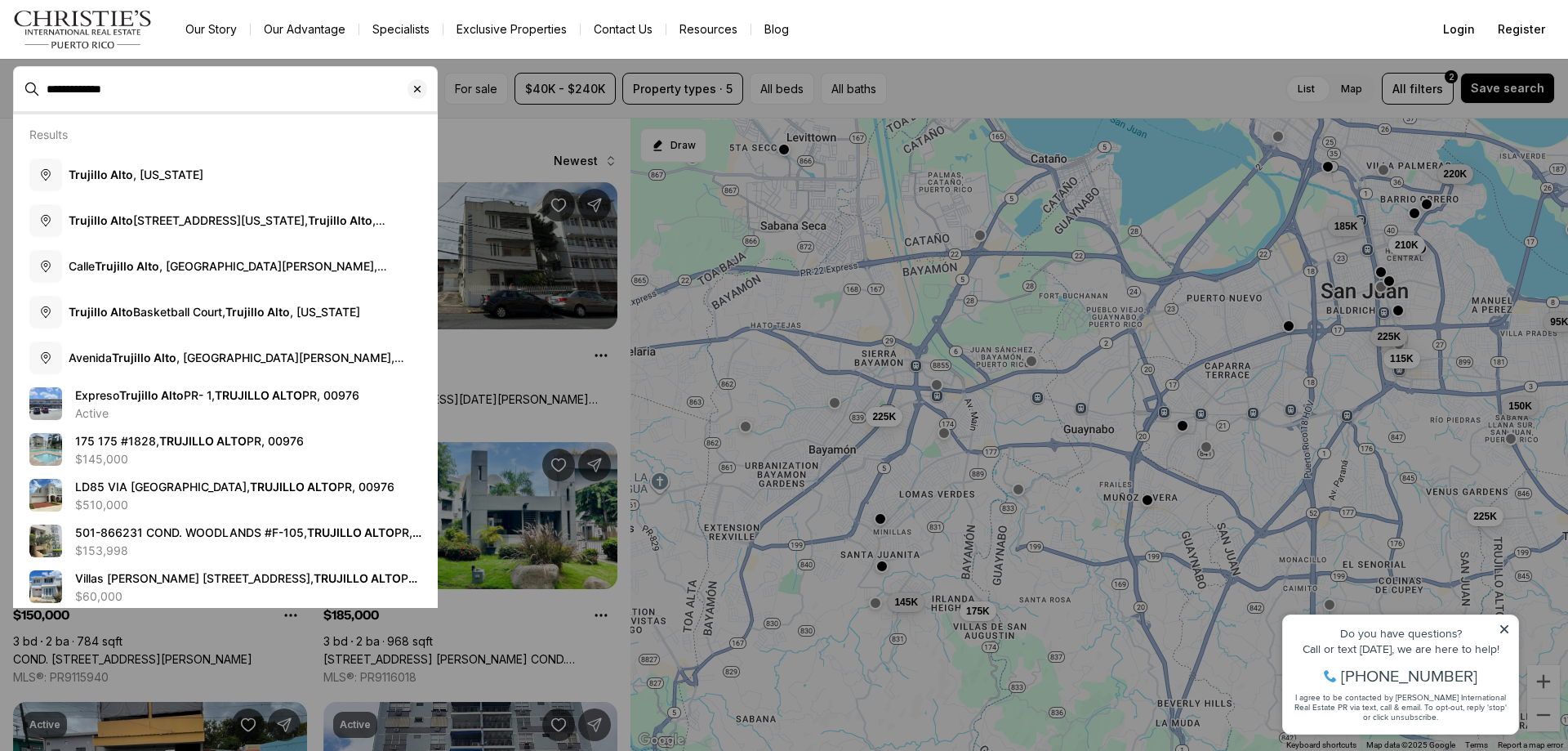
type input "**********"
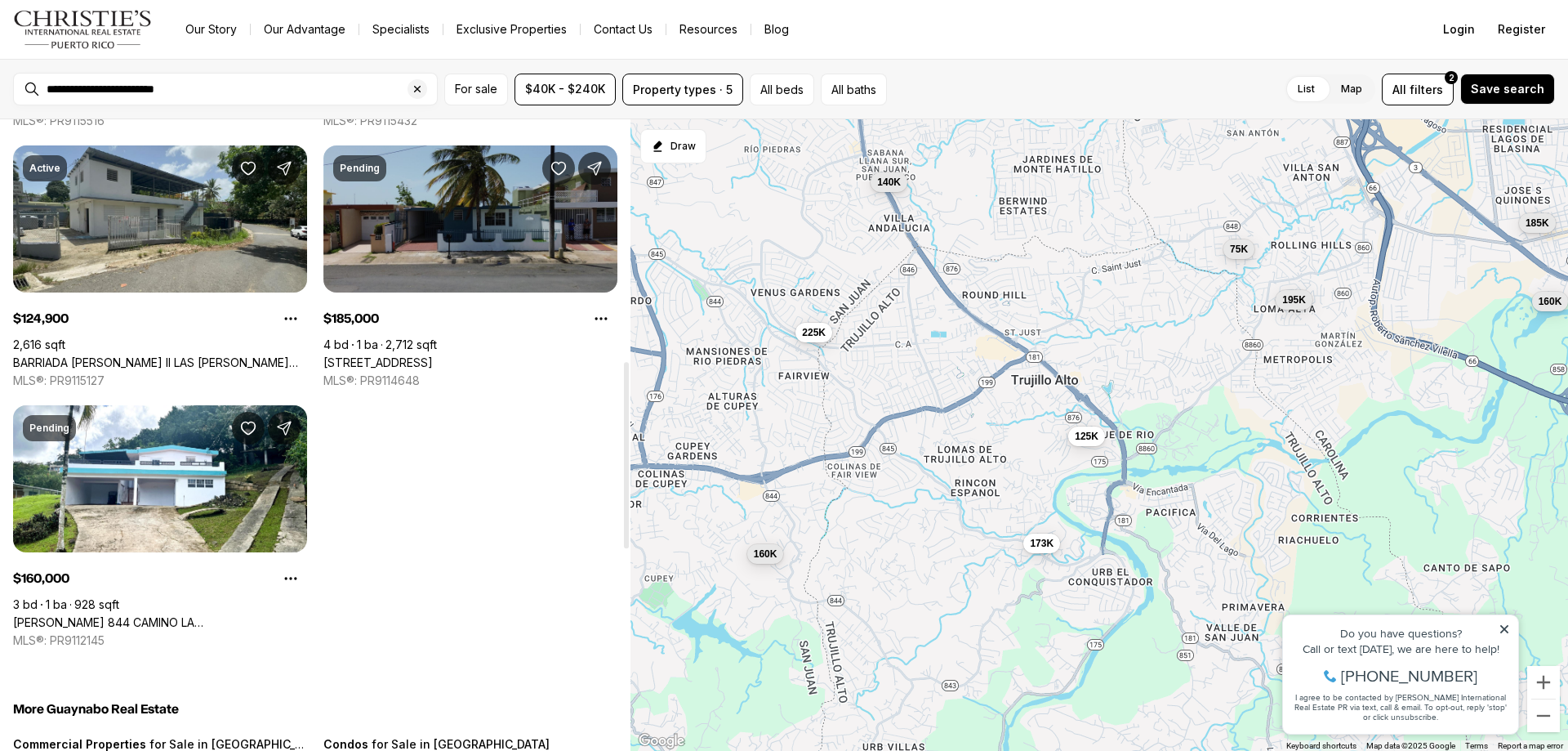
scroll to position [735, 0]
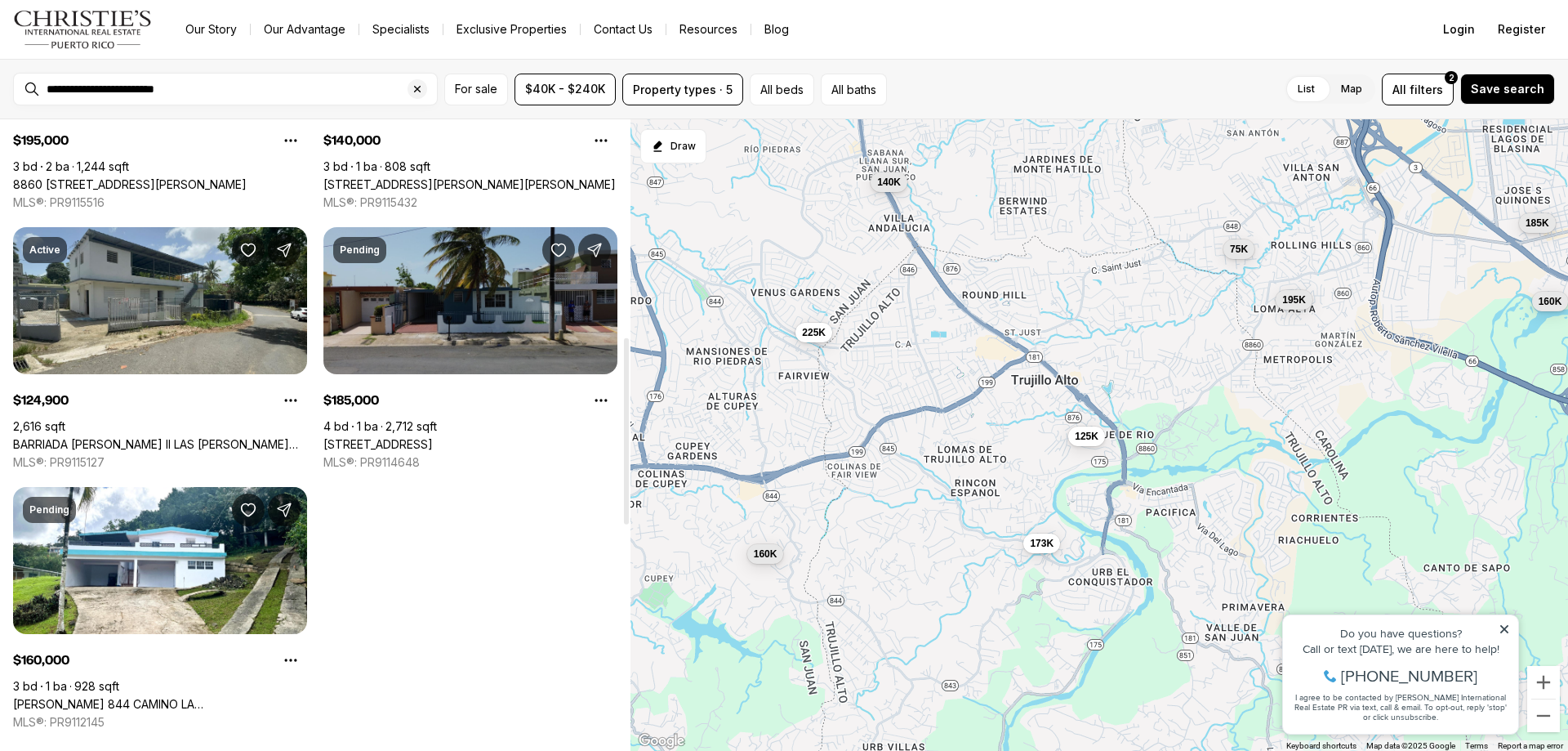
click at [433, 437] on link "[STREET_ADDRESS]" at bounding box center [378, 444] width 109 height 15
